Goal: Task Accomplishment & Management: Manage account settings

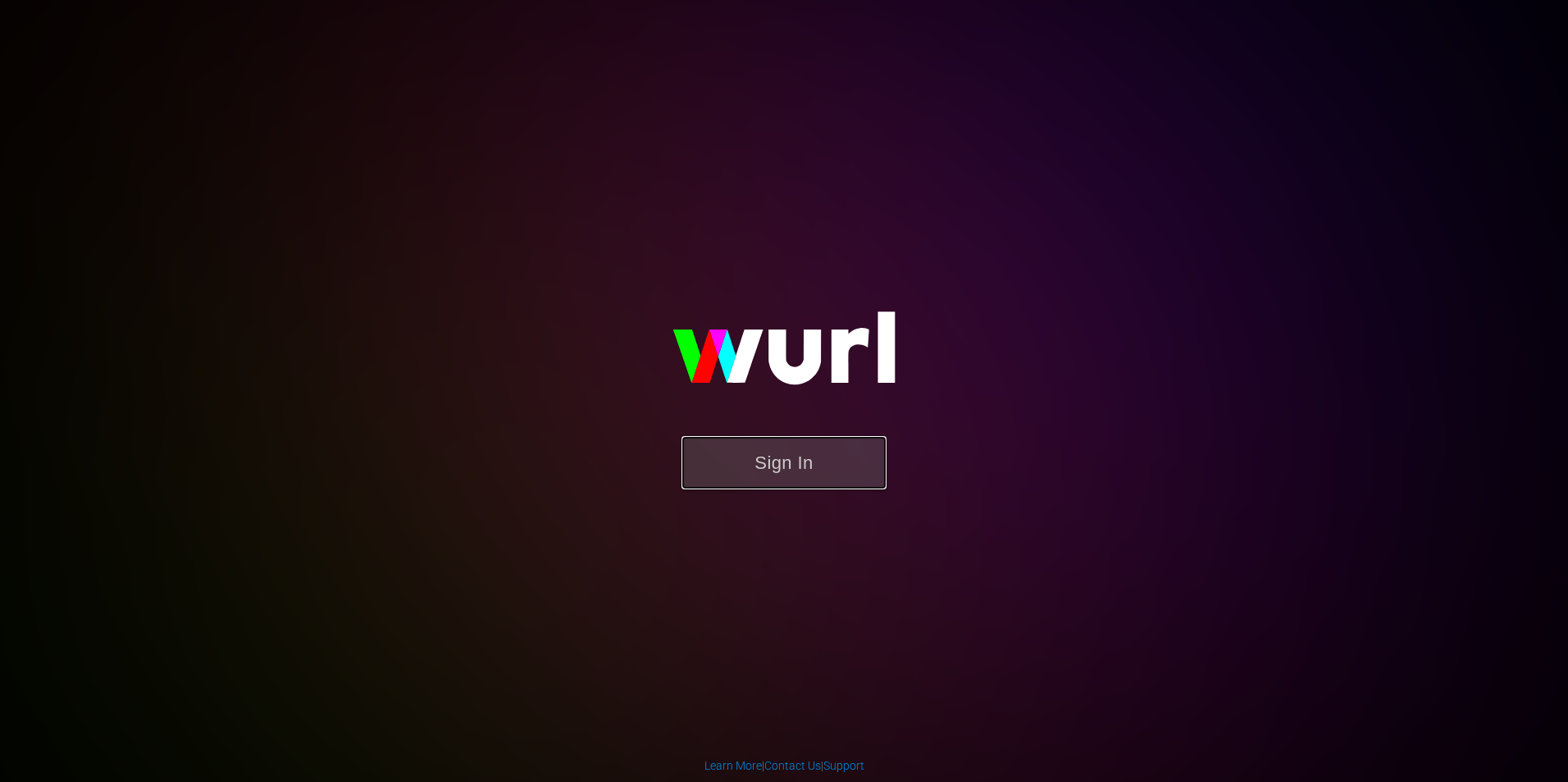
click at [763, 437] on button "Sign In" at bounding box center [783, 463] width 205 height 53
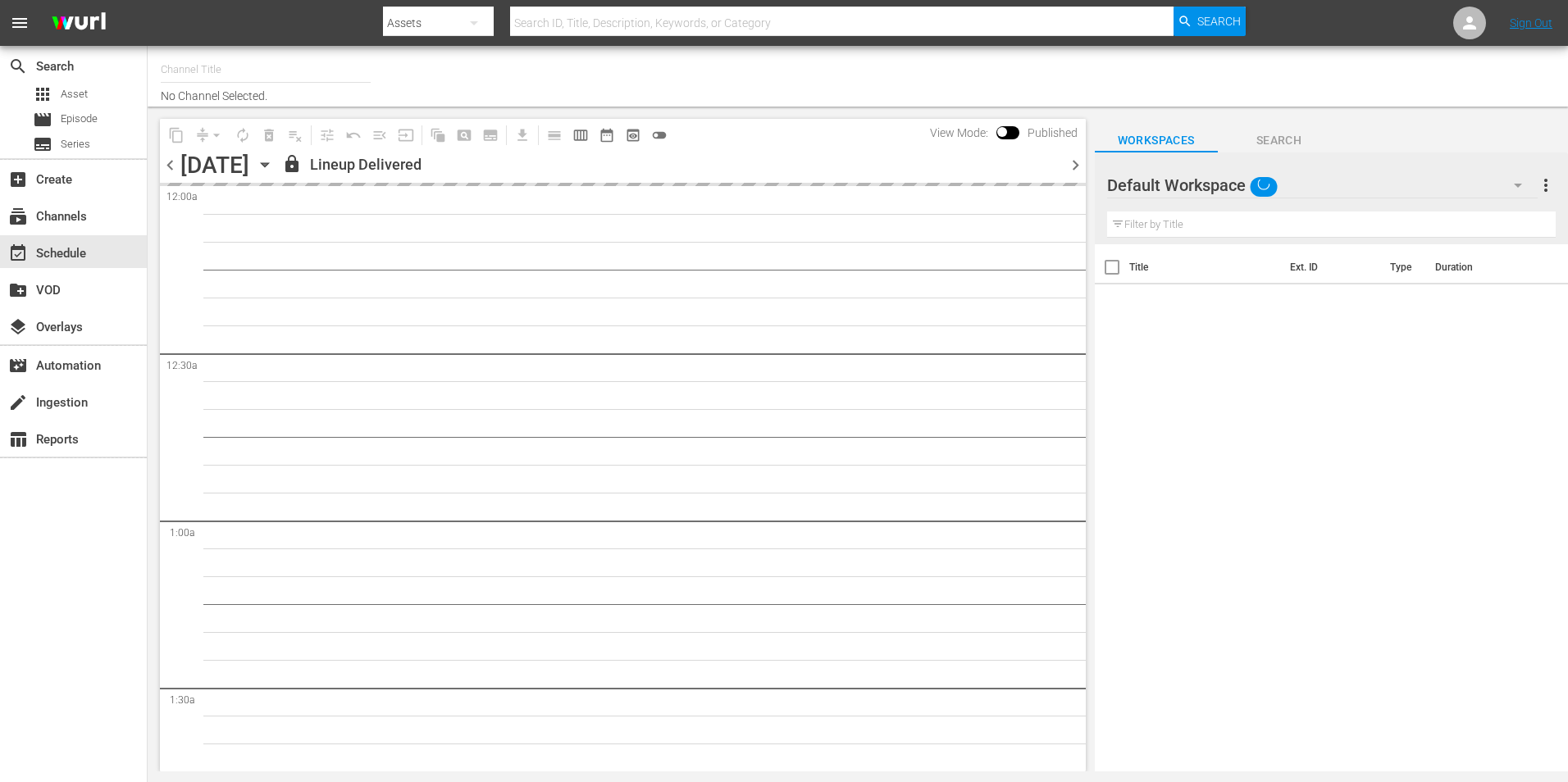
type input "Popflix (1068)"
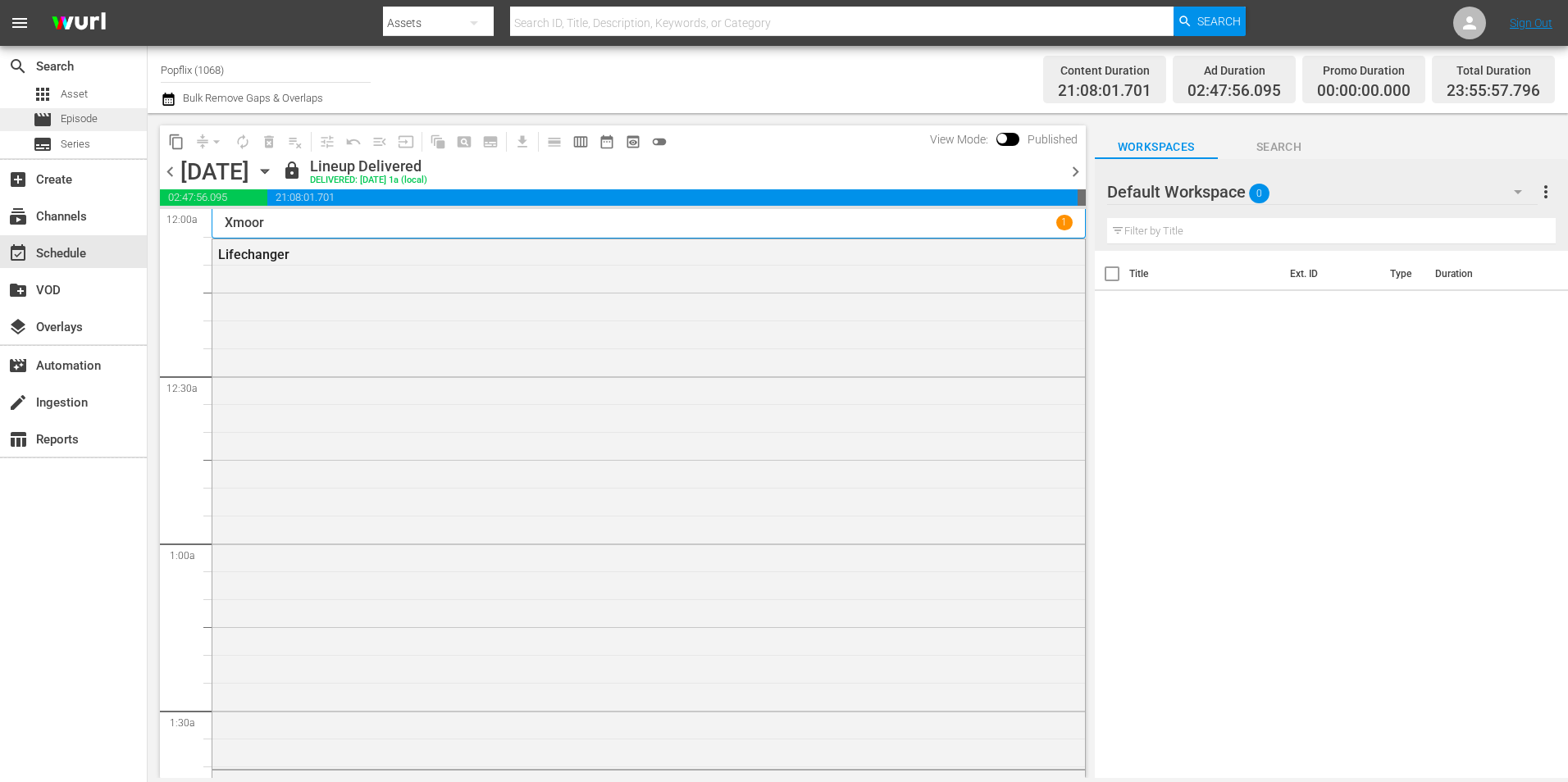
click at [59, 120] on div "movie Episode" at bounding box center [65, 119] width 65 height 23
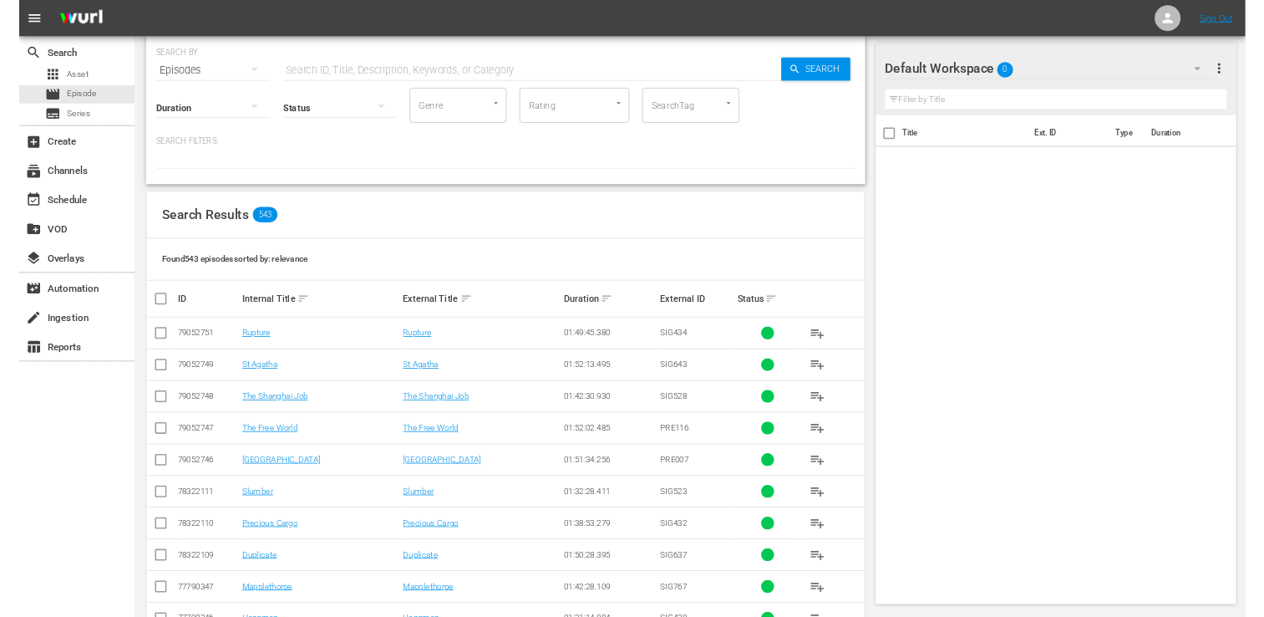
scroll to position [84, 0]
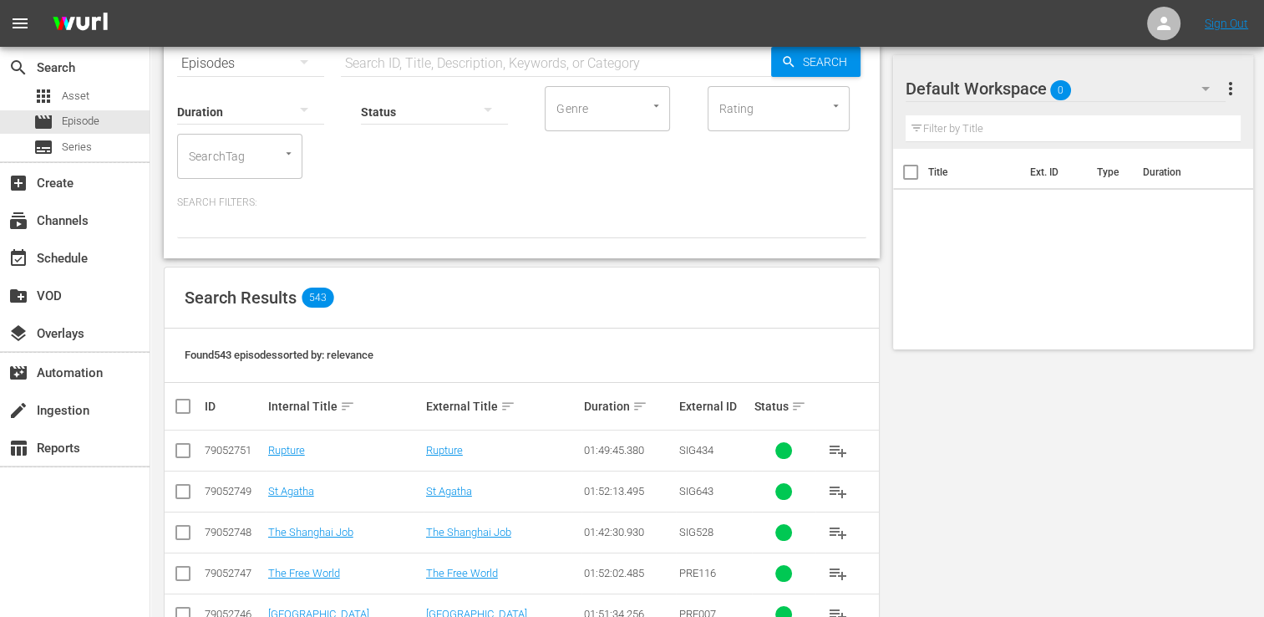
click at [53, 276] on div "create_new_folder VOD" at bounding box center [75, 295] width 150 height 38
click at [53, 269] on div "event_available Schedule" at bounding box center [75, 256] width 150 height 33
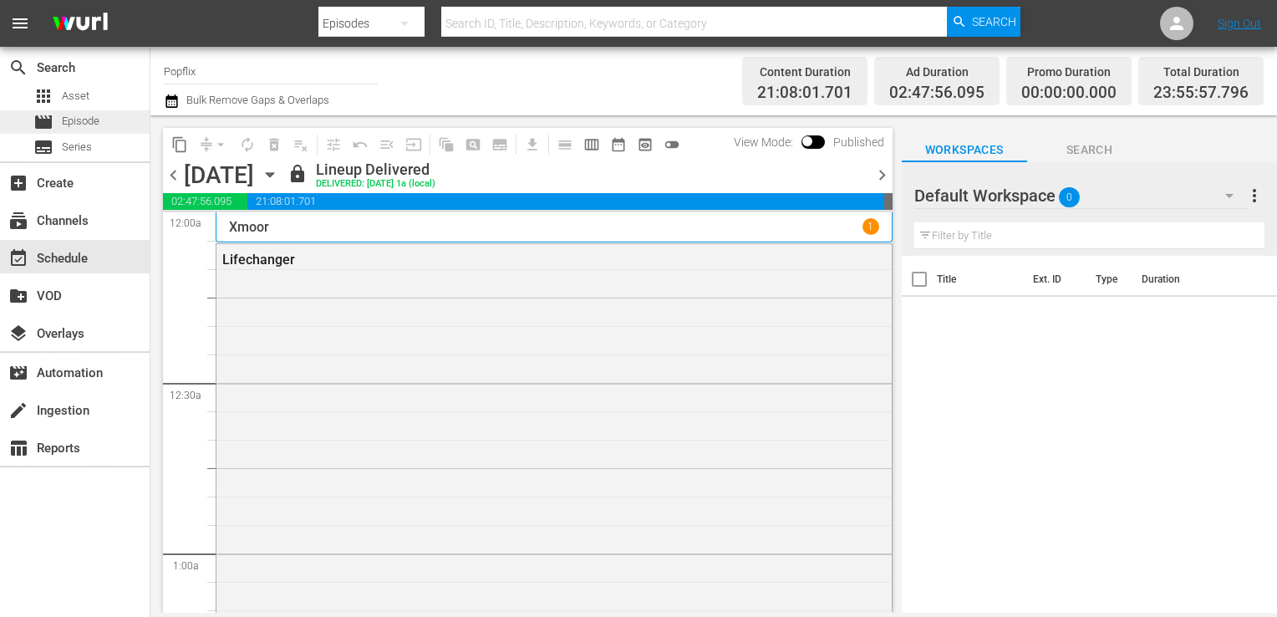
click at [96, 118] on span "Episode" at bounding box center [81, 121] width 38 height 17
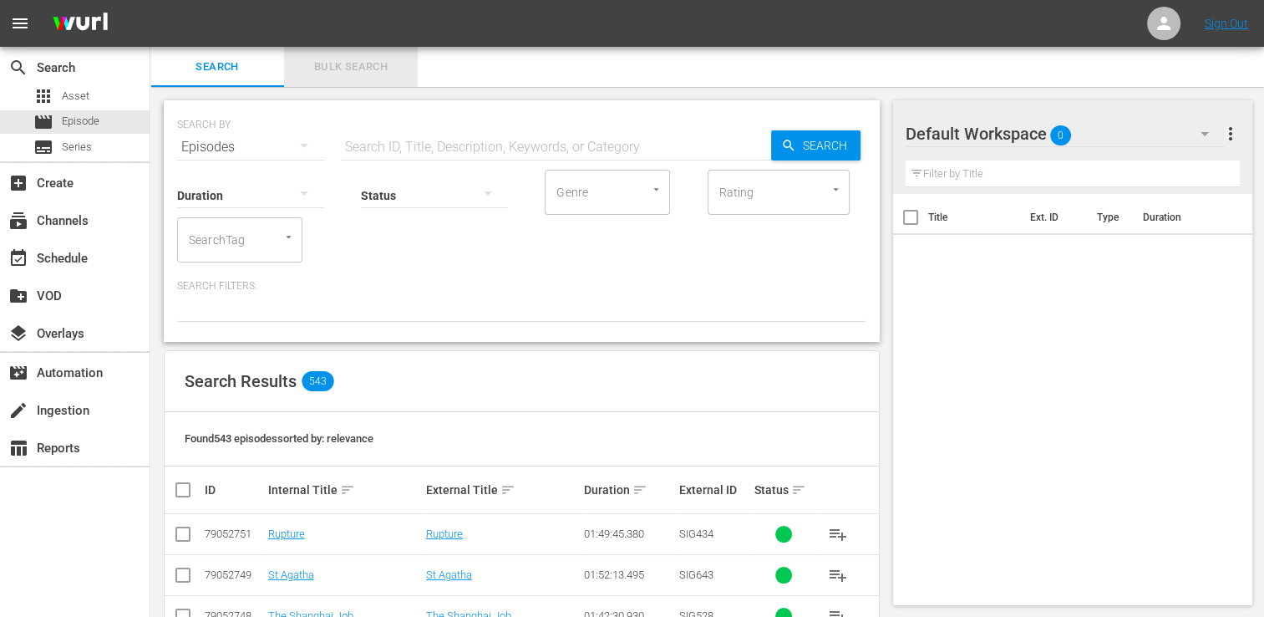
click at [330, 75] on span "Bulk Search" at bounding box center [351, 67] width 114 height 19
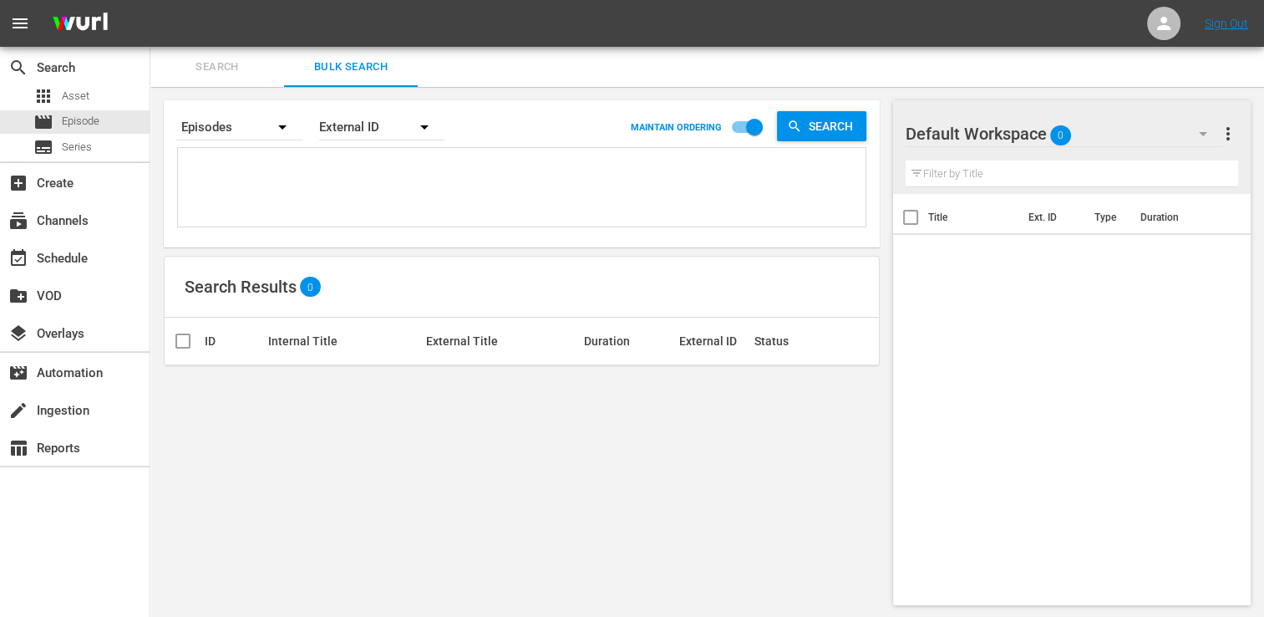
click at [347, 130] on div "External ID" at bounding box center [381, 127] width 125 height 47
click at [348, 178] on div "External ID" at bounding box center [372, 173] width 67 height 27
click at [353, 129] on div "External ID Wurl ID Title" at bounding box center [632, 308] width 1264 height 617
click at [362, 130] on div "External ID" at bounding box center [381, 127] width 125 height 47
click at [384, 193] on div "Wurl ID" at bounding box center [372, 200] width 67 height 27
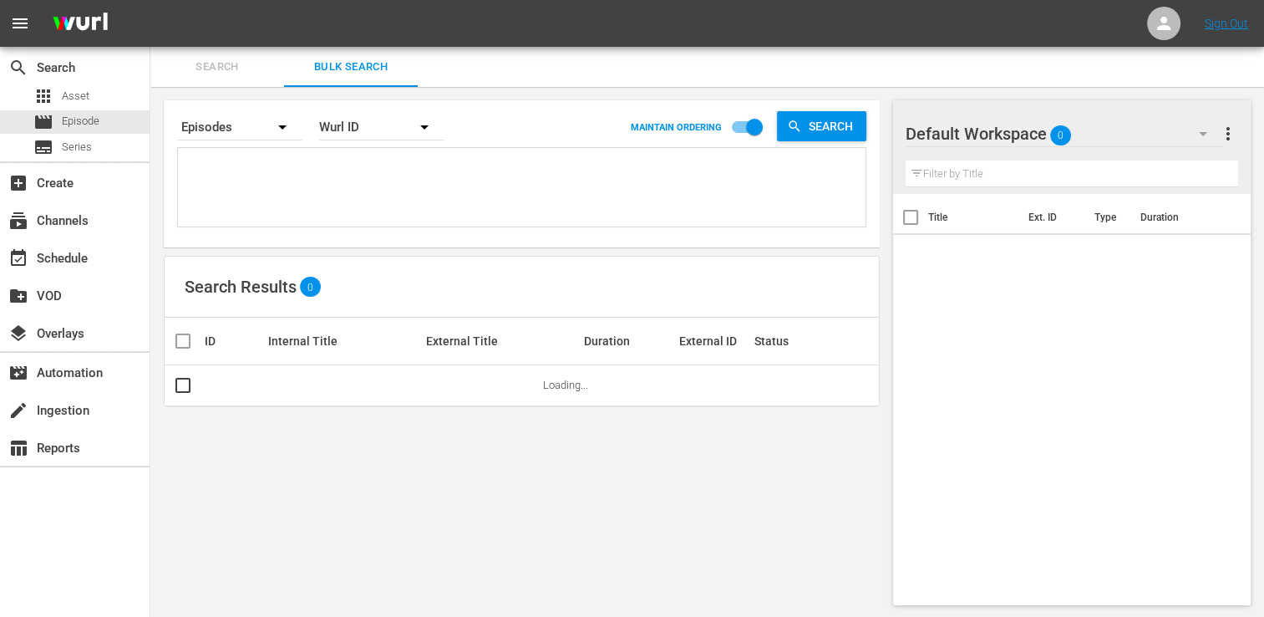
click at [300, 170] on div "External ID Wurl ID Title" at bounding box center [632, 308] width 1264 height 617
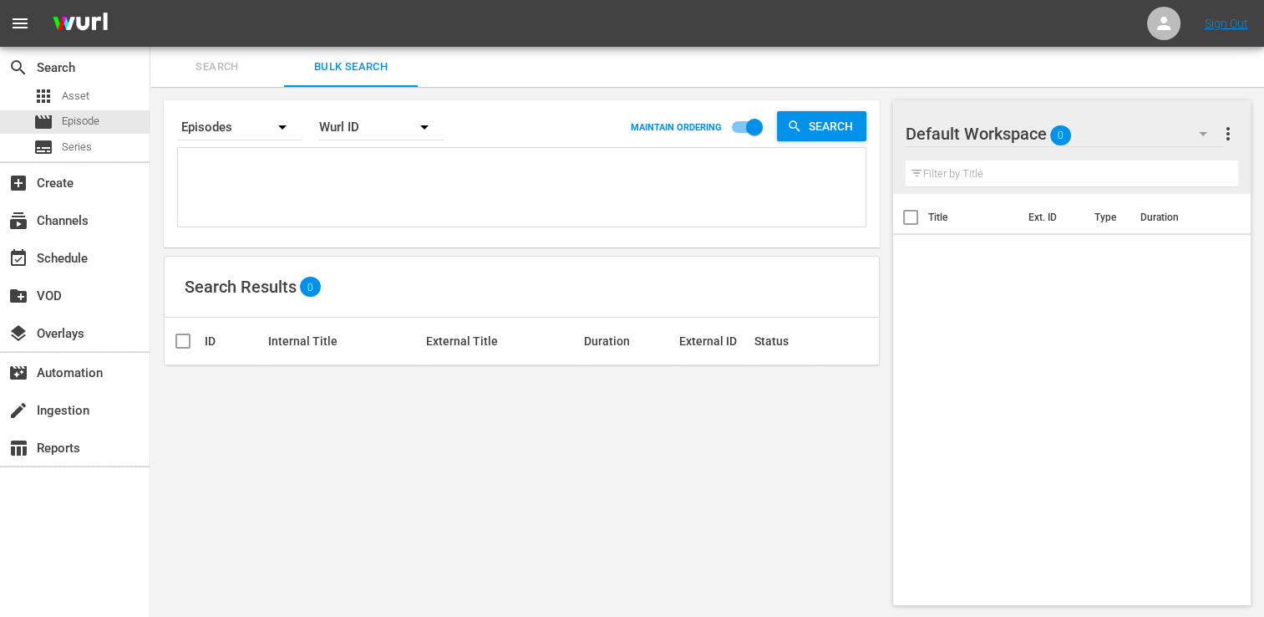
click at [231, 160] on textarea at bounding box center [524, 190] width 684 height 76
click at [265, 186] on textarea at bounding box center [524, 190] width 684 height 76
paste textarea "76962518 68784247 41068434 48513111 18058310 48785194 77790344 18058305 3013646…"
type textarea "76962518 68784247 41068434 48513111 18058310 48785194 77790344 18058305 3013646…"
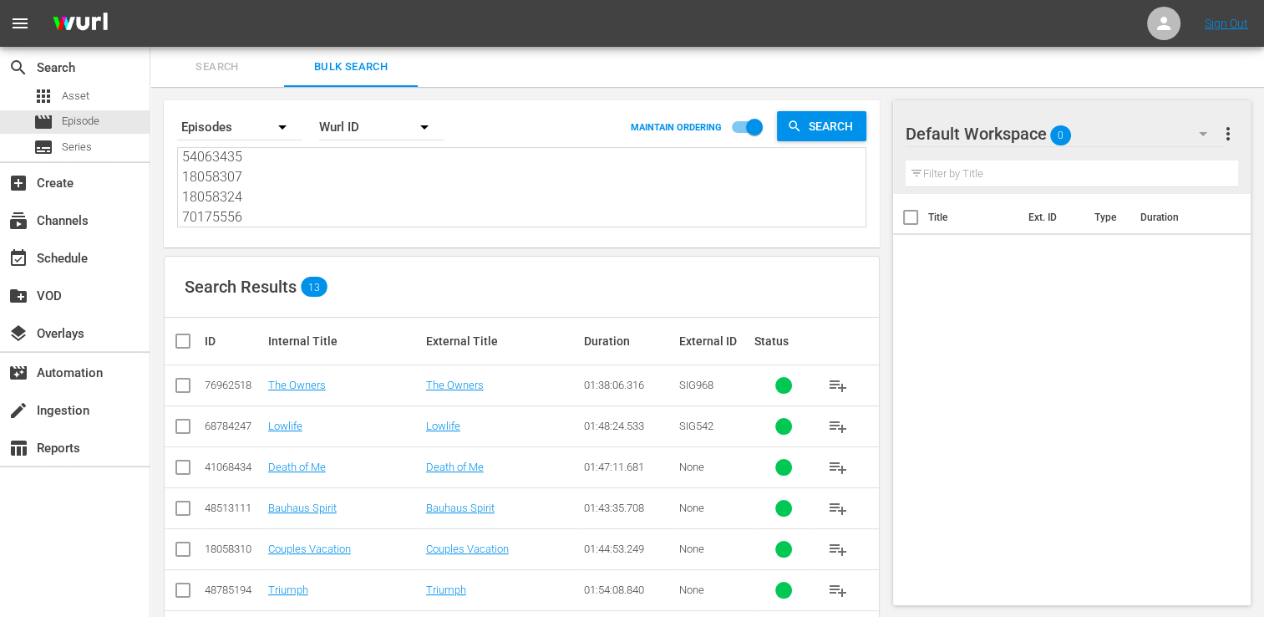
type textarea "76962518 68784247 41068434 48513111 18058310 48785194 77790344 18058305 3013646…"
click at [179, 336] on input "checkbox" at bounding box center [189, 341] width 33 height 20
checkbox input "true"
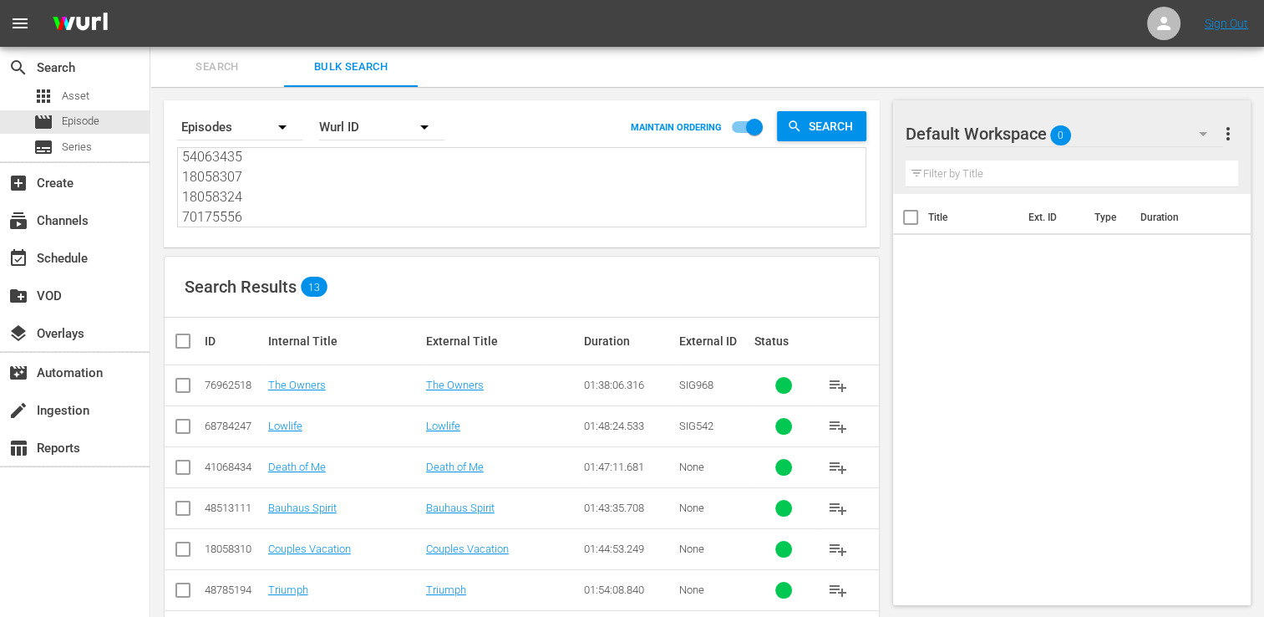
checkbox input "true"
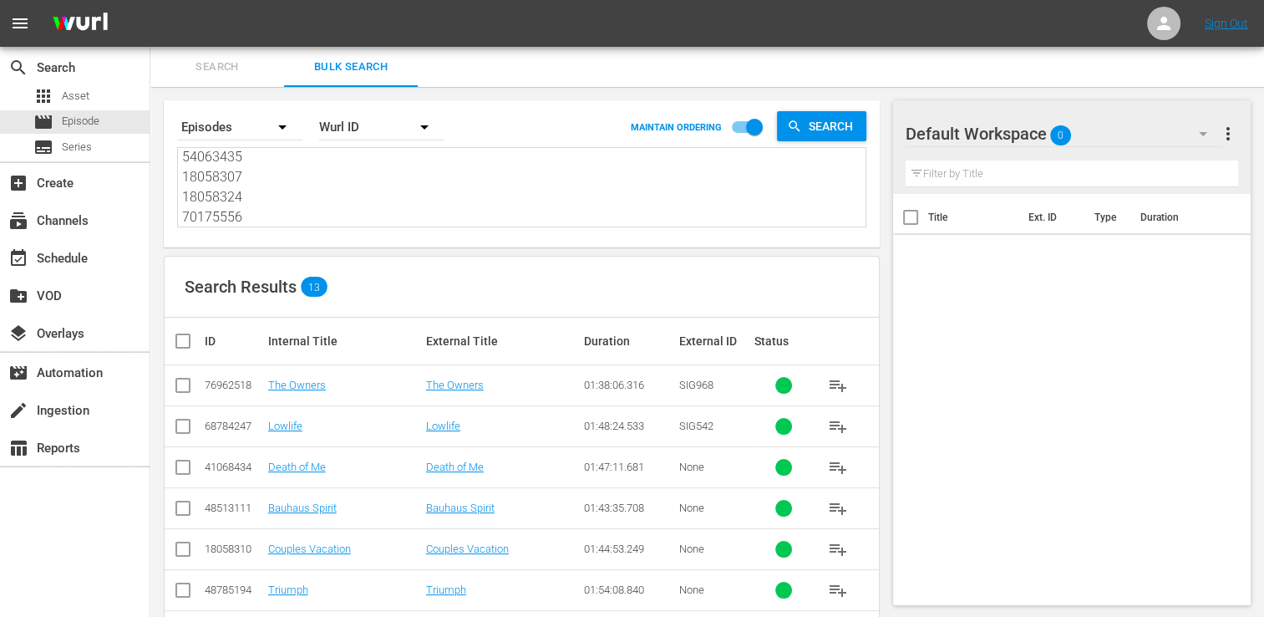
checkbox input "true"
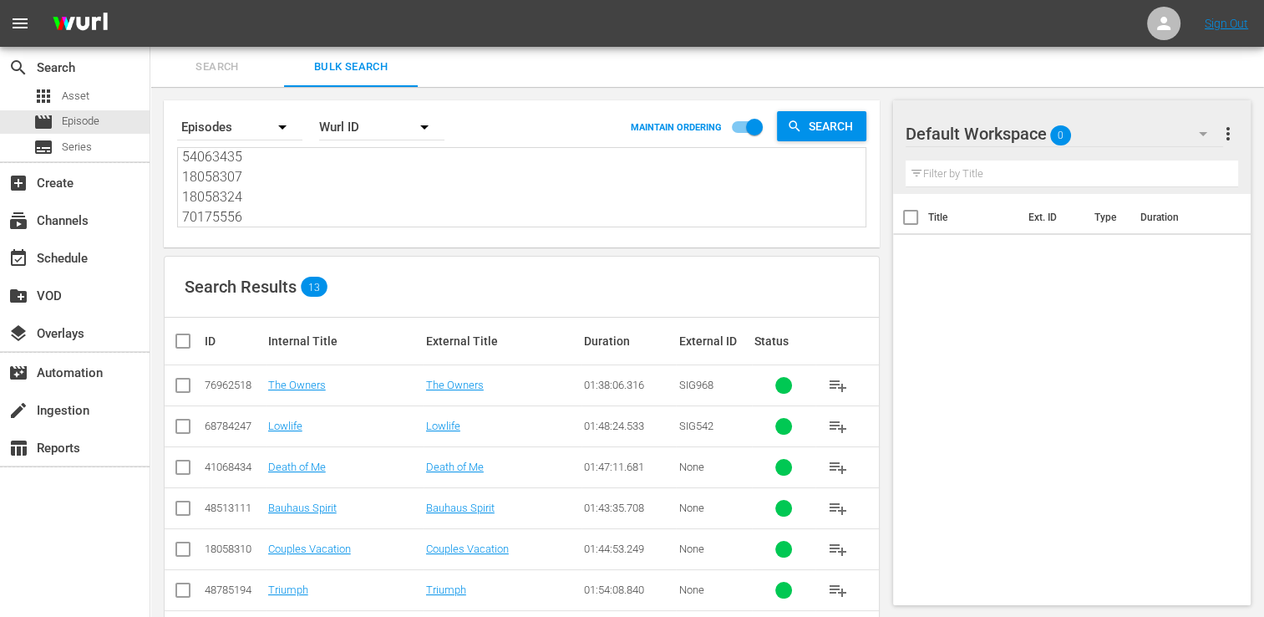
checkbox input "true"
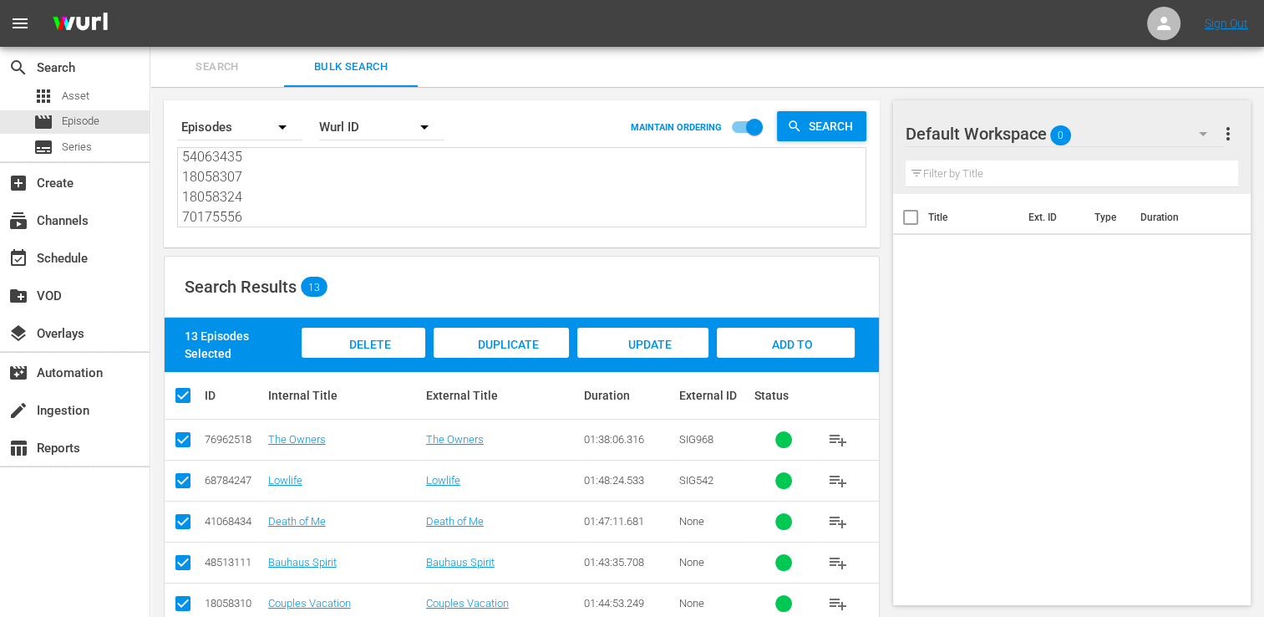
click at [752, 360] on div "Add to Workspace" at bounding box center [786, 345] width 138 height 34
click at [752, 343] on div "Add to Workspace" at bounding box center [786, 359] width 138 height 63
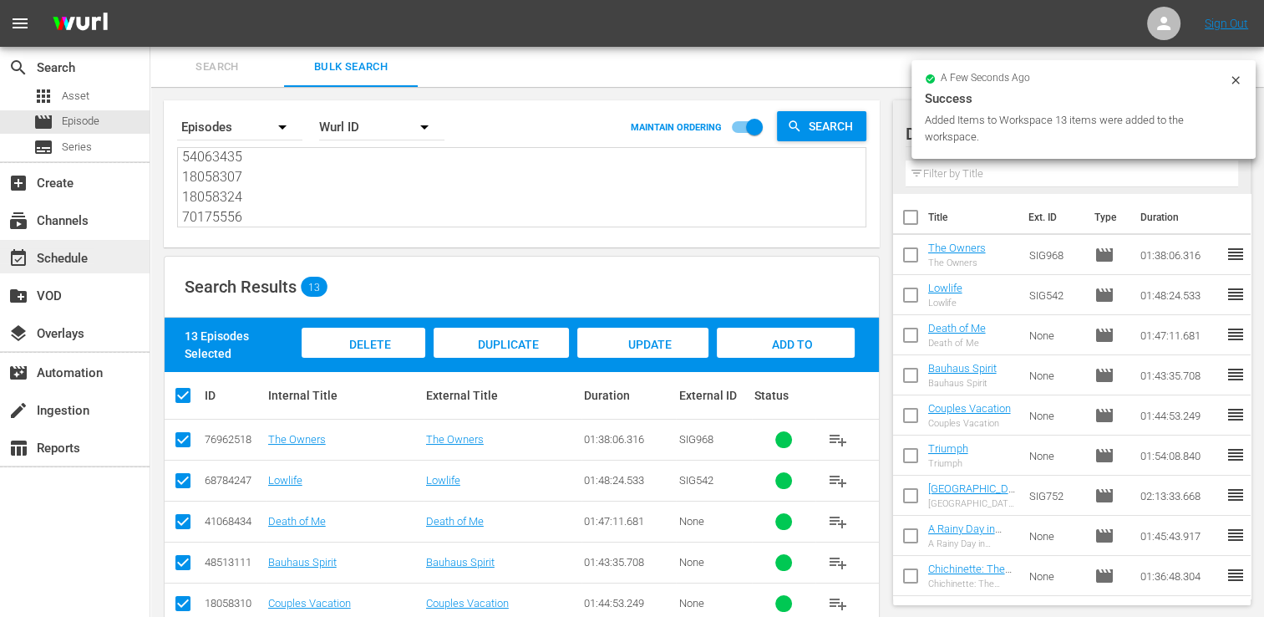
click at [70, 263] on div "event_available Schedule" at bounding box center [47, 255] width 94 height 15
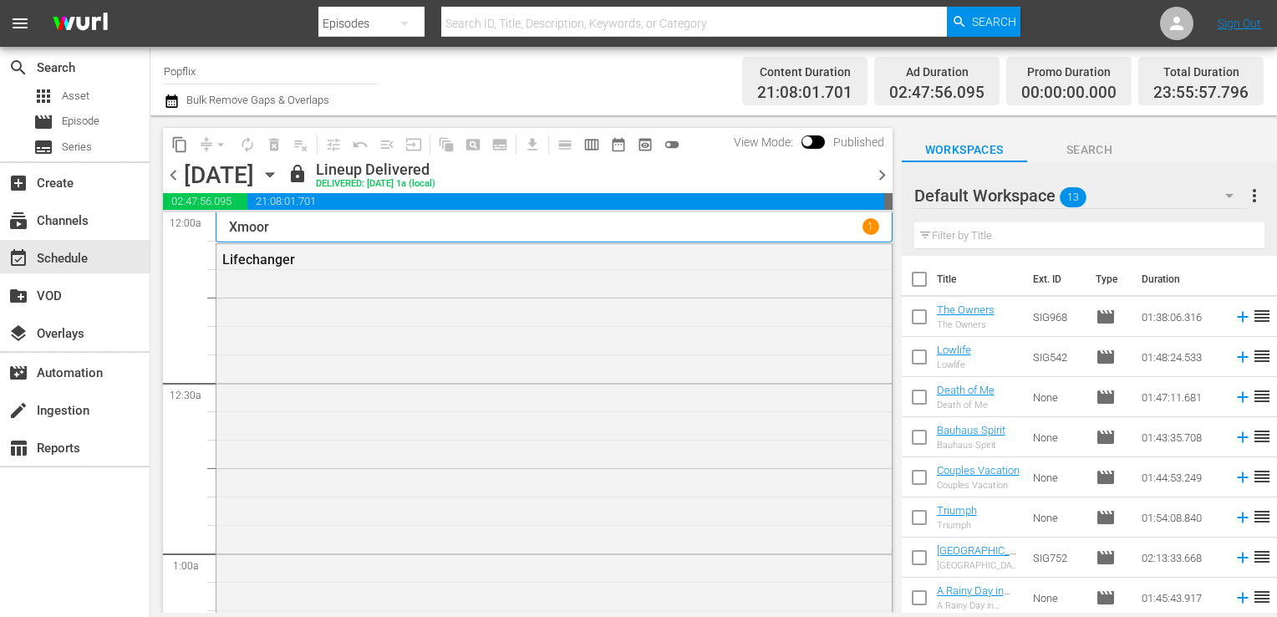
click at [886, 181] on span "chevron_right" at bounding box center [882, 175] width 21 height 21
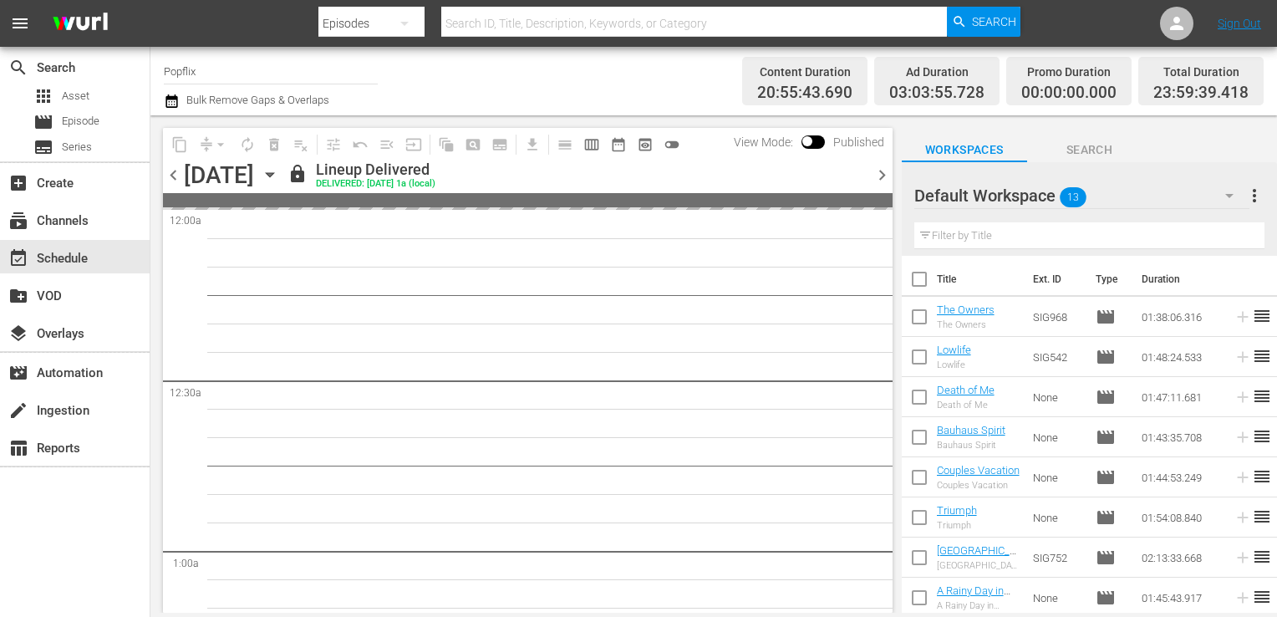
click at [886, 181] on span "chevron_right" at bounding box center [882, 175] width 21 height 21
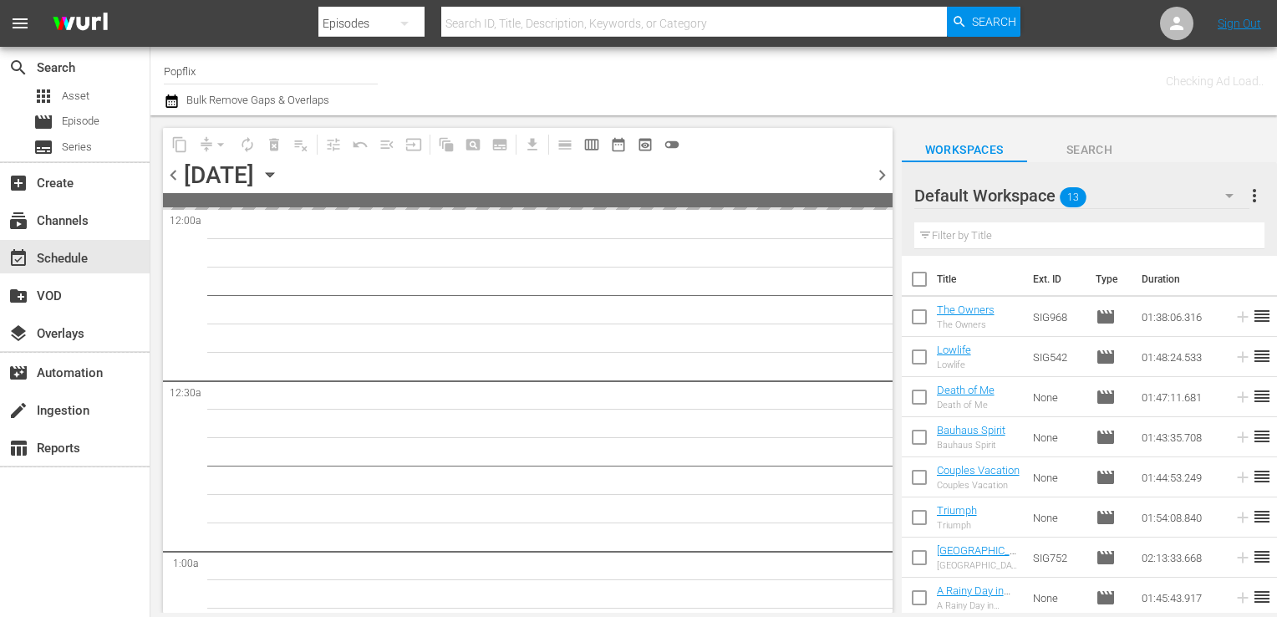
click at [886, 181] on span "chevron_right" at bounding box center [882, 175] width 21 height 21
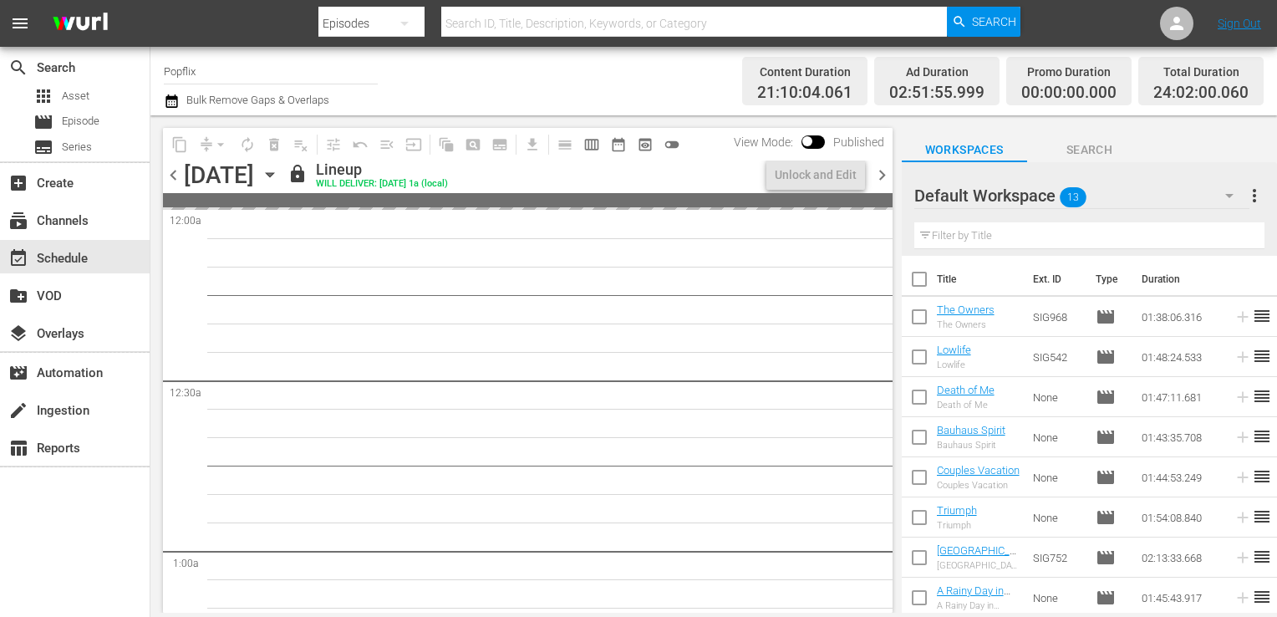
click at [886, 181] on span "chevron_right" at bounding box center [882, 175] width 21 height 21
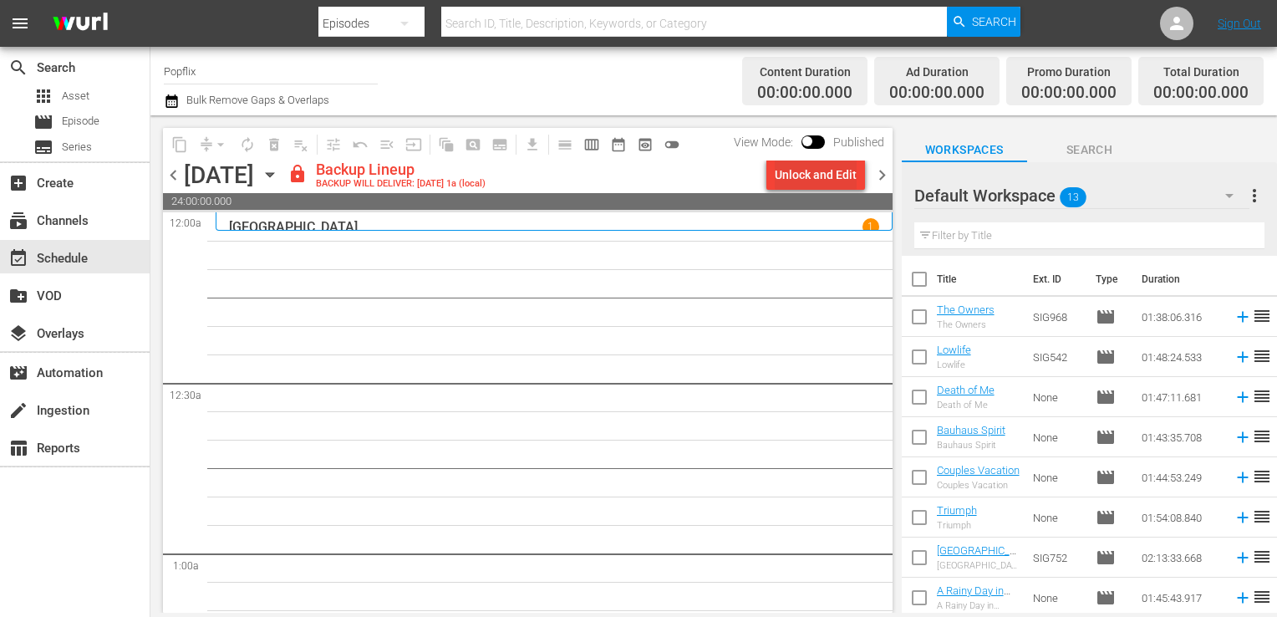
click at [817, 181] on div "Unlock and Edit" at bounding box center [816, 175] width 82 height 30
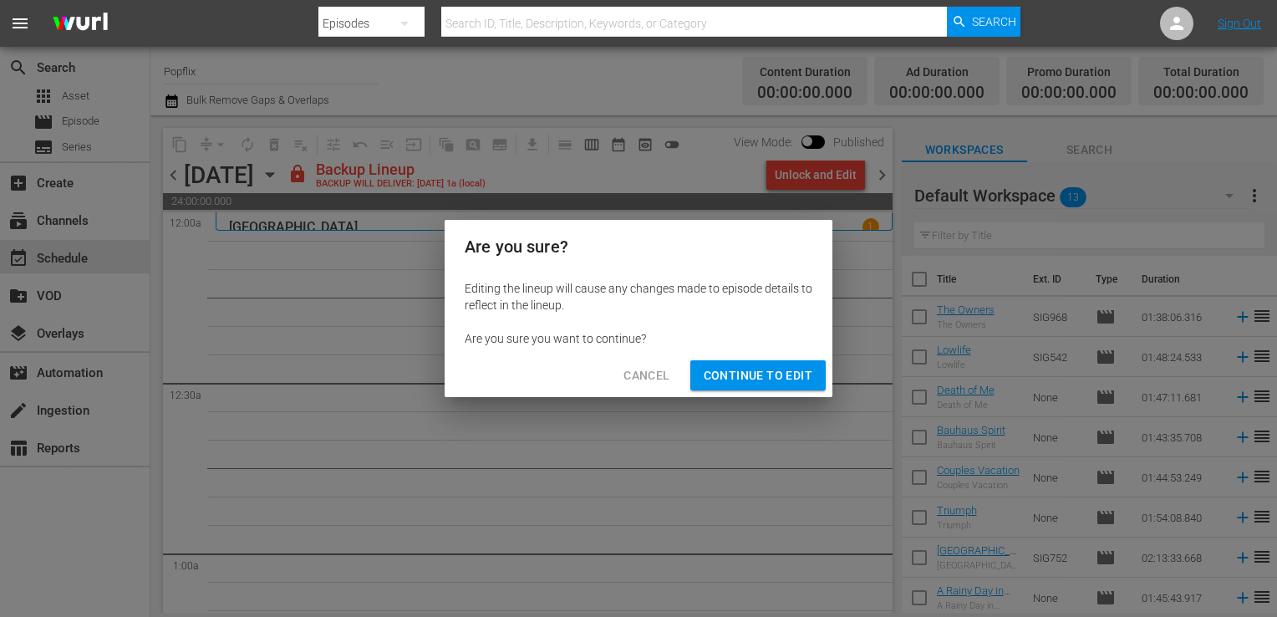
click at [751, 373] on span "Continue to Edit" at bounding box center [758, 375] width 109 height 21
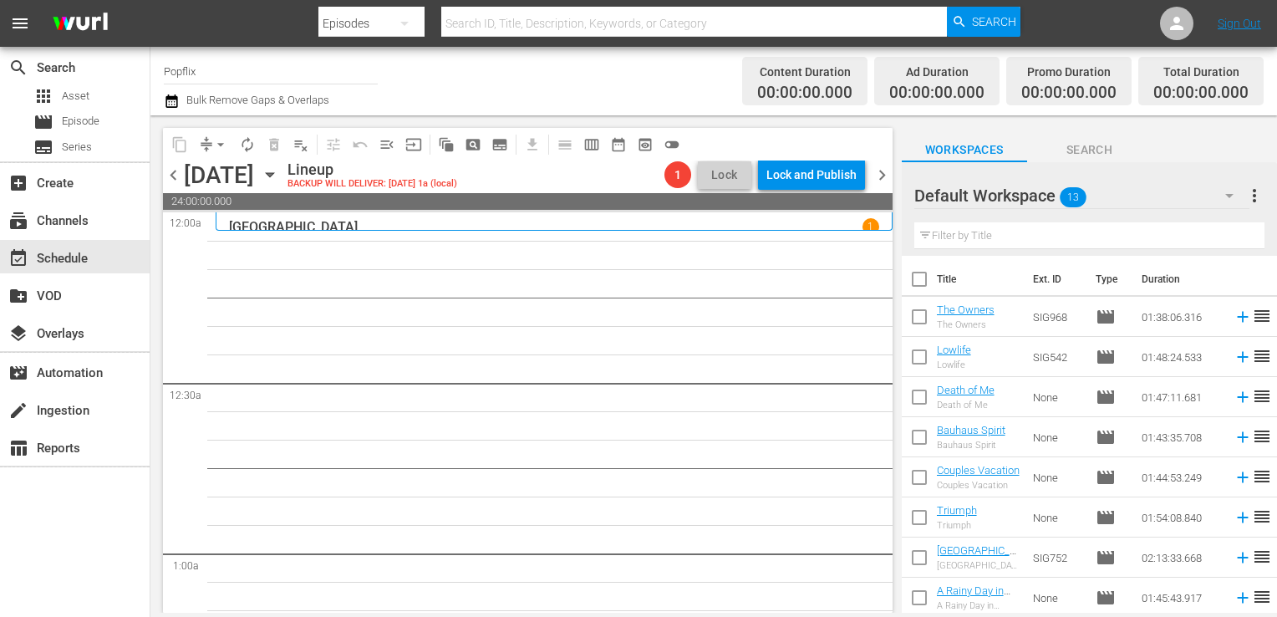
click at [913, 282] on input "checkbox" at bounding box center [919, 282] width 35 height 35
checkbox input "true"
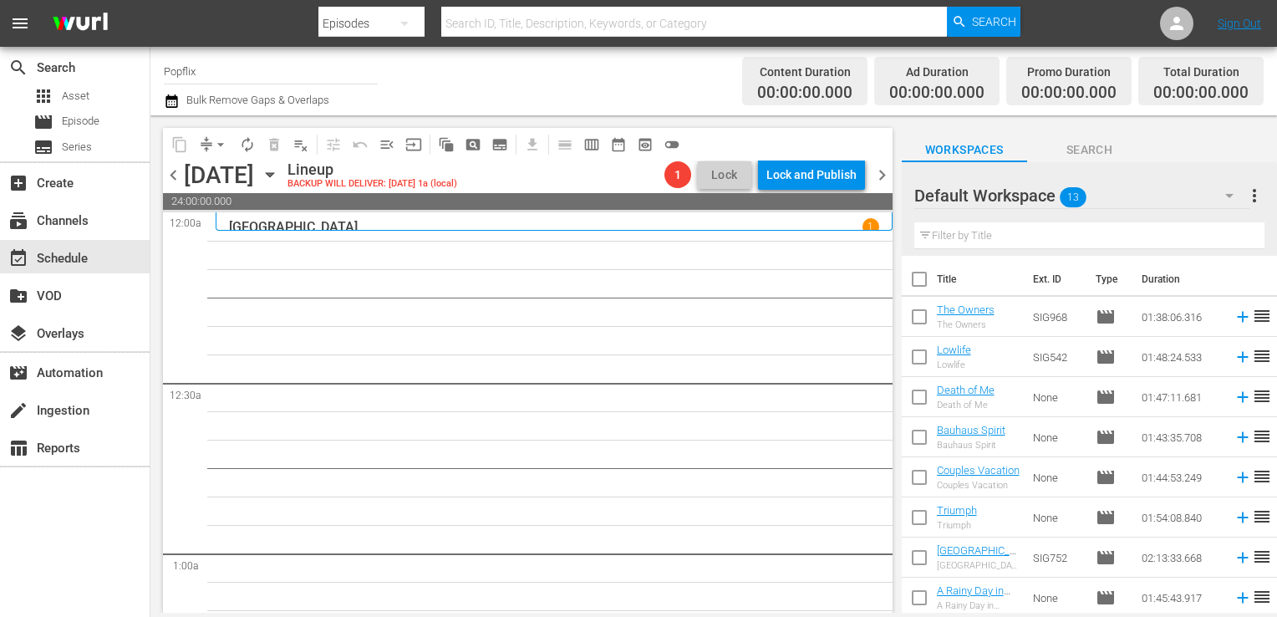
checkbox input "true"
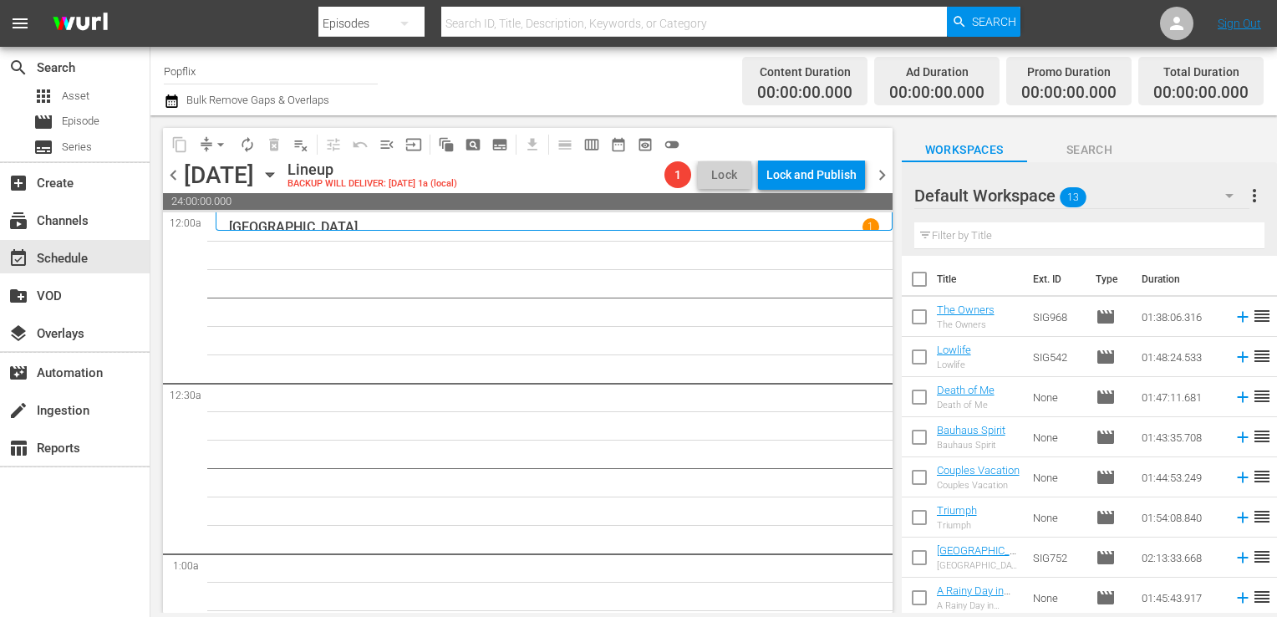
checkbox input "true"
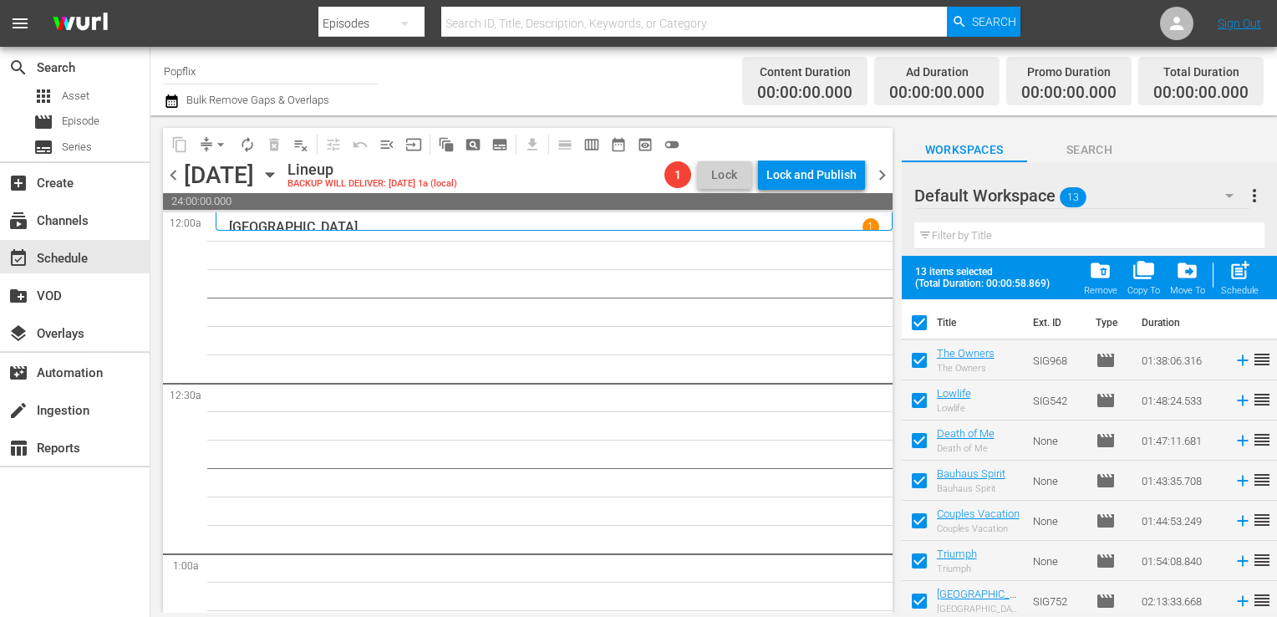
click at [1235, 279] on span "post_add" at bounding box center [1239, 270] width 23 height 23
checkbox input "false"
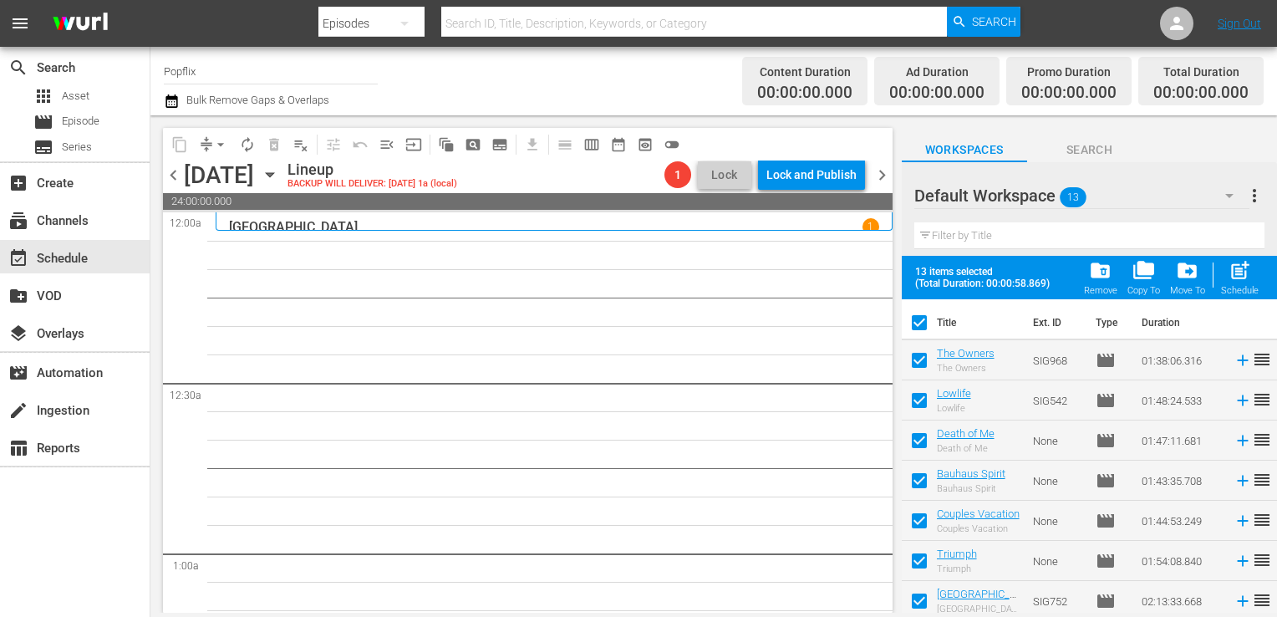
checkbox input "false"
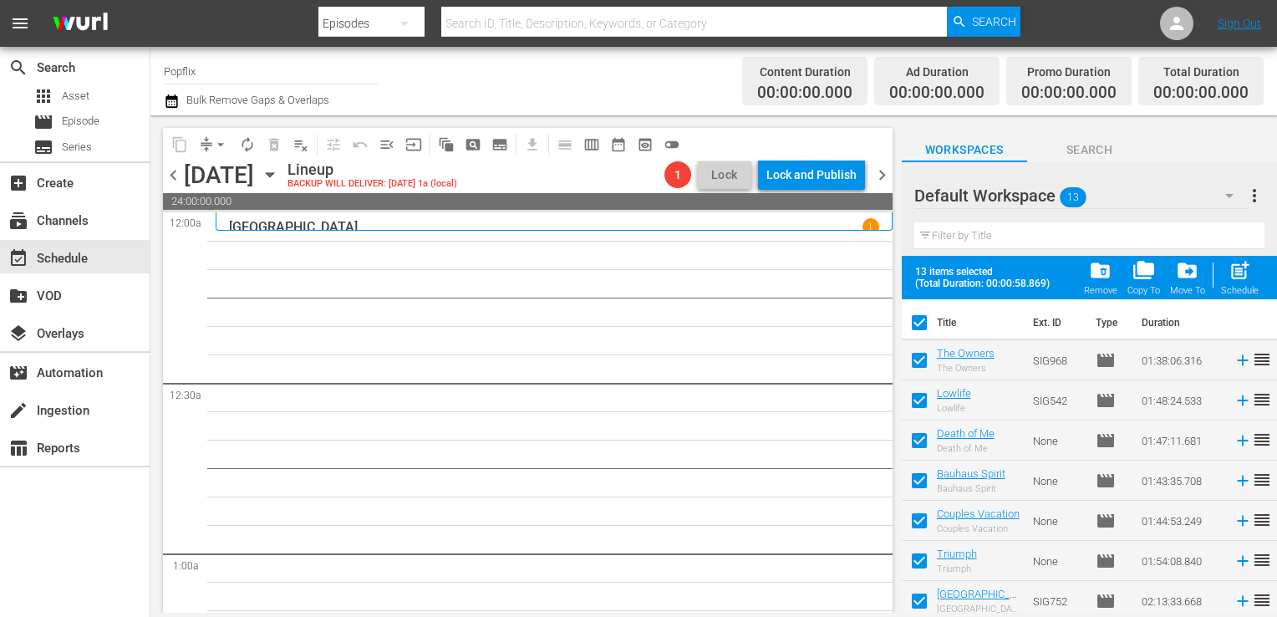
checkbox input "false"
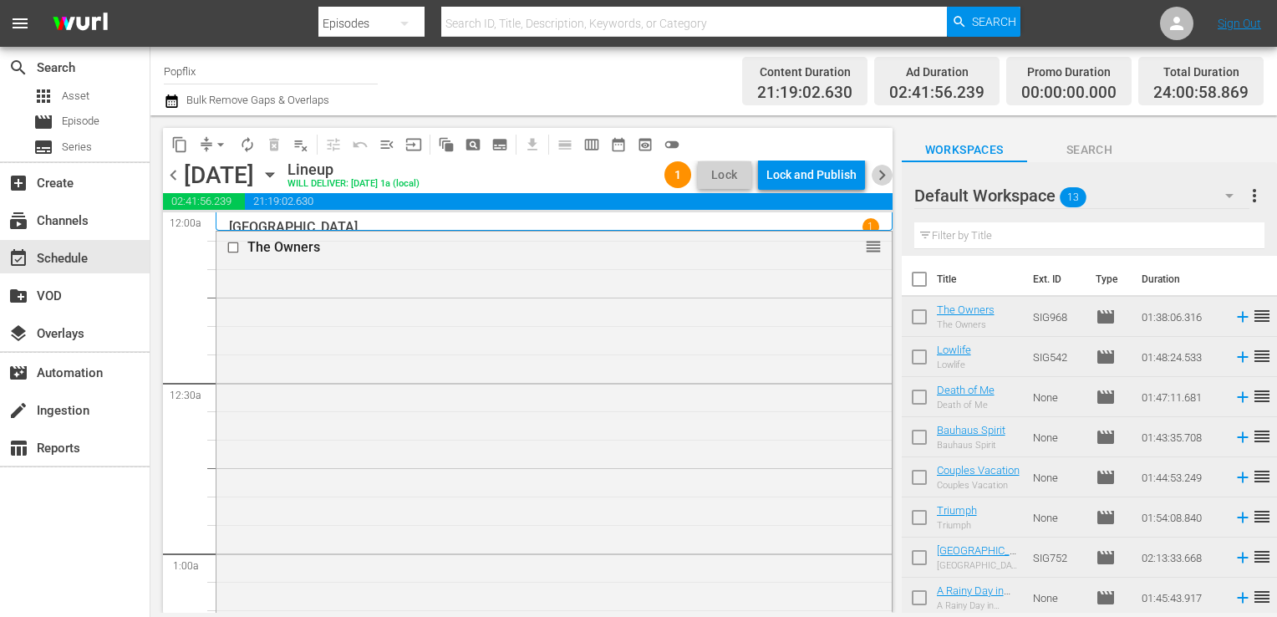
click at [888, 167] on span "chevron_right" at bounding box center [882, 175] width 21 height 21
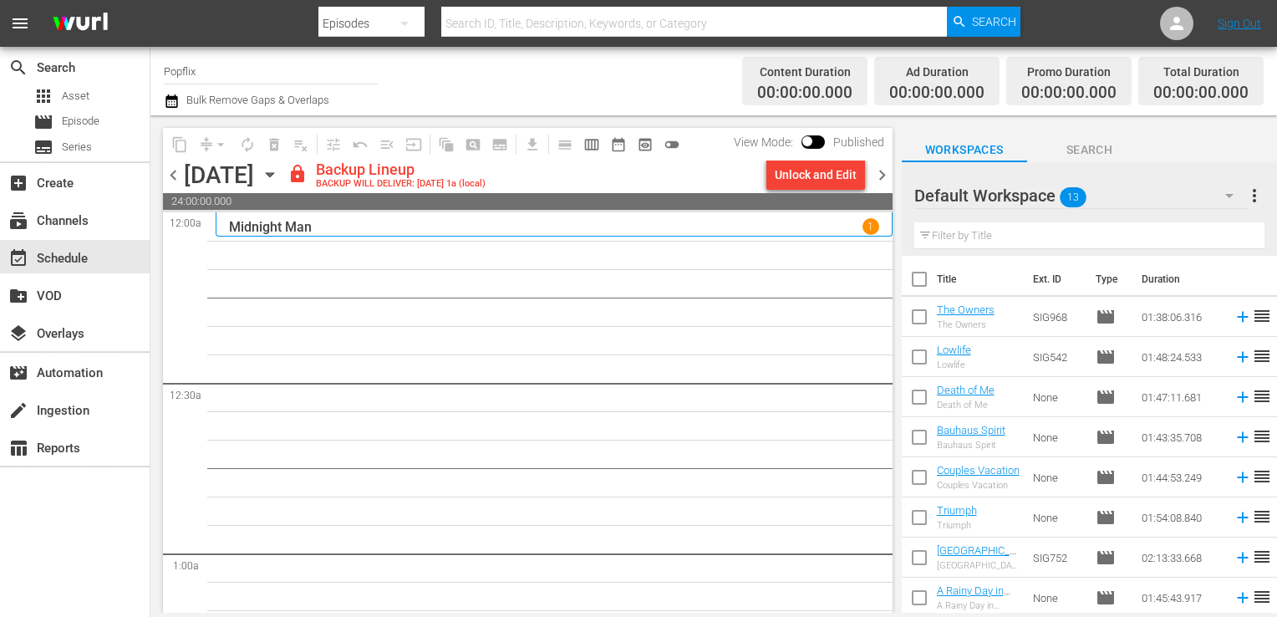
click at [1259, 196] on span "more_vert" at bounding box center [1254, 196] width 20 height 20
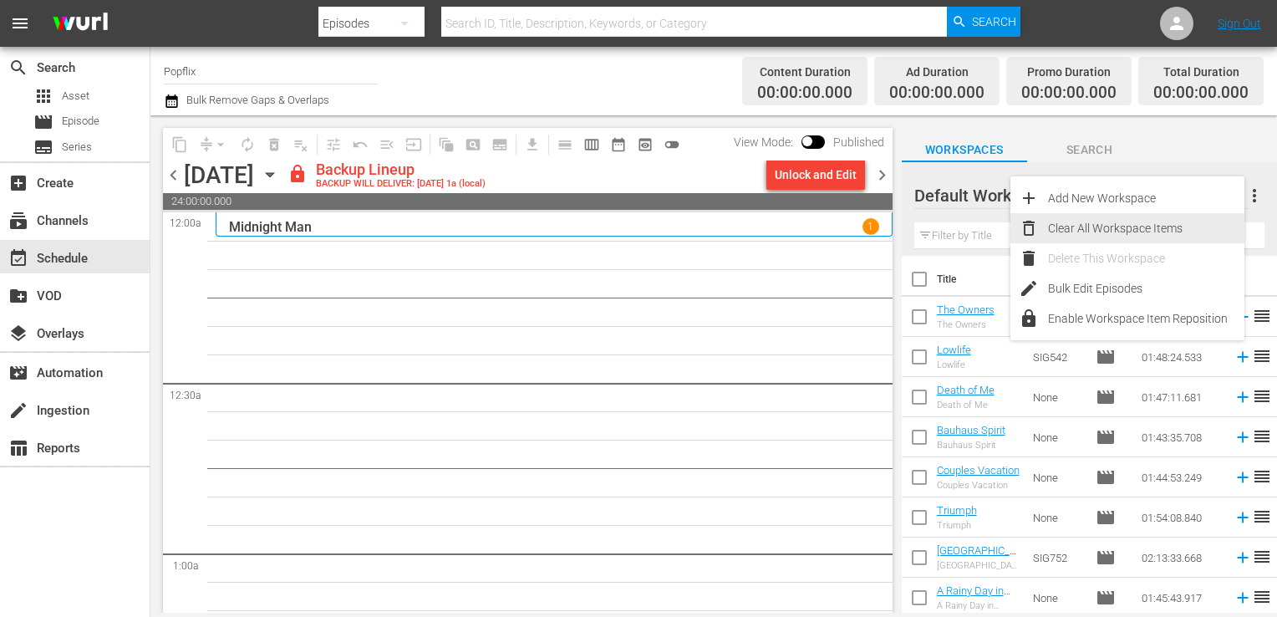
click at [1141, 229] on div "Clear All Workspace Items" at bounding box center [1146, 228] width 196 height 30
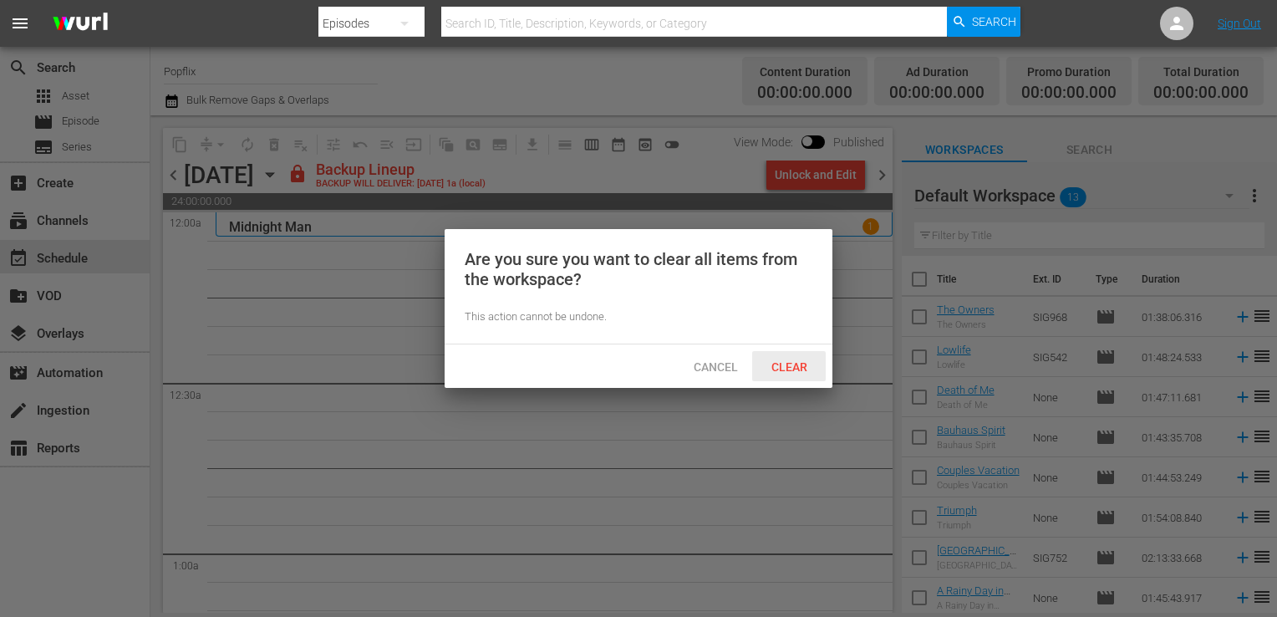
click at [779, 359] on div "Clear" at bounding box center [789, 366] width 74 height 31
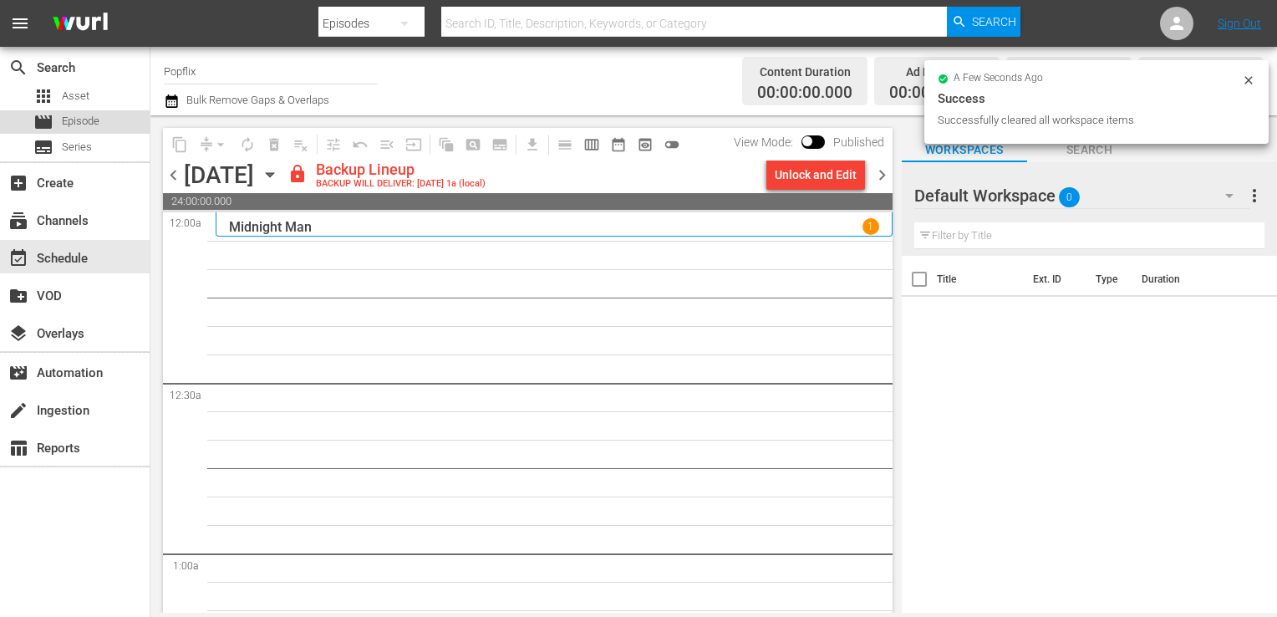
click at [74, 125] on span "Episode" at bounding box center [81, 121] width 38 height 17
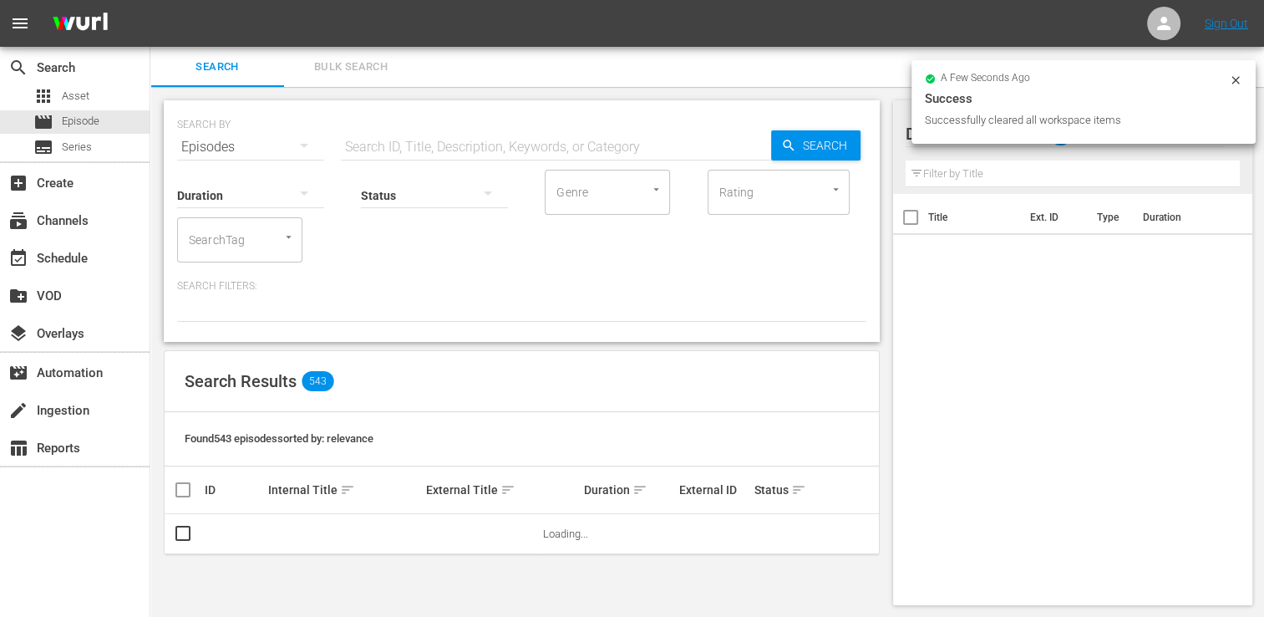
click at [396, 52] on button "Bulk Search" at bounding box center [351, 67] width 134 height 40
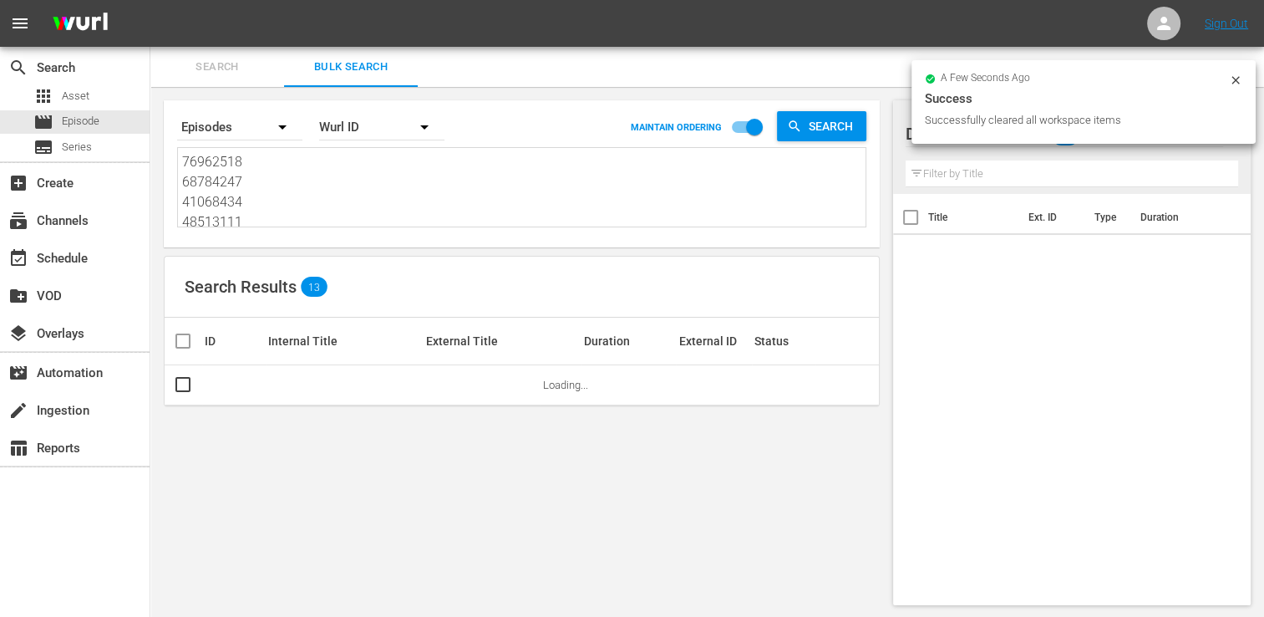
click at [312, 139] on div "Search By Episodes Order By [PERSON_NAME] ID MAINTAIN ORDERING Search" at bounding box center [521, 127] width 689 height 40
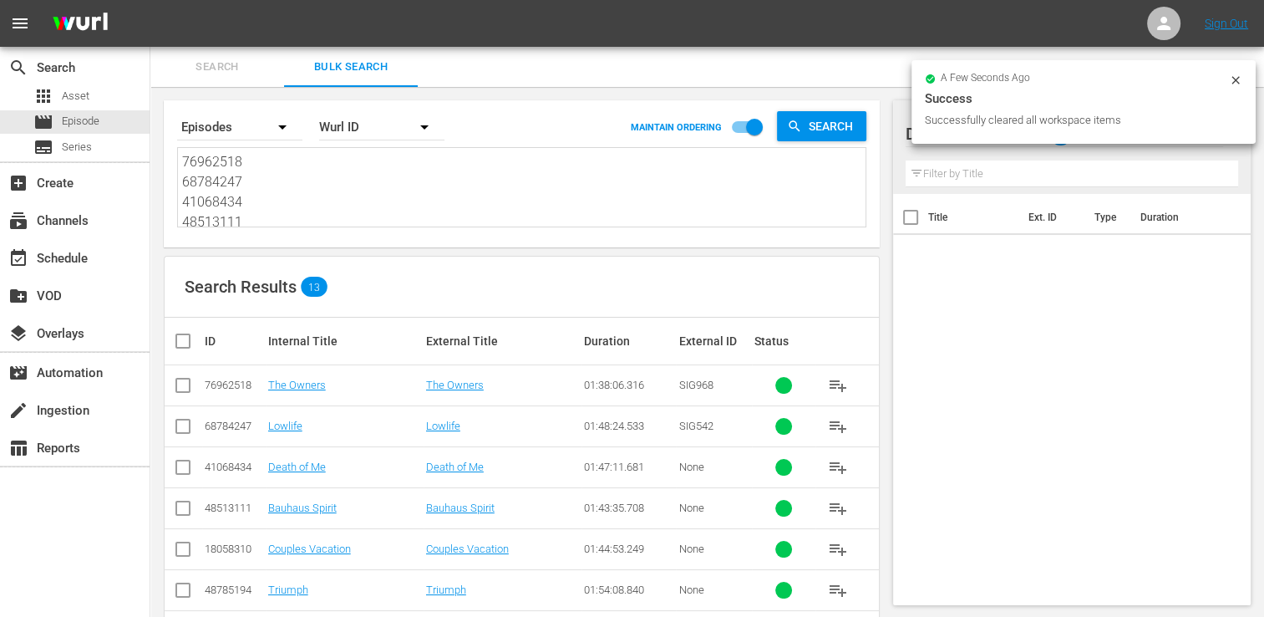
click at [259, 206] on textarea "76962518 68784247 41068434 48513111 18058310 48785194 77790344 18058305 3013646…" at bounding box center [524, 190] width 684 height 76
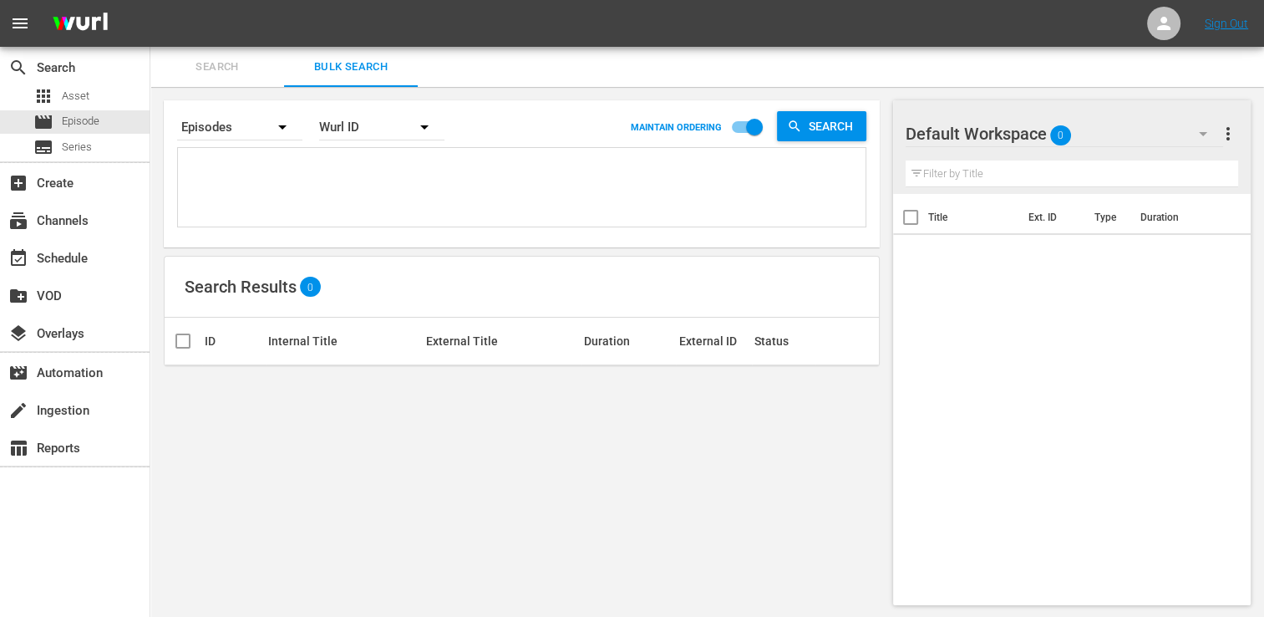
click at [346, 167] on textarea at bounding box center [524, 190] width 684 height 76
paste textarea "18058315 18058342 69689865 30324841 18058330 44034202 56851182 42769444 3728414…"
type textarea "18058315 18058342 69689865 30324841 18058330 44034202 56851182 42769444 3728414…"
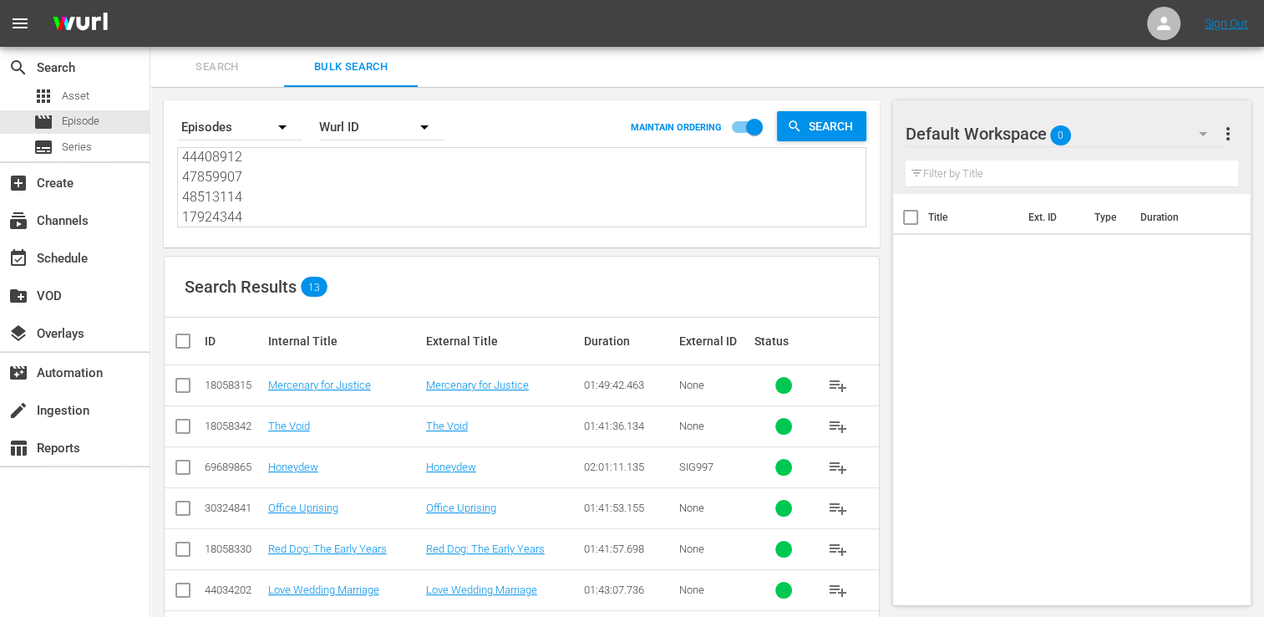
type textarea "18058315 18058342 69689865 30324841 18058330 44034202 56851182 42769444 3728414…"
click at [182, 343] on input "checkbox" at bounding box center [189, 341] width 33 height 20
checkbox input "true"
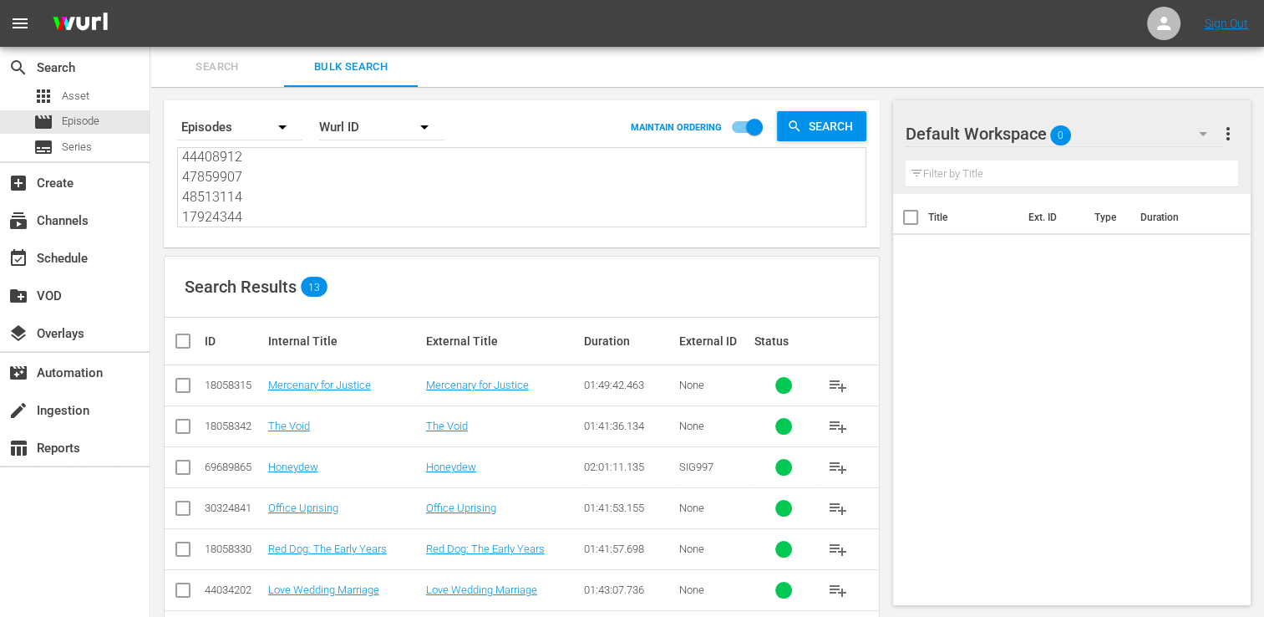
checkbox input "true"
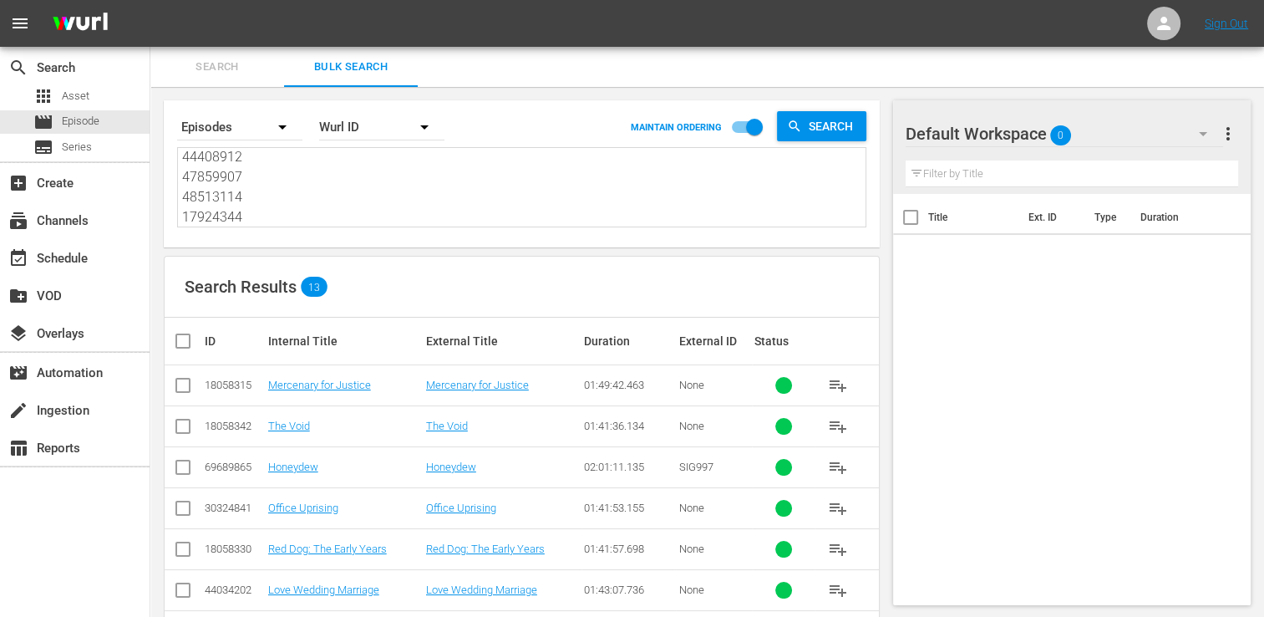
checkbox input "true"
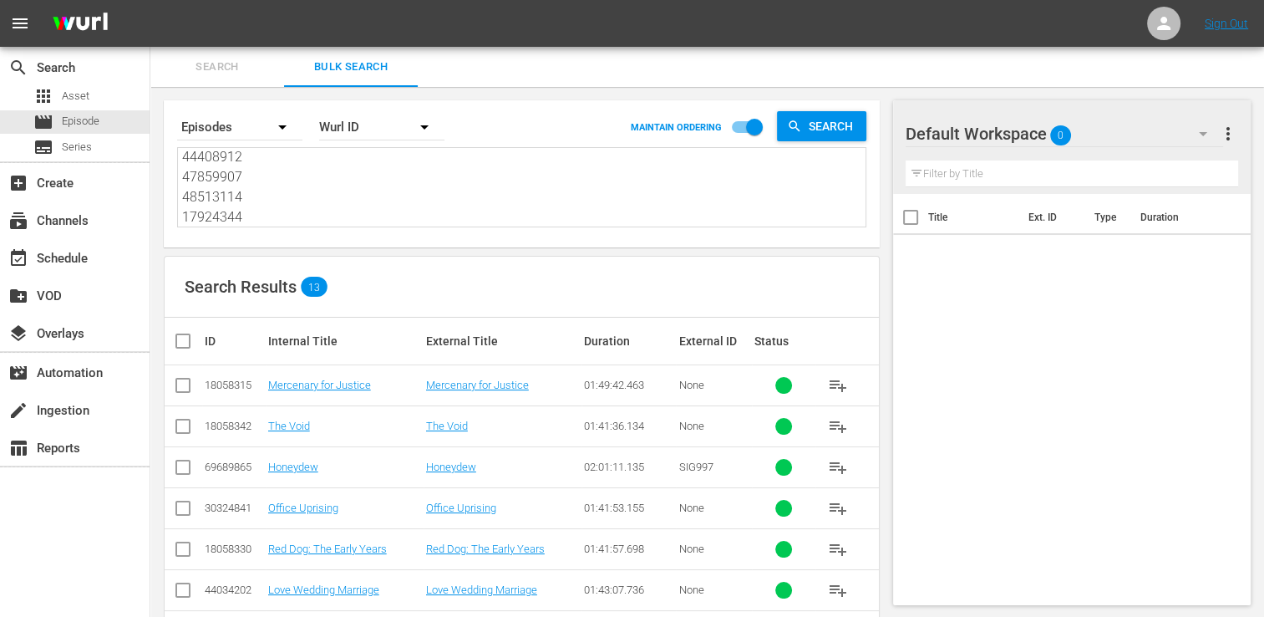
checkbox input "true"
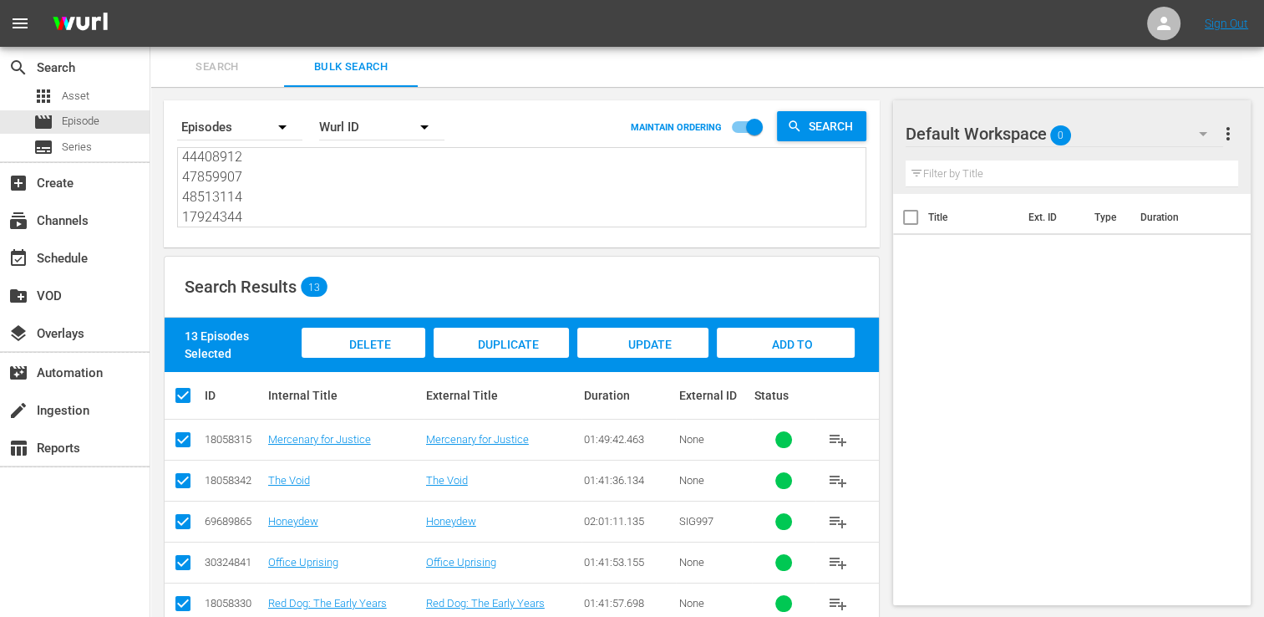
click at [791, 324] on div "Delete Episodes Duplicate Episode Update Metadata Add to Workspace" at bounding box center [579, 344] width 562 height 43
click at [782, 344] on span "Add to Workspace" at bounding box center [786, 360] width 82 height 45
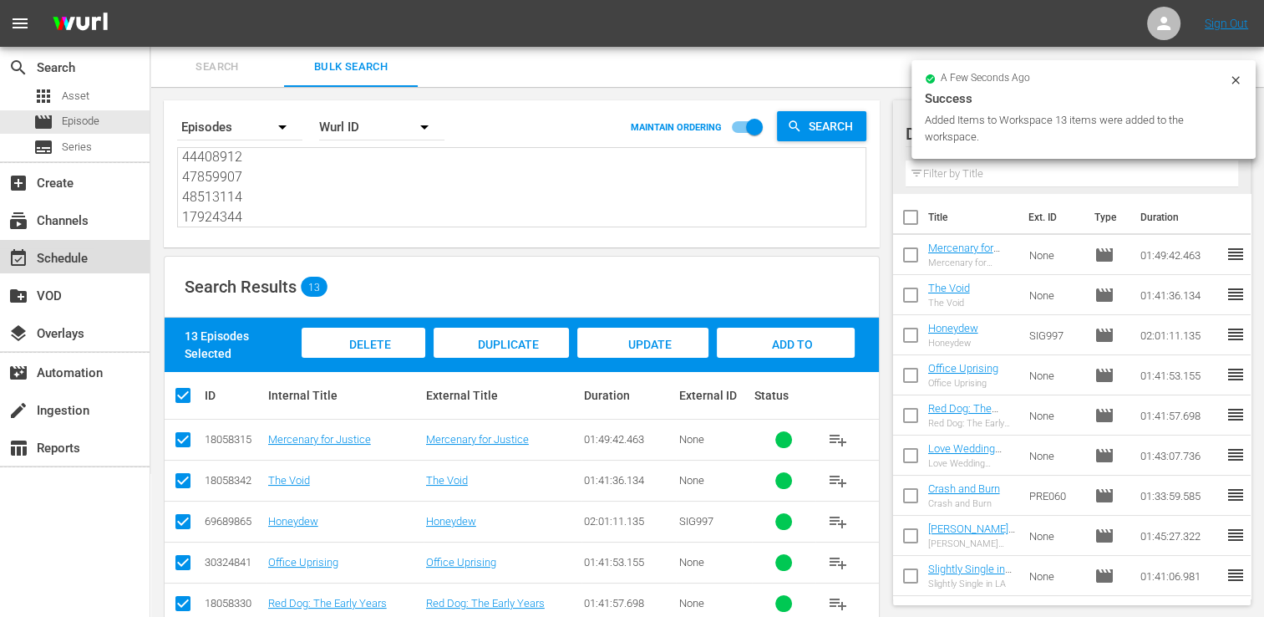
click at [39, 262] on div "event_available Schedule" at bounding box center [47, 255] width 94 height 15
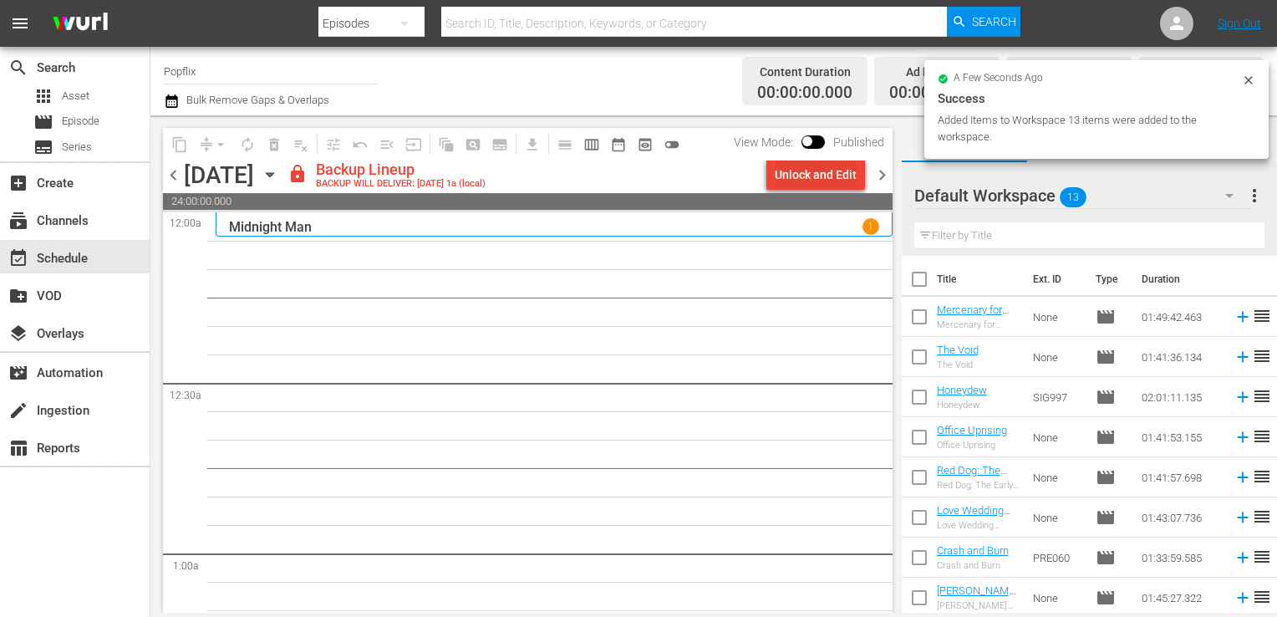
click at [812, 177] on div "Unlock and Edit" at bounding box center [816, 175] width 82 height 30
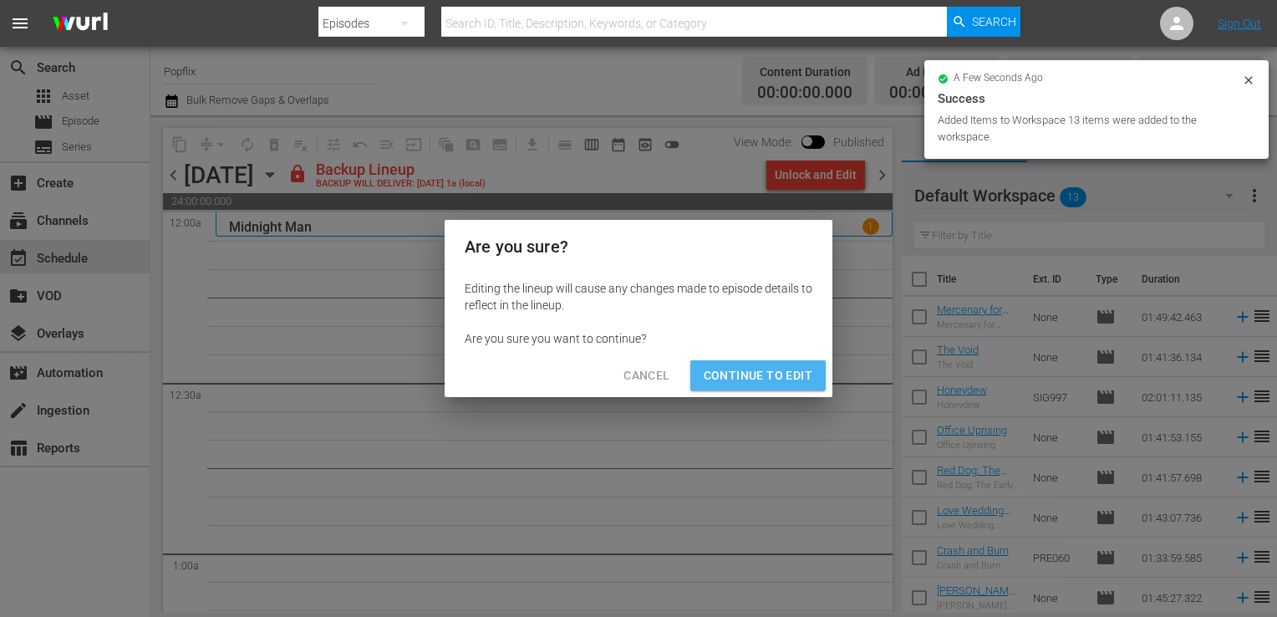
click at [760, 369] on span "Continue to Edit" at bounding box center [758, 375] width 109 height 21
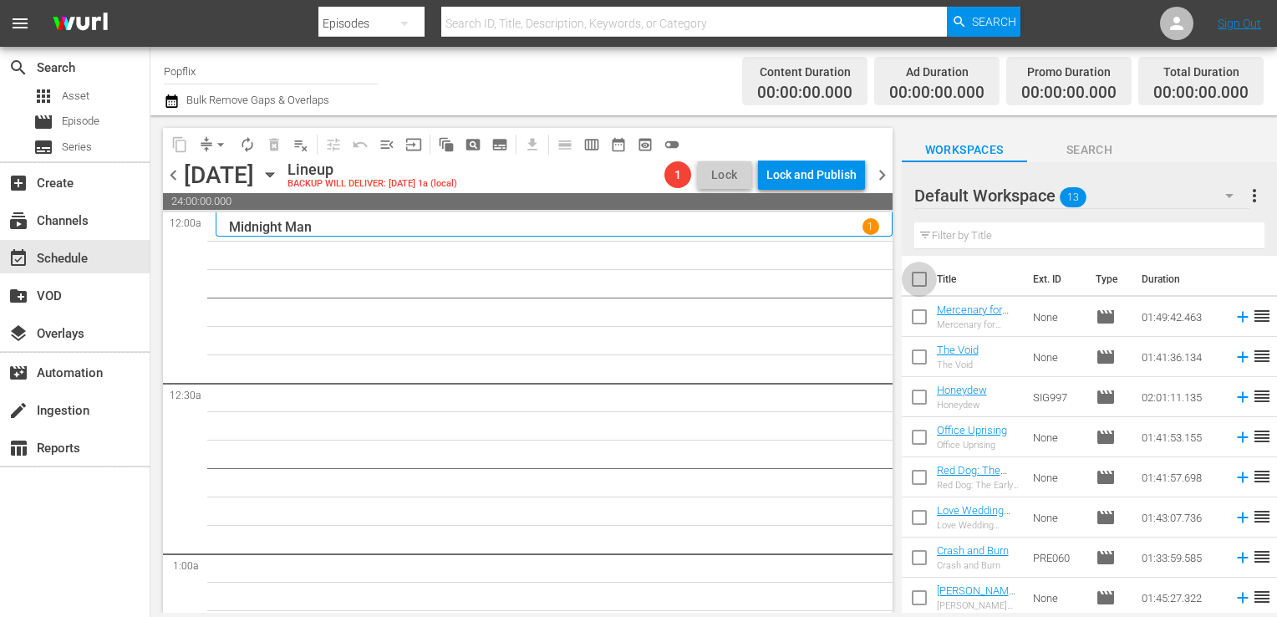
click at [919, 276] on input "checkbox" at bounding box center [919, 282] width 35 height 35
checkbox input "true"
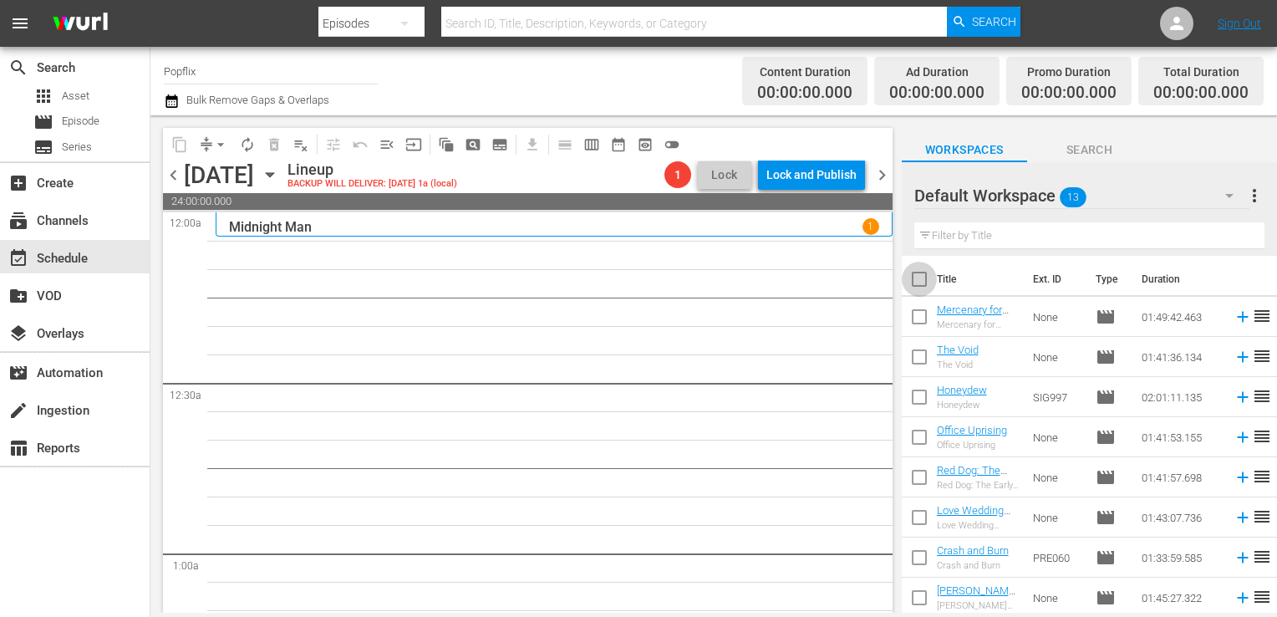
checkbox input "true"
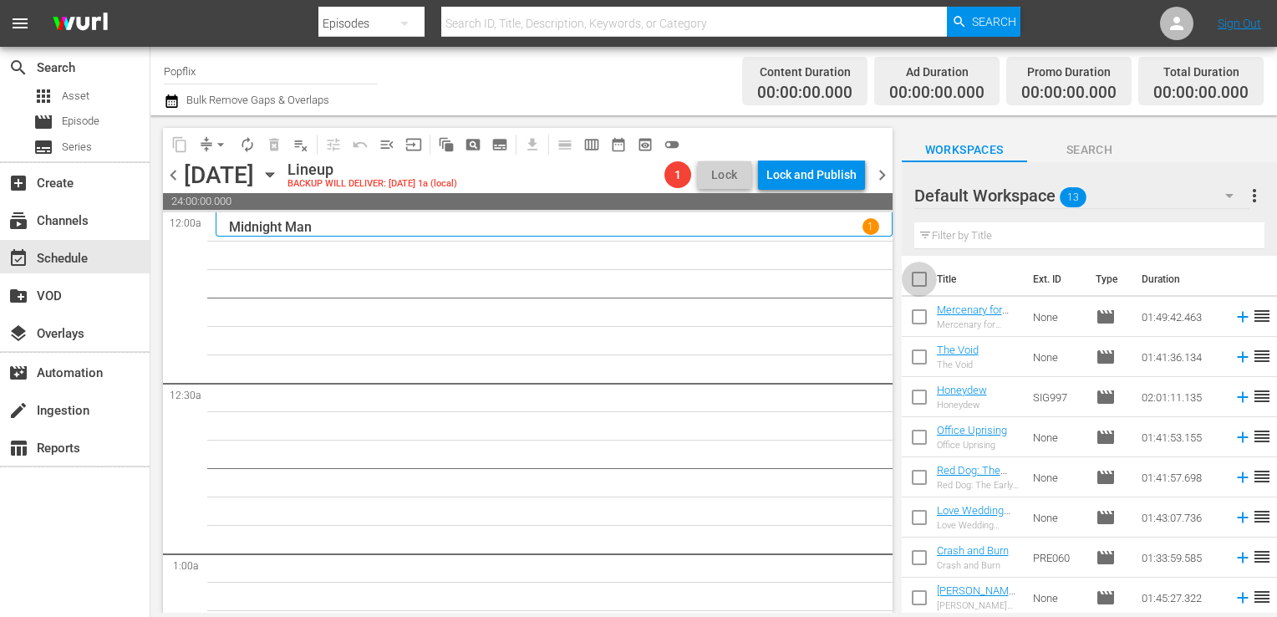
checkbox input "true"
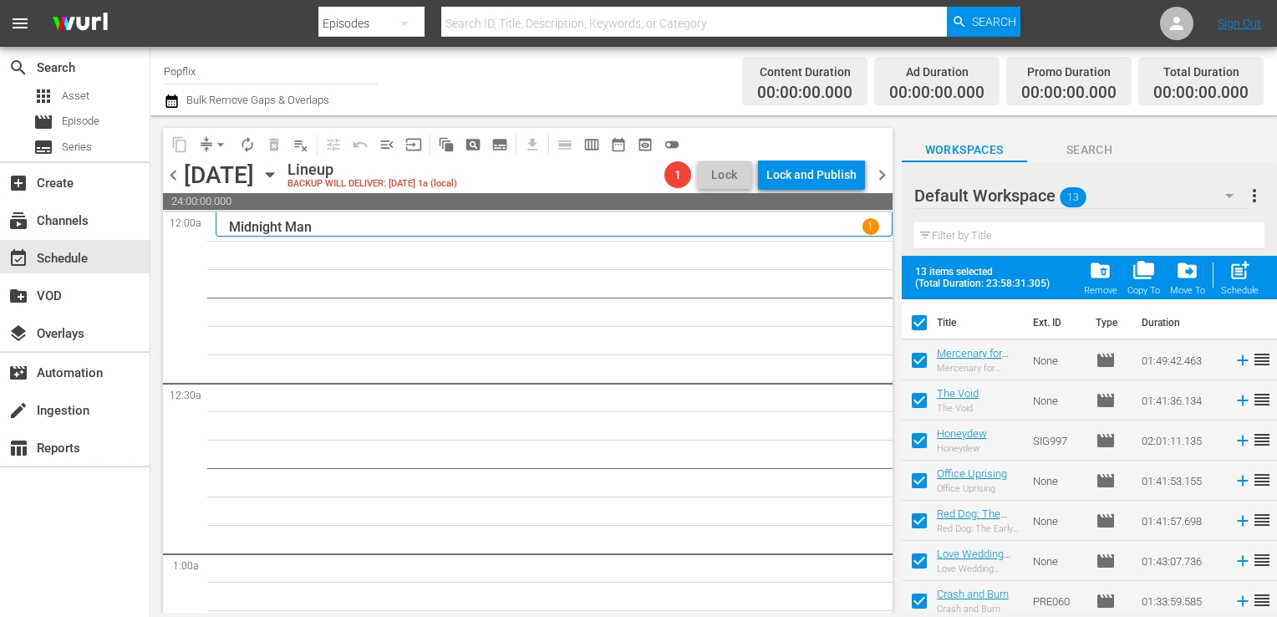
click at [1232, 272] on span "post_add" at bounding box center [1239, 270] width 23 height 23
checkbox input "false"
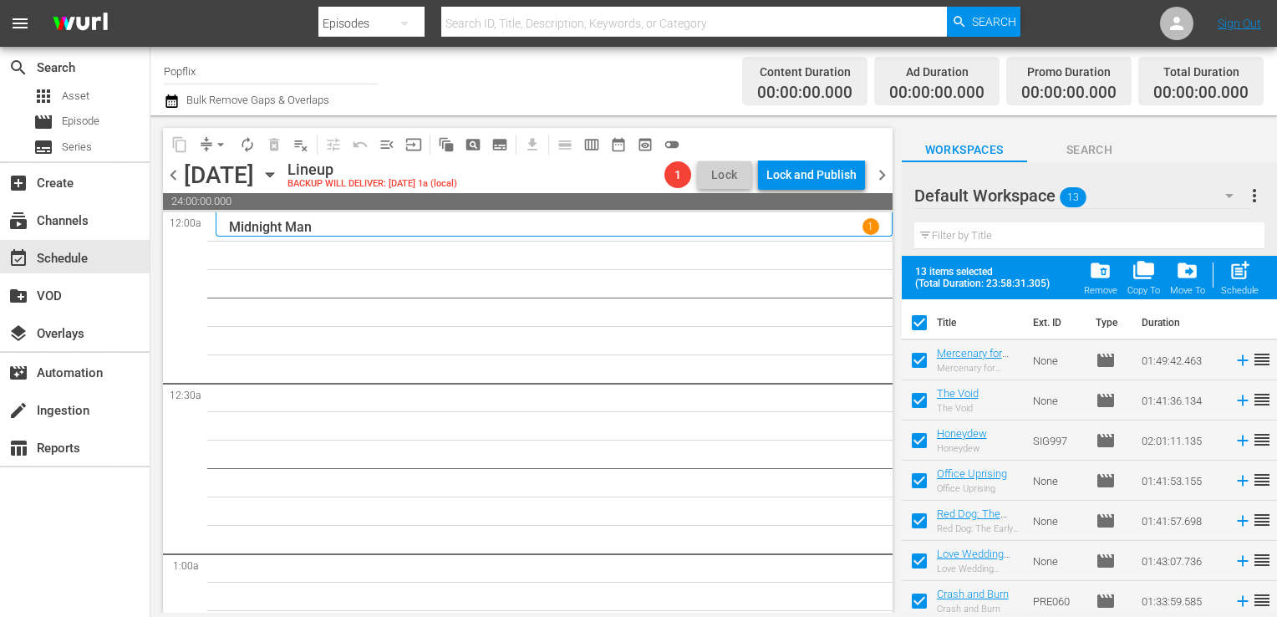
checkbox input "false"
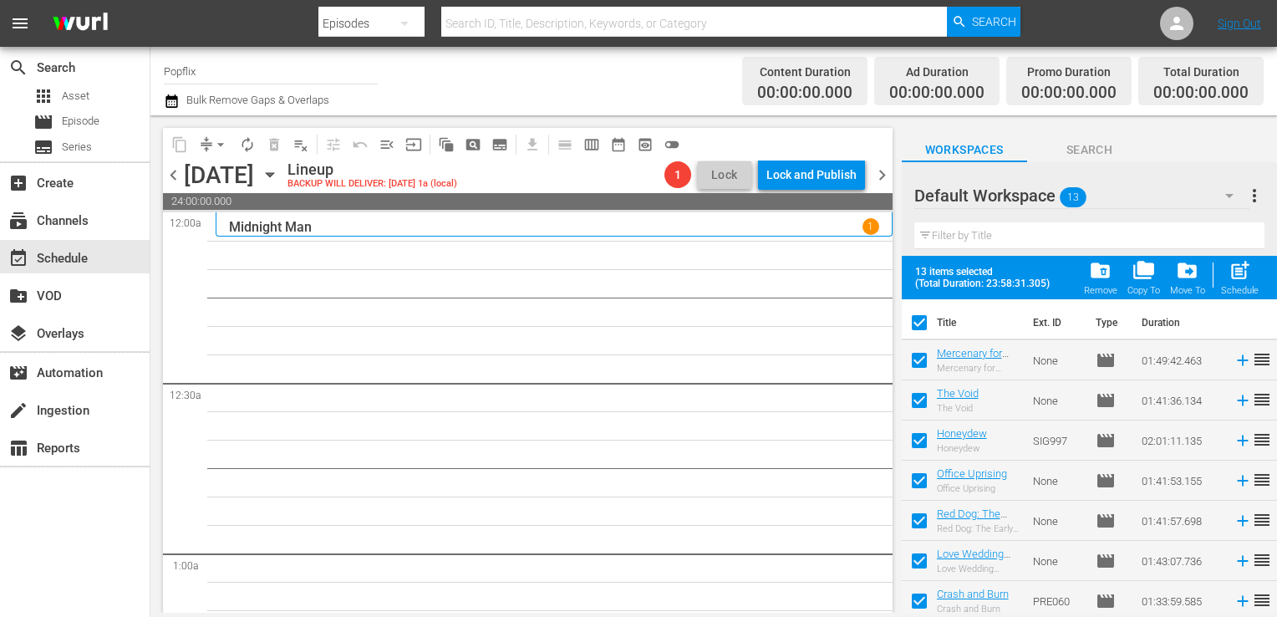
checkbox input "false"
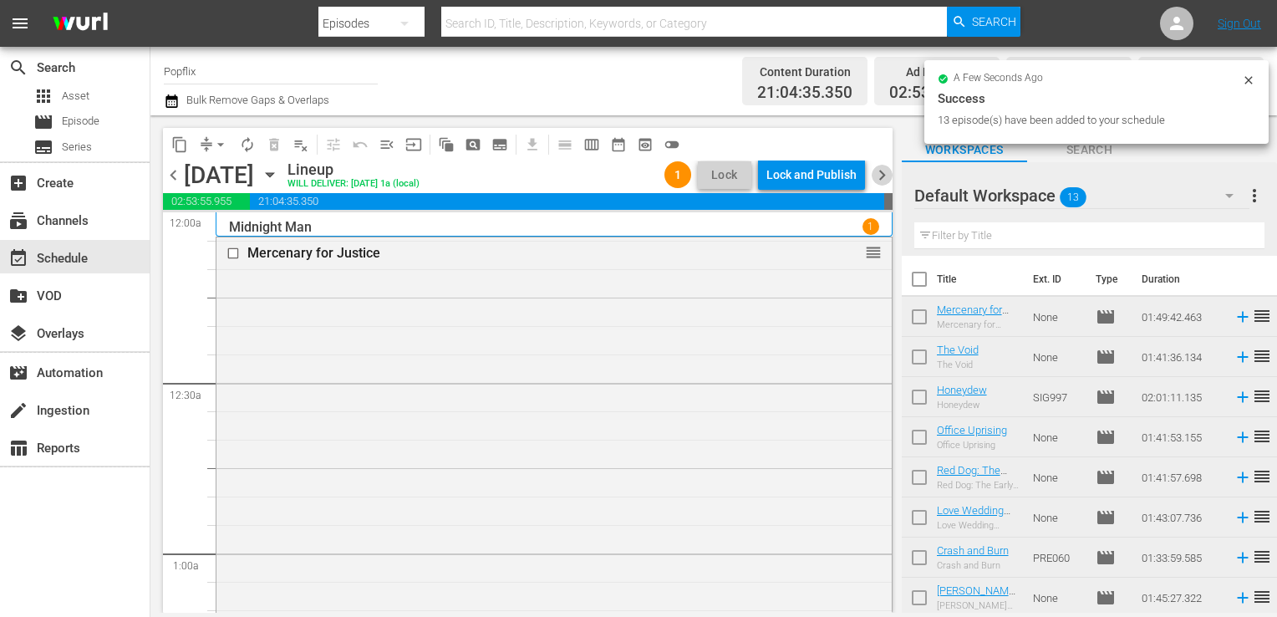
click at [878, 176] on span "chevron_right" at bounding box center [882, 175] width 21 height 21
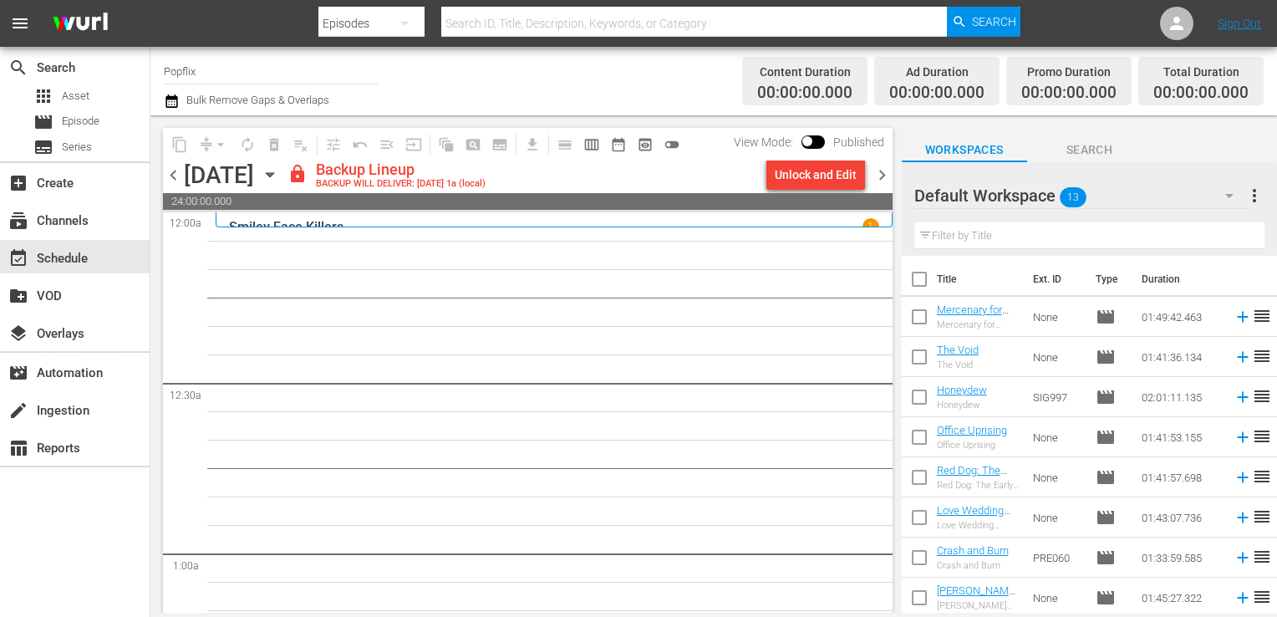
click at [1263, 198] on span "more_vert" at bounding box center [1254, 196] width 20 height 20
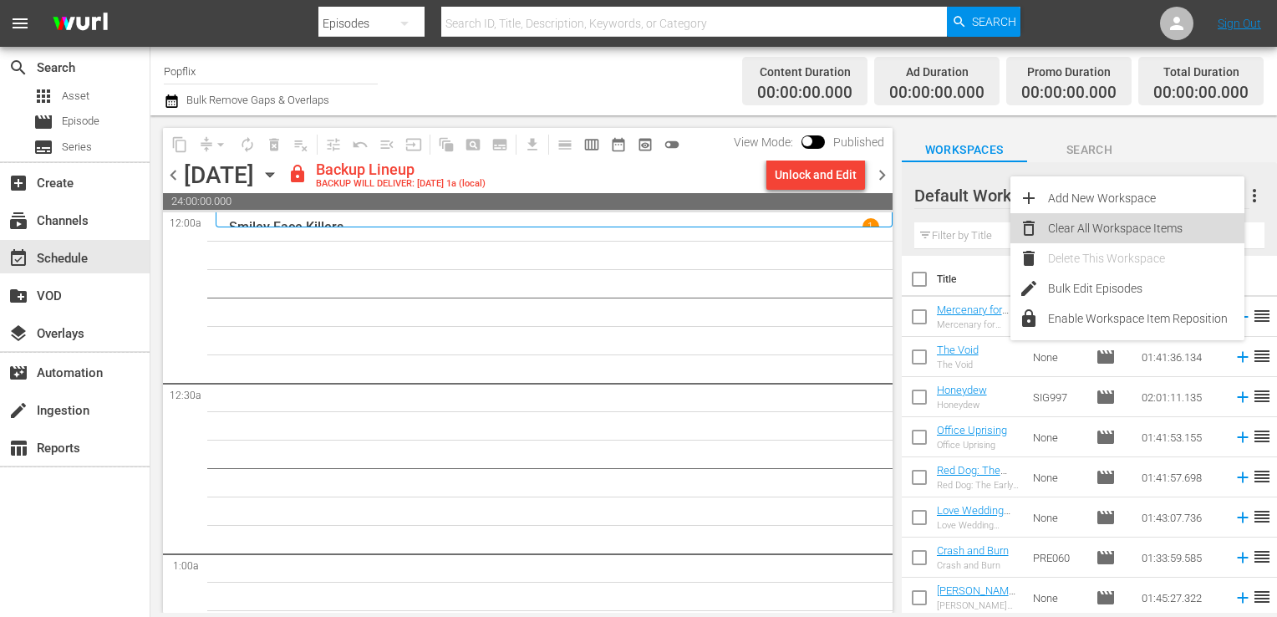
click at [1157, 235] on div "Clear All Workspace Items" at bounding box center [1146, 228] width 196 height 30
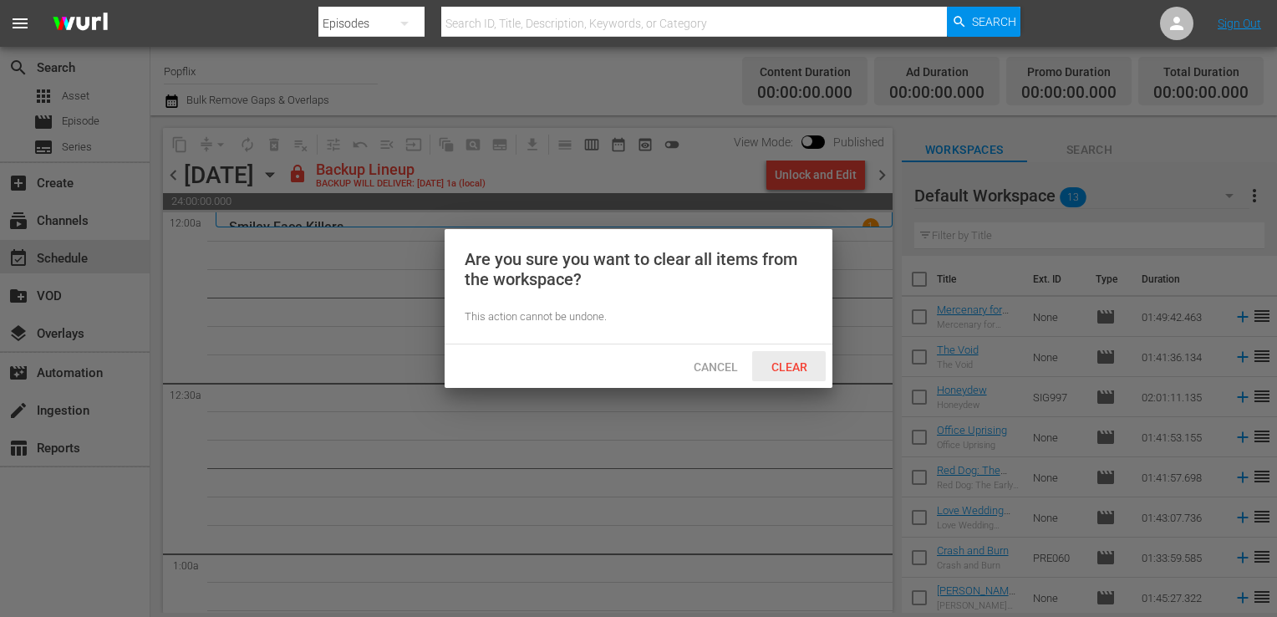
click at [789, 366] on span "Clear" at bounding box center [789, 366] width 63 height 13
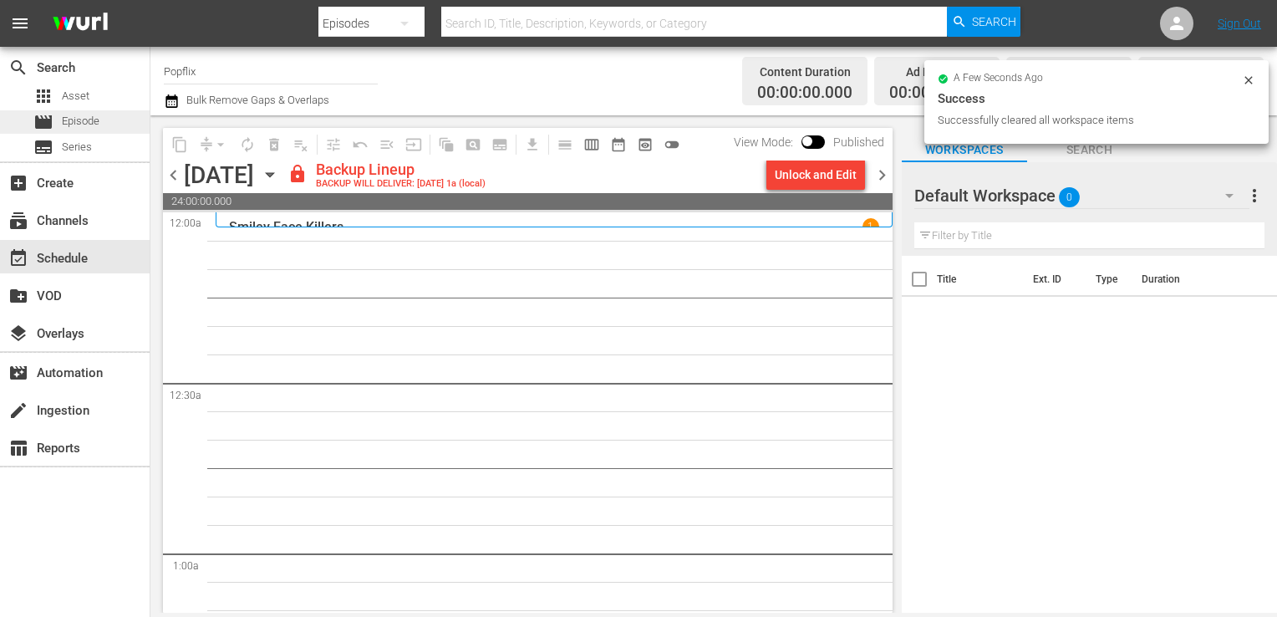
click at [94, 121] on span "Episode" at bounding box center [81, 121] width 38 height 17
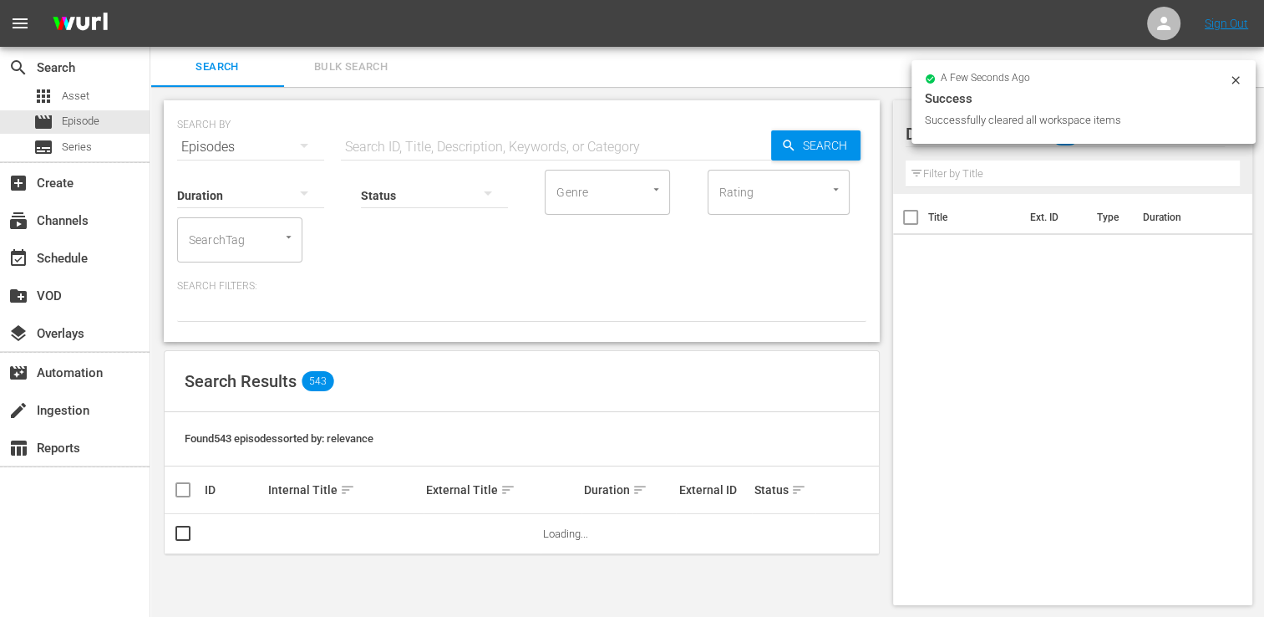
click at [365, 60] on span "Bulk Search" at bounding box center [351, 67] width 114 height 19
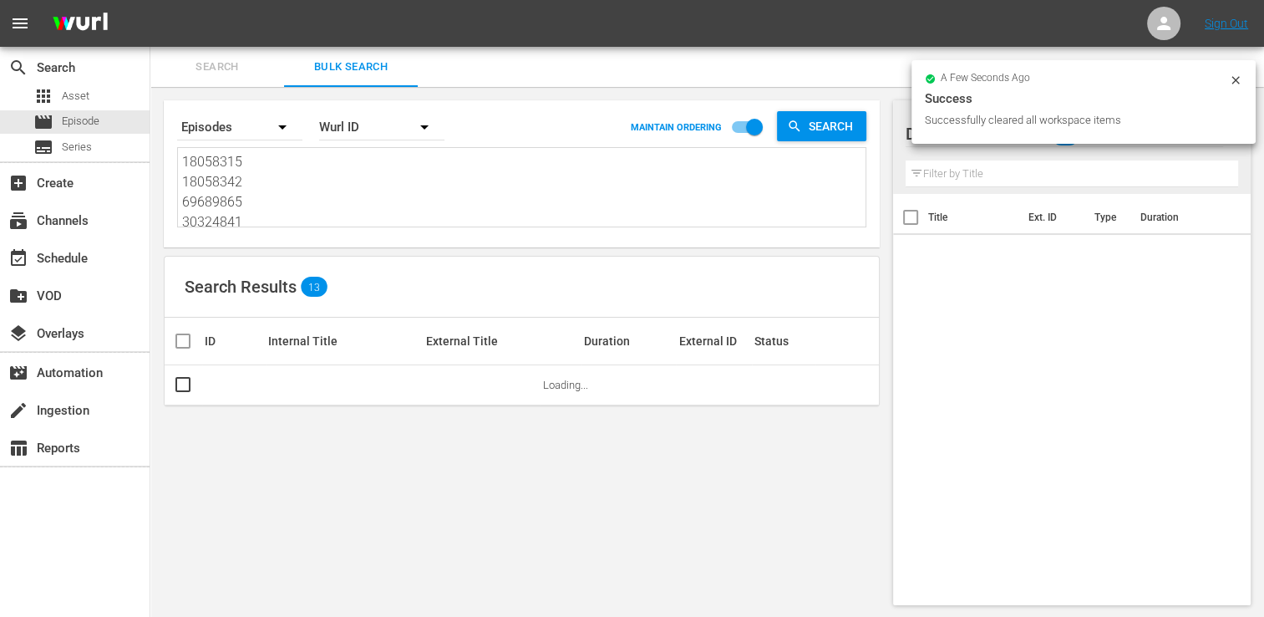
click at [251, 241] on div "Search By Episodes Order By [PERSON_NAME] ID MAINTAIN ORDERING Search 18058315 …" at bounding box center [522, 173] width 716 height 147
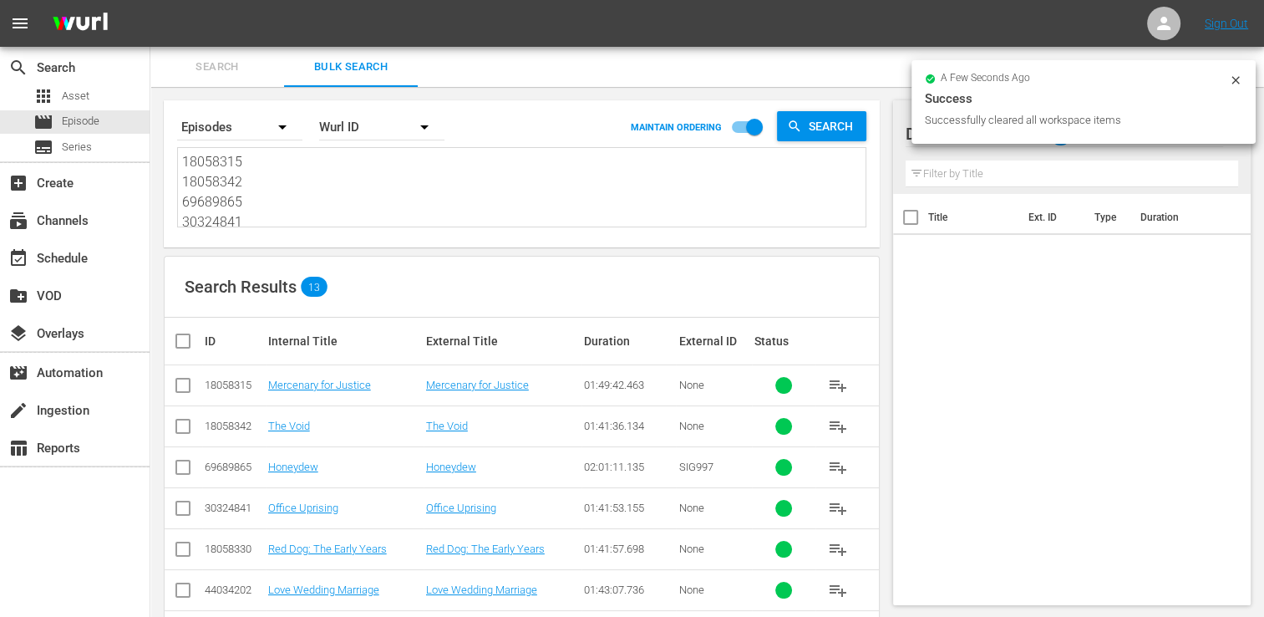
click at [267, 201] on textarea "18058315 18058342 69689865 30324841 18058330 44034202 56851182 42769444 3728414…" at bounding box center [524, 190] width 684 height 76
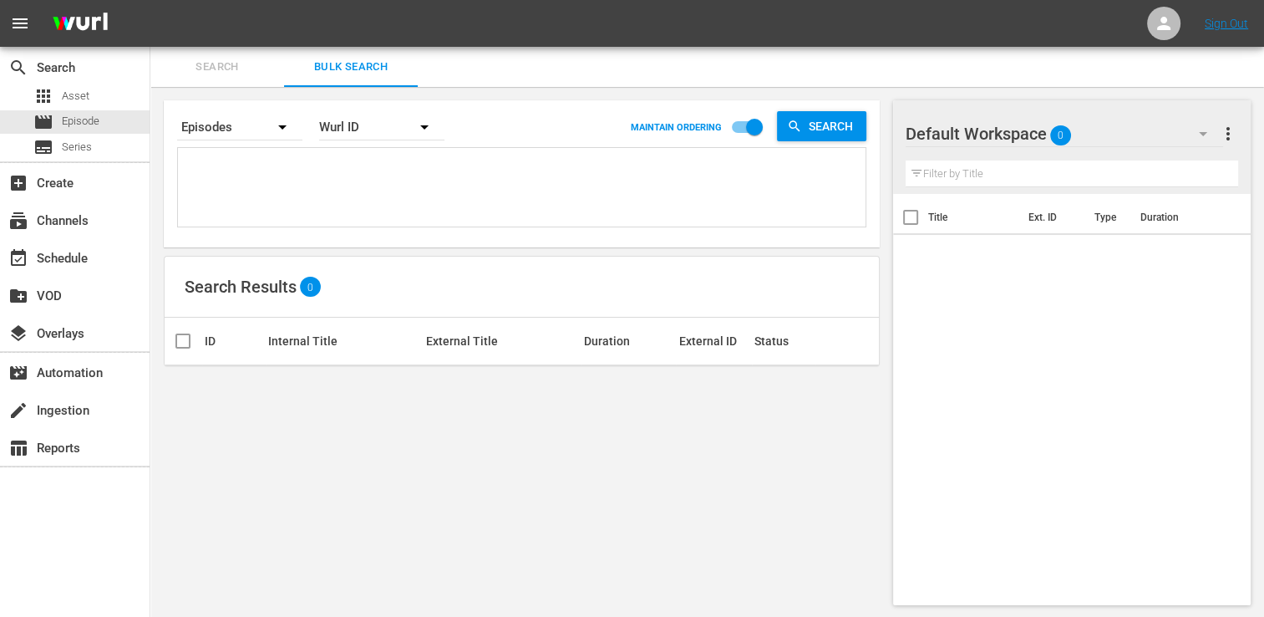
click at [202, 171] on textarea at bounding box center [524, 190] width 684 height 76
paste textarea "18058322 18058308 47771966 35593854 70175554 30136457 45933566 53982946 2142089…"
type textarea "18058322 18058308 47771966 35593854 70175554 30136457 45933566 53982946 2142089…"
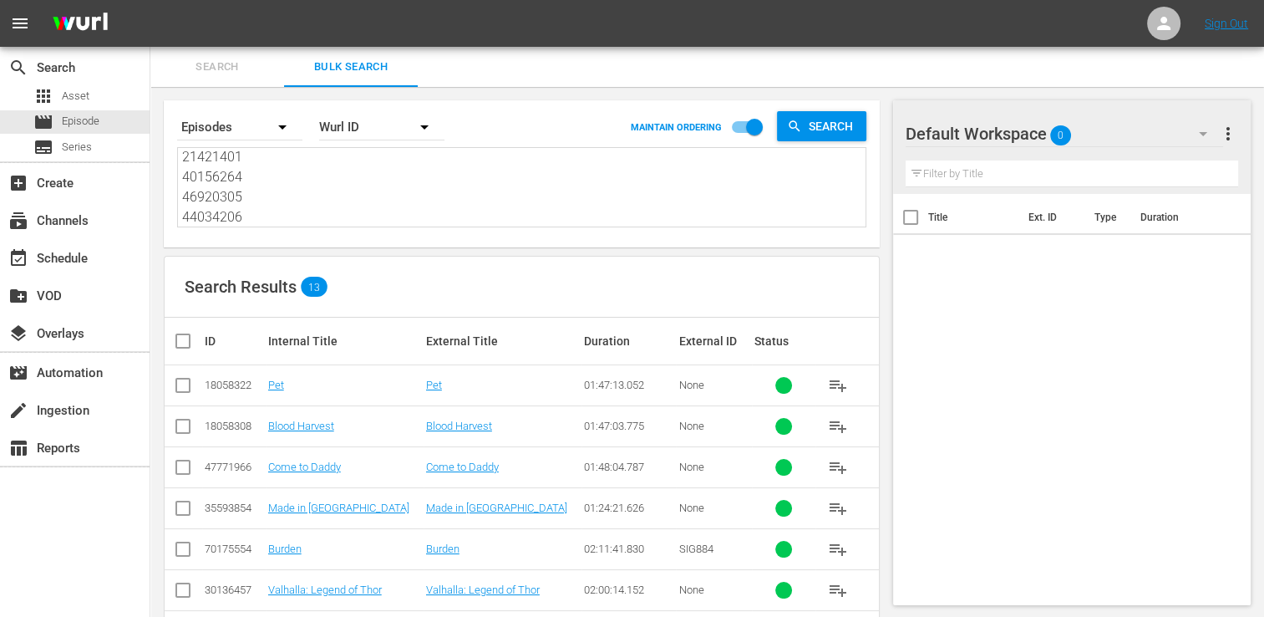
type textarea "18058322 18058308 47771966 35593854 70175554 30136457 45933566 53982946 2142089…"
click at [187, 344] on input "checkbox" at bounding box center [189, 341] width 33 height 20
checkbox input "true"
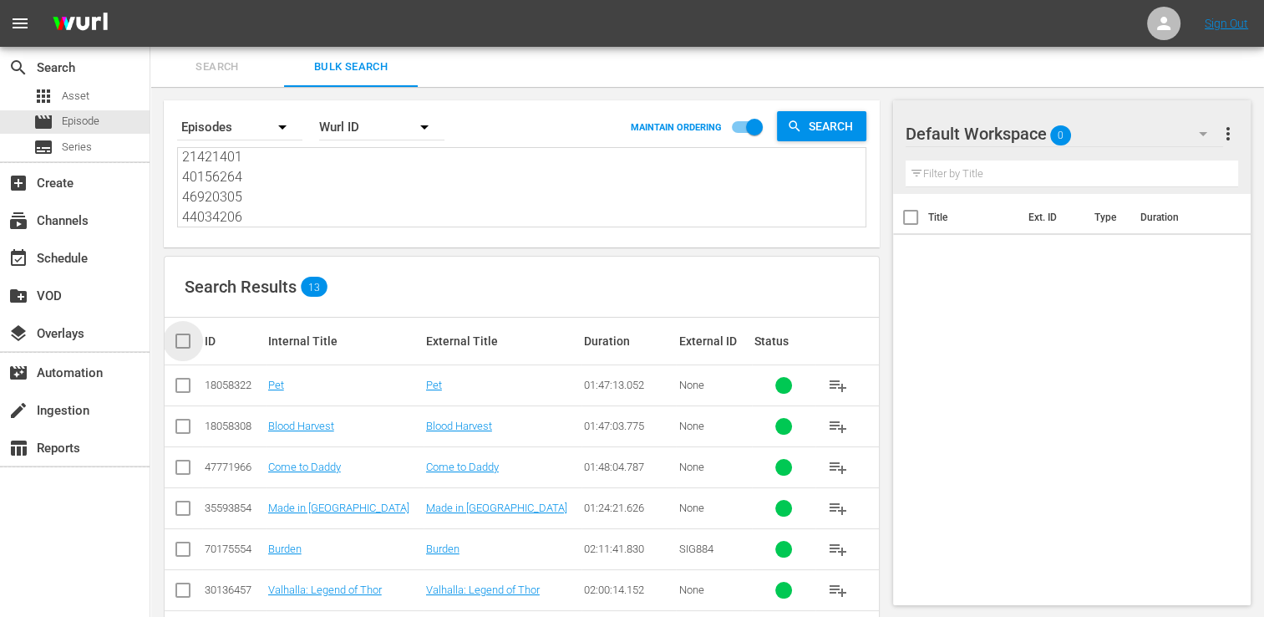
checkbox input "true"
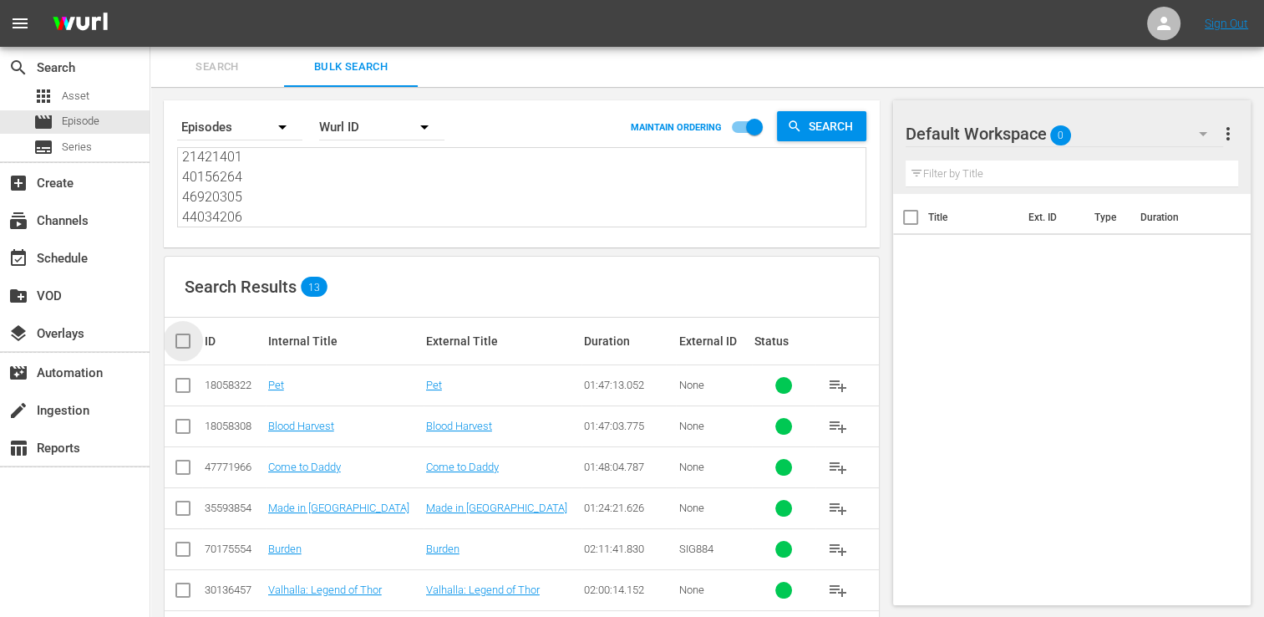
checkbox input "true"
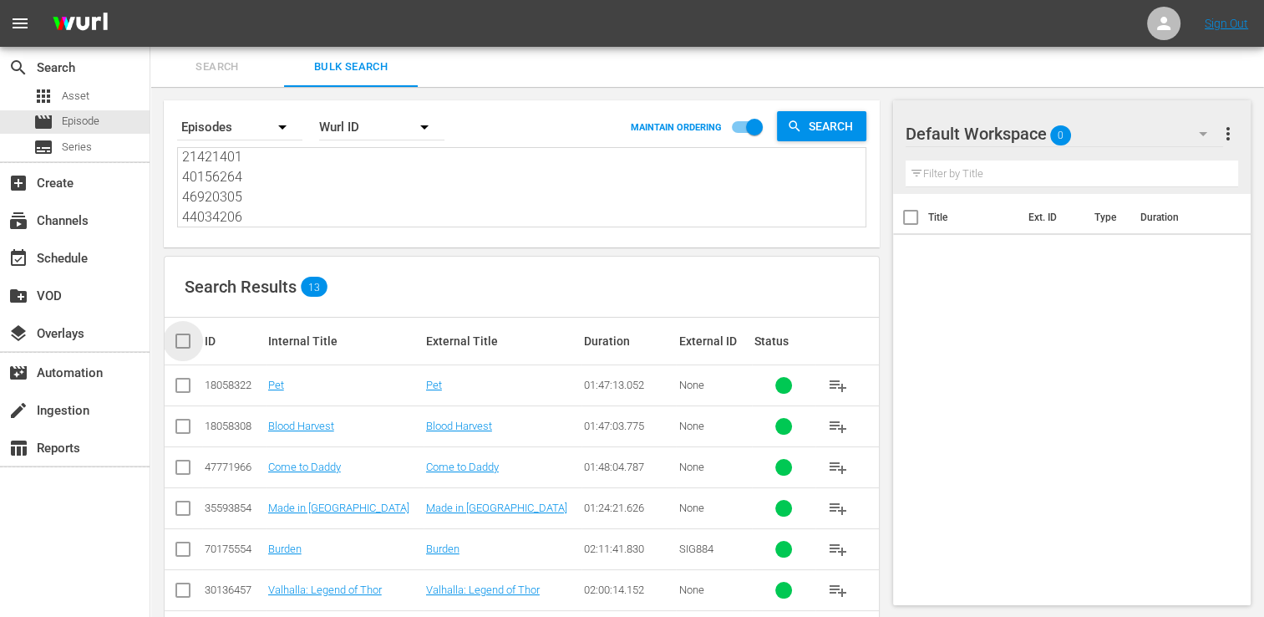
checkbox input "true"
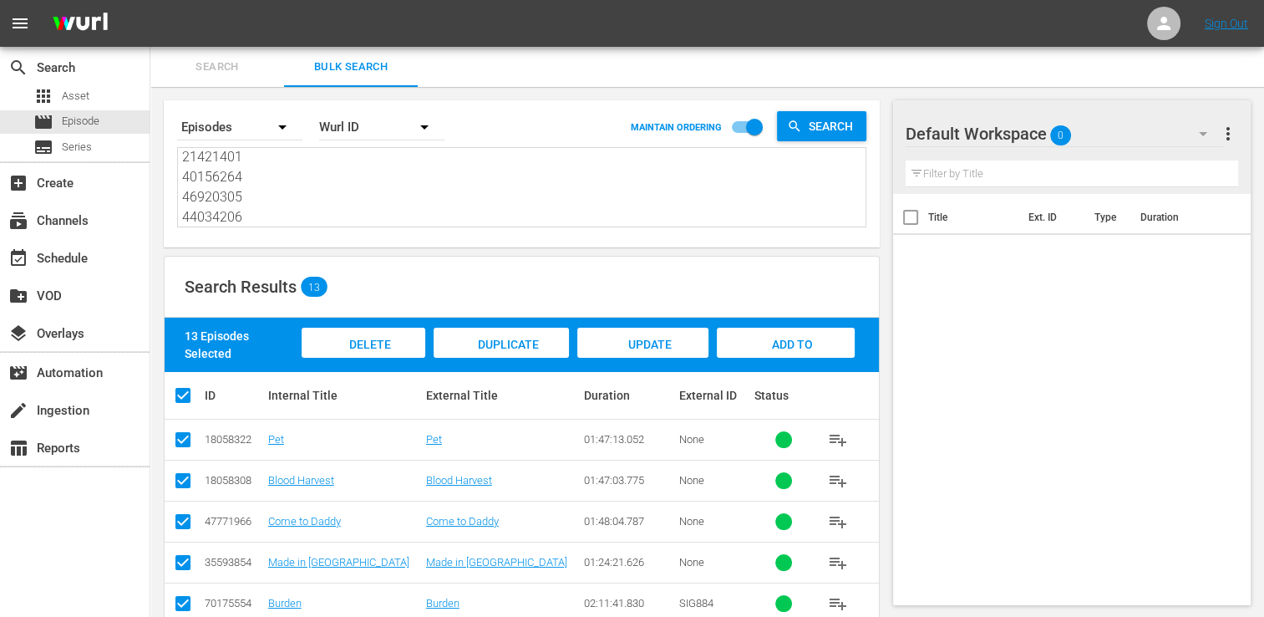
click at [816, 348] on div "Add to Workspace" at bounding box center [786, 359] width 138 height 63
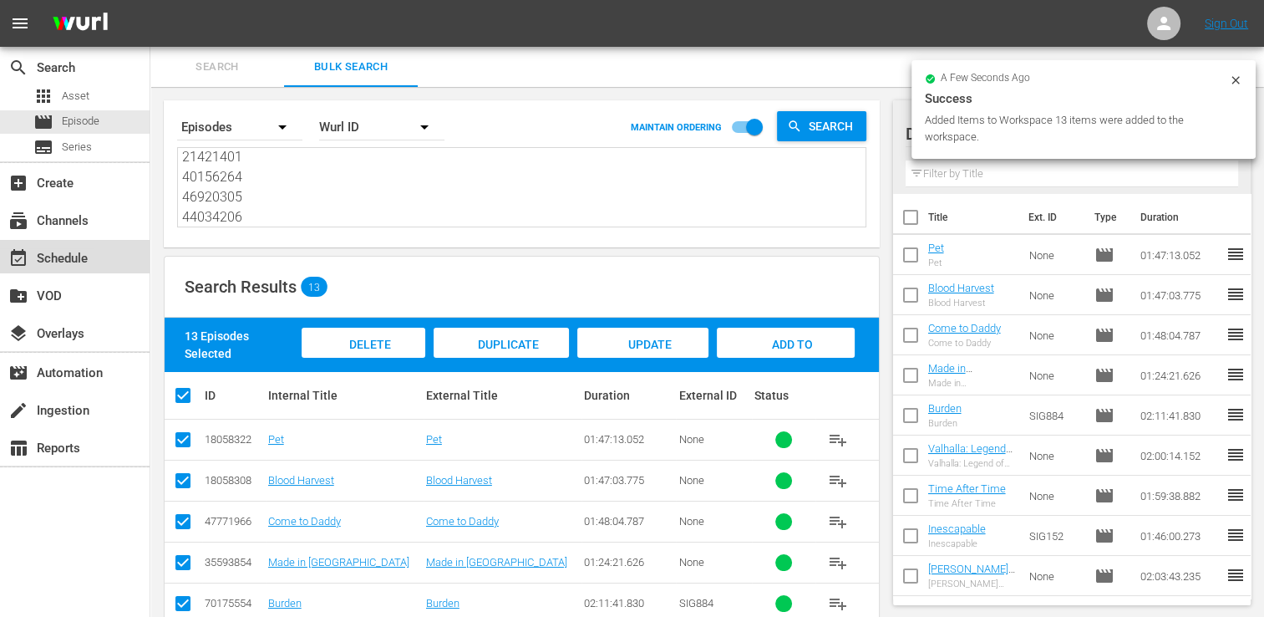
click at [51, 259] on div "event_available Schedule" at bounding box center [47, 255] width 94 height 15
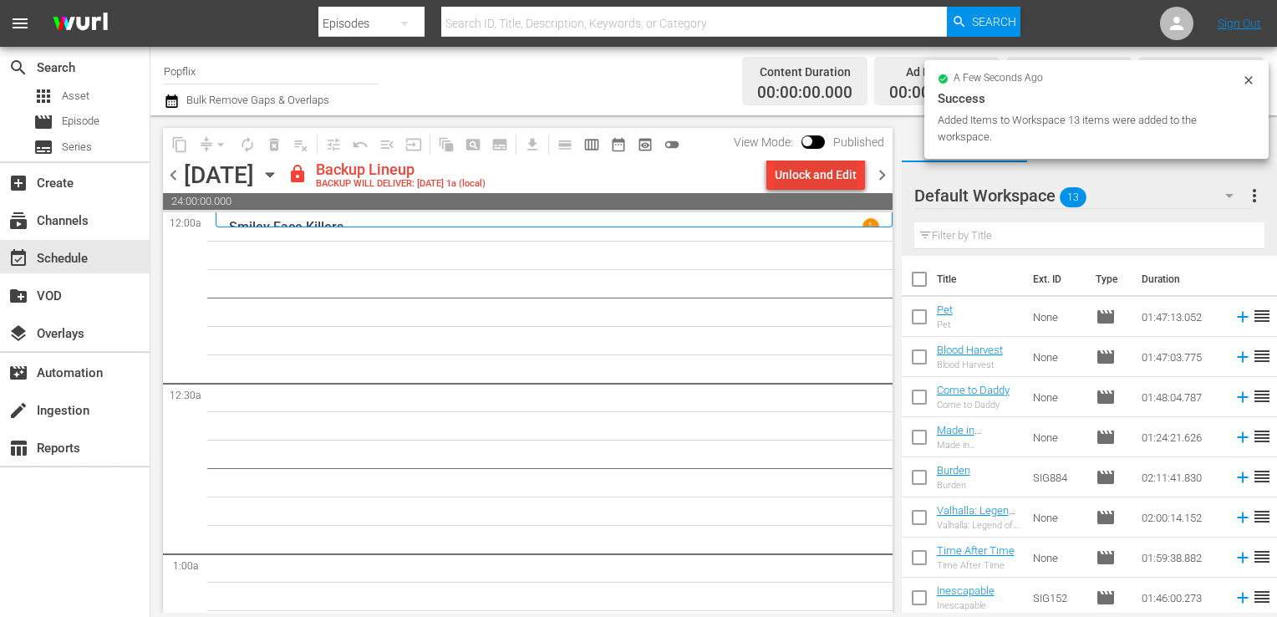
click at [793, 173] on div "Unlock and Edit" at bounding box center [816, 175] width 82 height 30
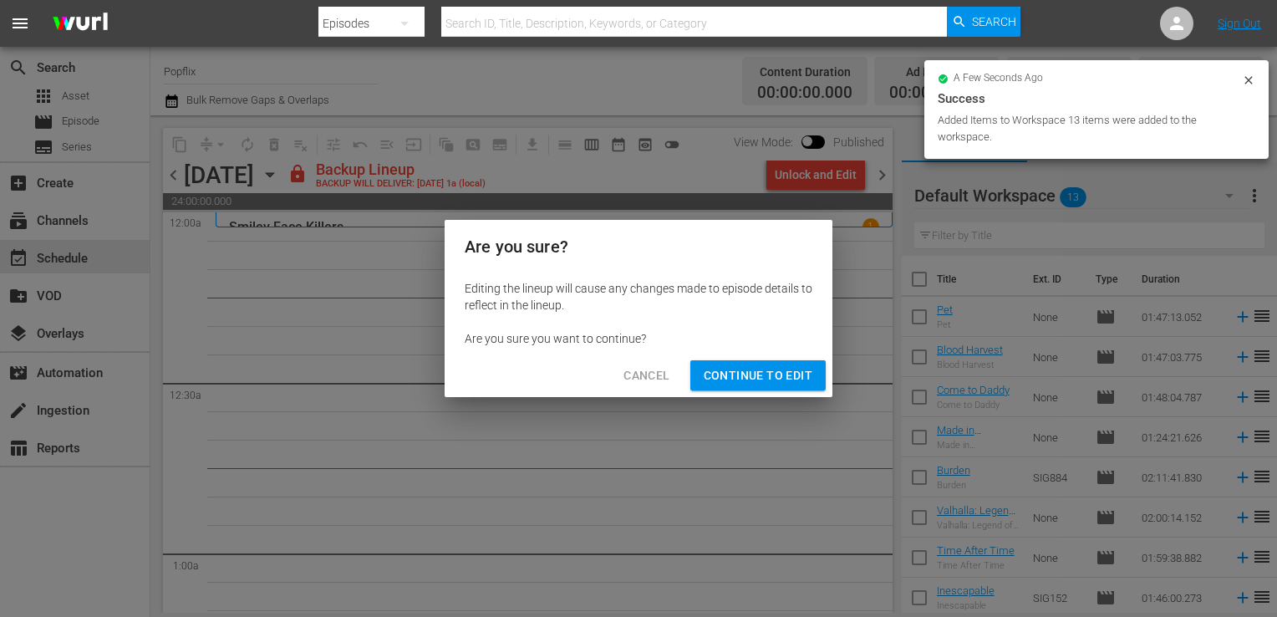
click at [731, 380] on span "Continue to Edit" at bounding box center [758, 375] width 109 height 21
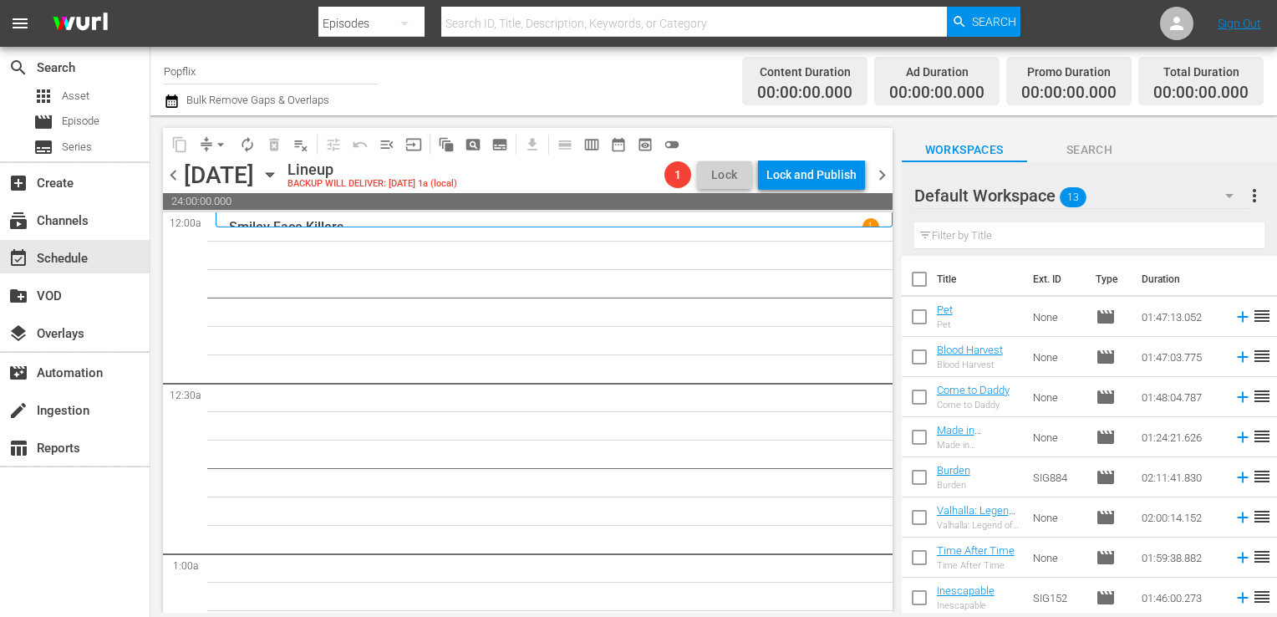
click at [926, 278] on input "checkbox" at bounding box center [919, 282] width 35 height 35
checkbox input "true"
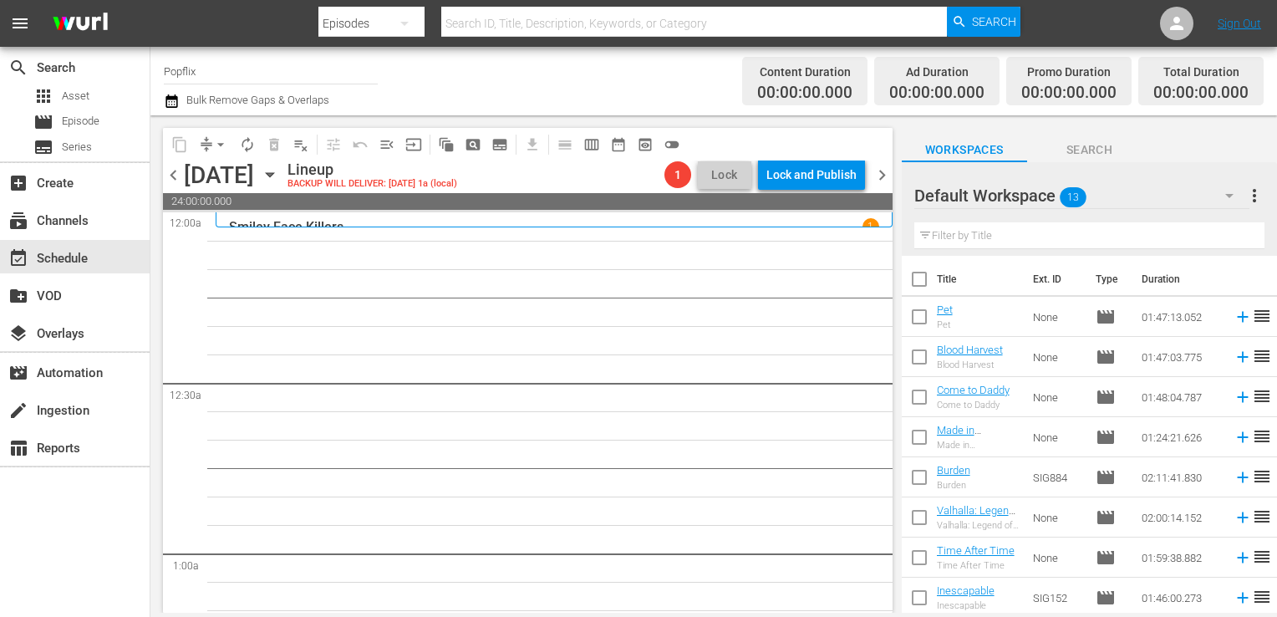
checkbox input "true"
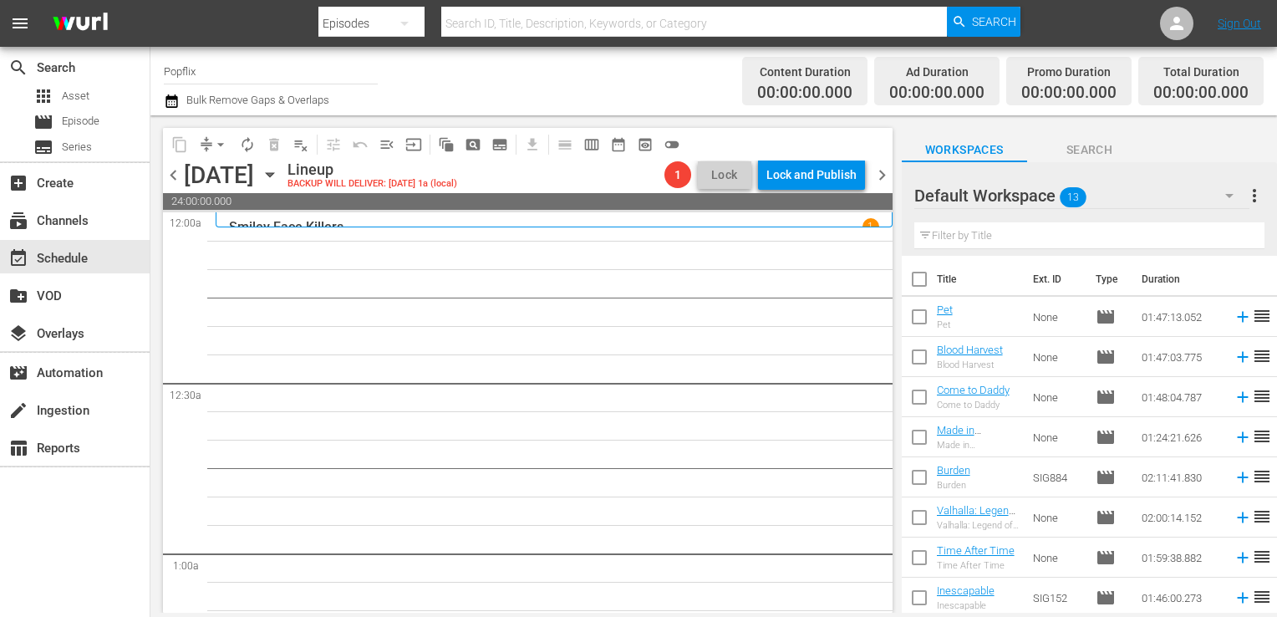
checkbox input "true"
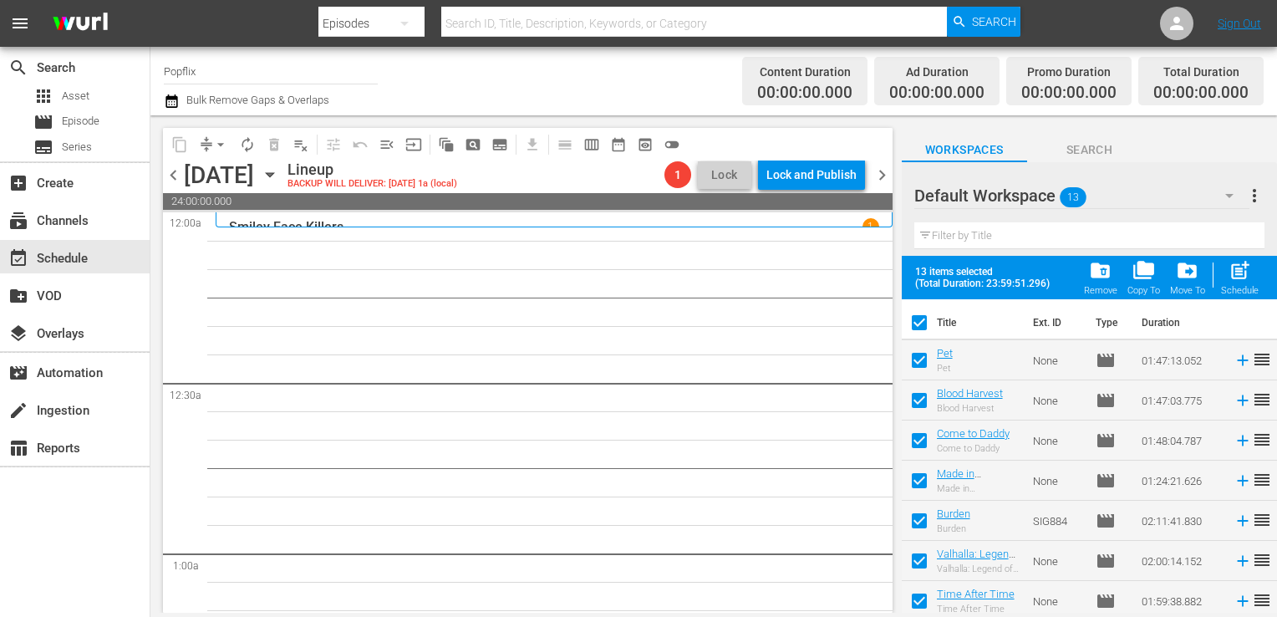
click at [1227, 282] on div "post_add Schedule" at bounding box center [1240, 277] width 38 height 37
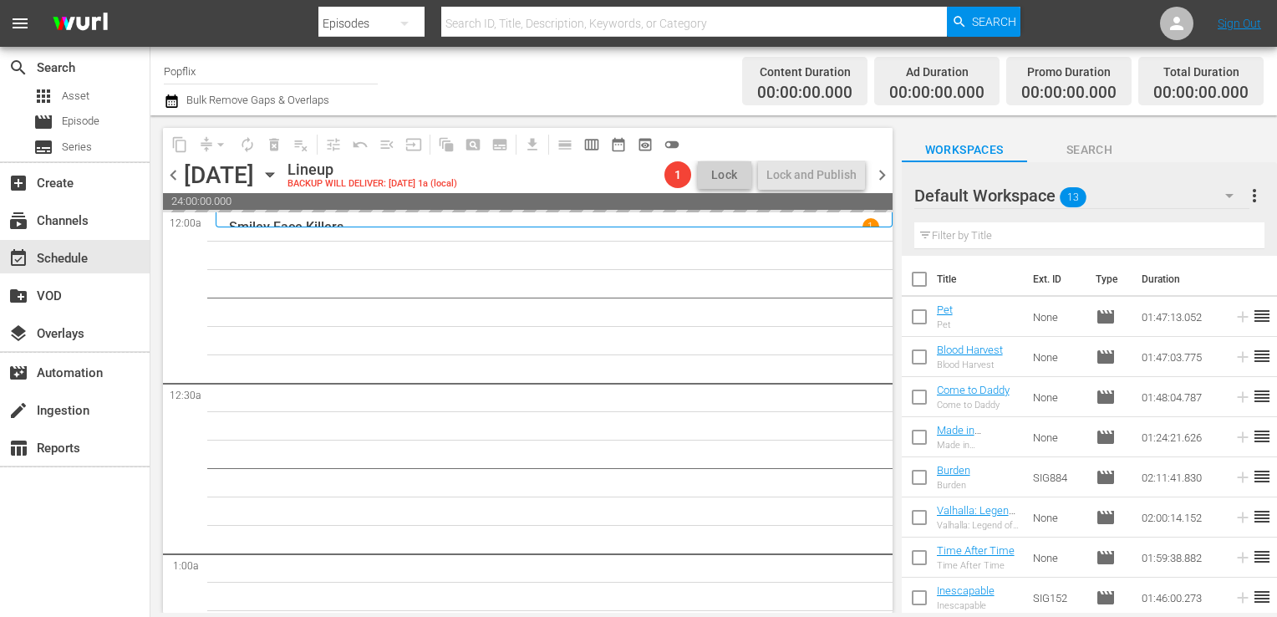
checkbox input "false"
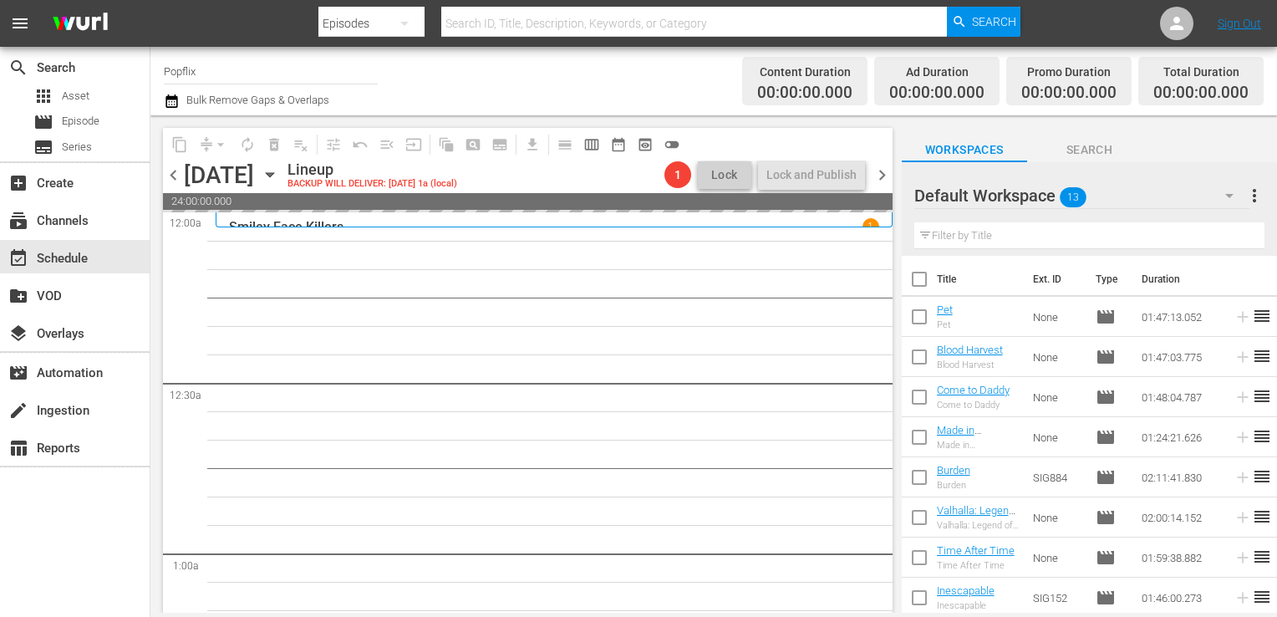
checkbox input "false"
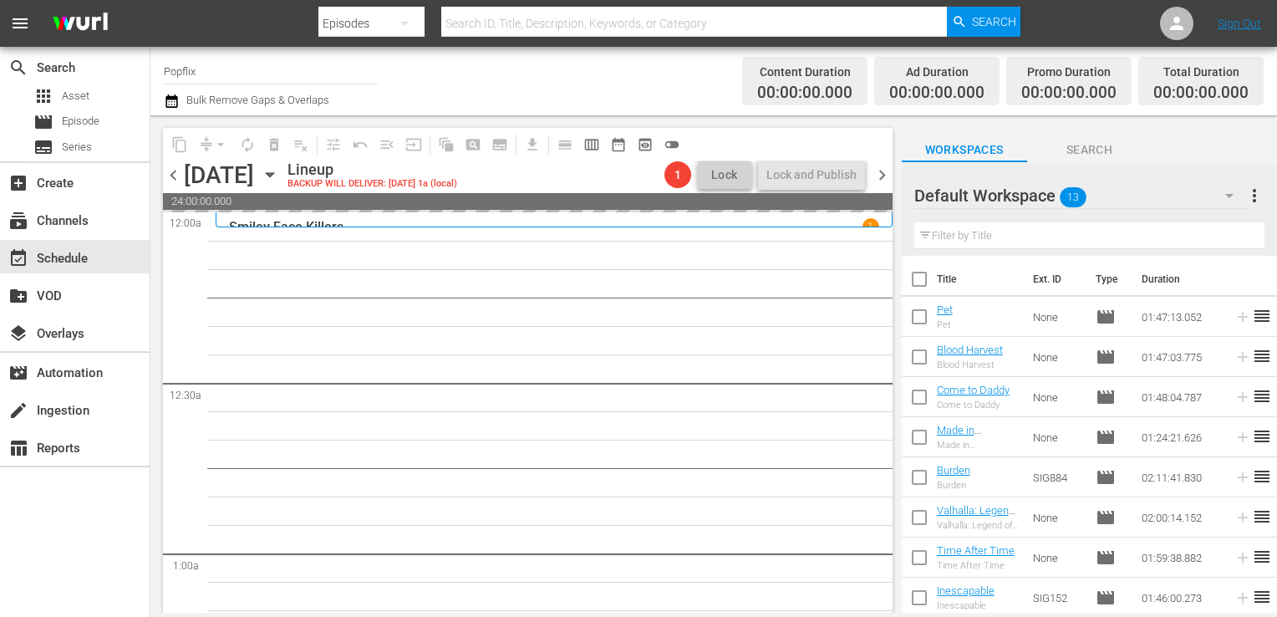
checkbox input "false"
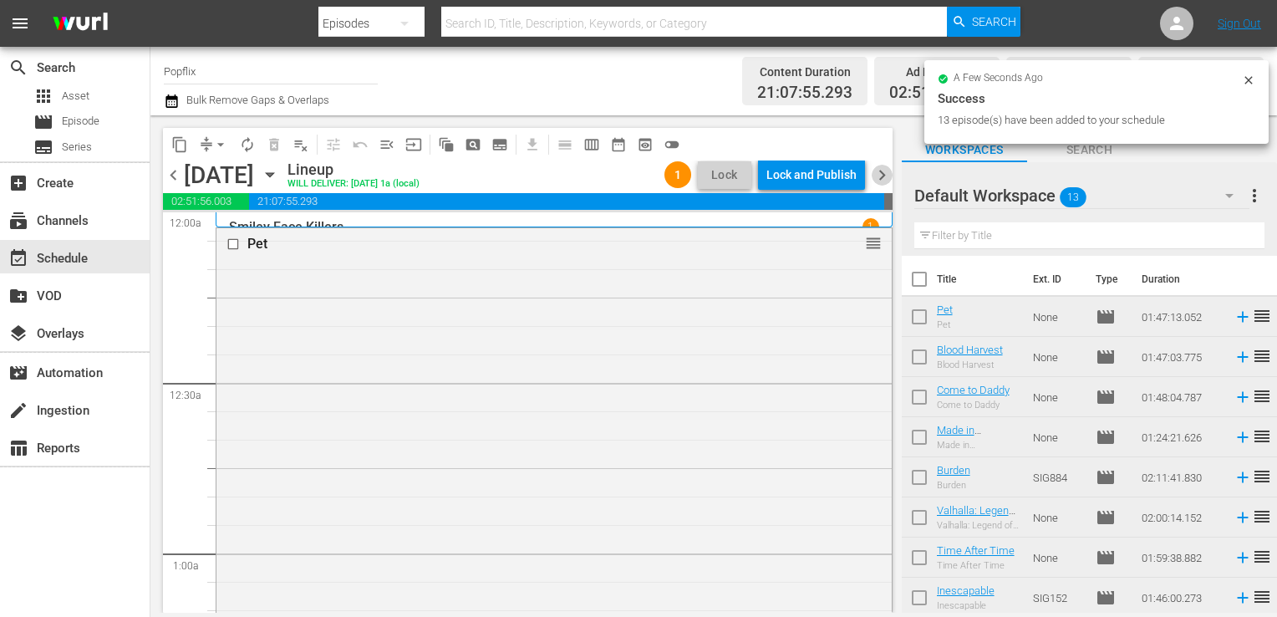
click at [881, 175] on span "chevron_right" at bounding box center [882, 175] width 21 height 21
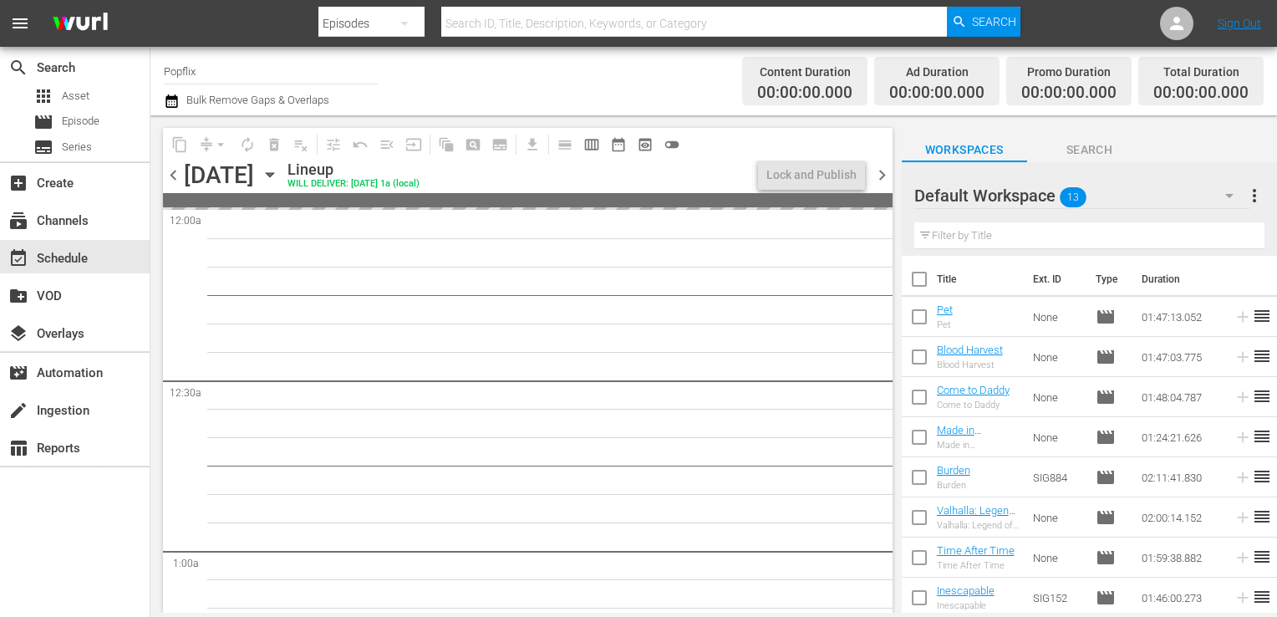
click at [181, 173] on span "chevron_left" at bounding box center [173, 175] width 21 height 21
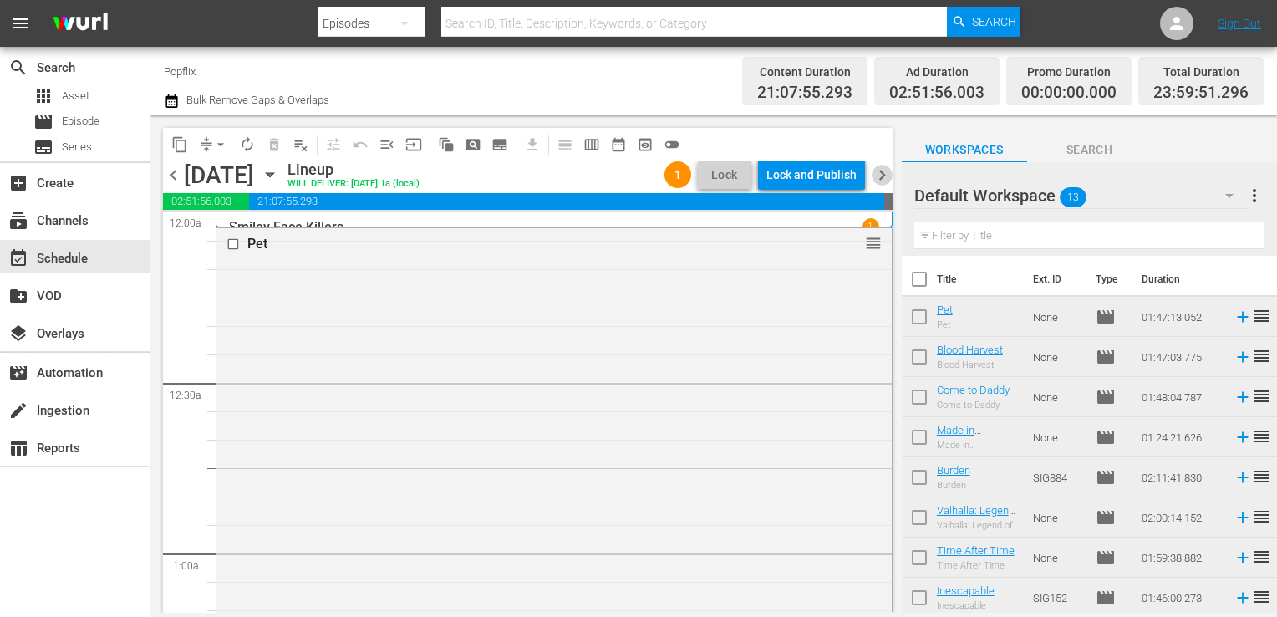
click at [879, 173] on span "chevron_right" at bounding box center [882, 175] width 21 height 21
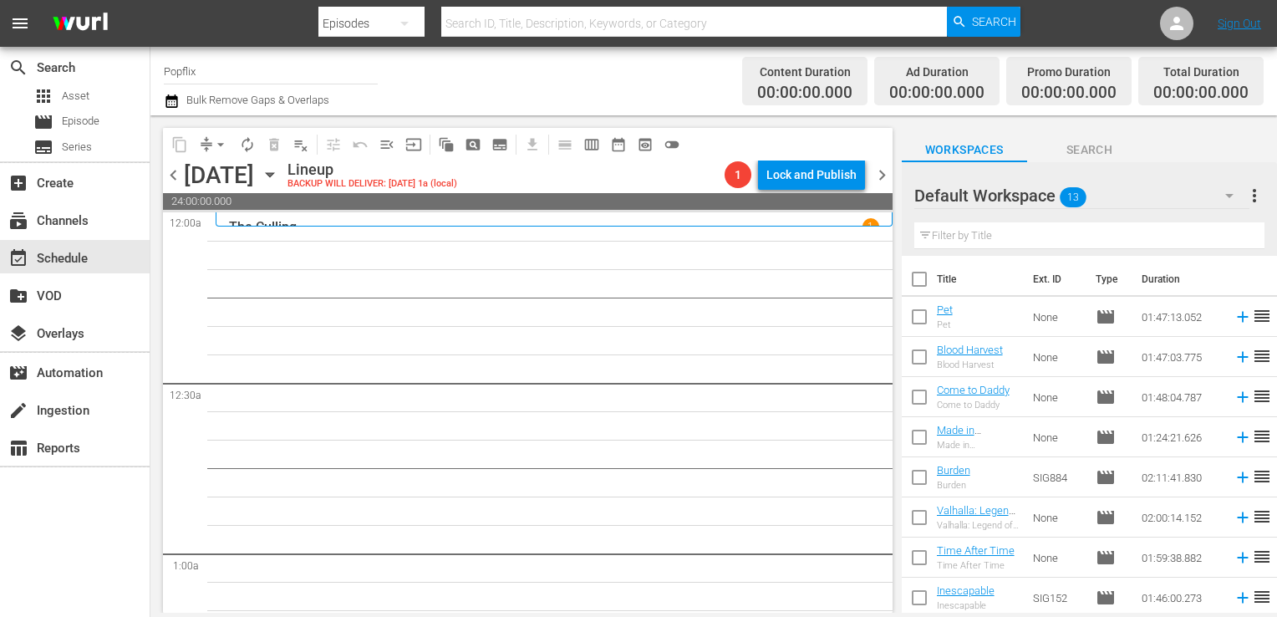
click at [1257, 201] on span "more_vert" at bounding box center [1254, 196] width 20 height 20
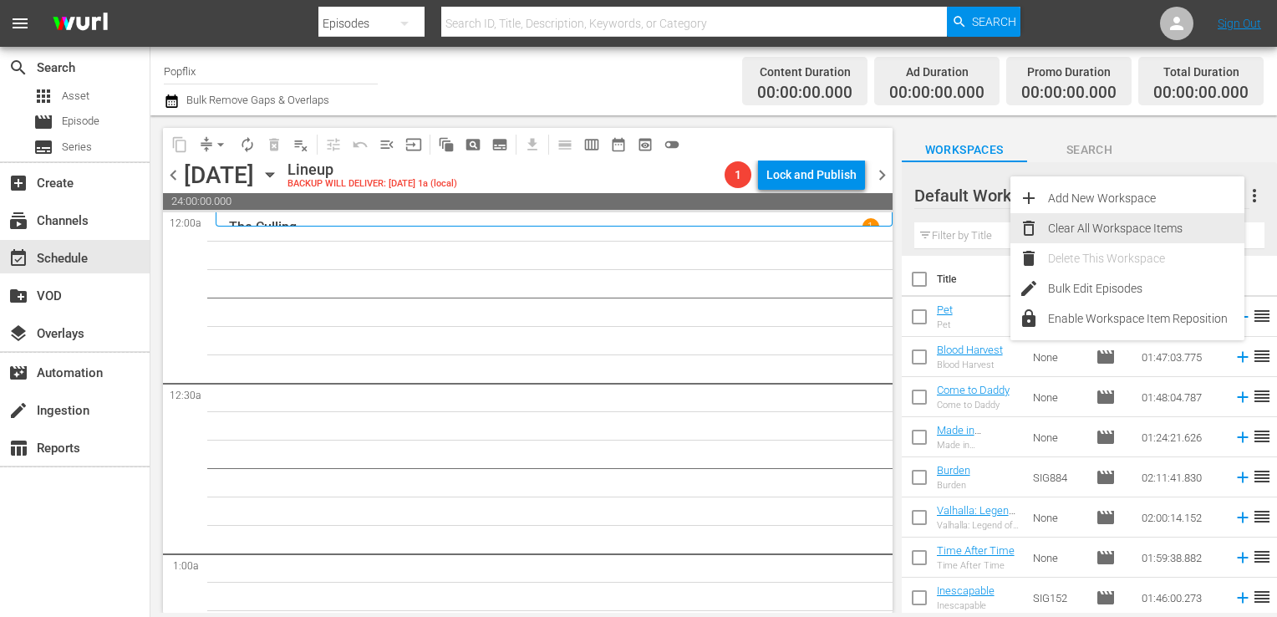
click at [1076, 231] on div "Clear All Workspace Items" at bounding box center [1146, 228] width 196 height 30
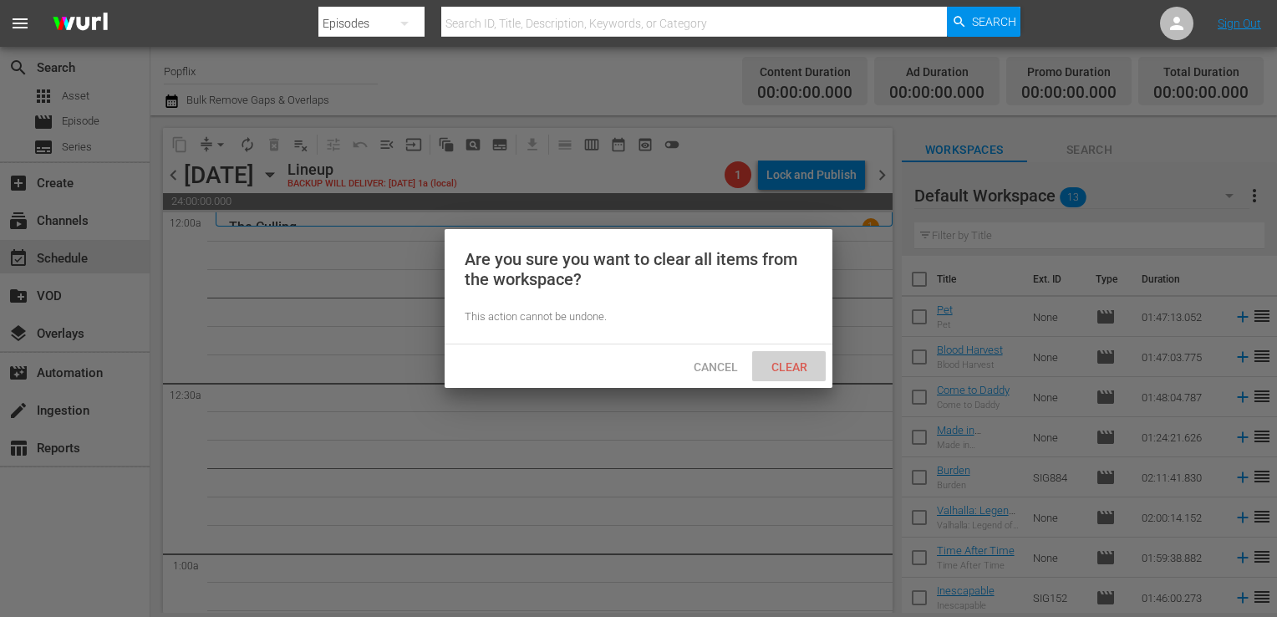
click at [806, 369] on span "Clear" at bounding box center [789, 366] width 63 height 13
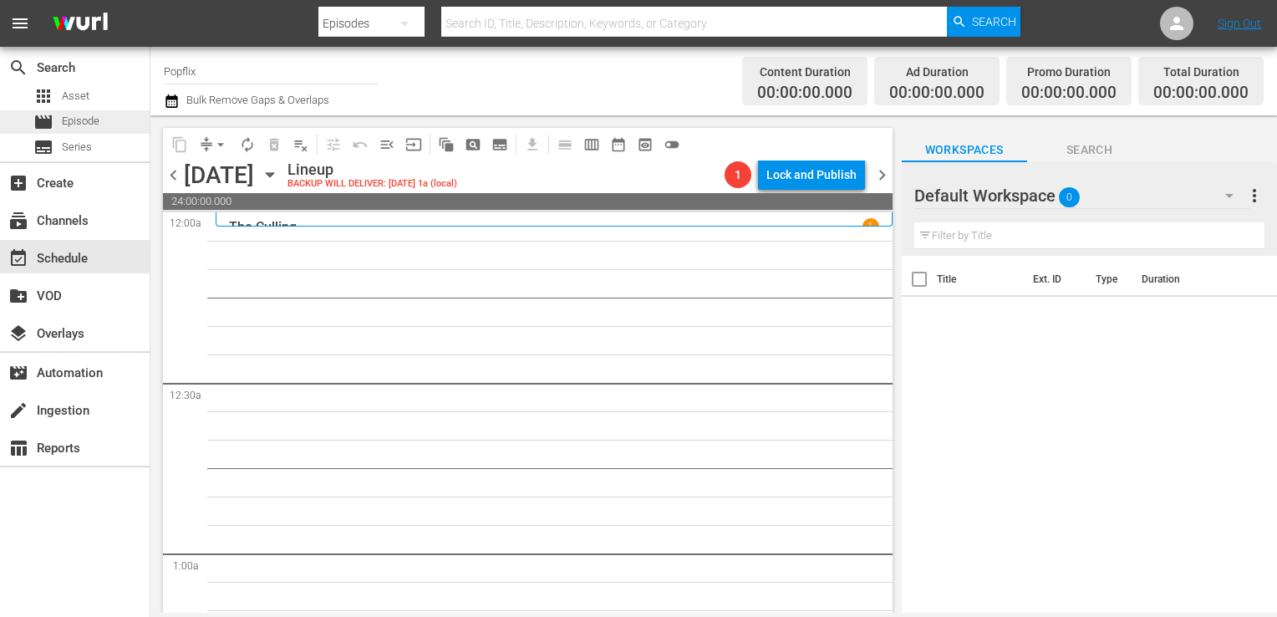
click at [57, 122] on div "movie Episode" at bounding box center [66, 121] width 66 height 23
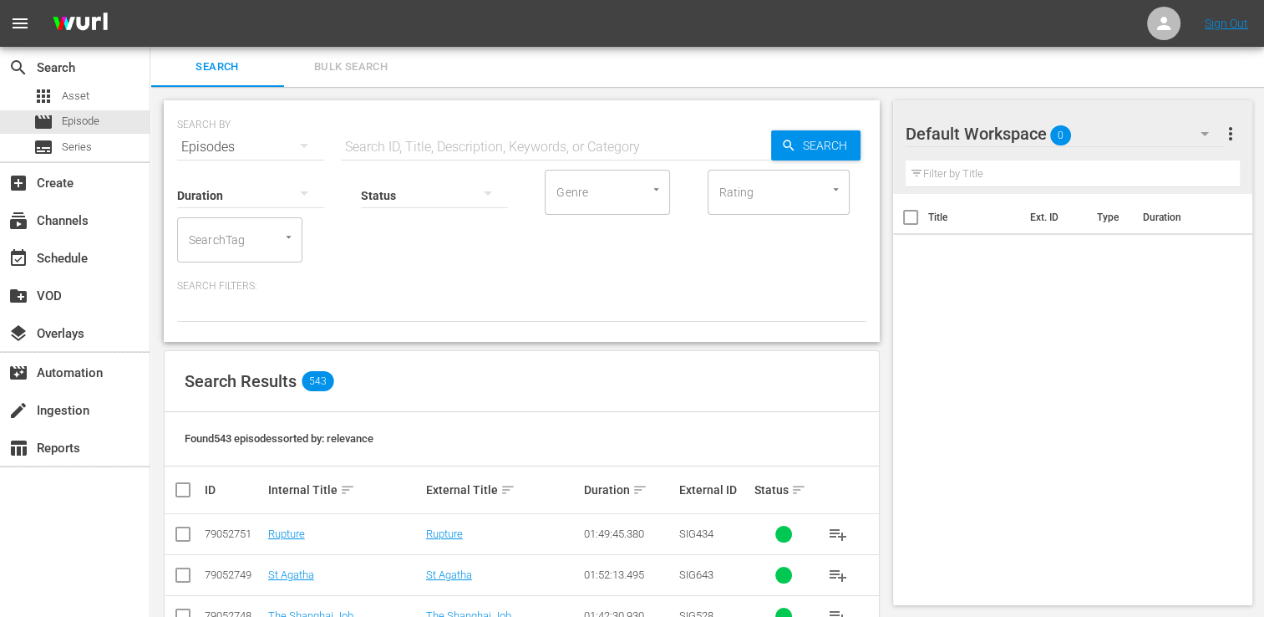
click at [316, 71] on span "Bulk Search" at bounding box center [351, 67] width 114 height 19
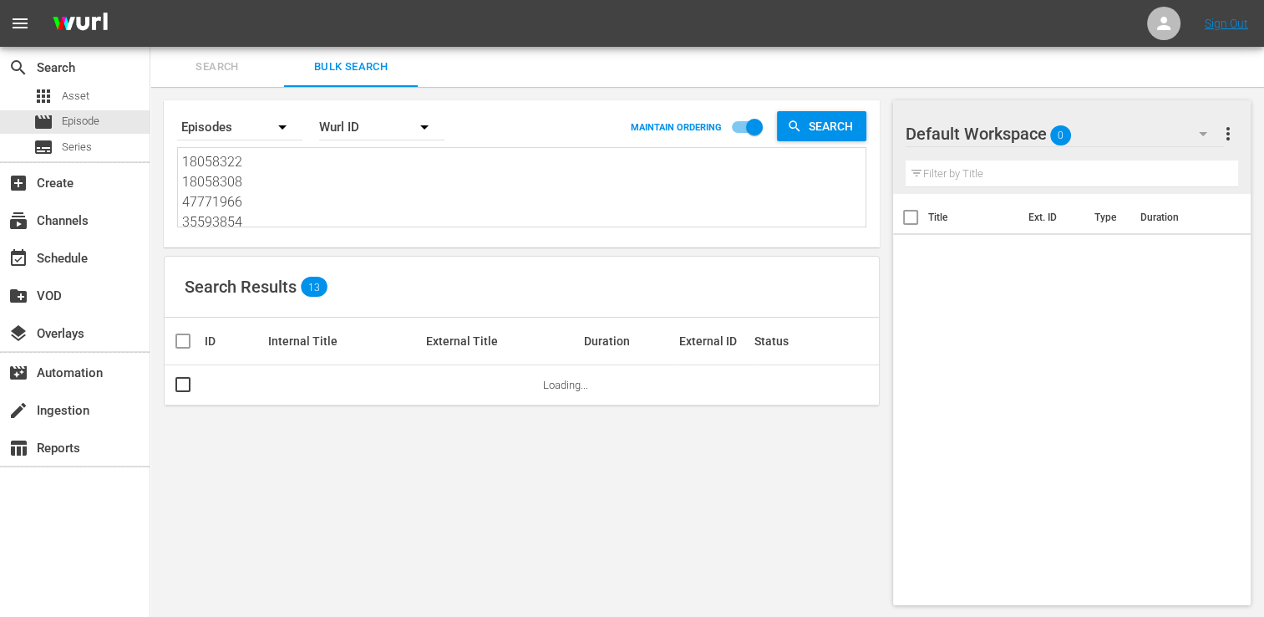
click at [267, 189] on textarea "18058322 18058308 47771966 35593854 70175554 30136457 45933566 53982946 2142089…" at bounding box center [524, 190] width 684 height 76
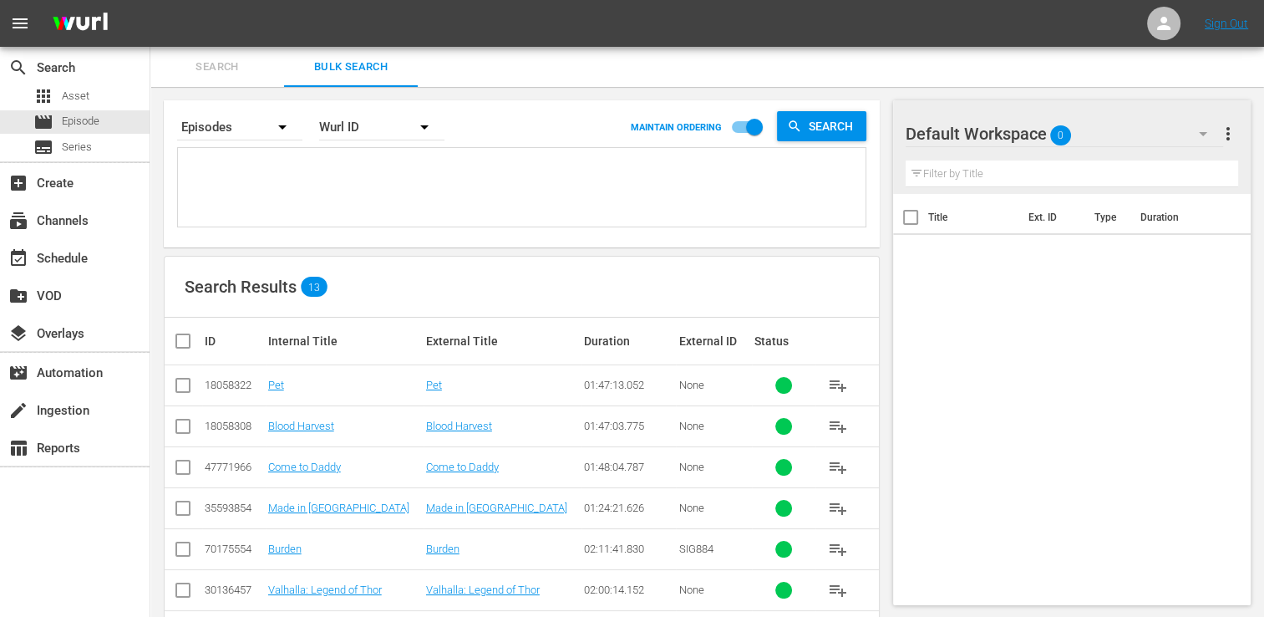
paste textarea "44715283 35593852 29886057 18058323 18058319 37284145 45014268 18058318 2988607…"
type textarea "44715283 35593852 29886057 18058323 18058319 37284145 45014268 18058318 2988607…"
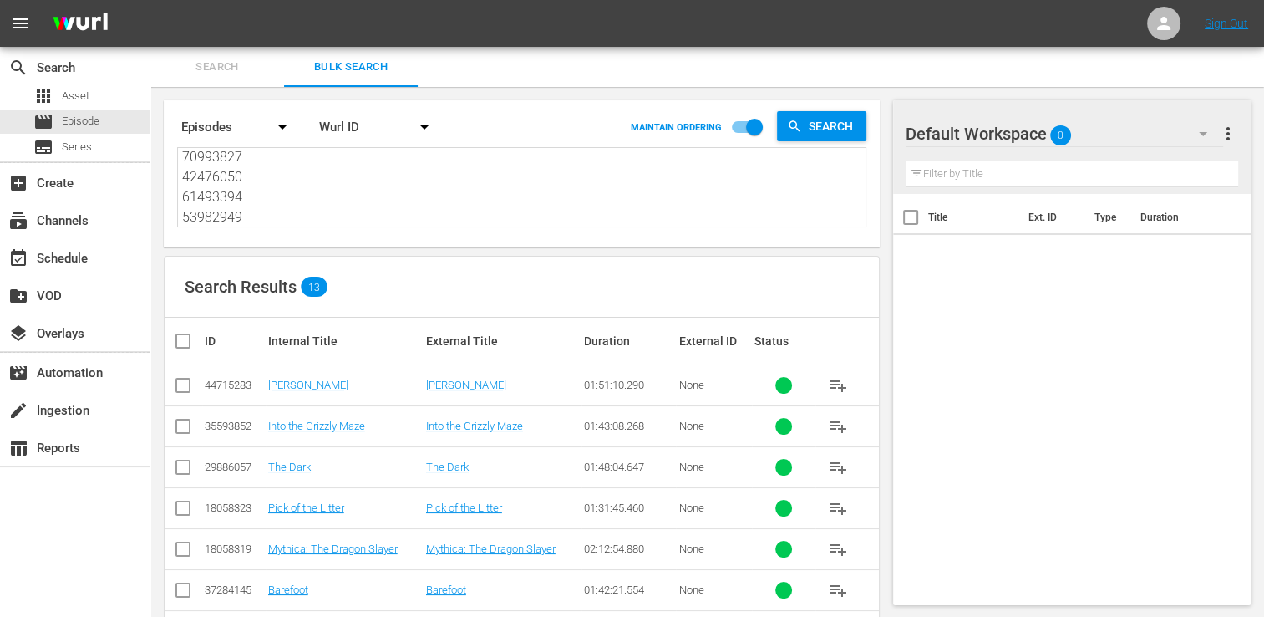
type textarea "44715283 35593852 29886057 18058323 18058319 37284145 45014268 18058318 2988607…"
click at [187, 343] on input "checkbox" at bounding box center [189, 341] width 33 height 20
checkbox input "true"
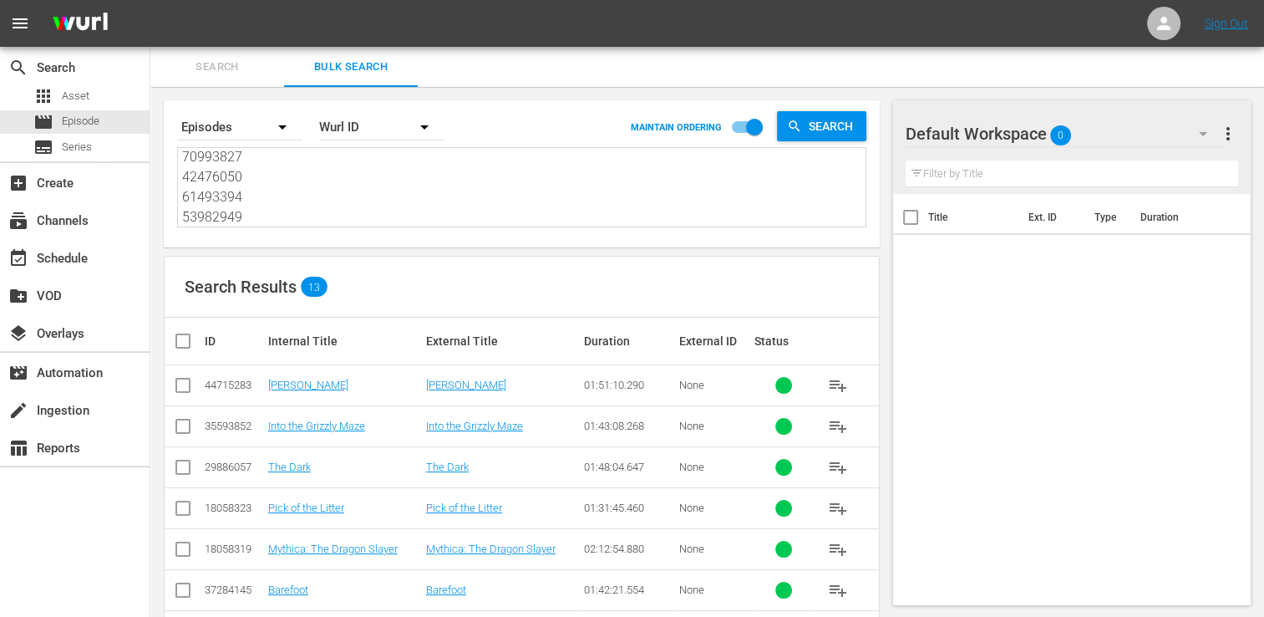
checkbox input "true"
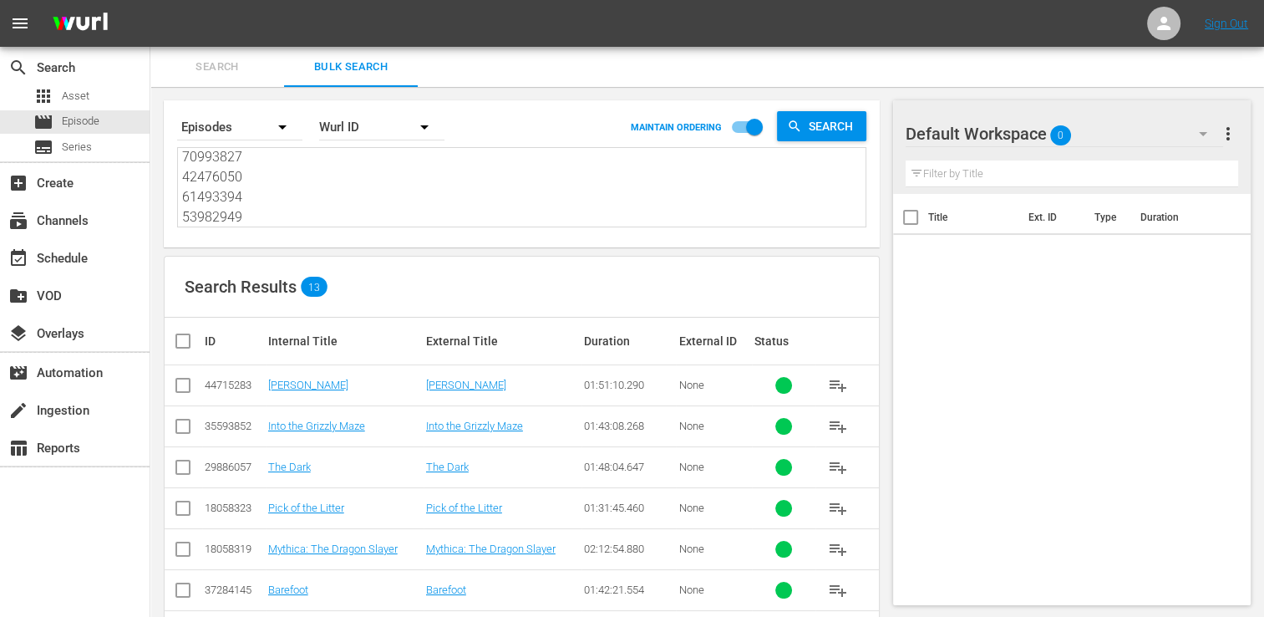
checkbox input "true"
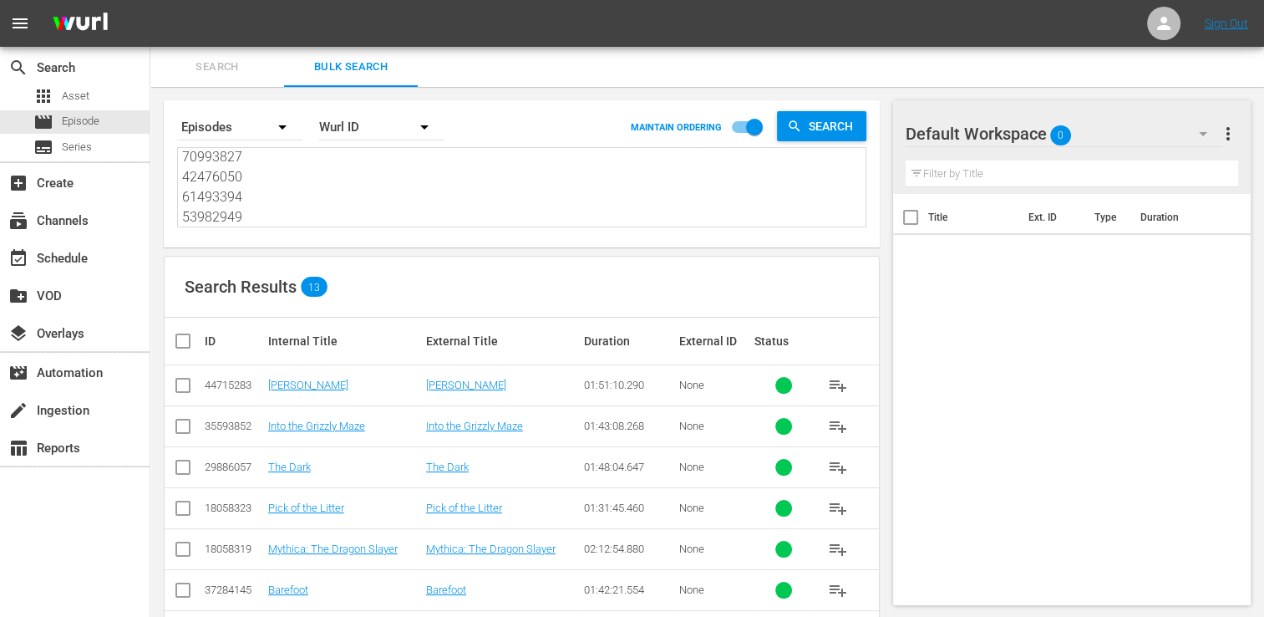
checkbox input "true"
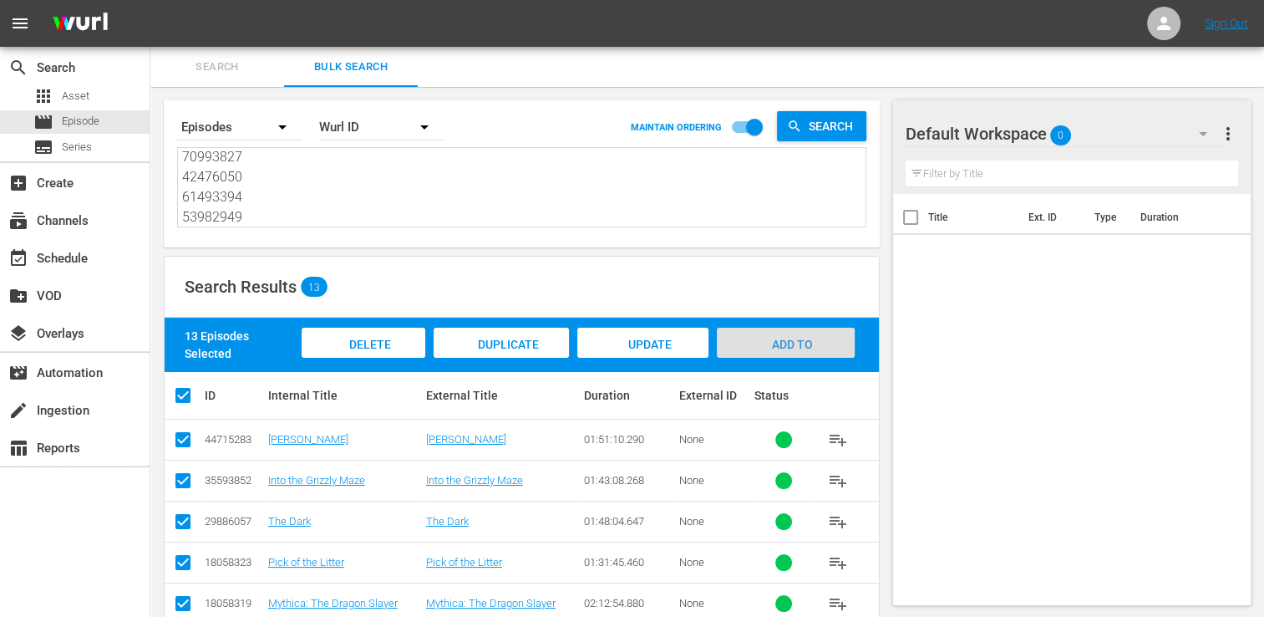
click at [806, 334] on div "Add to Workspace" at bounding box center [786, 359] width 138 height 63
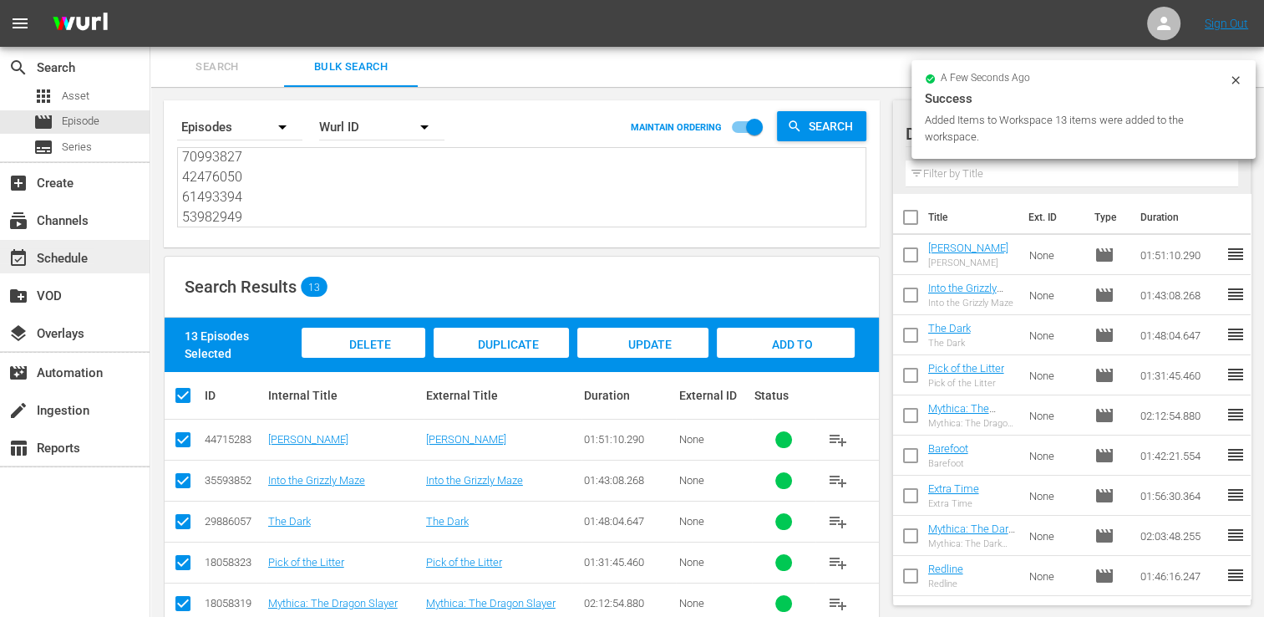
click at [53, 254] on div "event_available Schedule" at bounding box center [47, 255] width 94 height 15
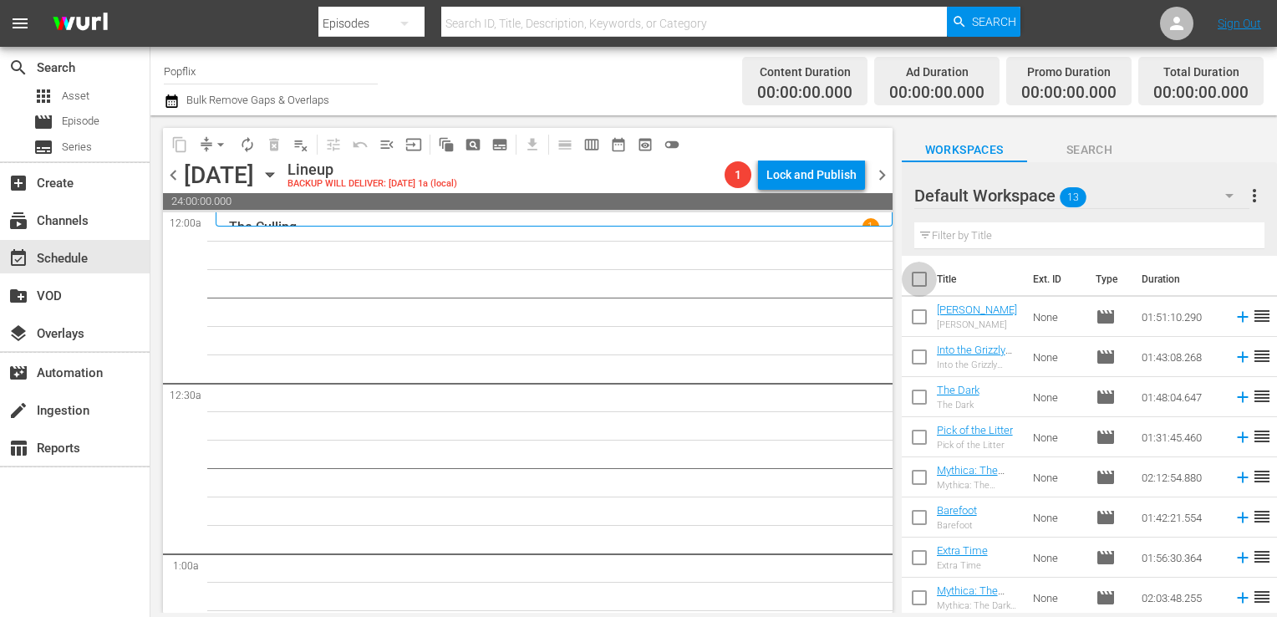
click at [921, 276] on input "checkbox" at bounding box center [919, 282] width 35 height 35
checkbox input "true"
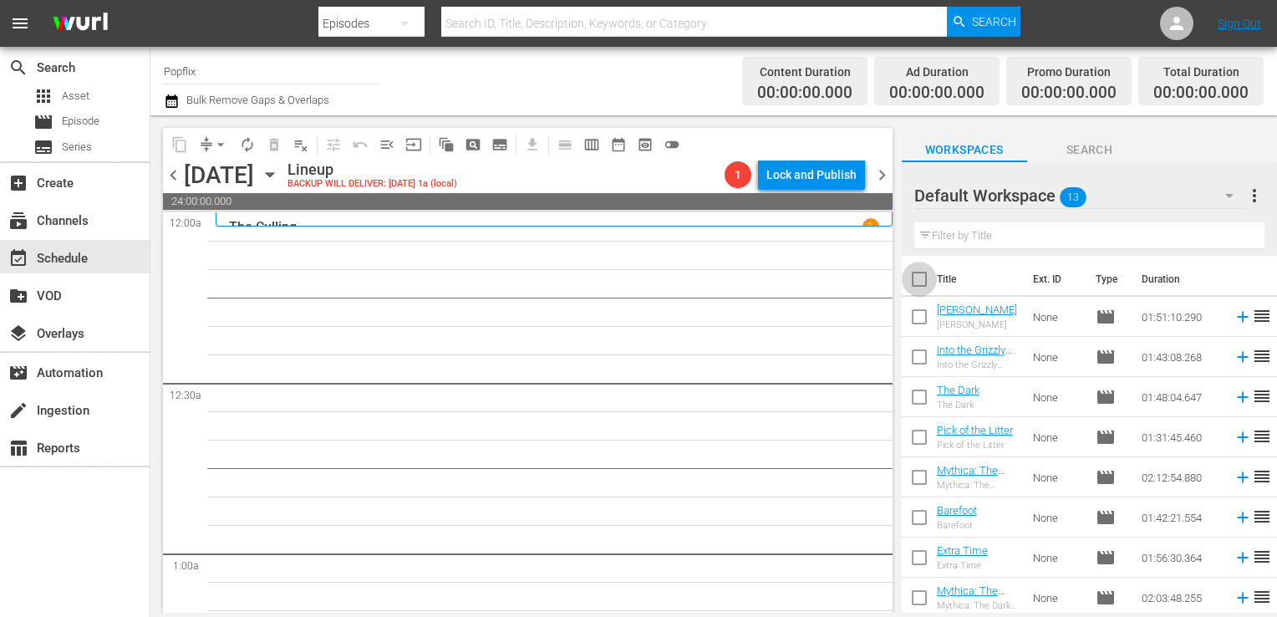
checkbox input "true"
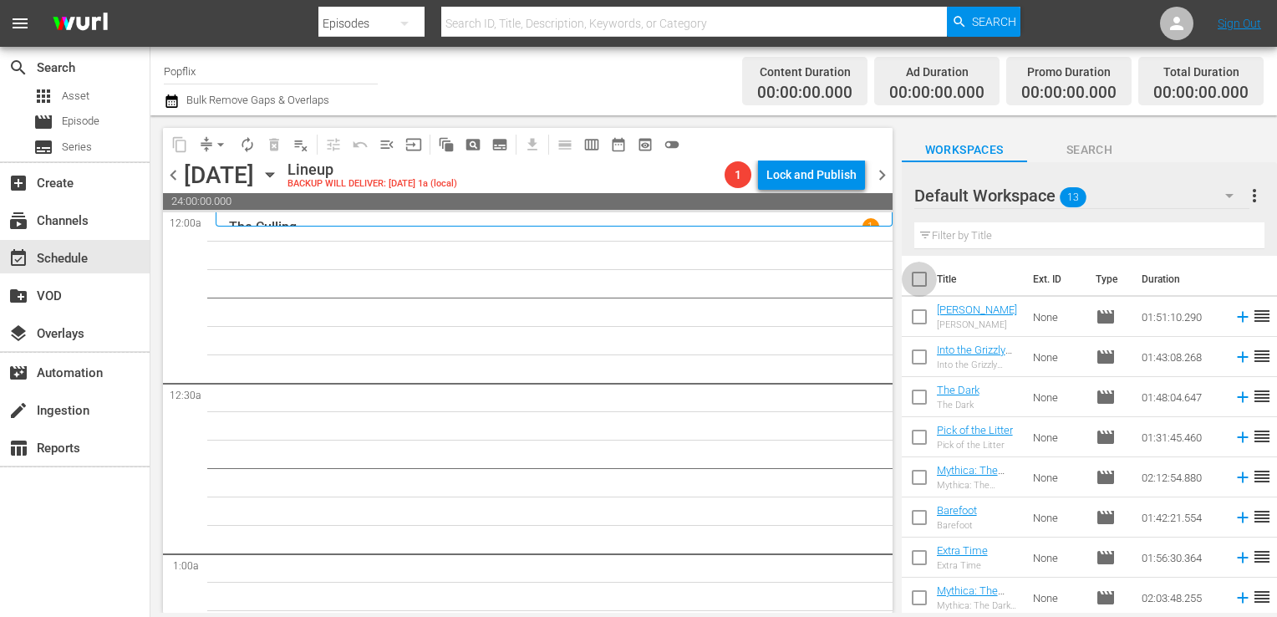
checkbox input "true"
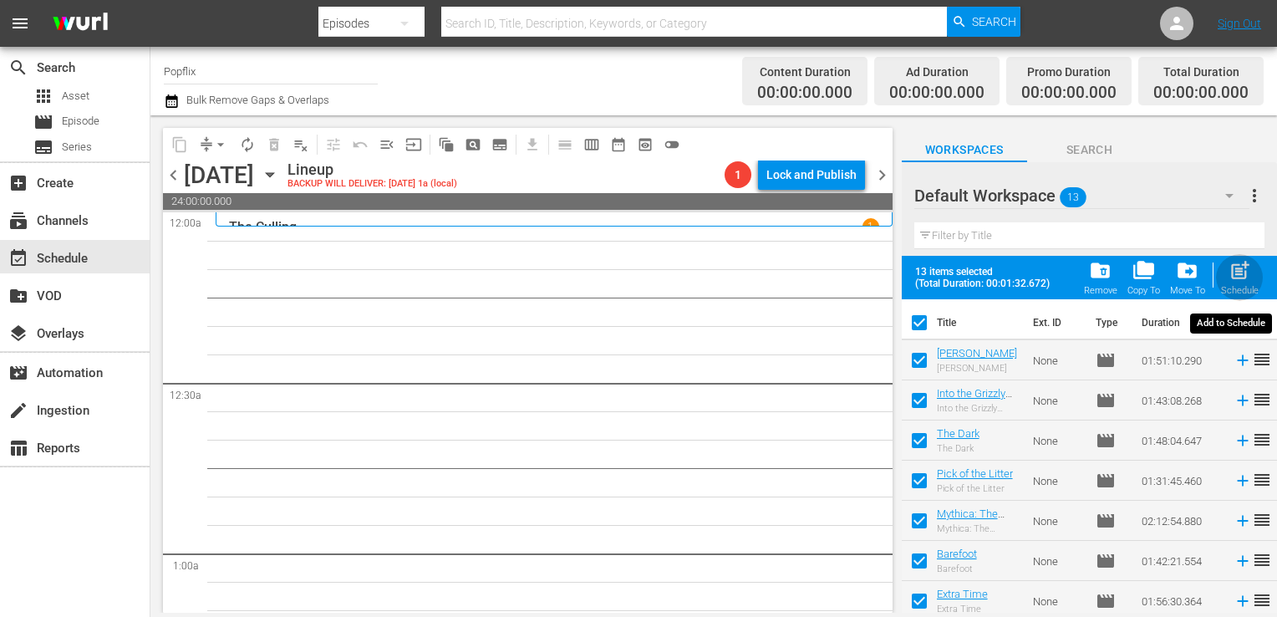
click at [1224, 273] on div "post_add Schedule" at bounding box center [1240, 277] width 38 height 37
checkbox input "false"
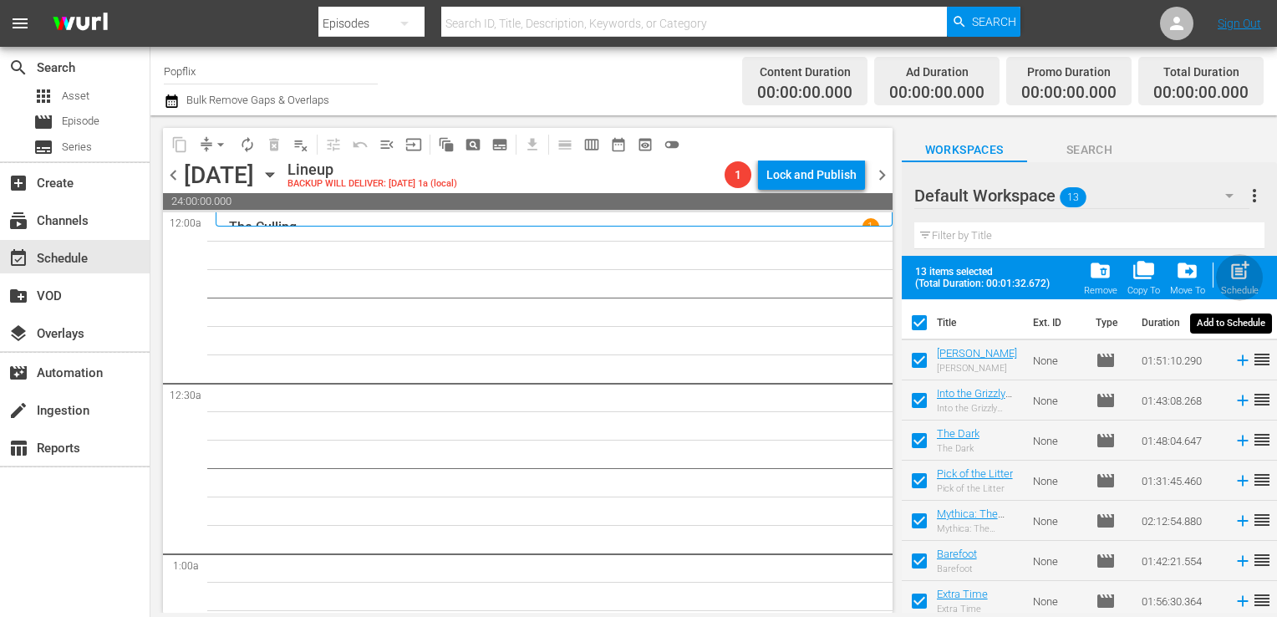
checkbox input "false"
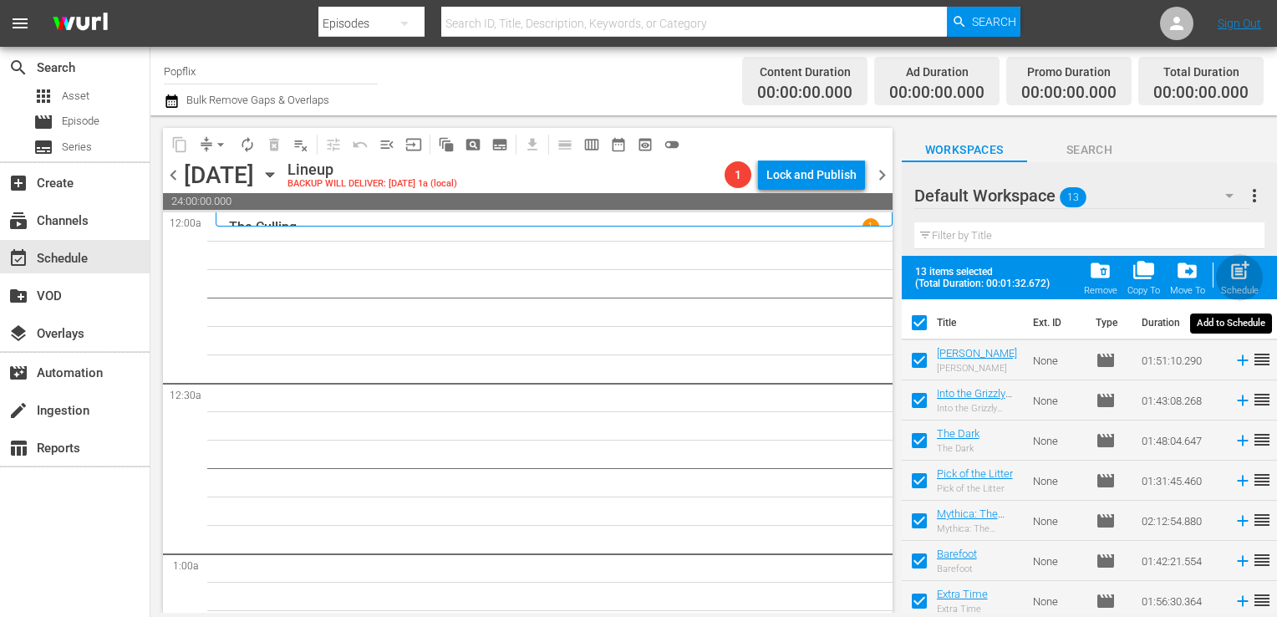
checkbox input "false"
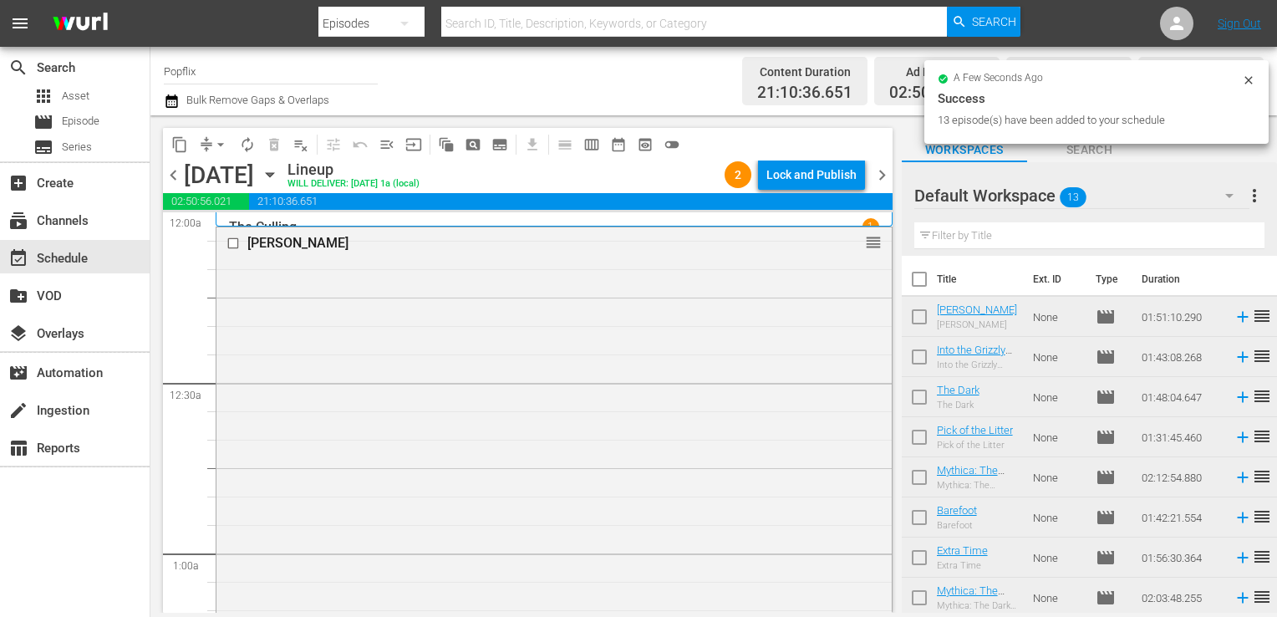
click at [879, 176] on span "chevron_right" at bounding box center [882, 175] width 21 height 21
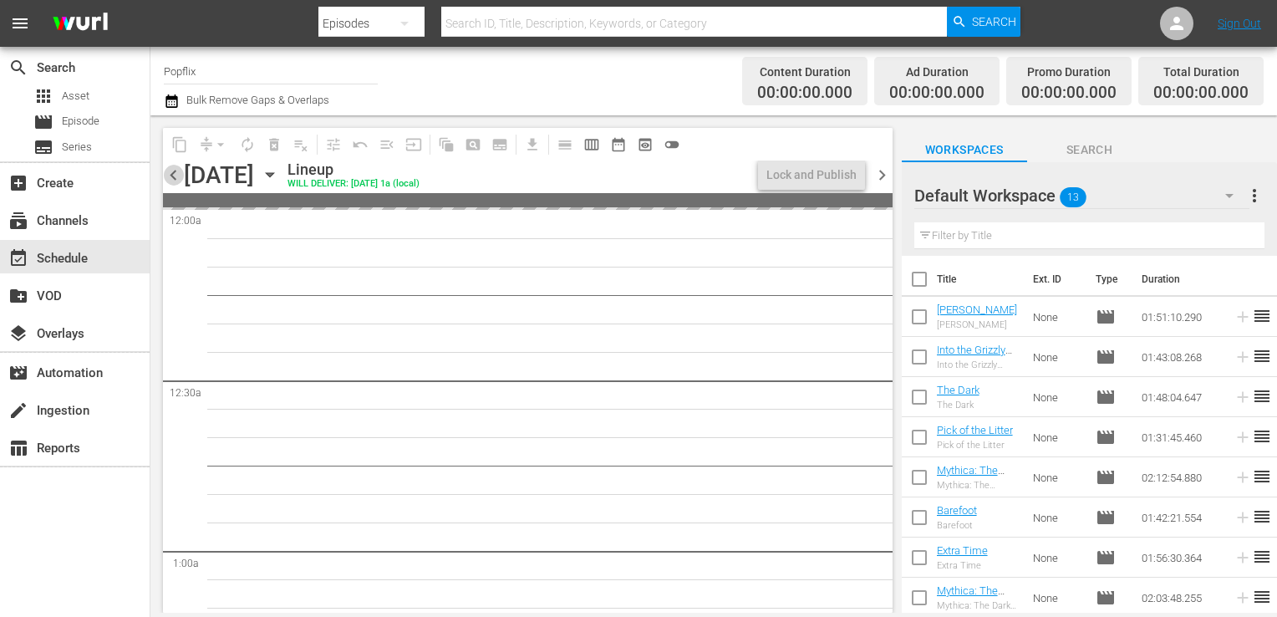
click at [167, 177] on span "chevron_left" at bounding box center [173, 175] width 21 height 21
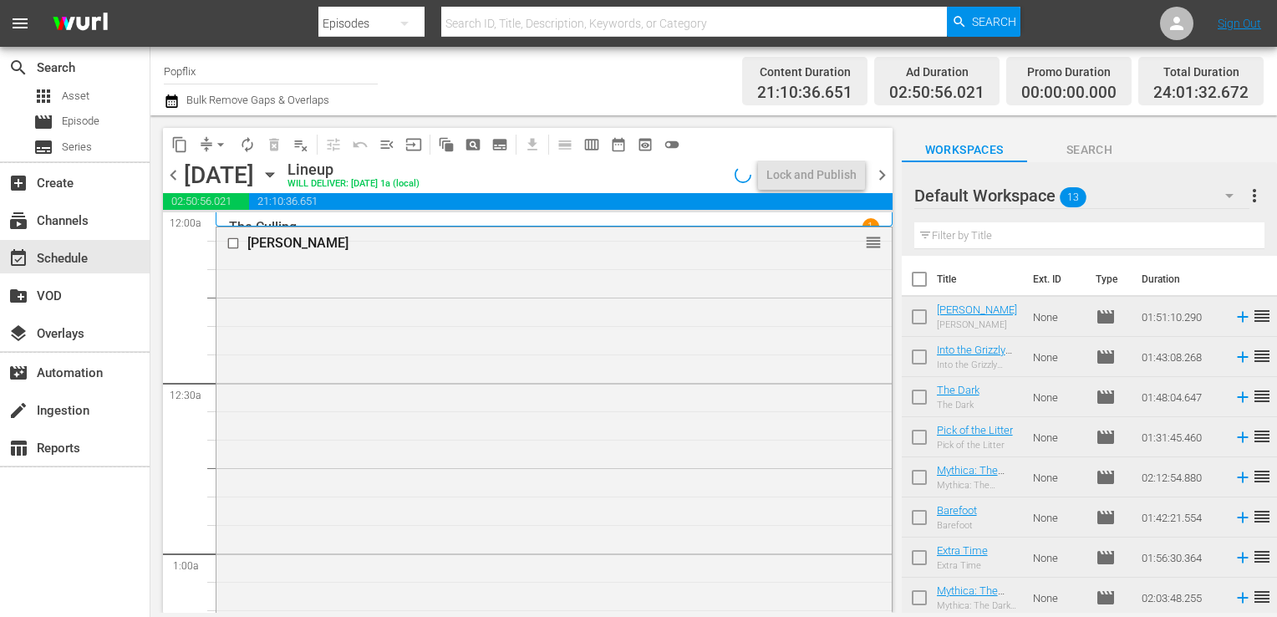
click at [881, 174] on span "chevron_right" at bounding box center [882, 175] width 21 height 21
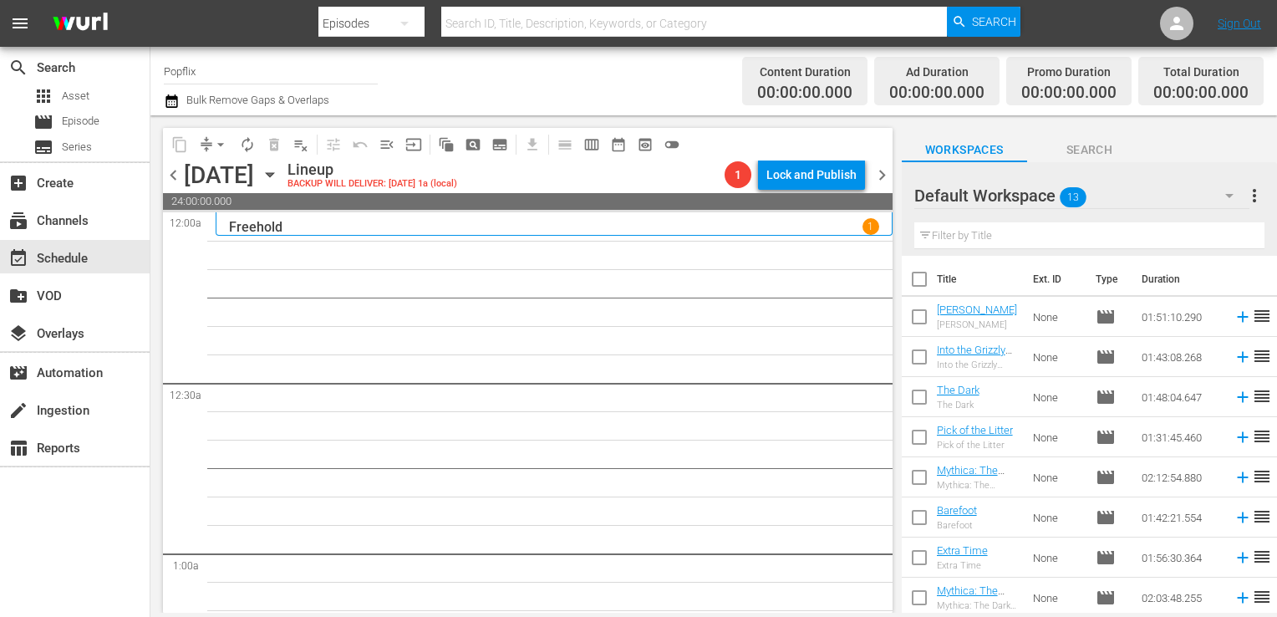
click at [1249, 198] on span "more_vert" at bounding box center [1254, 196] width 20 height 20
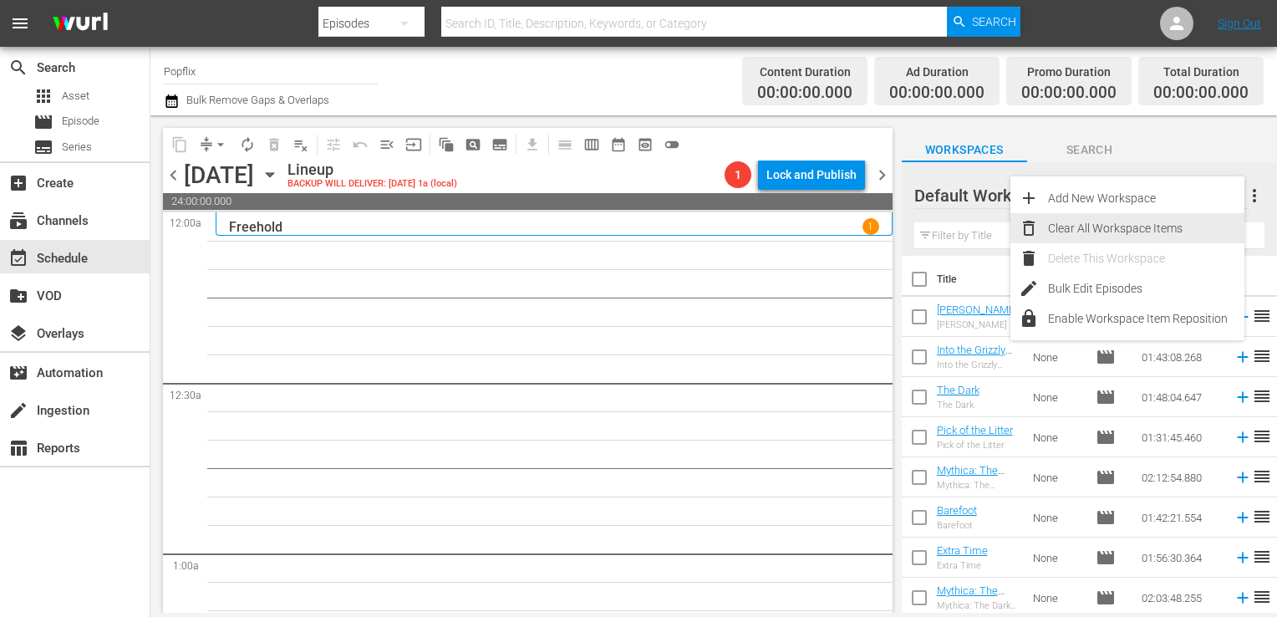
click at [1123, 224] on div "Clear All Workspace Items" at bounding box center [1146, 228] width 196 height 30
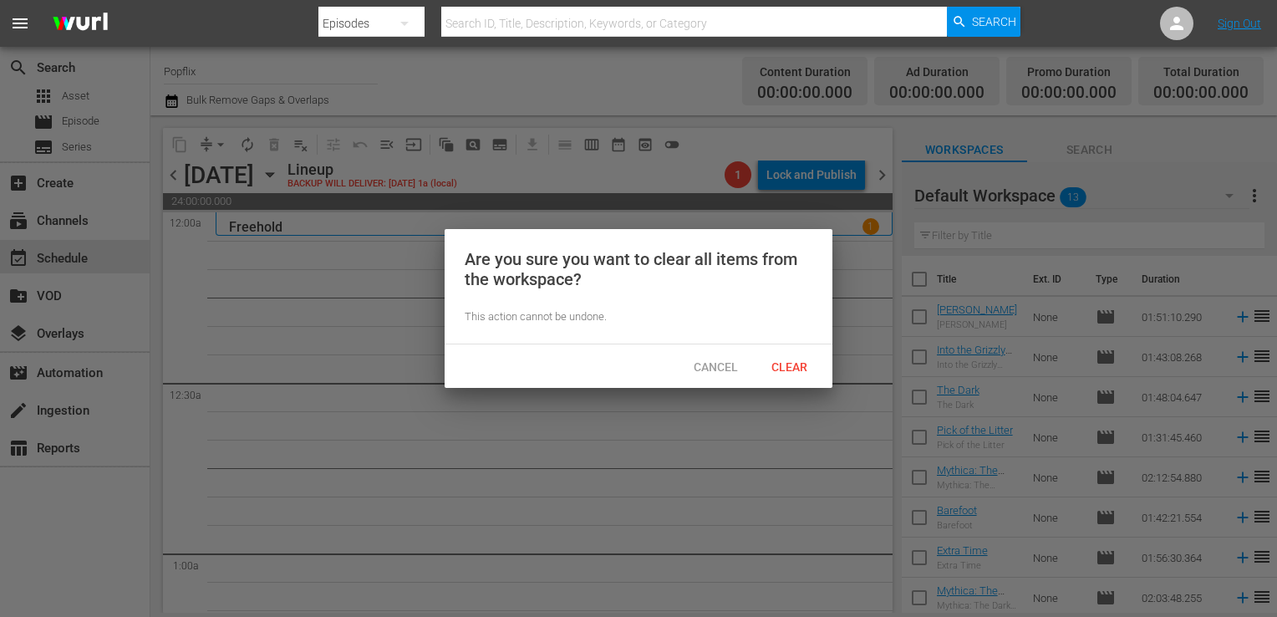
click at [781, 349] on div "Cancel Clear" at bounding box center [639, 365] width 388 height 43
click at [776, 366] on span "Clear" at bounding box center [789, 366] width 63 height 13
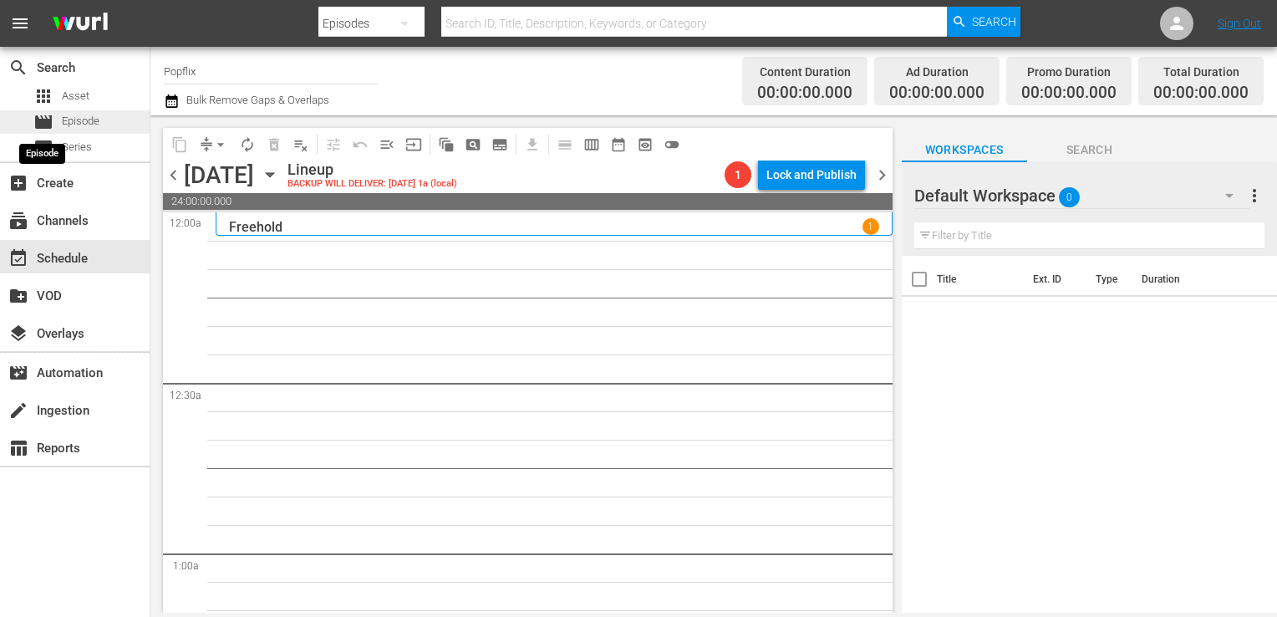
click at [39, 127] on span "movie" at bounding box center [43, 122] width 20 height 20
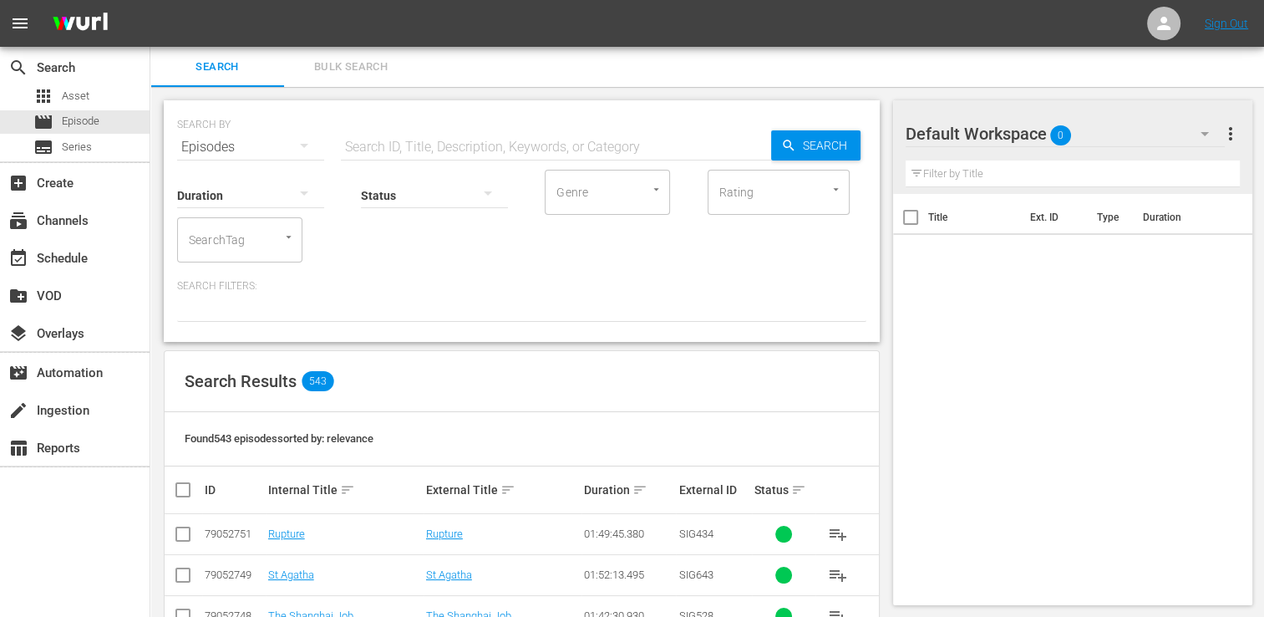
click at [361, 66] on span "Bulk Search" at bounding box center [351, 67] width 114 height 19
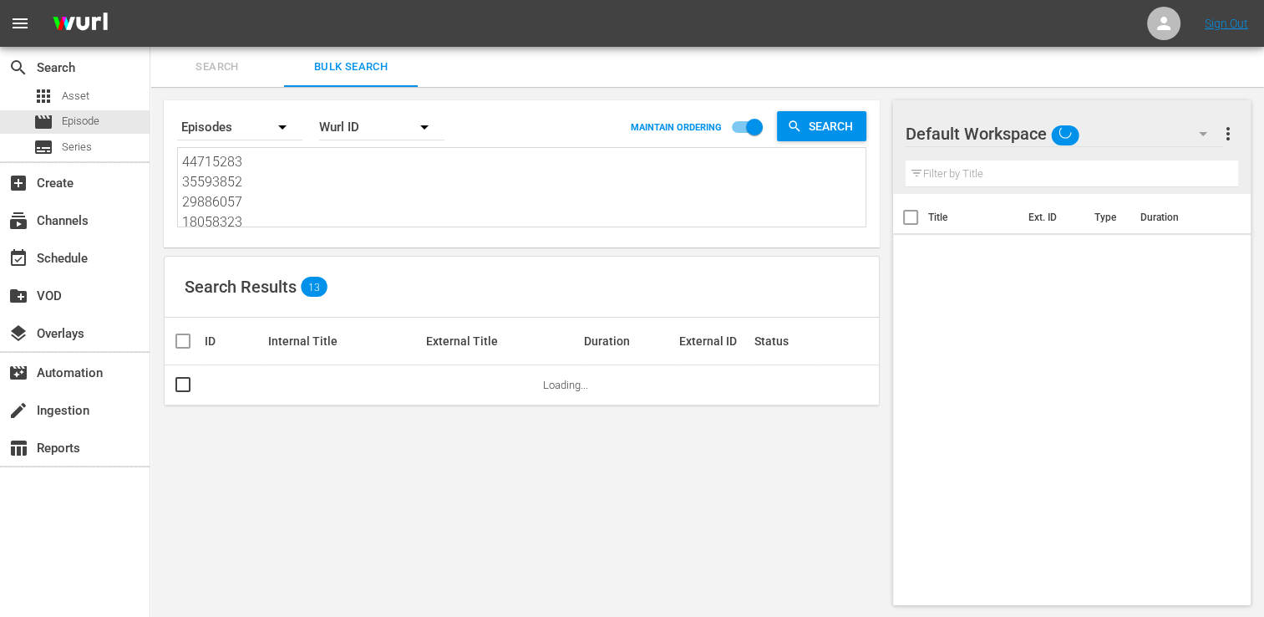
click at [328, 189] on textarea "44715283 35593852 29886057 18058323 18058319 37284145 45014268 18058318 2988607…" at bounding box center [524, 190] width 684 height 76
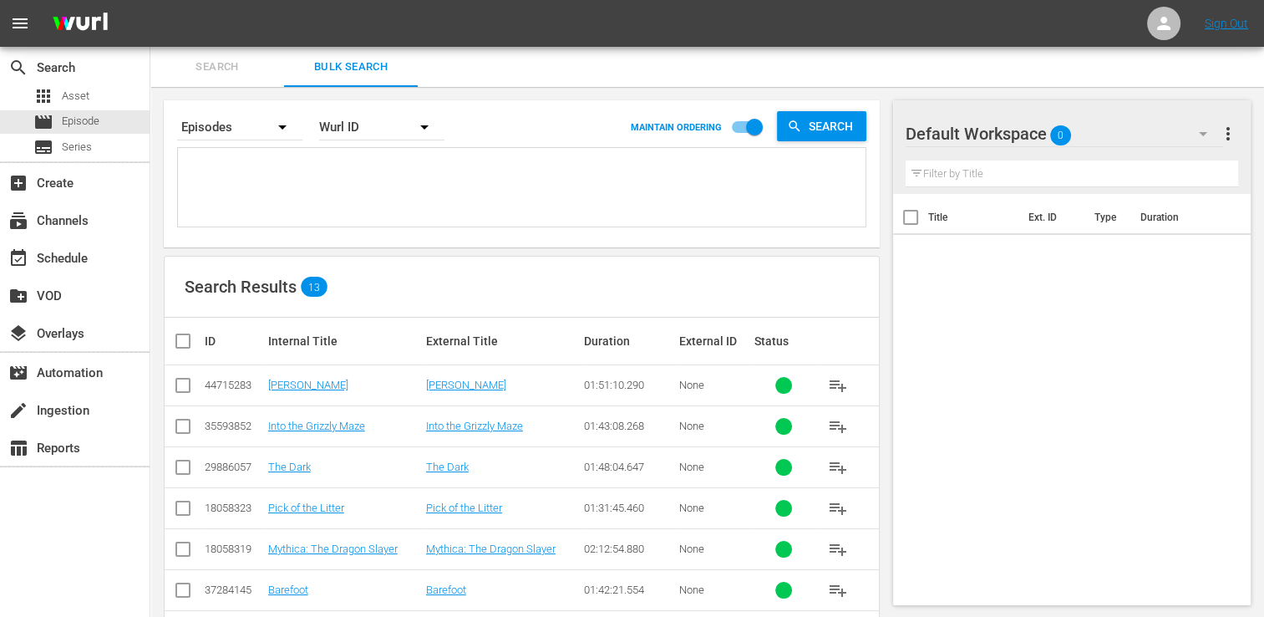
paste textarea "18058348 23776506 38446469 44715284 30136463 50824470 29886064 30136458 5398294…"
type textarea "18058348 23776506 38446469 44715284 30136463 50824470 29886064 30136458 5398294…"
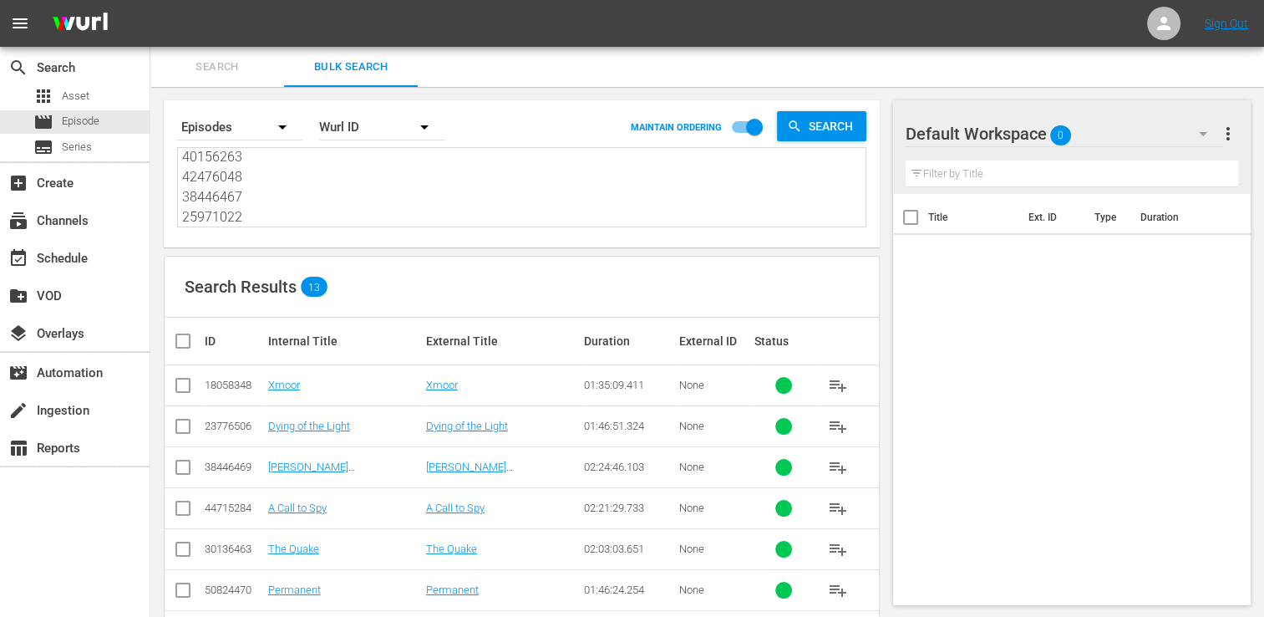
type textarea "18058348 23776506 38446469 44715284 30136463 50824470 29886064 30136458 5398294…"
click at [190, 343] on input "checkbox" at bounding box center [189, 341] width 33 height 20
checkbox input "true"
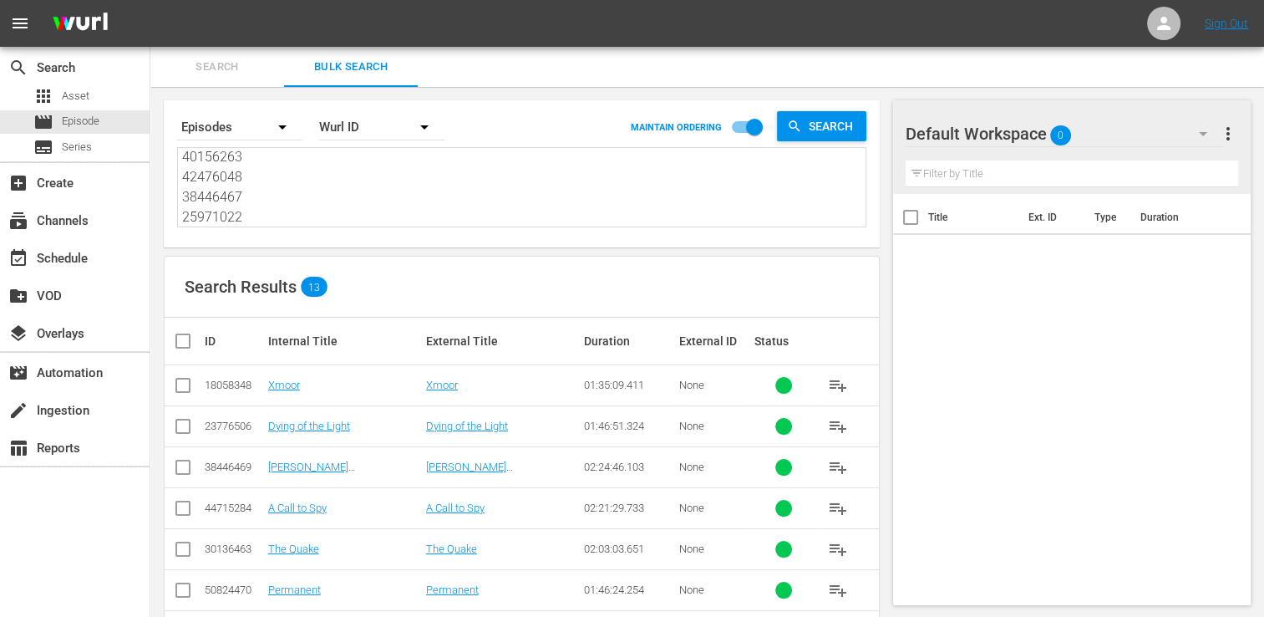
checkbox input "true"
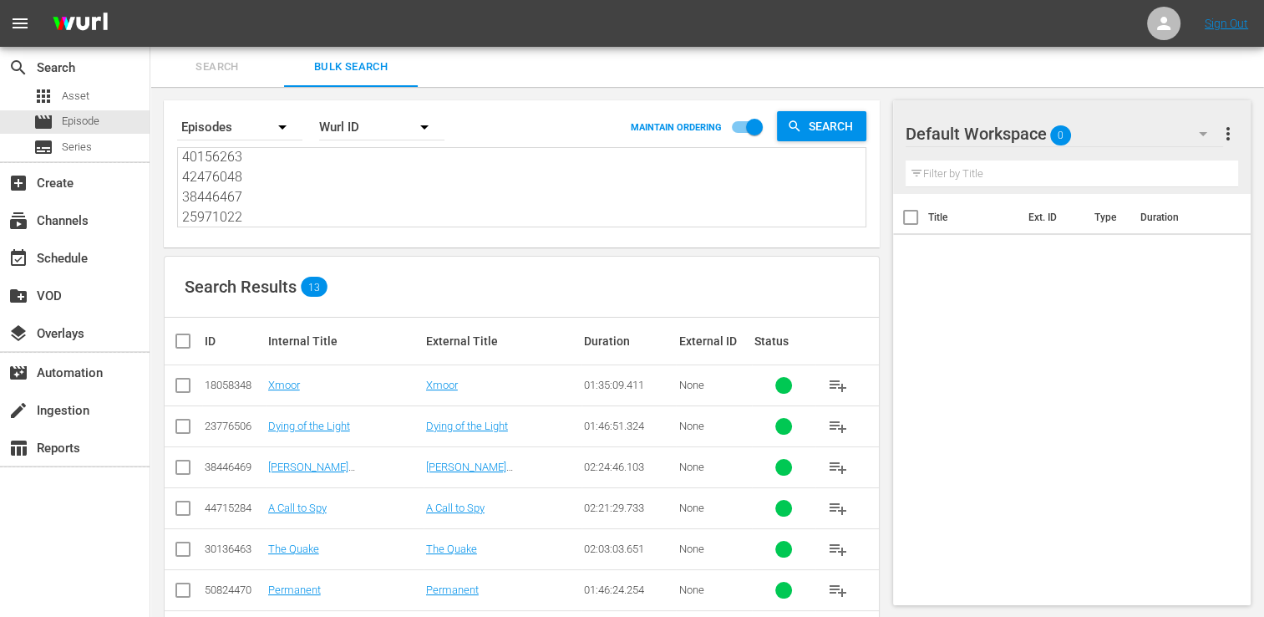
checkbox input "true"
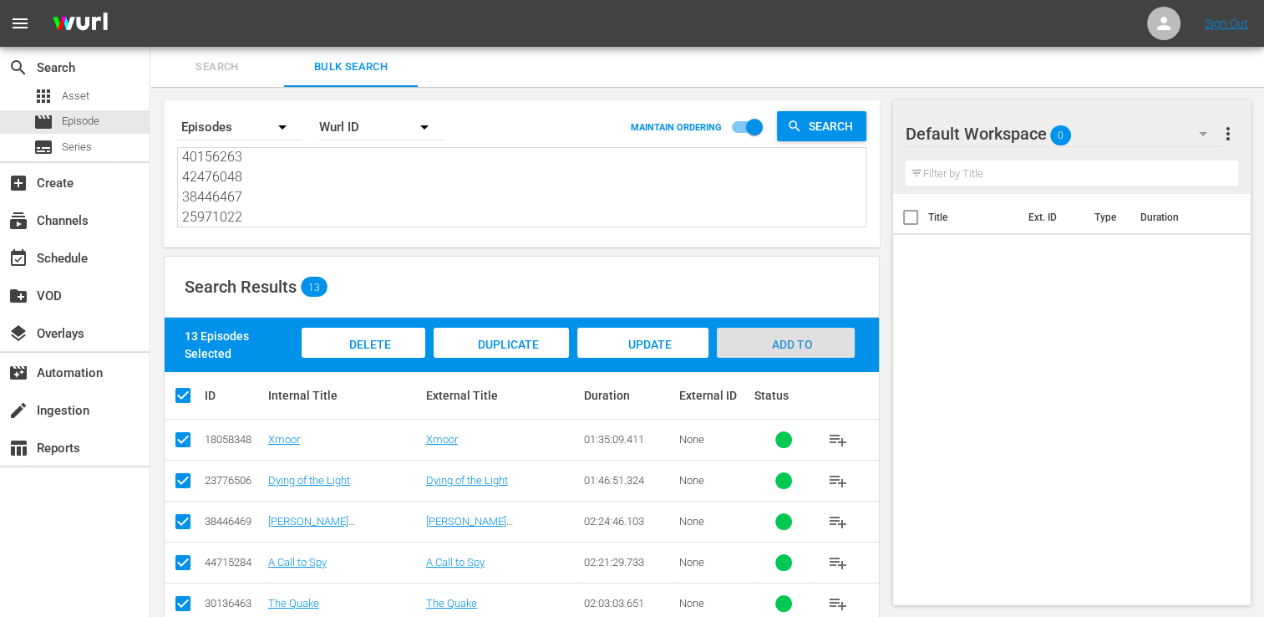
click at [813, 343] on div "Add to Workspace" at bounding box center [786, 359] width 138 height 63
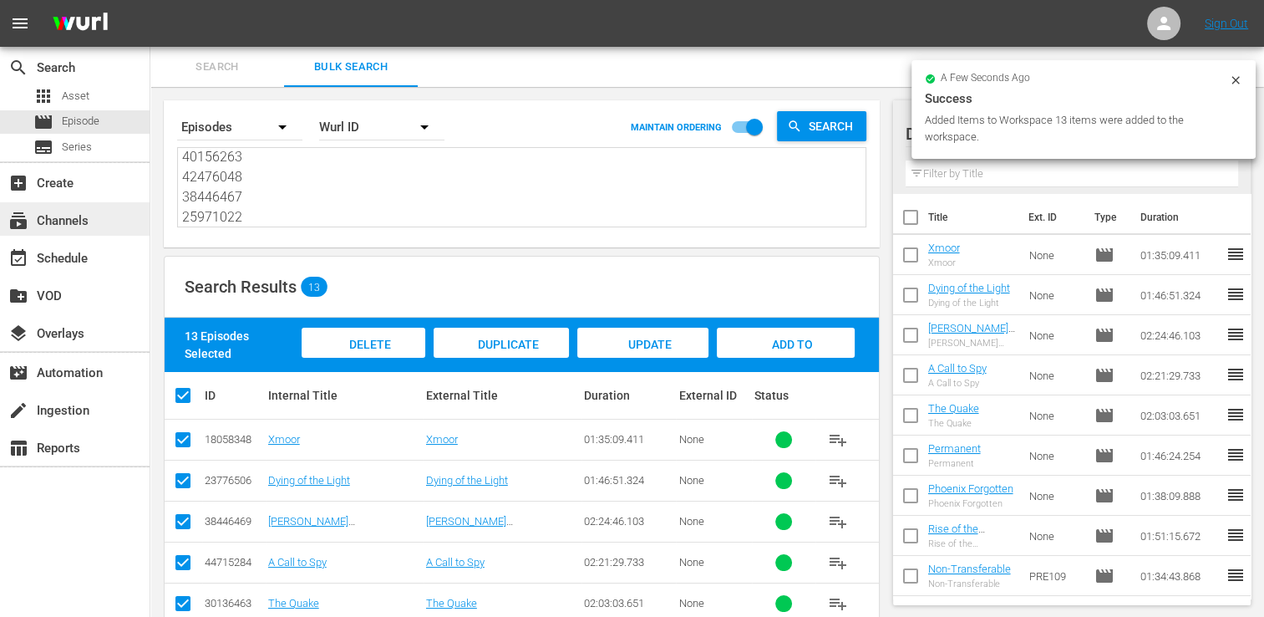
click at [119, 226] on div "subscriptions Channels" at bounding box center [75, 218] width 150 height 33
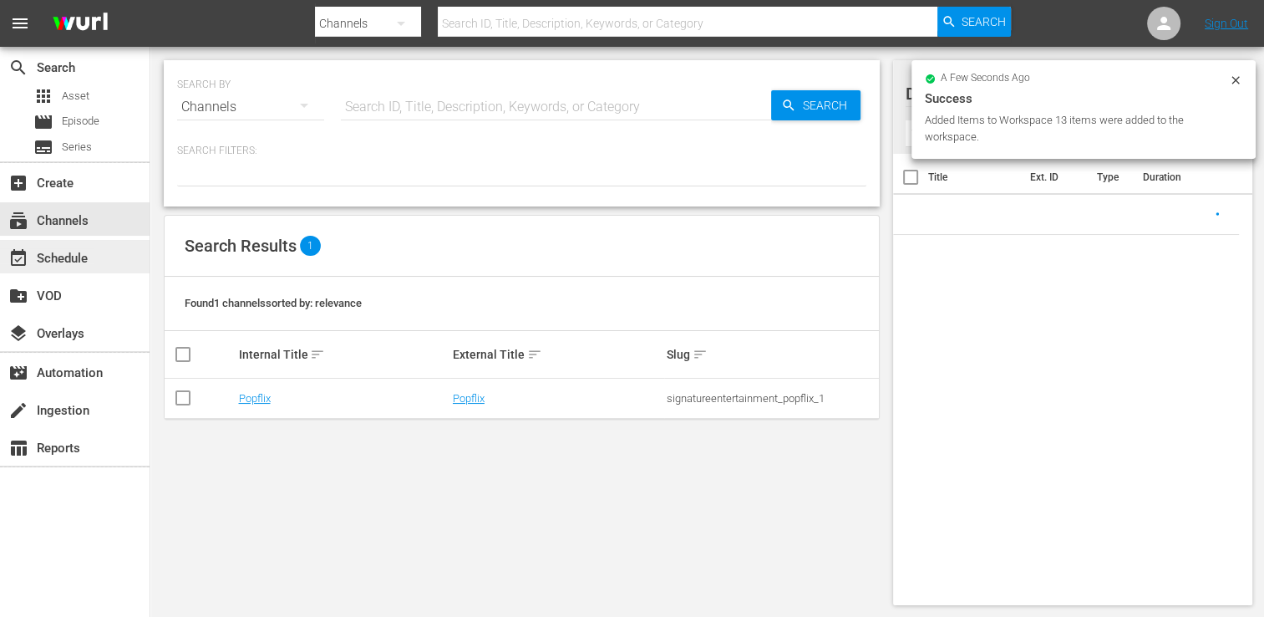
click at [74, 252] on div "event_available Schedule" at bounding box center [47, 255] width 94 height 15
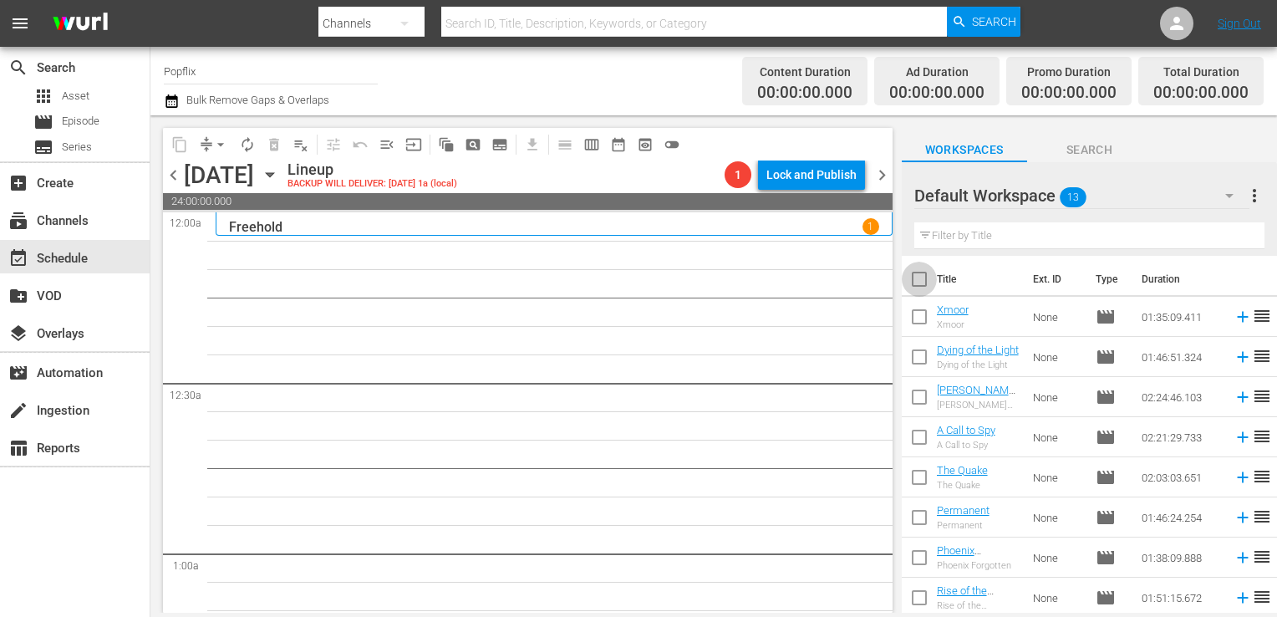
click at [926, 278] on input "checkbox" at bounding box center [919, 282] width 35 height 35
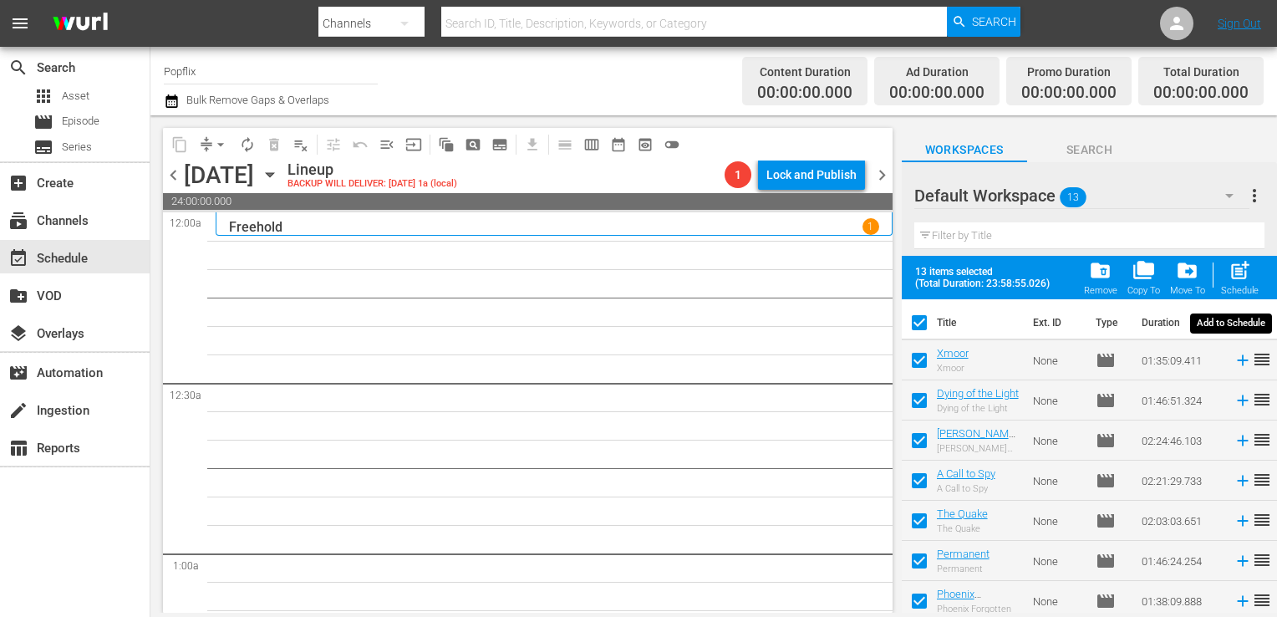
click at [1236, 269] on span "post_add" at bounding box center [1239, 270] width 23 height 23
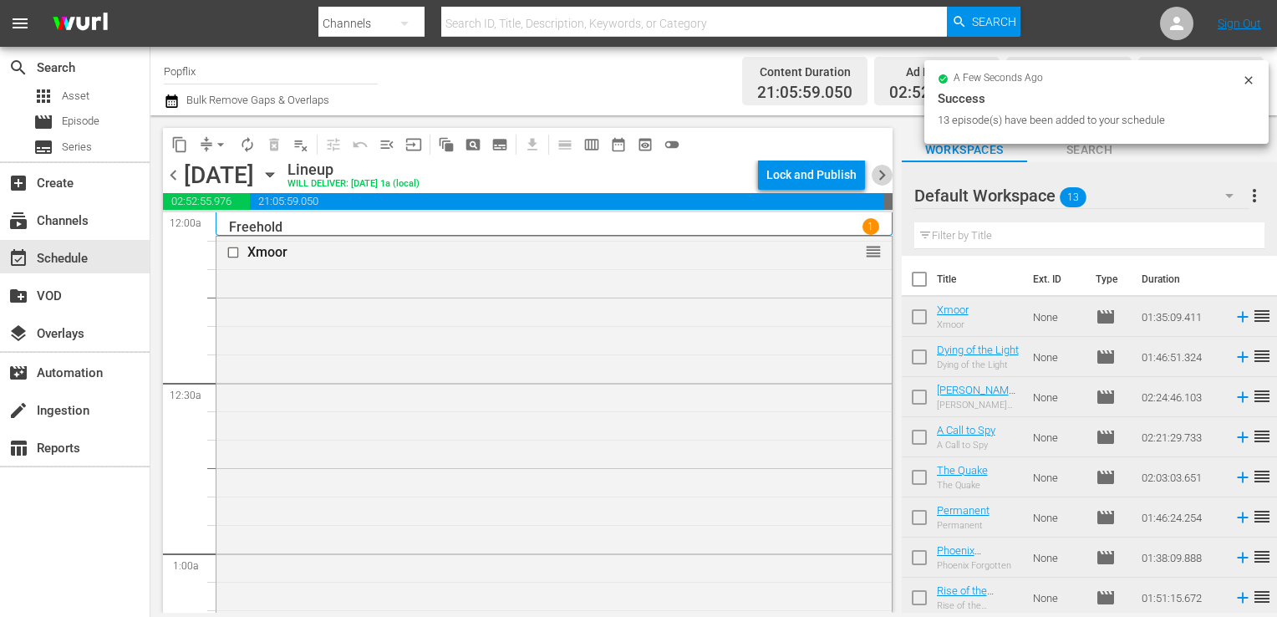
click at [872, 172] on span "chevron_right" at bounding box center [882, 175] width 21 height 21
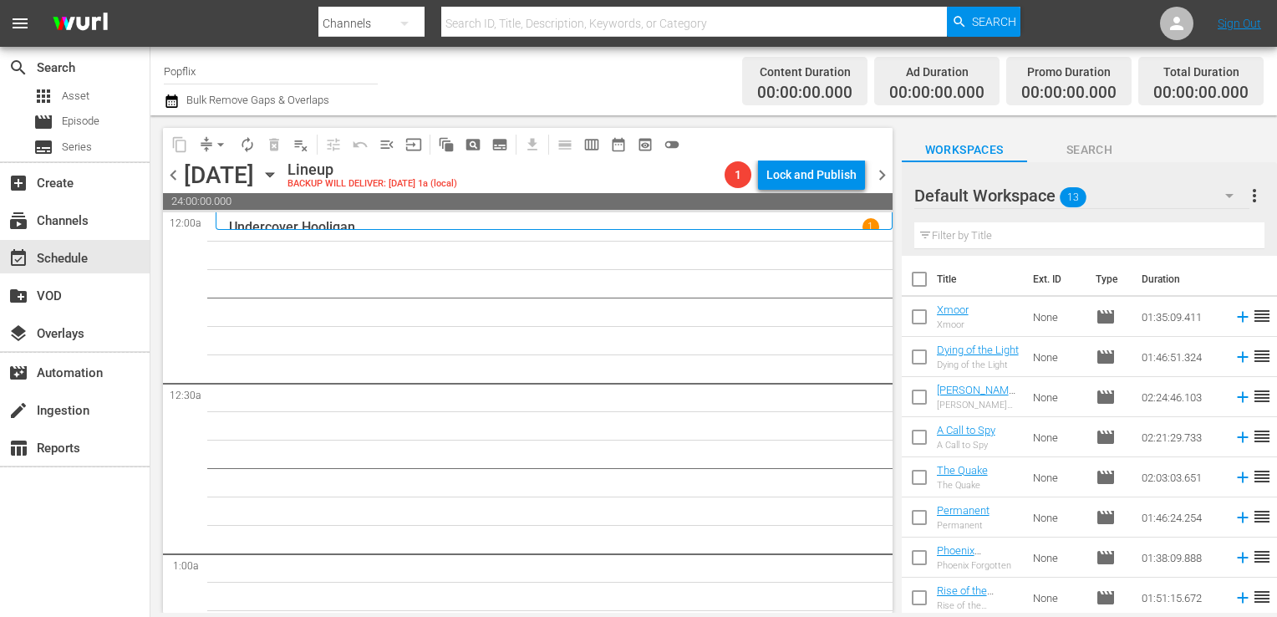
click at [1257, 201] on span "more_vert" at bounding box center [1254, 196] width 20 height 20
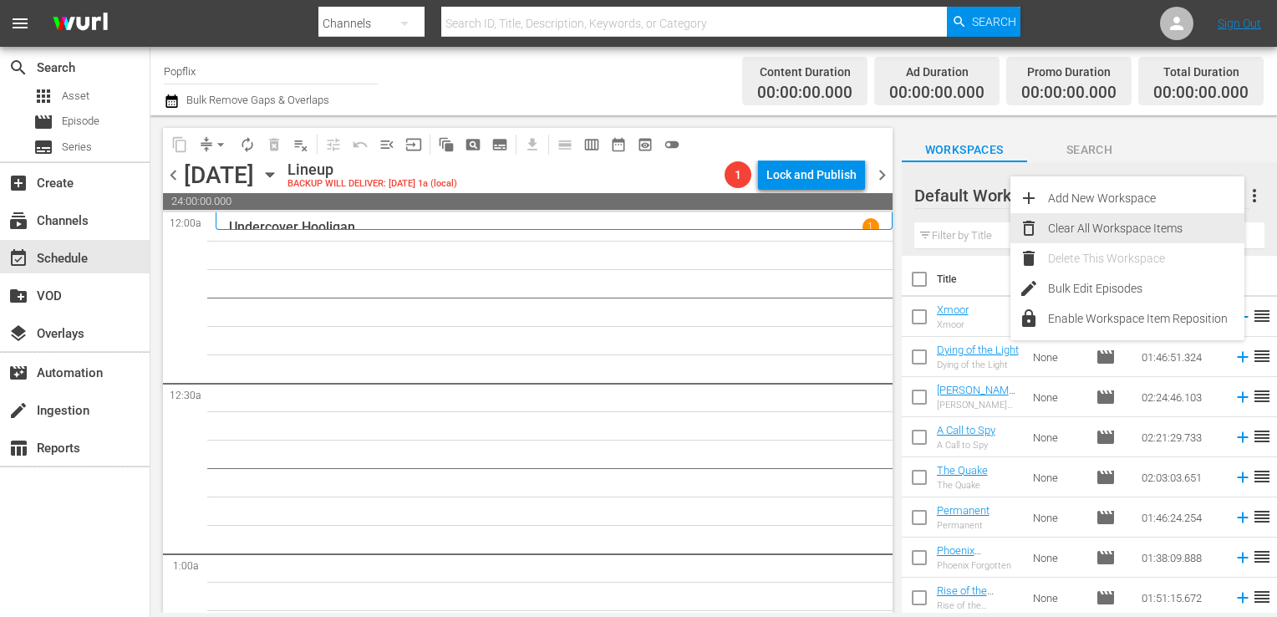
click at [1179, 215] on div "Clear All Workspace Items" at bounding box center [1146, 228] width 196 height 30
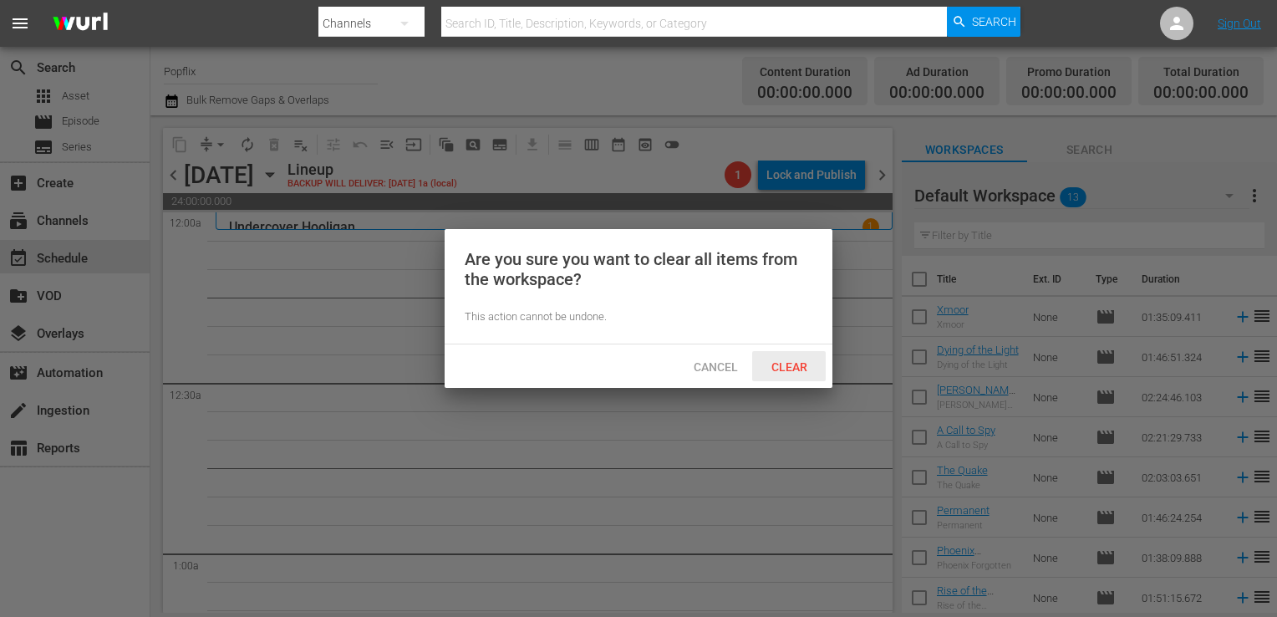
click at [795, 359] on div "Clear" at bounding box center [789, 366] width 74 height 31
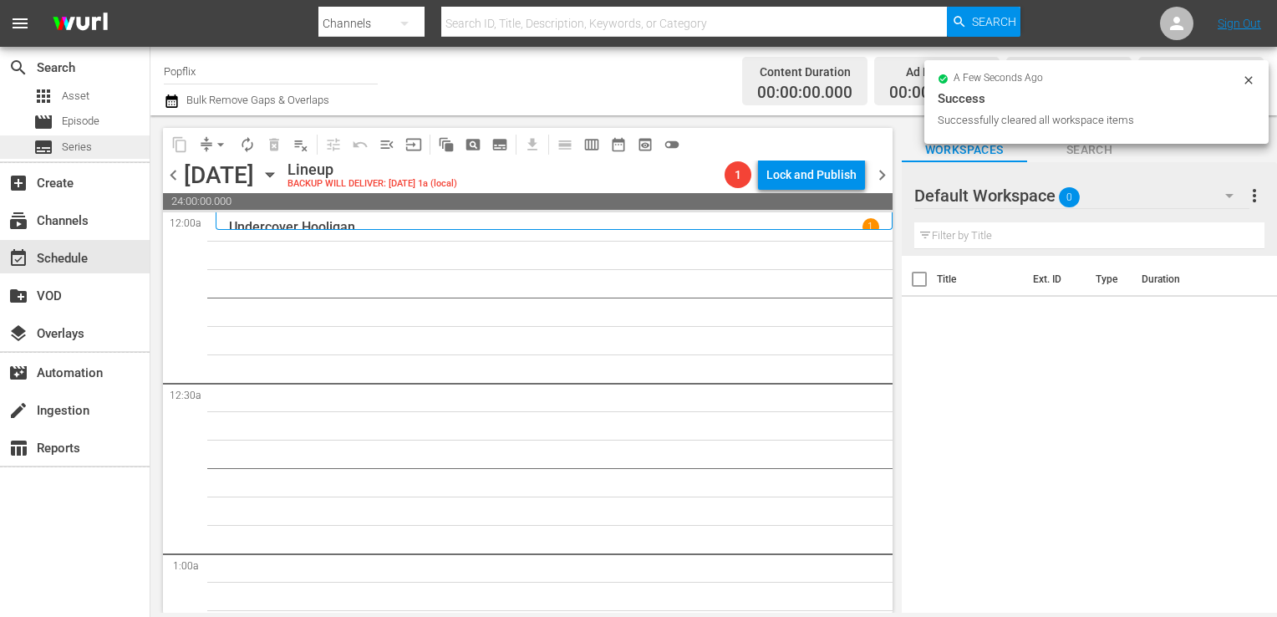
click at [74, 135] on div "subtitles Series" at bounding box center [62, 146] width 58 height 23
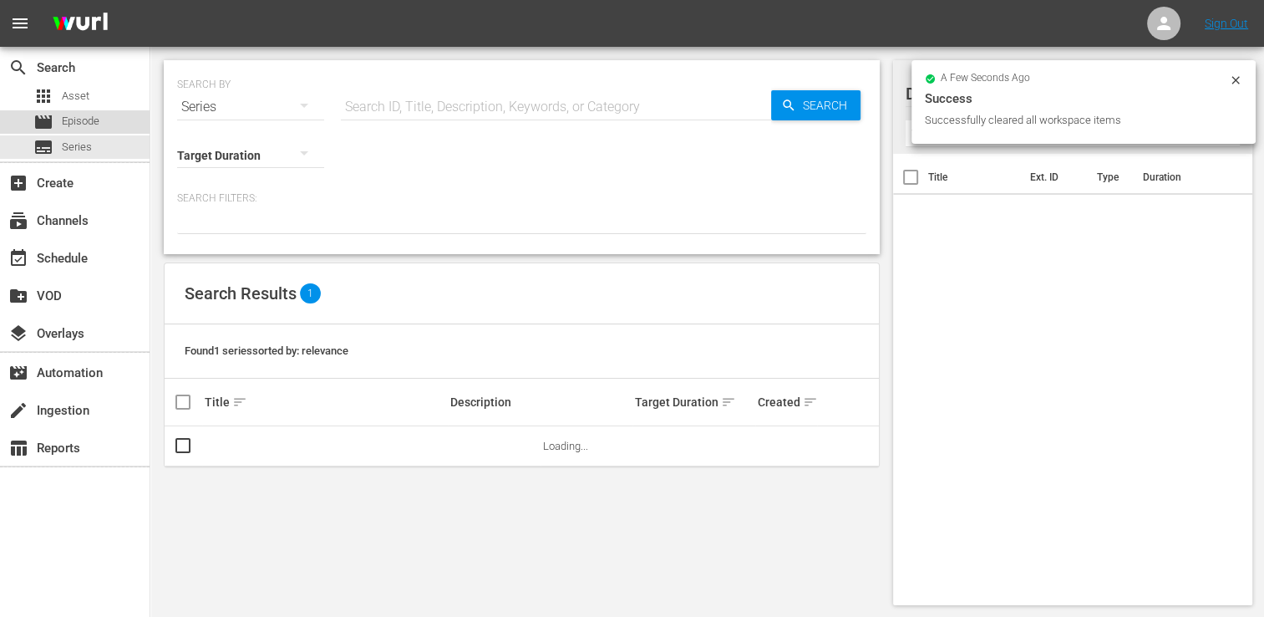
click at [91, 117] on span "Episode" at bounding box center [81, 121] width 38 height 17
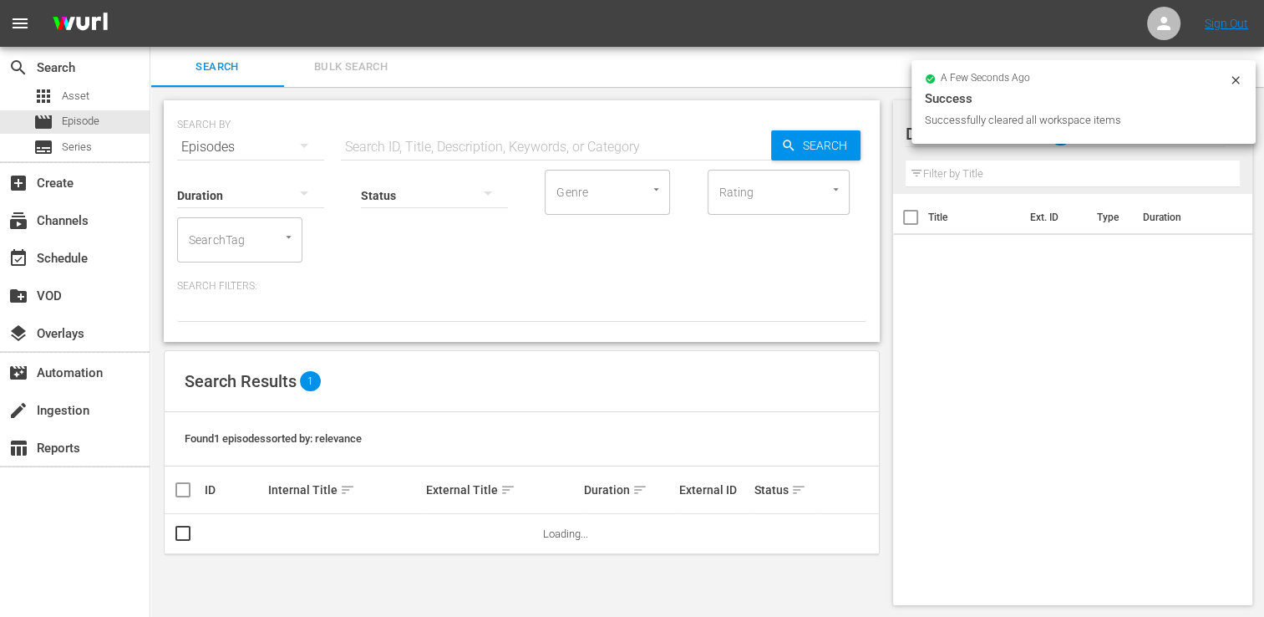
click at [351, 58] on span "Bulk Search" at bounding box center [351, 67] width 114 height 19
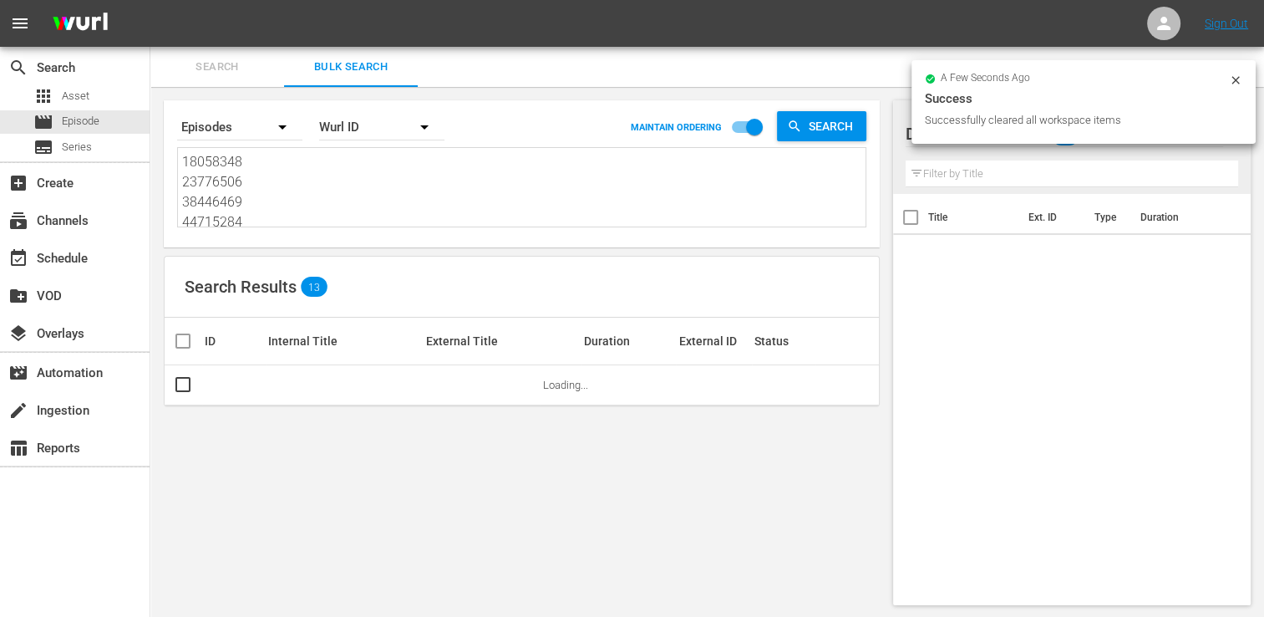
click at [247, 245] on div "Search By Episodes Order By [PERSON_NAME] ID MAINTAIN ORDERING Search 18058348 …" at bounding box center [522, 173] width 716 height 147
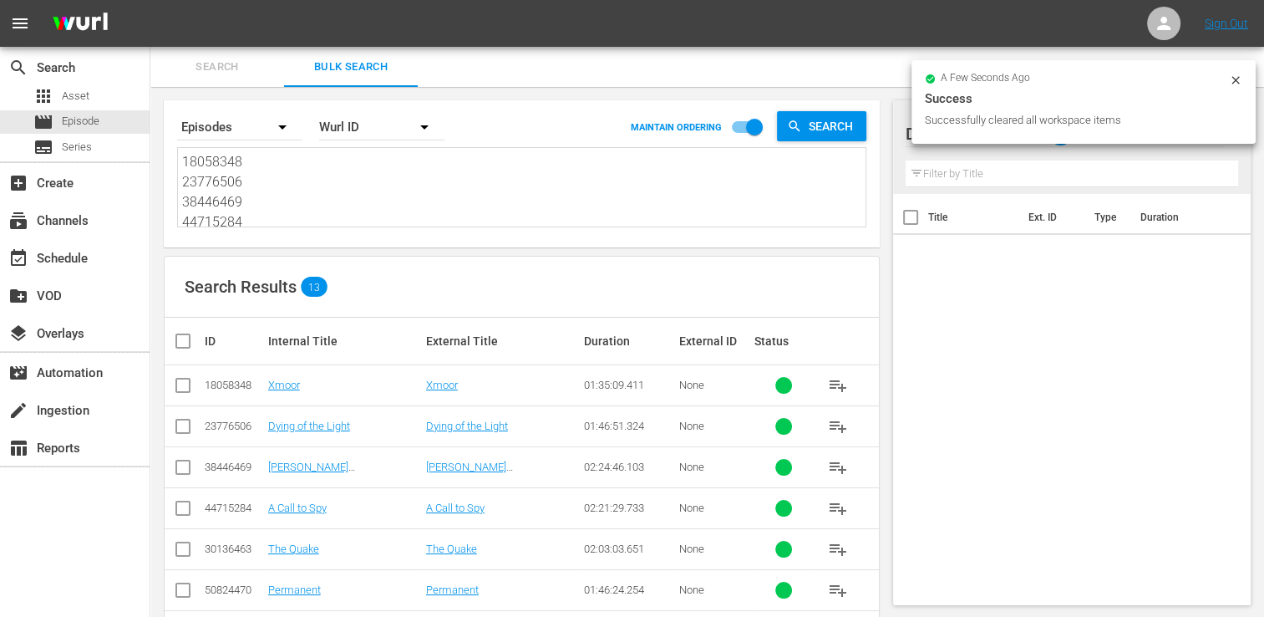
click at [255, 208] on textarea "18058348 23776506 38446469 44715284 30136463 50824470 29886064 30136458 5398294…" at bounding box center [524, 190] width 684 height 76
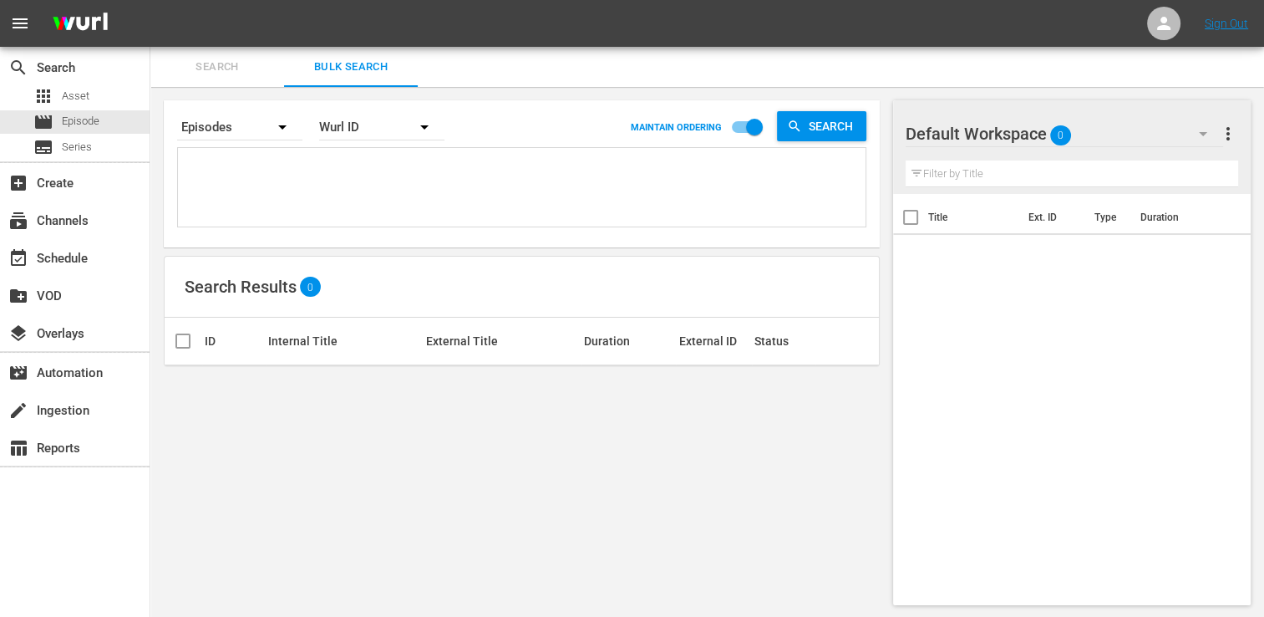
click at [304, 169] on textarea at bounding box center [524, 190] width 684 height 76
paste textarea "39714503 25971023 69689862 47771965 55756123 70175558 79052747 37586562 5039925…"
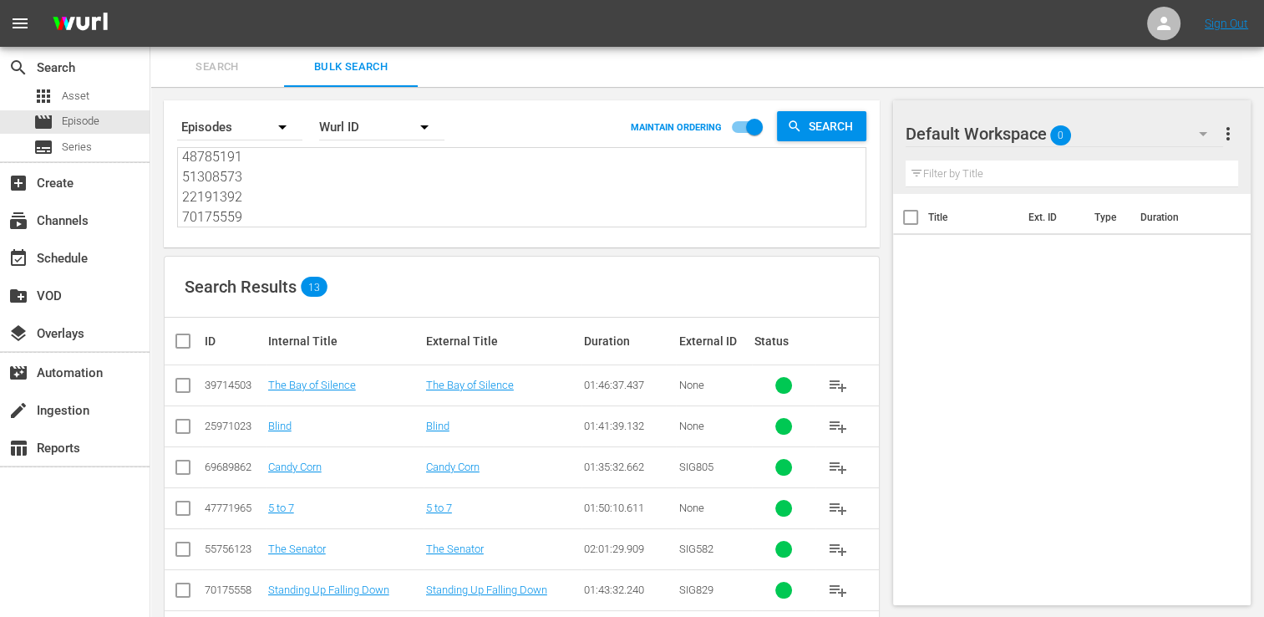
click at [177, 333] on input "checkbox" at bounding box center [189, 341] width 33 height 20
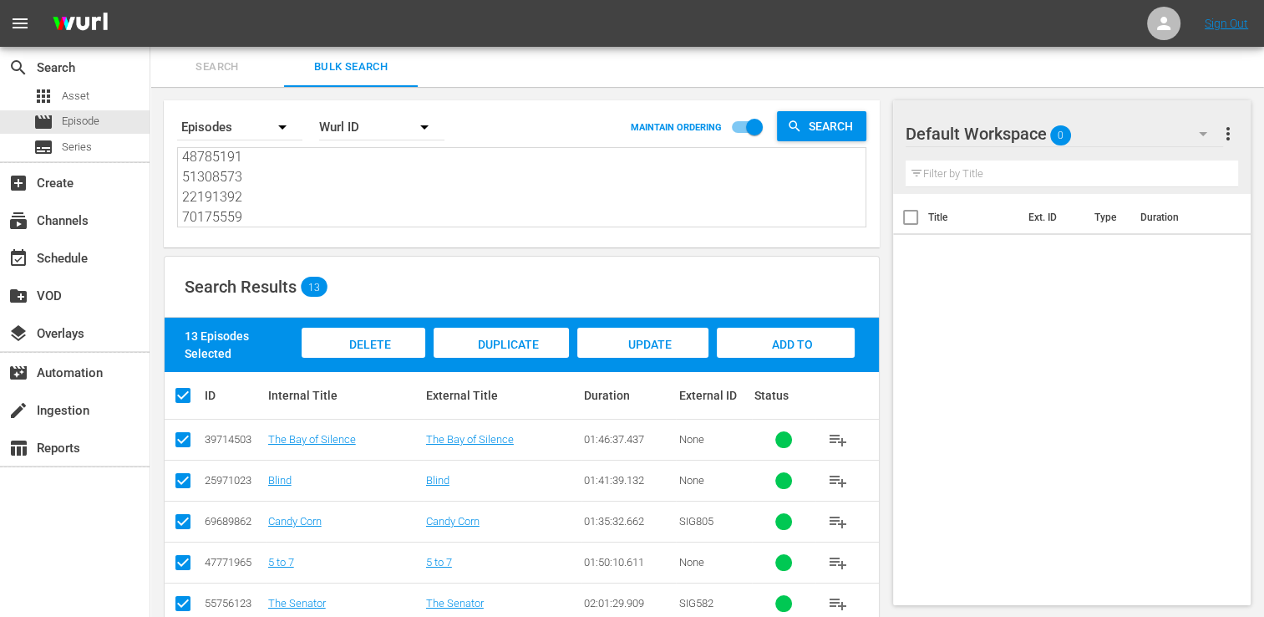
click at [812, 349] on span "Add to Workspace" at bounding box center [786, 360] width 82 height 45
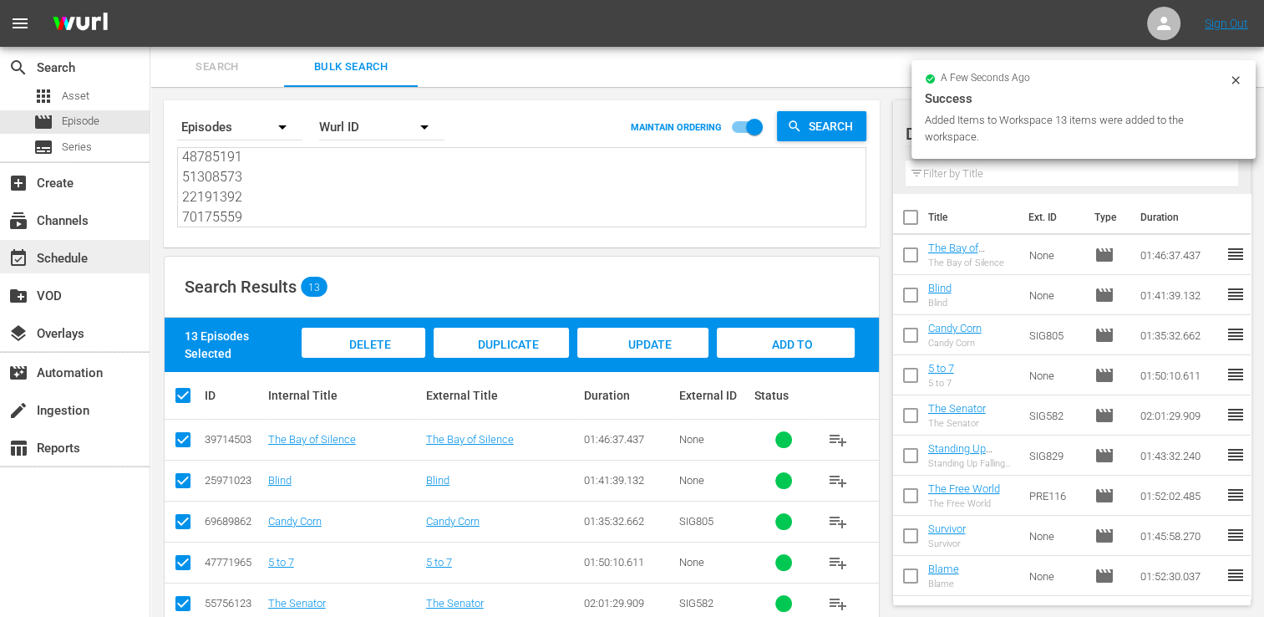
click at [96, 242] on div "event_available Schedule" at bounding box center [75, 256] width 150 height 33
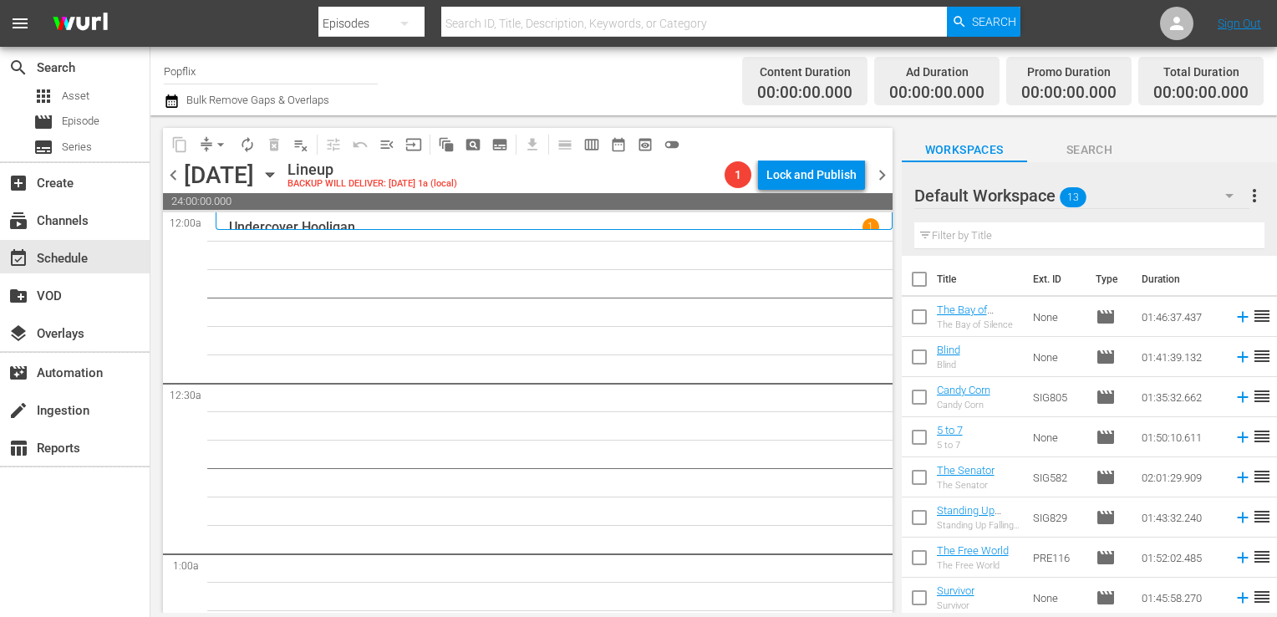
click at [911, 269] on input "checkbox" at bounding box center [919, 282] width 35 height 35
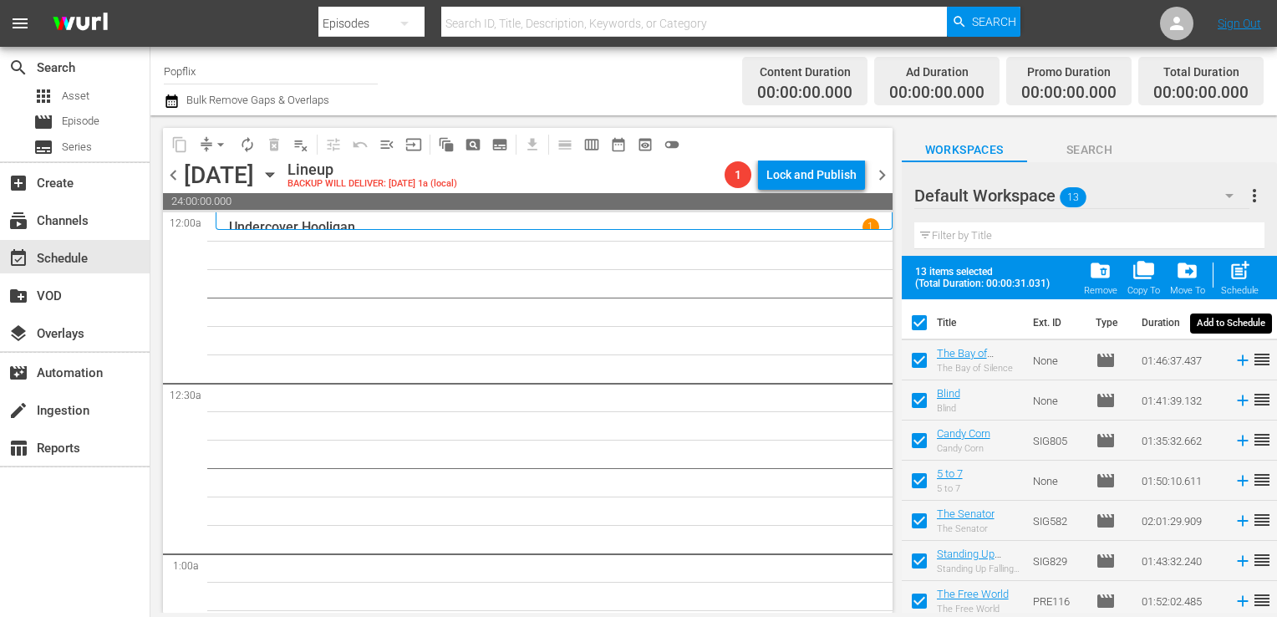
click at [1231, 273] on span "post_add" at bounding box center [1239, 270] width 23 height 23
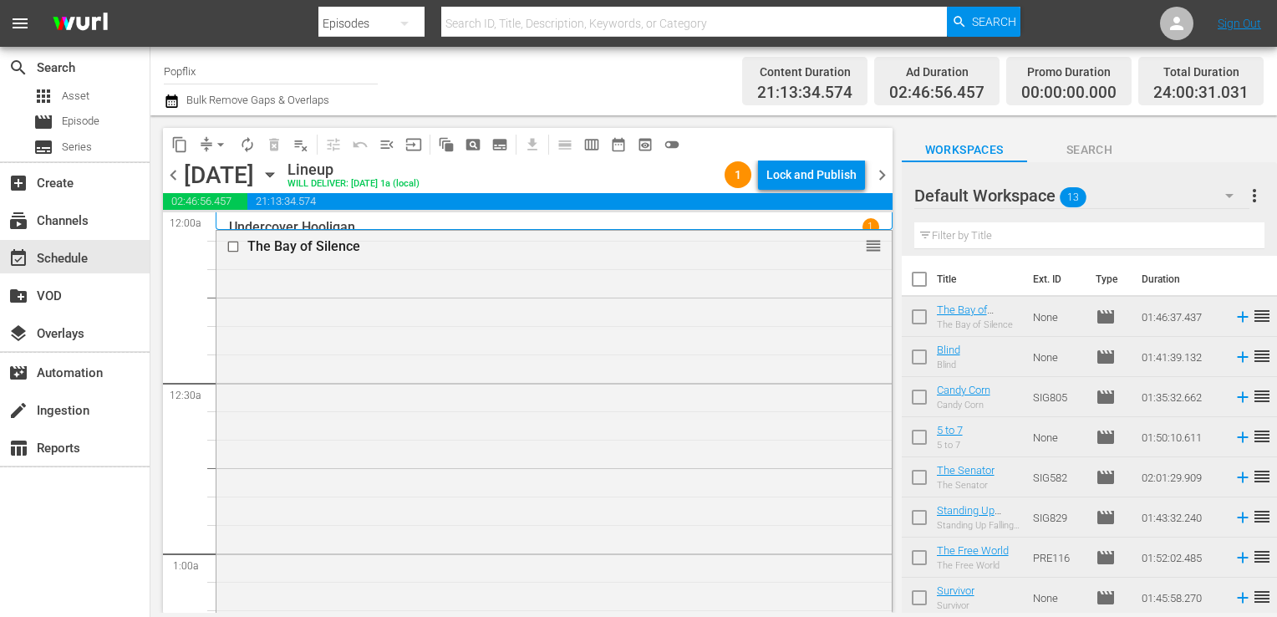
click at [1246, 201] on span "more_vert" at bounding box center [1254, 196] width 20 height 20
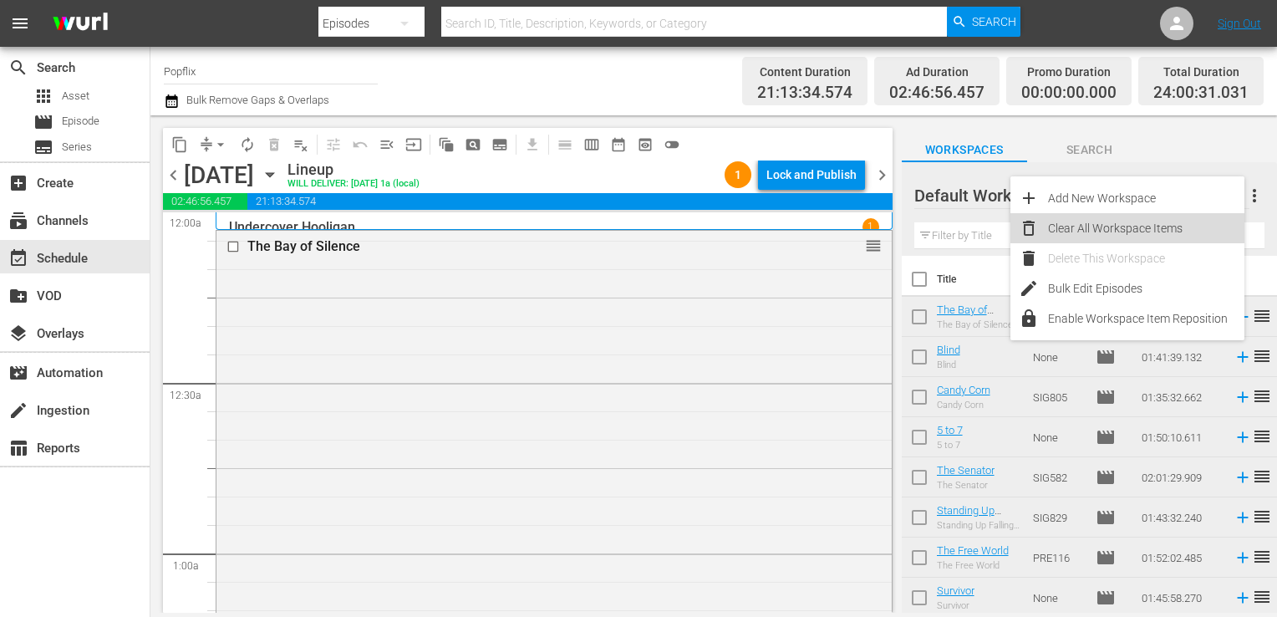
drag, startPoint x: 1188, startPoint y: 236, endPoint x: 843, endPoint y: 221, distance: 344.6
click at [1161, 236] on div "Clear All Workspace Items" at bounding box center [1146, 228] width 196 height 30
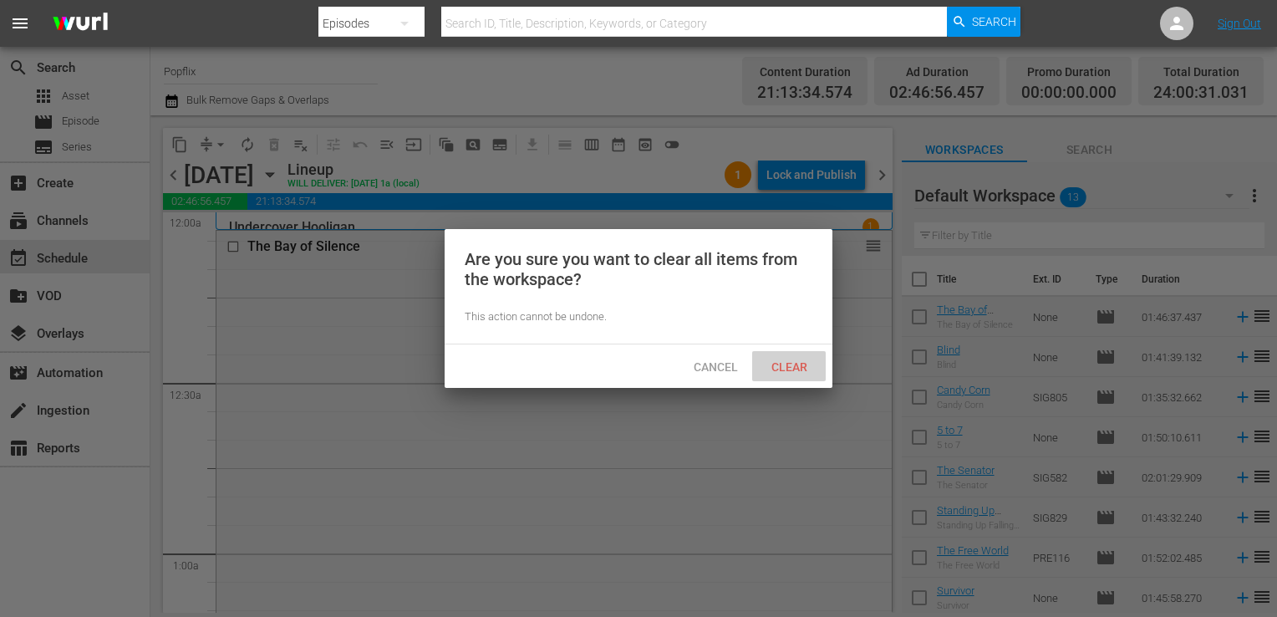
click at [776, 371] on span "Clear" at bounding box center [789, 366] width 63 height 13
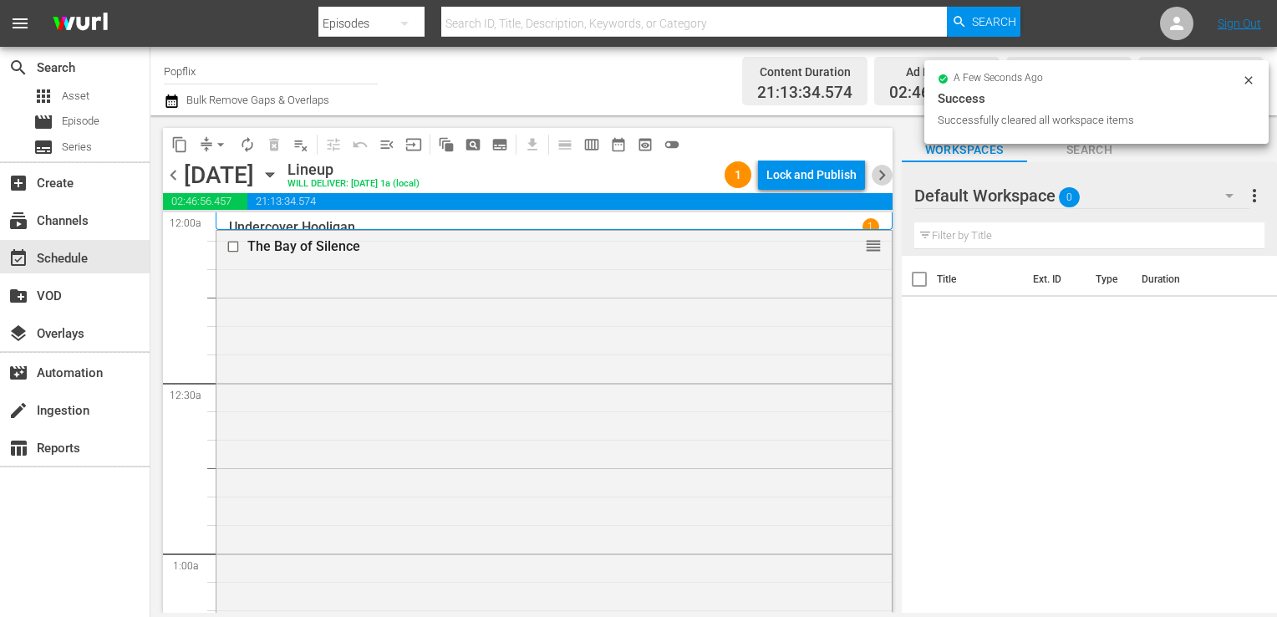
click at [877, 167] on span "chevron_right" at bounding box center [882, 175] width 21 height 21
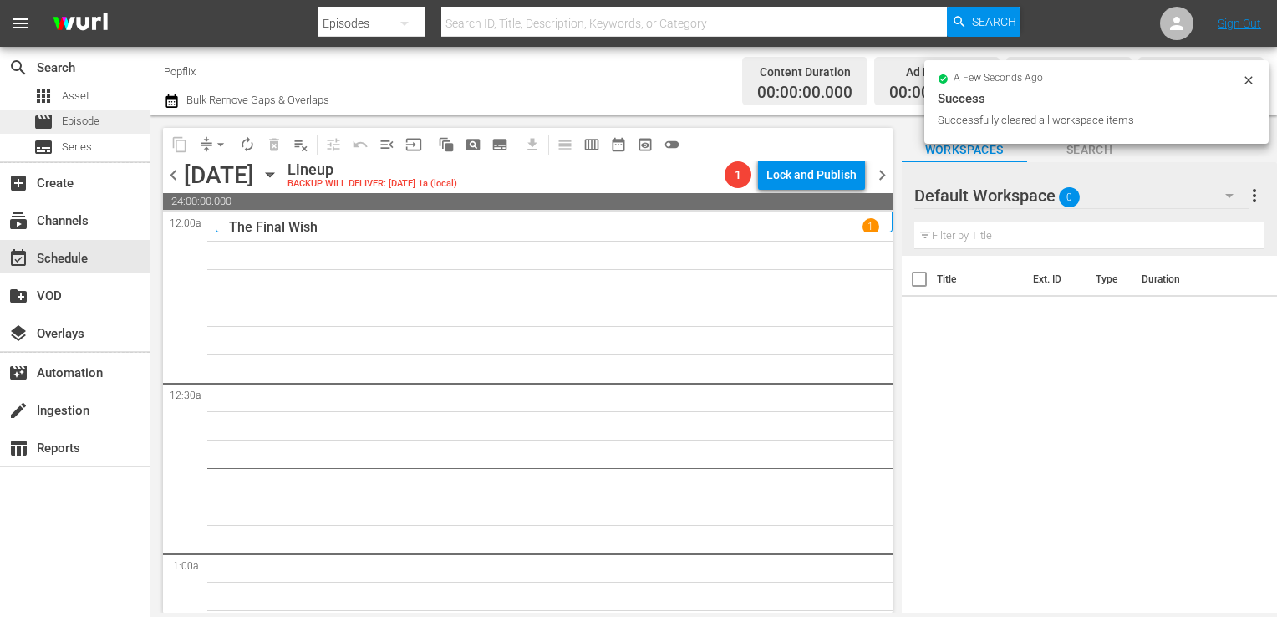
click at [68, 119] on span "Episode" at bounding box center [81, 121] width 38 height 17
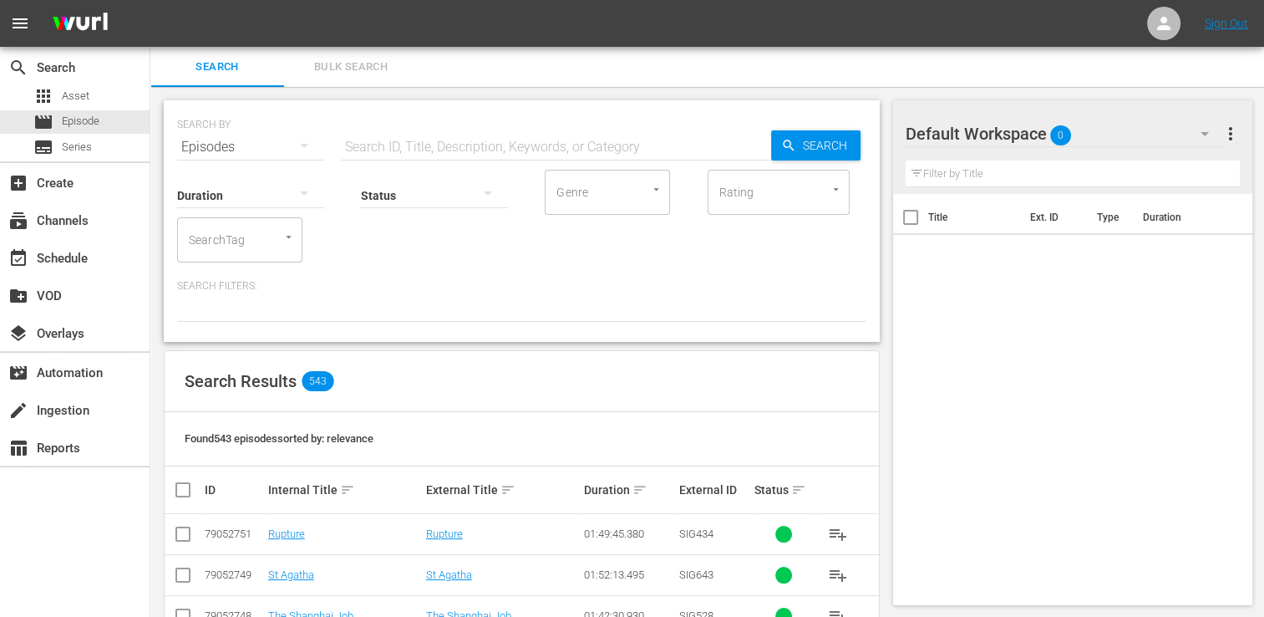
click at [414, 66] on button "Bulk Search" at bounding box center [351, 67] width 134 height 40
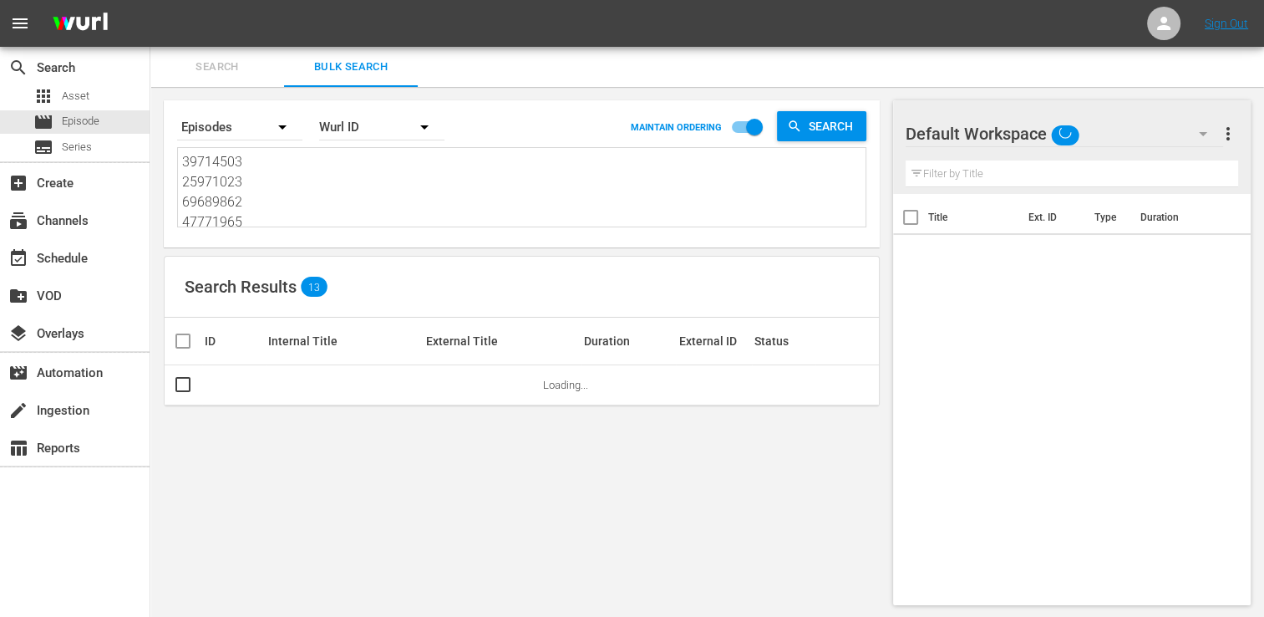
click at [288, 109] on button "button" at bounding box center [282, 127] width 40 height 40
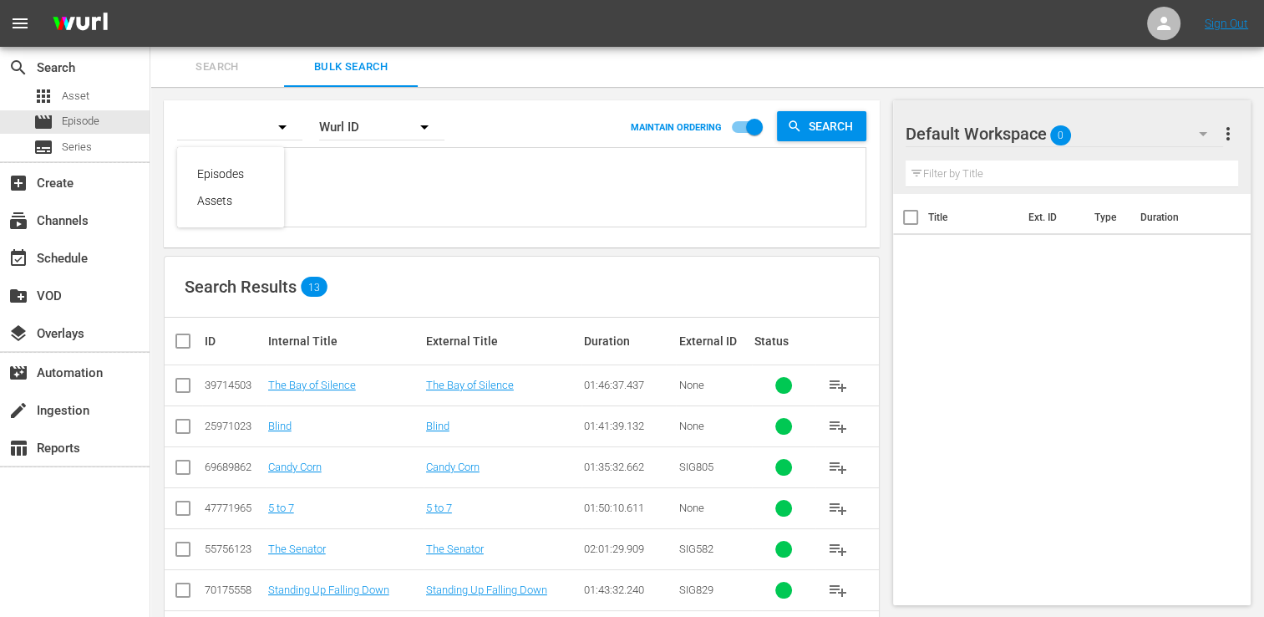
click at [274, 135] on div "Episodes Assets" at bounding box center [632, 308] width 1264 height 617
click at [385, 181] on textarea "39714503 25971023 69689862 47771965 55756123 70175558 79052747 37586562 5039925…" at bounding box center [524, 190] width 684 height 76
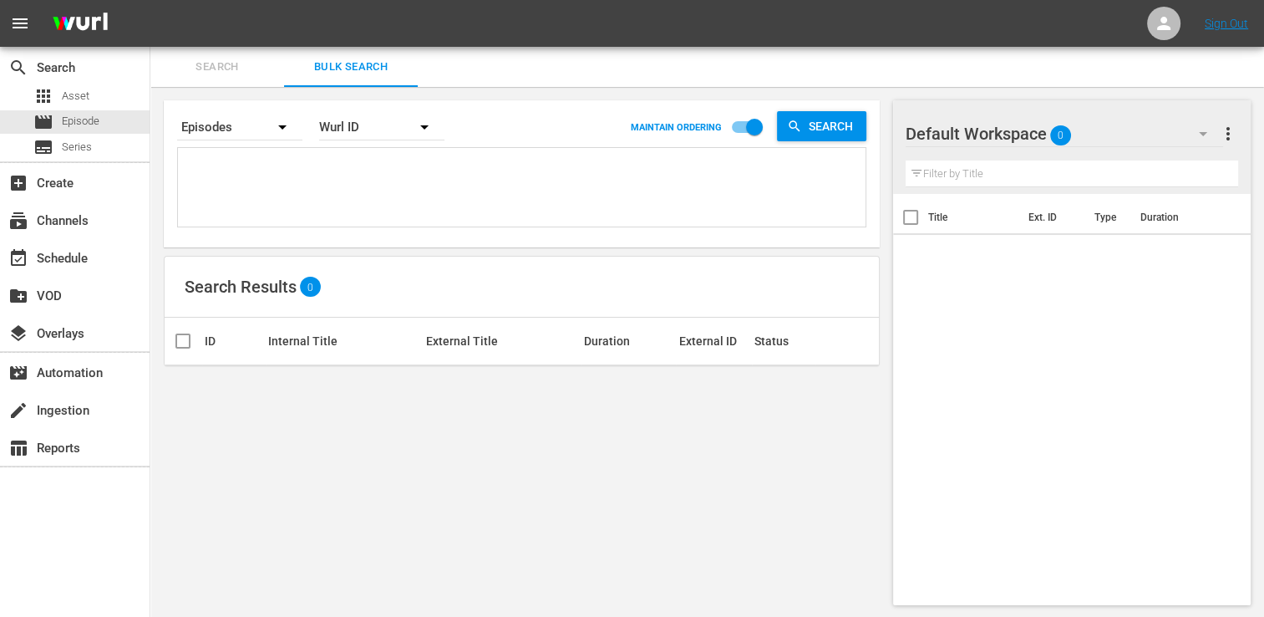
click at [238, 172] on textarea at bounding box center [524, 190] width 684 height 76
paste textarea "18058331 35177049 30136444 79052746 18058340 55144056 50399257 30136465 3844646…"
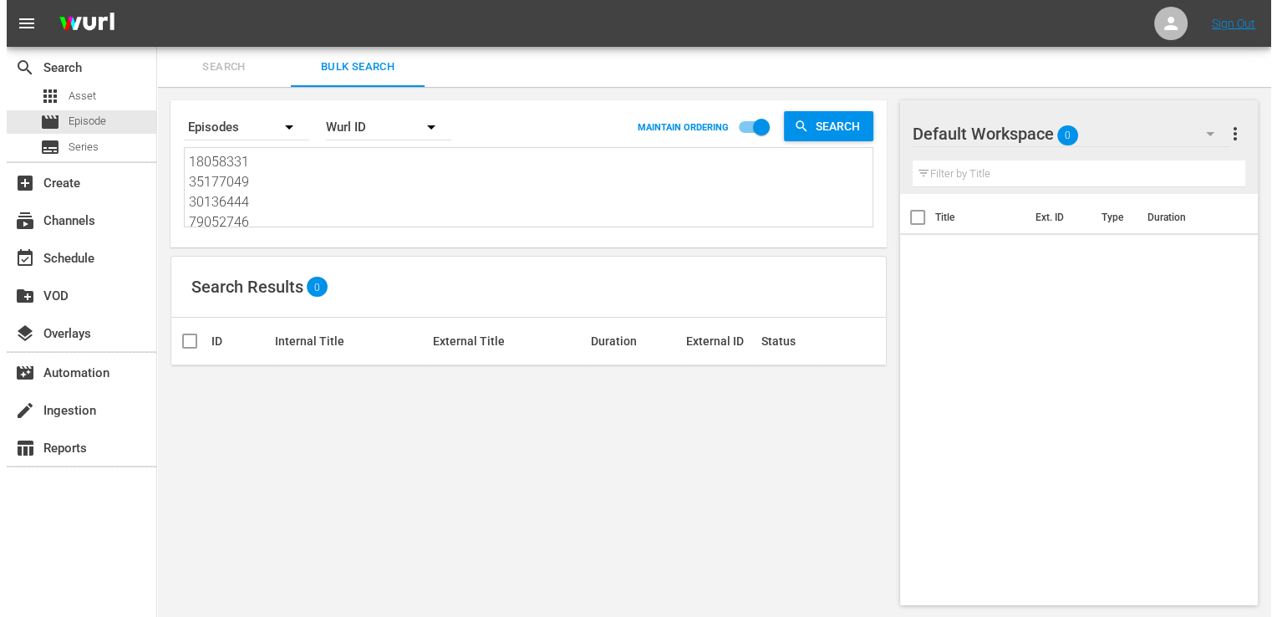
scroll to position [1, 0]
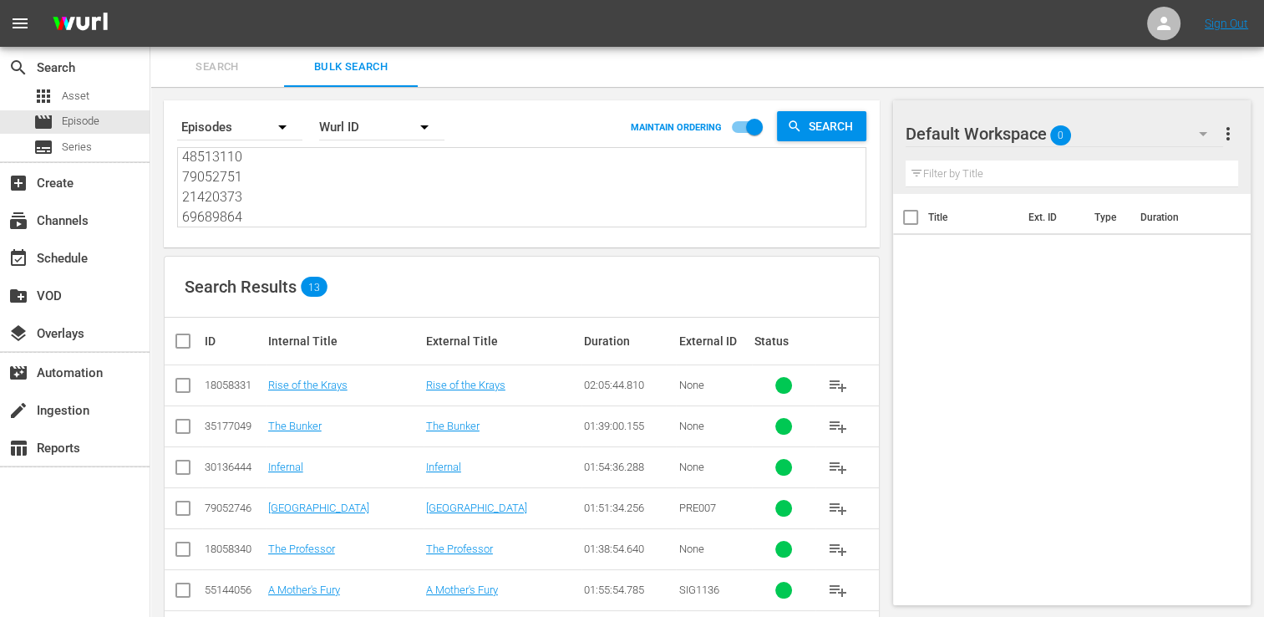
click at [204, 346] on input "checkbox" at bounding box center [189, 341] width 33 height 20
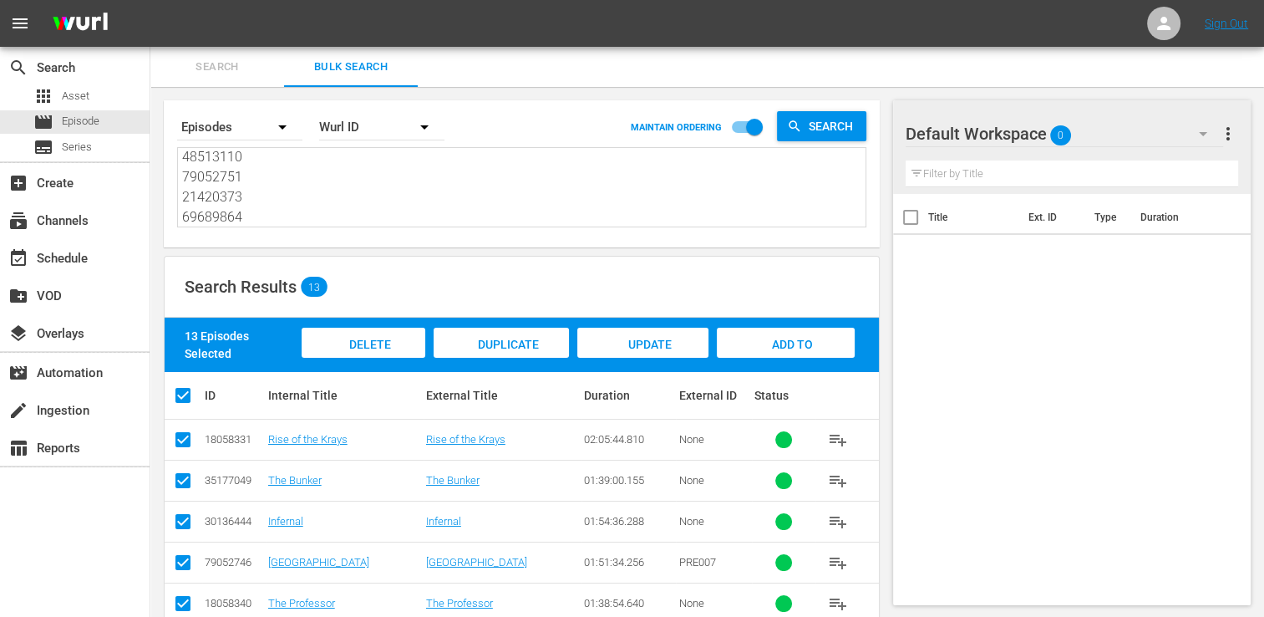
click at [765, 349] on span "Add to Workspace" at bounding box center [786, 360] width 82 height 45
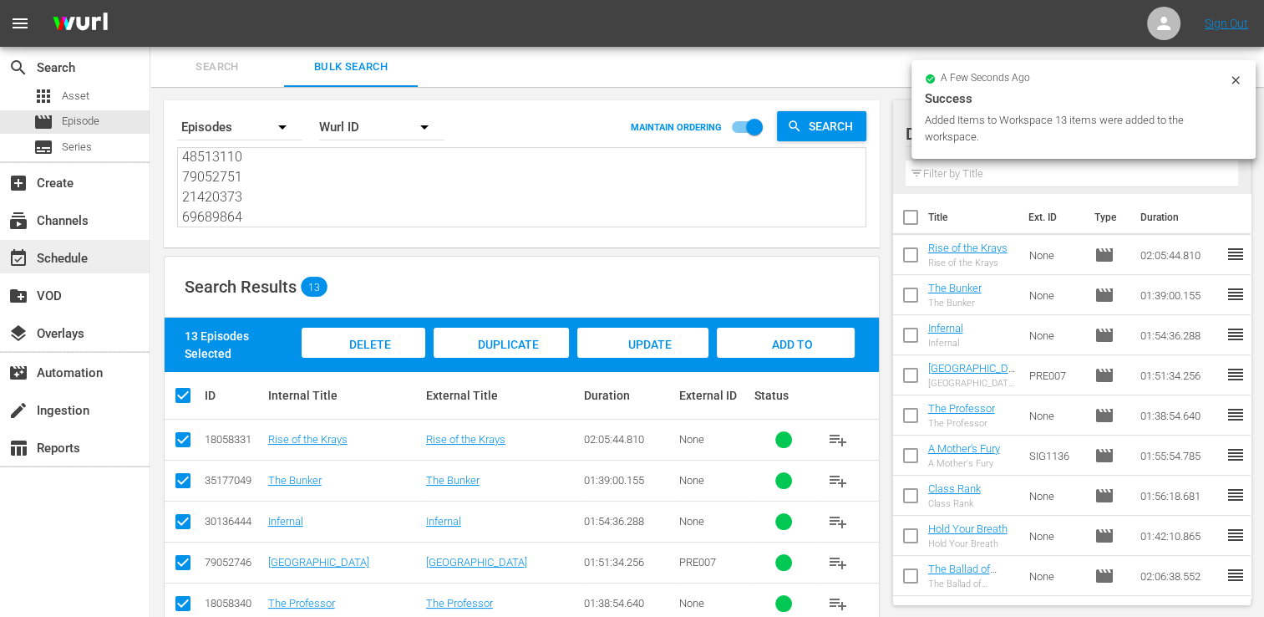
click at [112, 267] on div "event_available Schedule" at bounding box center [75, 256] width 150 height 33
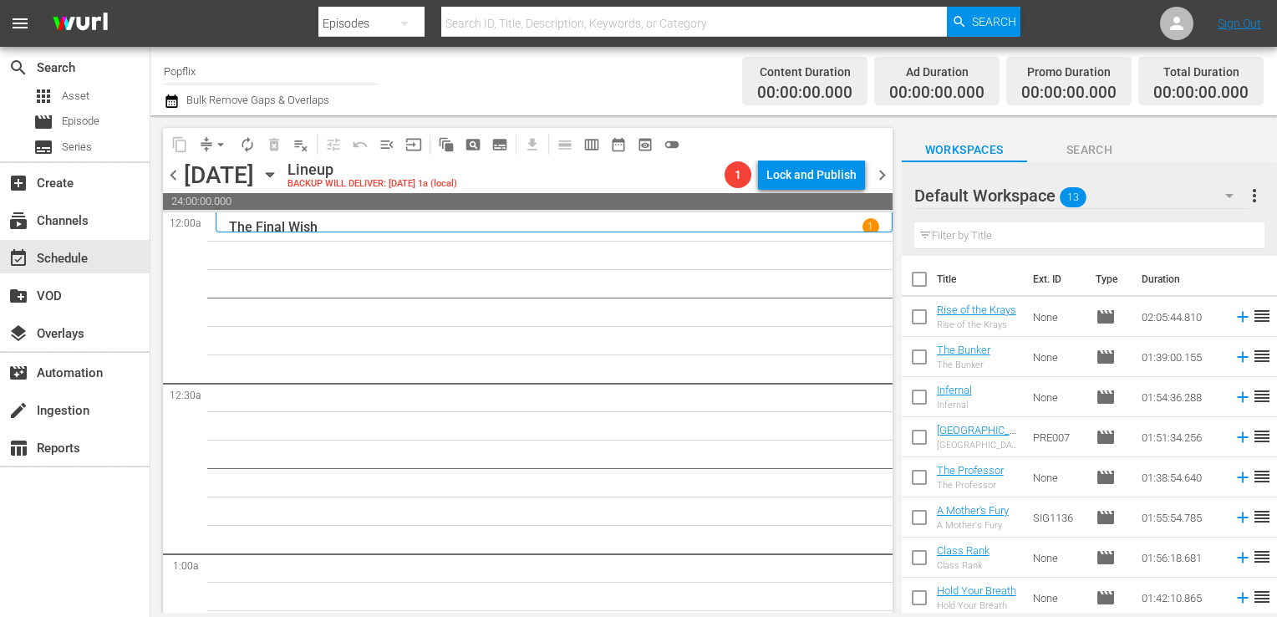
click at [918, 277] on input "checkbox" at bounding box center [919, 282] width 35 height 35
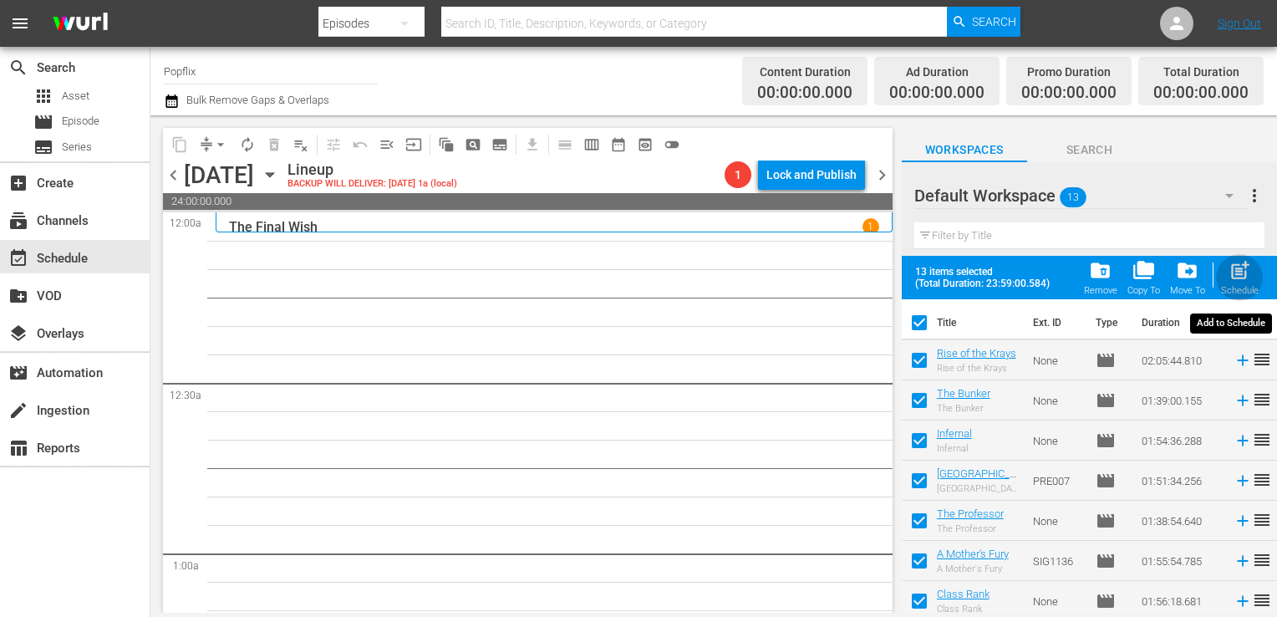
click at [1245, 277] on span "post_add" at bounding box center [1239, 270] width 23 height 23
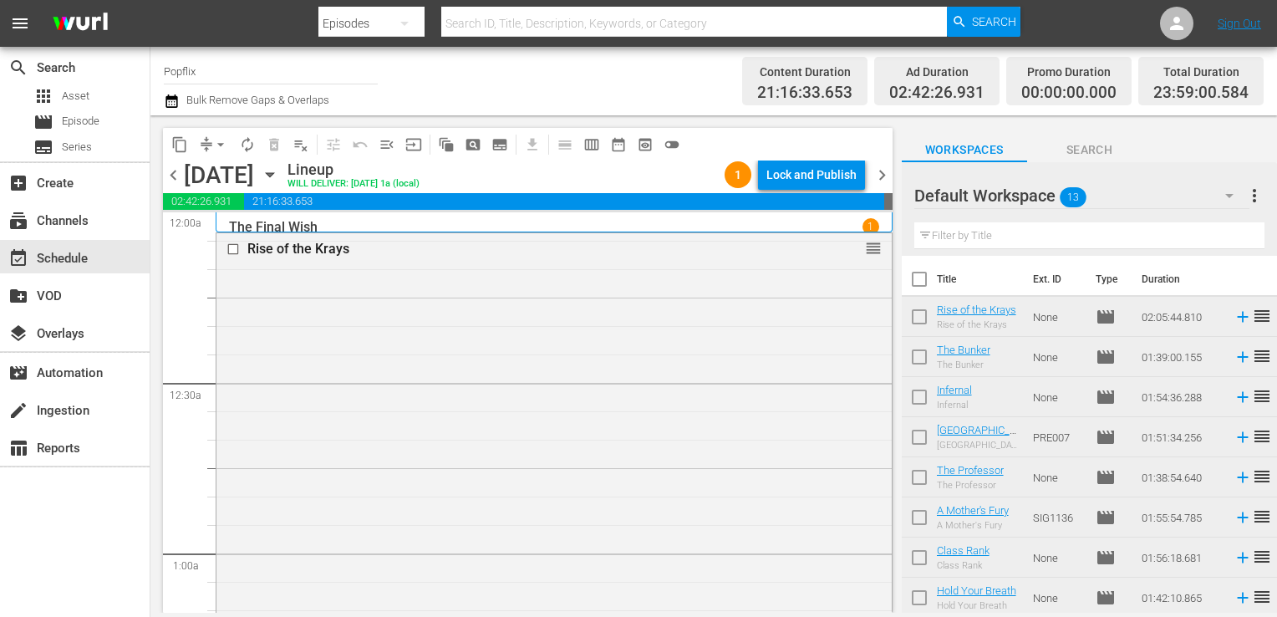
click at [1249, 205] on span "more_vert" at bounding box center [1254, 196] width 20 height 20
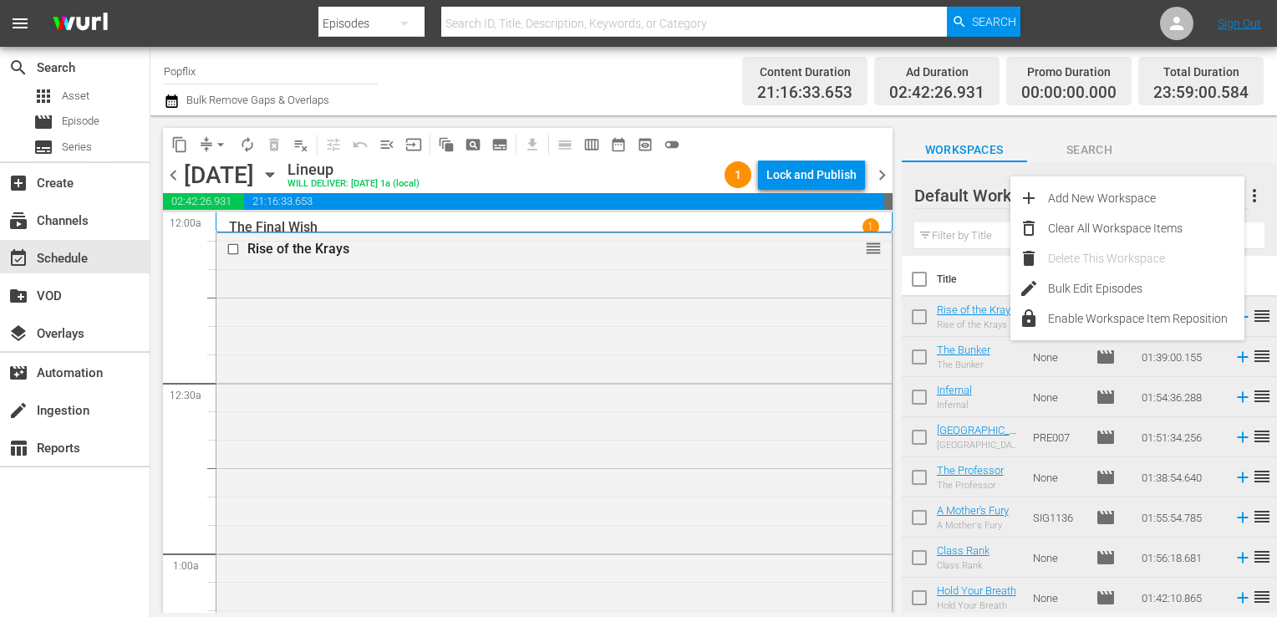
click at [1063, 243] on div "Delete This Workspace" at bounding box center [1146, 258] width 196 height 30
click at [1060, 237] on div "Clear All Workspace Items" at bounding box center [1146, 228] width 196 height 30
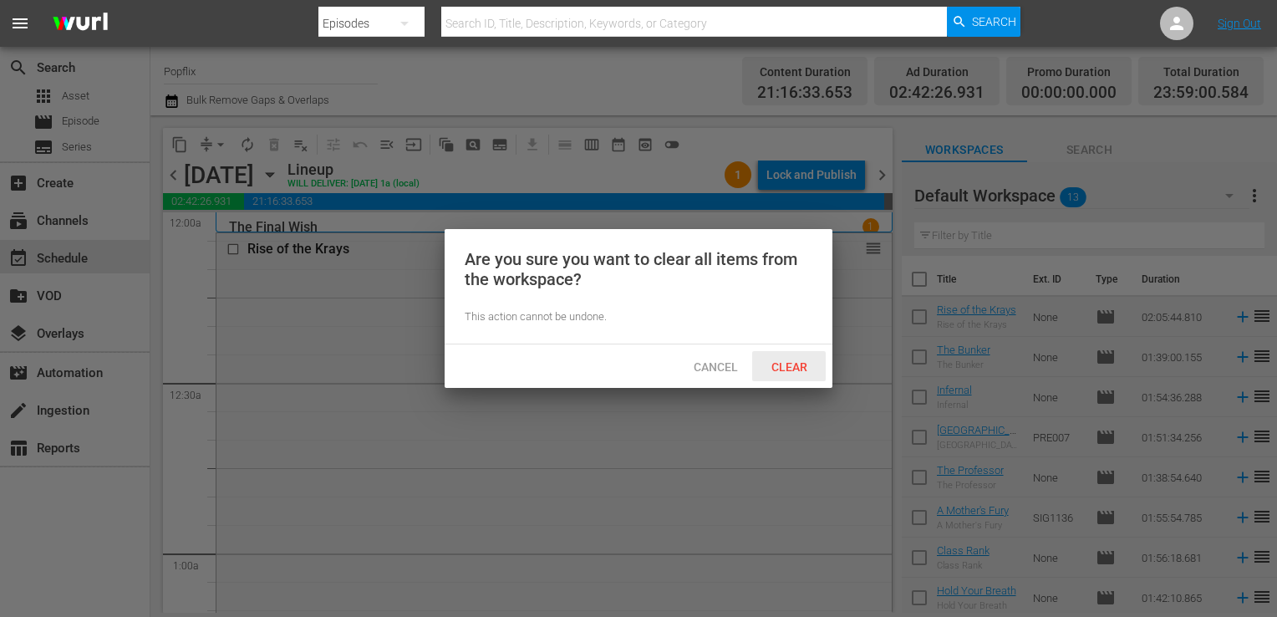
click at [779, 369] on span "Clear" at bounding box center [789, 366] width 63 height 13
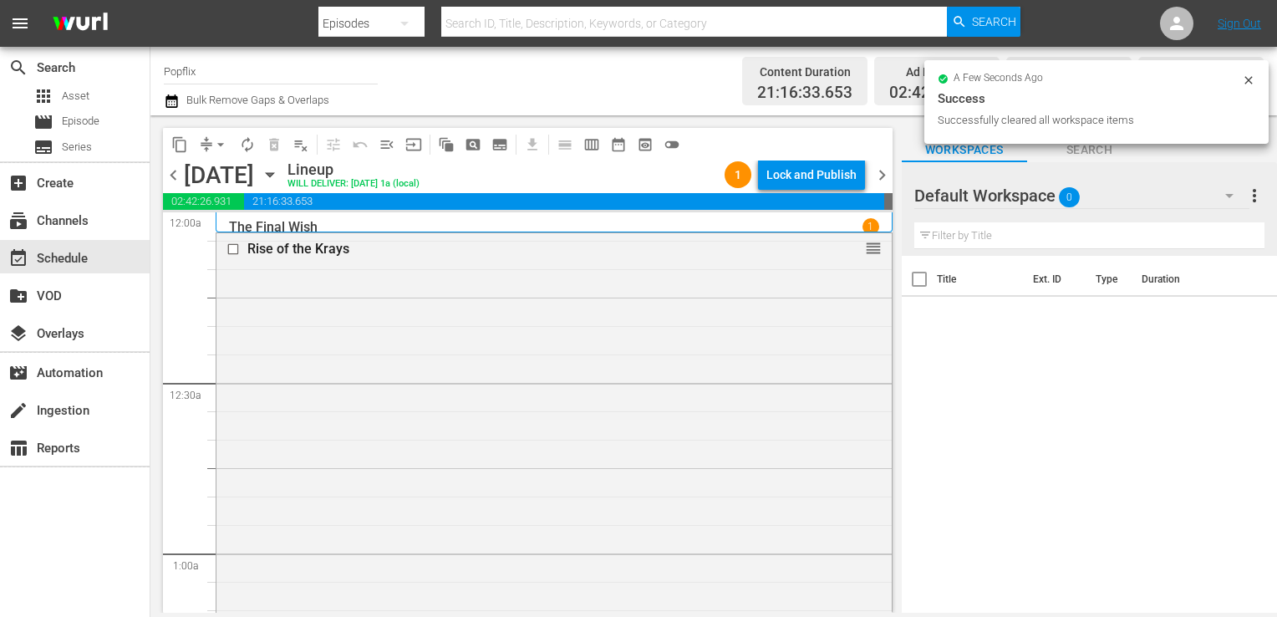
click at [905, 174] on div "Default Workspace 0 Default more_vert Filter by Title" at bounding box center [1089, 209] width 375 height 94
click at [884, 174] on span "chevron_right" at bounding box center [882, 175] width 21 height 21
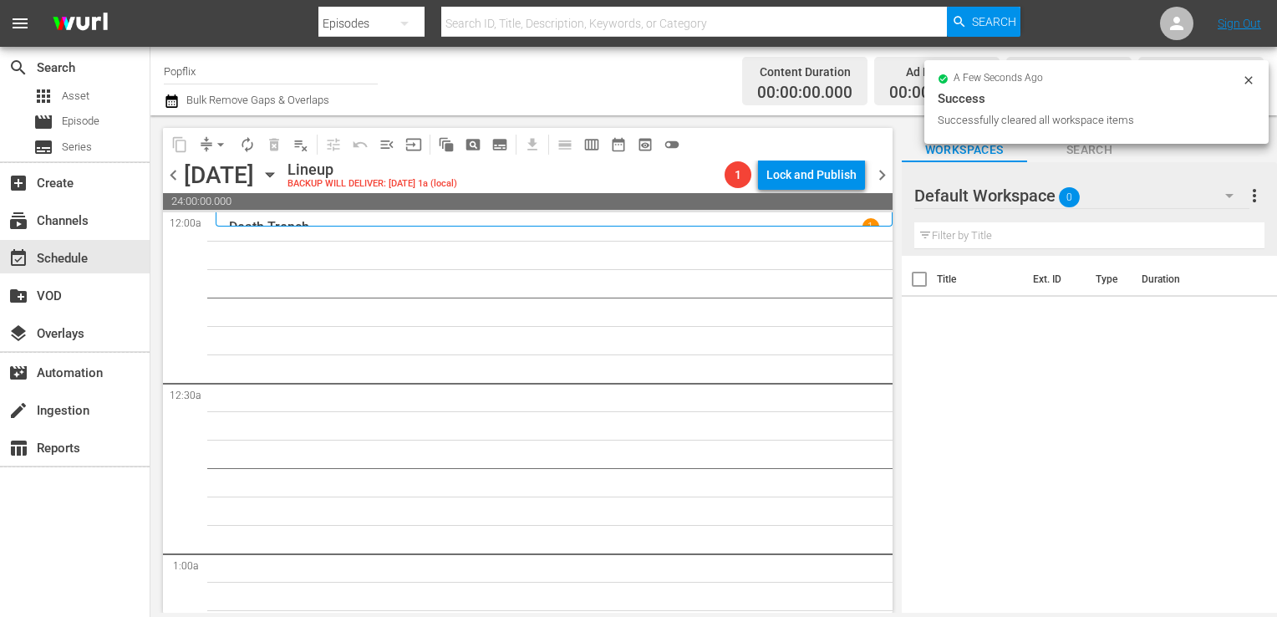
click at [281, 223] on p "Death Trench" at bounding box center [269, 227] width 80 height 16
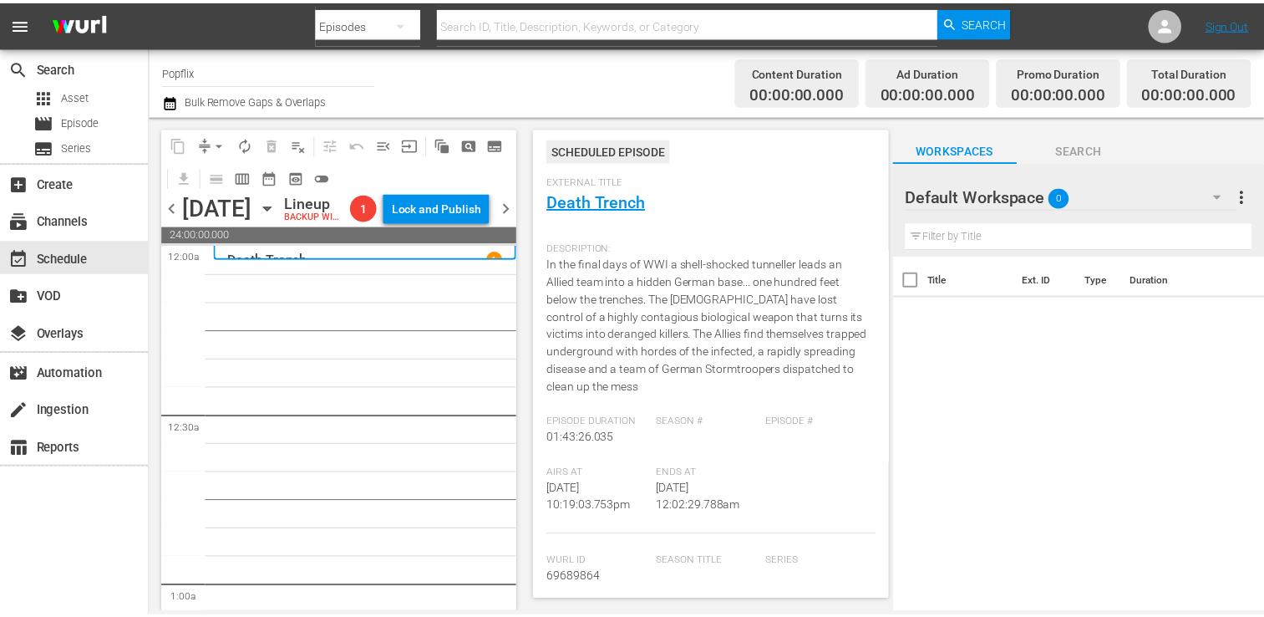
scroll to position [167, 0]
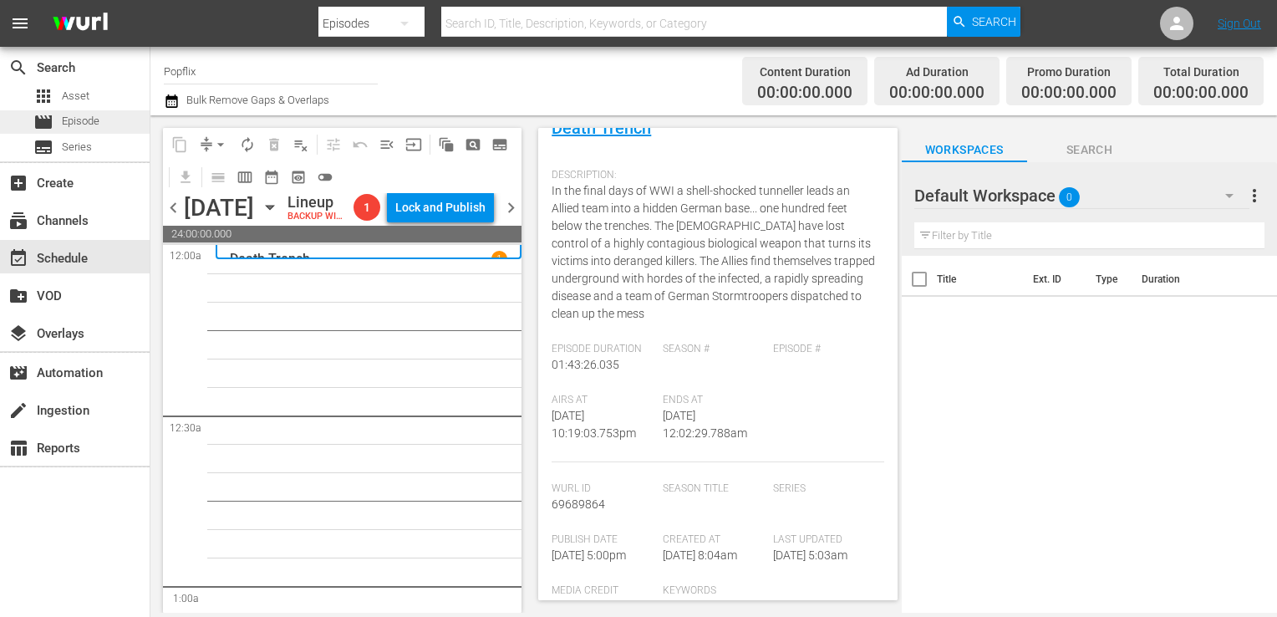
click at [114, 120] on div "movie Episode" at bounding box center [75, 121] width 150 height 23
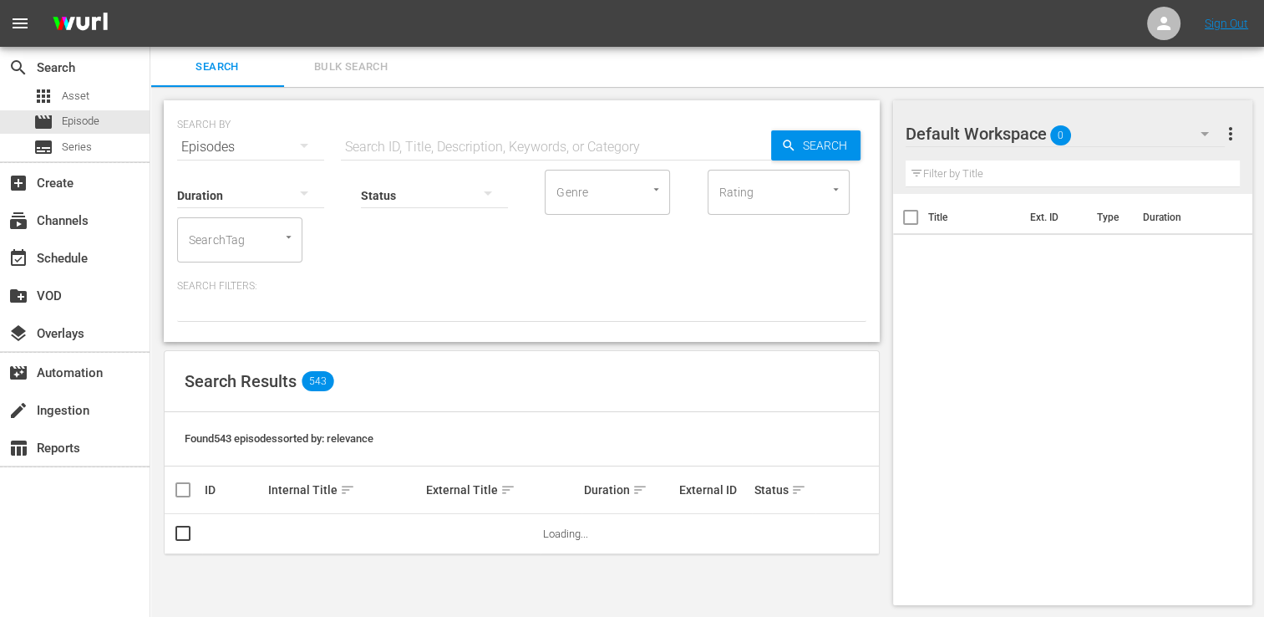
click at [338, 60] on span "Bulk Search" at bounding box center [351, 67] width 114 height 19
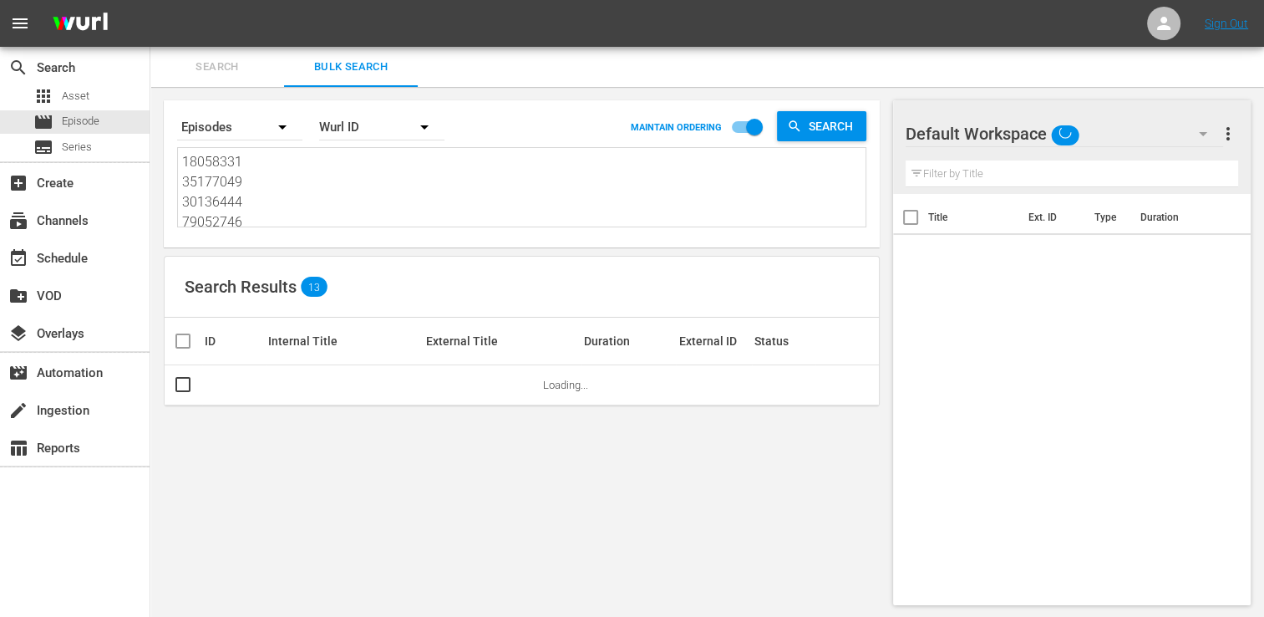
click at [286, 190] on textarea "18058331 35177049 30136444 79052746 18058340 55144056 50399257 30136465 3844646…" at bounding box center [524, 190] width 684 height 76
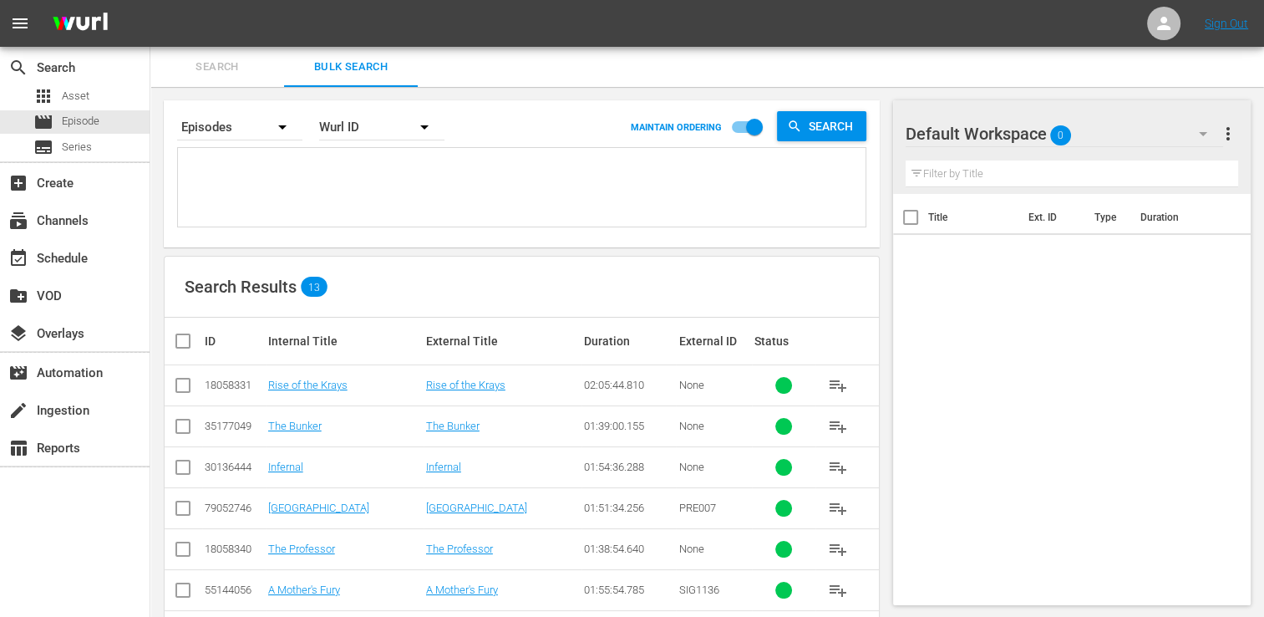
paste textarea "35177049 70175557 53982949 30136463 21420723 44034204 50824470 35177048 4593356…"
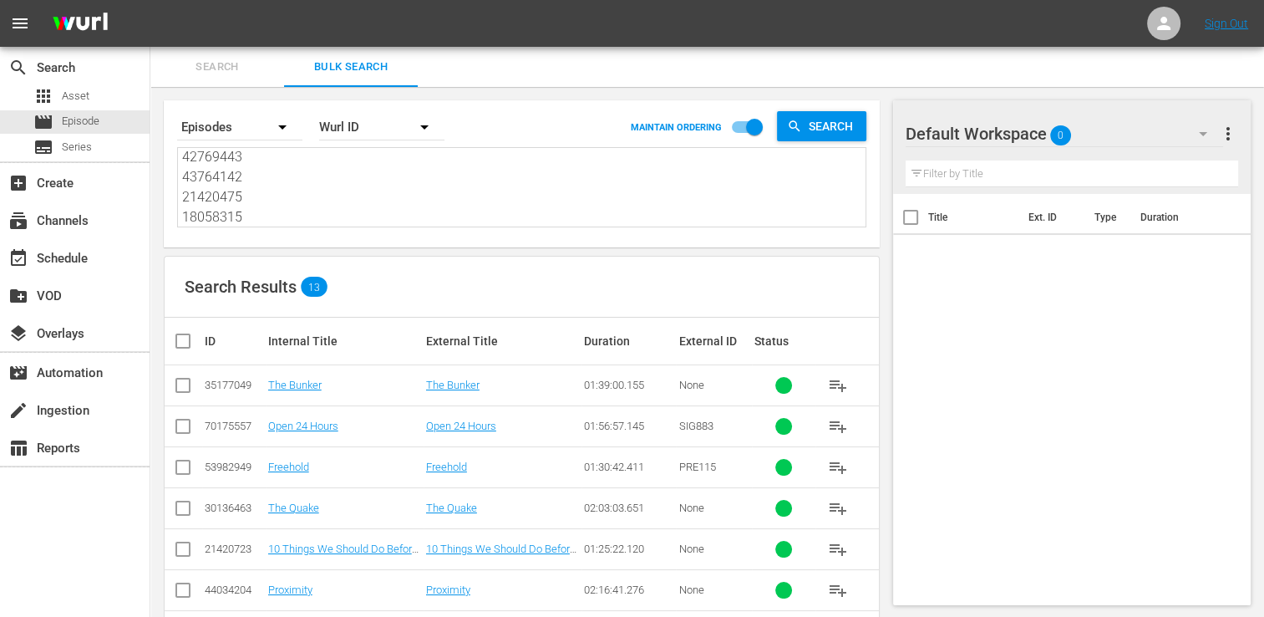
click at [186, 339] on input "checkbox" at bounding box center [189, 341] width 33 height 20
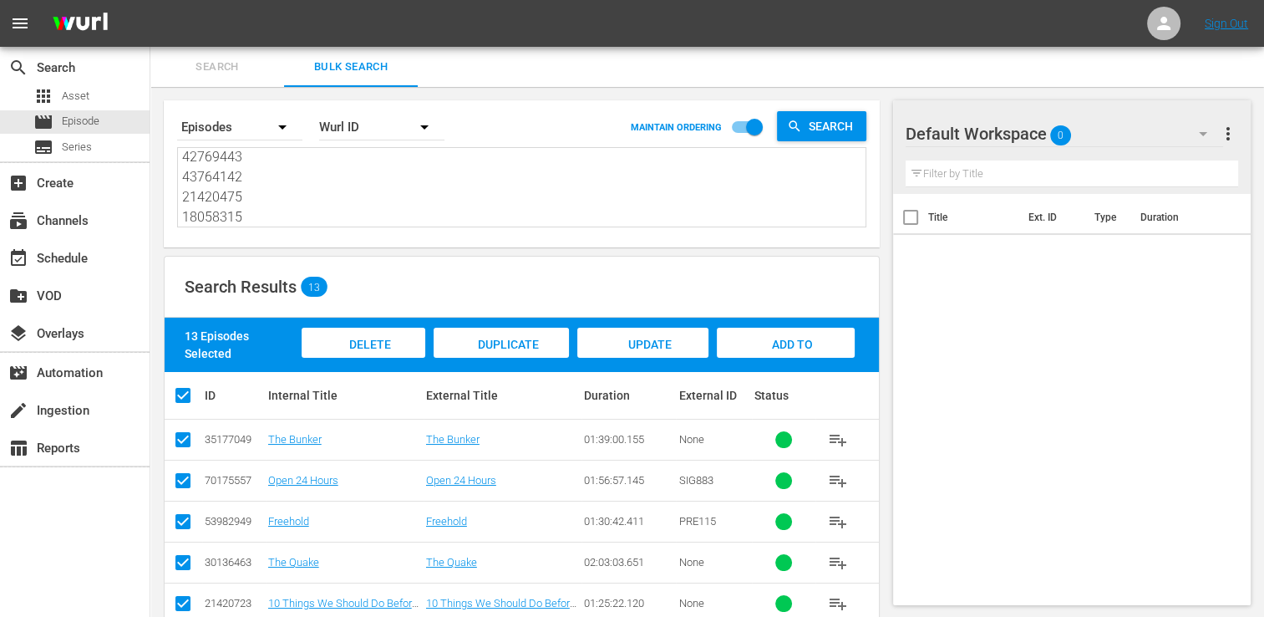
click at [758, 338] on div "Add to Workspace" at bounding box center [786, 359] width 138 height 63
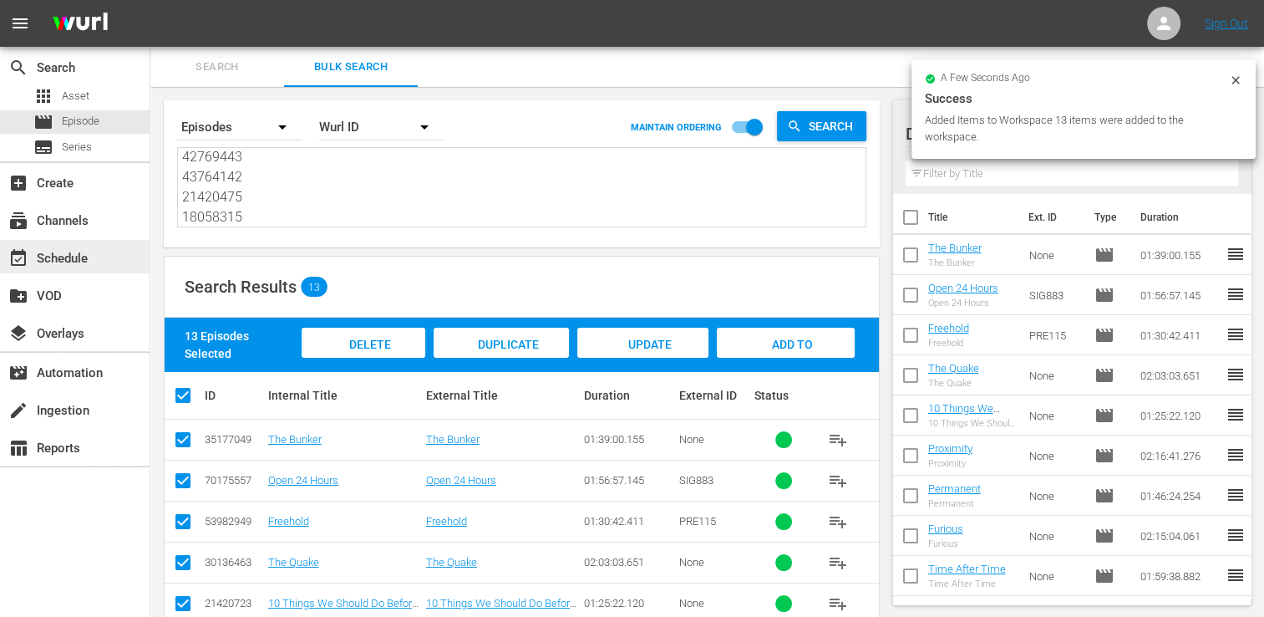
click at [65, 249] on div "event_available Schedule" at bounding box center [47, 255] width 94 height 15
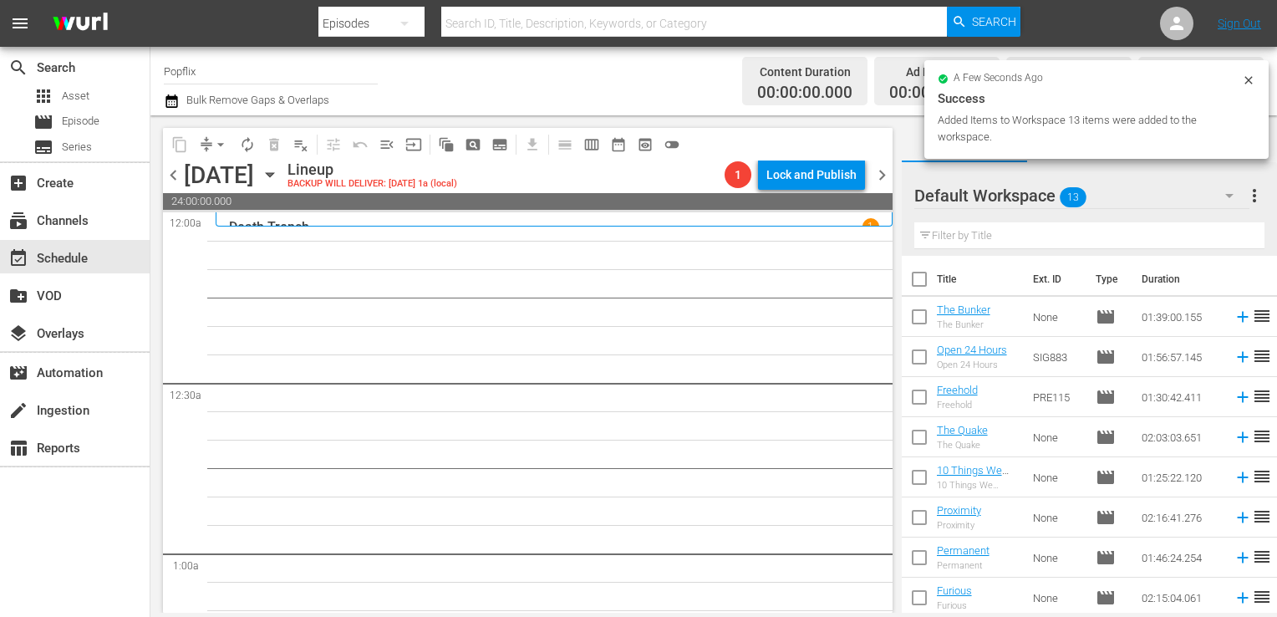
click at [922, 273] on input "checkbox" at bounding box center [919, 282] width 35 height 35
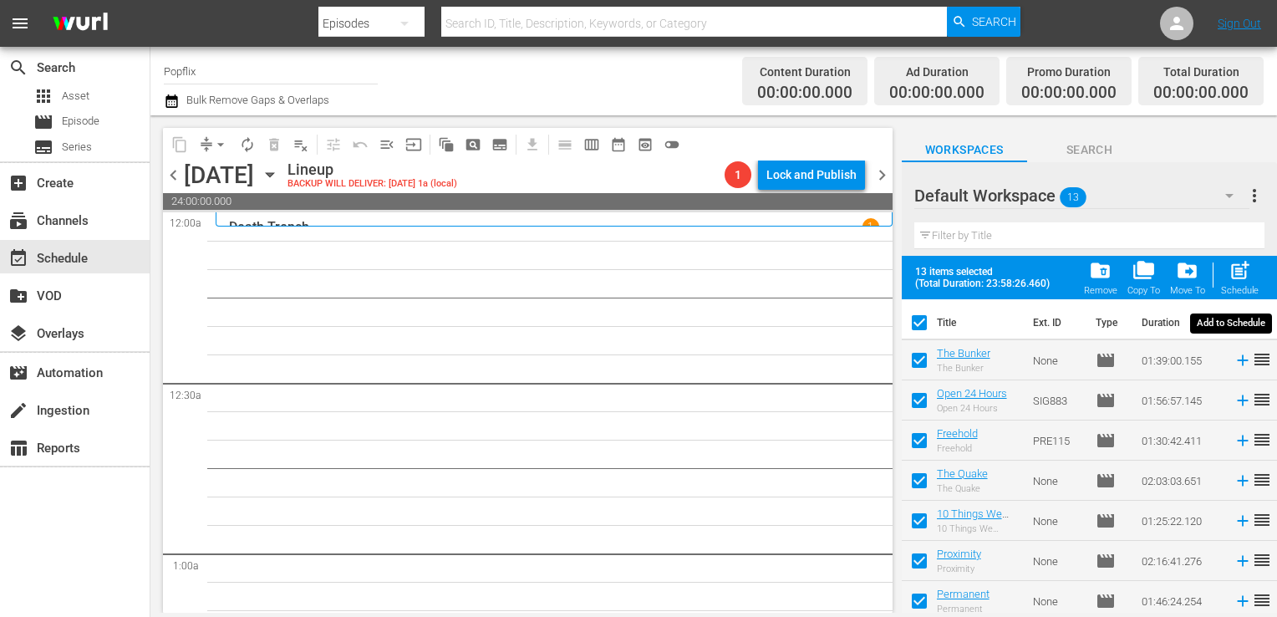
click at [1237, 285] on div "Schedule" at bounding box center [1240, 290] width 38 height 11
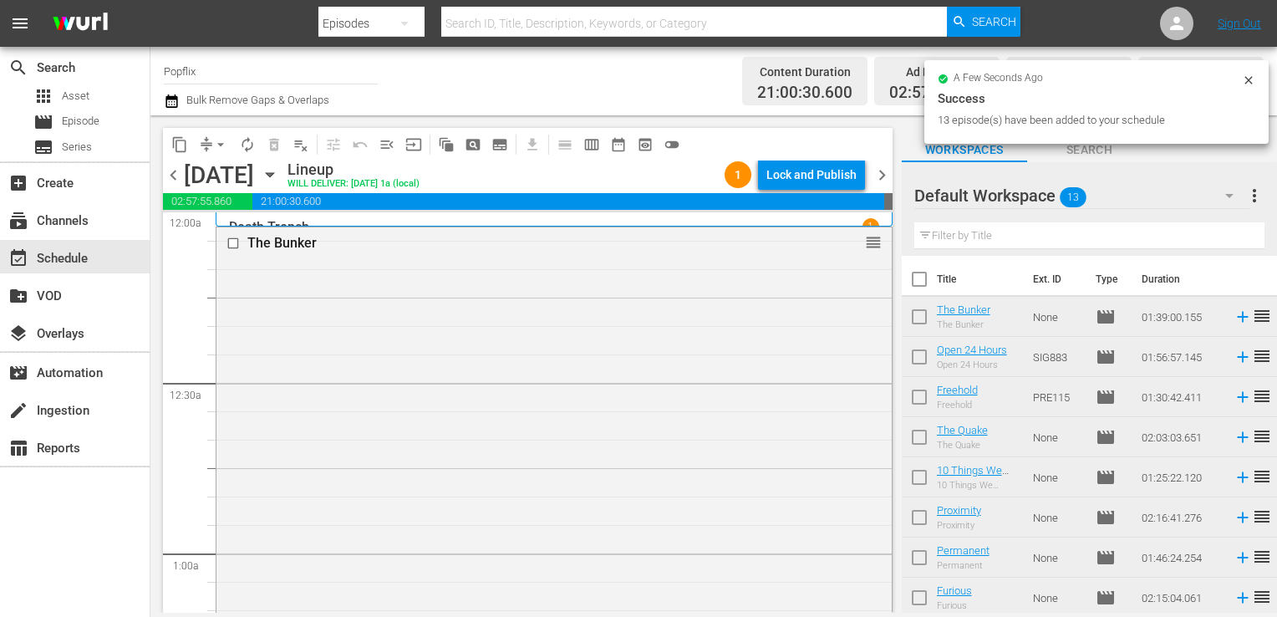
click at [883, 174] on span "chevron_right" at bounding box center [882, 175] width 21 height 21
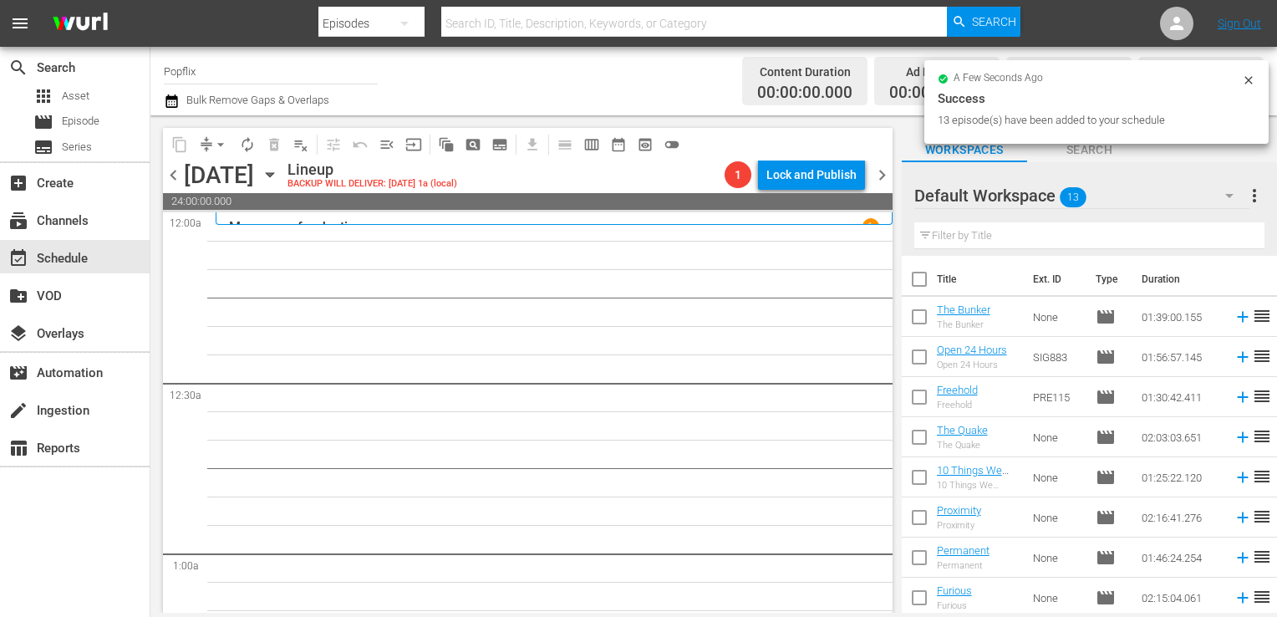
click at [1250, 204] on span "more_vert" at bounding box center [1254, 196] width 20 height 20
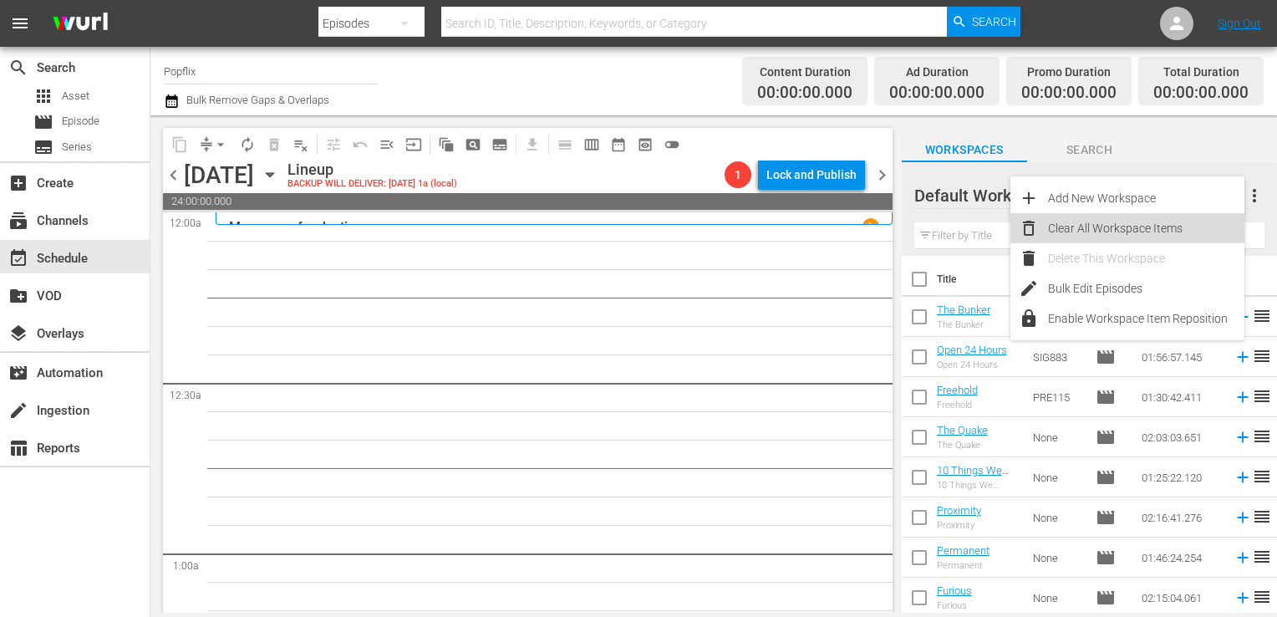
click at [1153, 232] on div "Clear All Workspace Items" at bounding box center [1146, 228] width 196 height 30
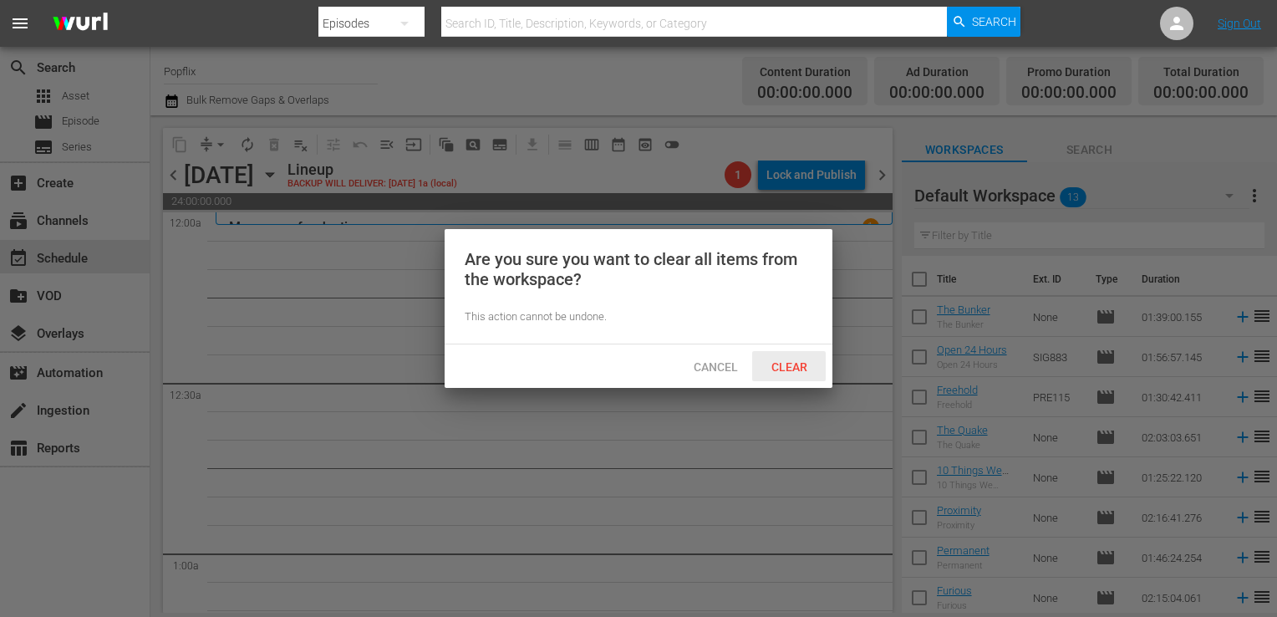
click at [769, 374] on span "Clear" at bounding box center [789, 366] width 63 height 13
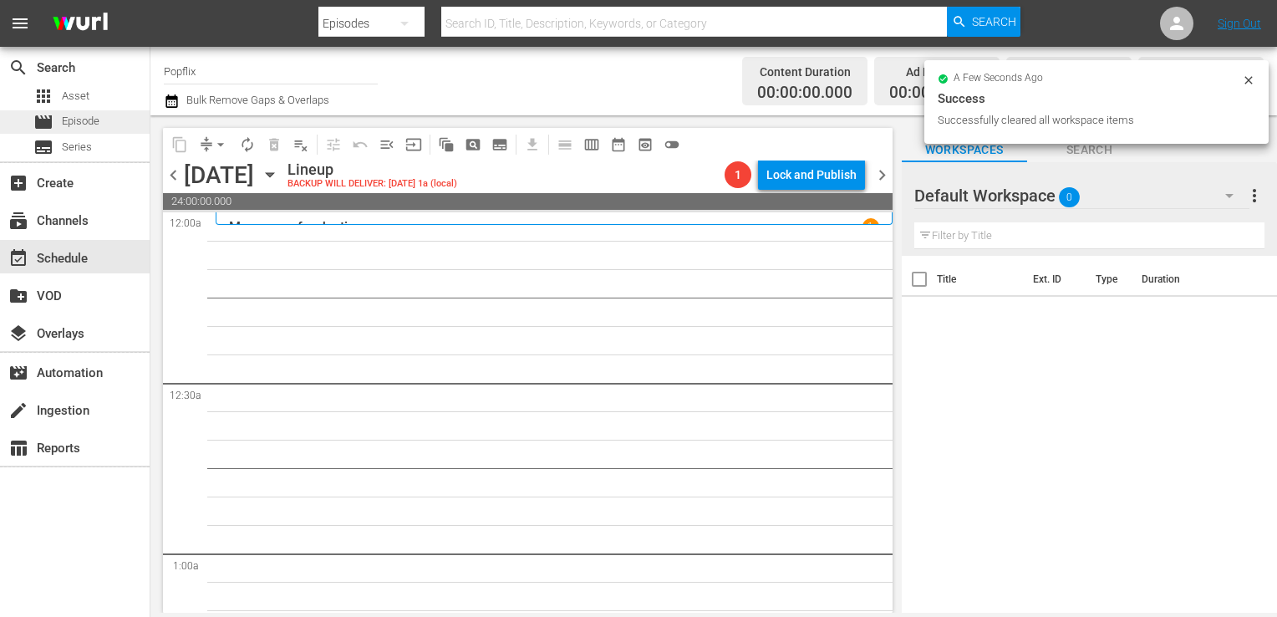
click at [57, 127] on div "movie Episode" at bounding box center [66, 121] width 66 height 23
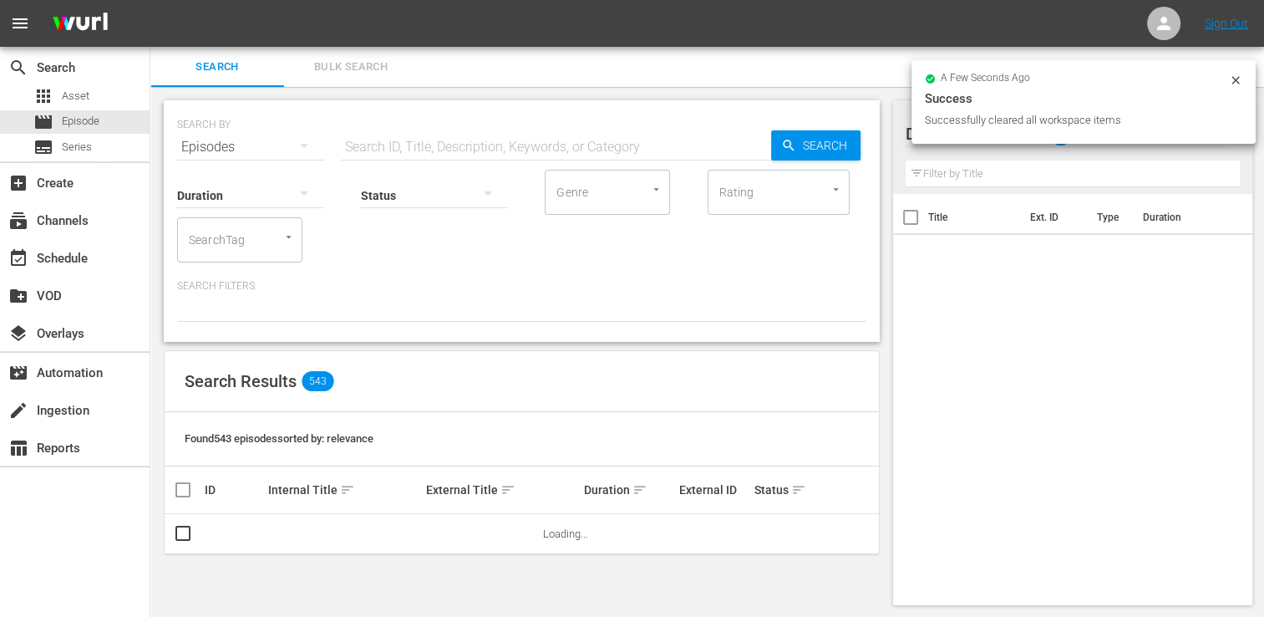
click at [331, 71] on span "Bulk Search" at bounding box center [351, 67] width 114 height 19
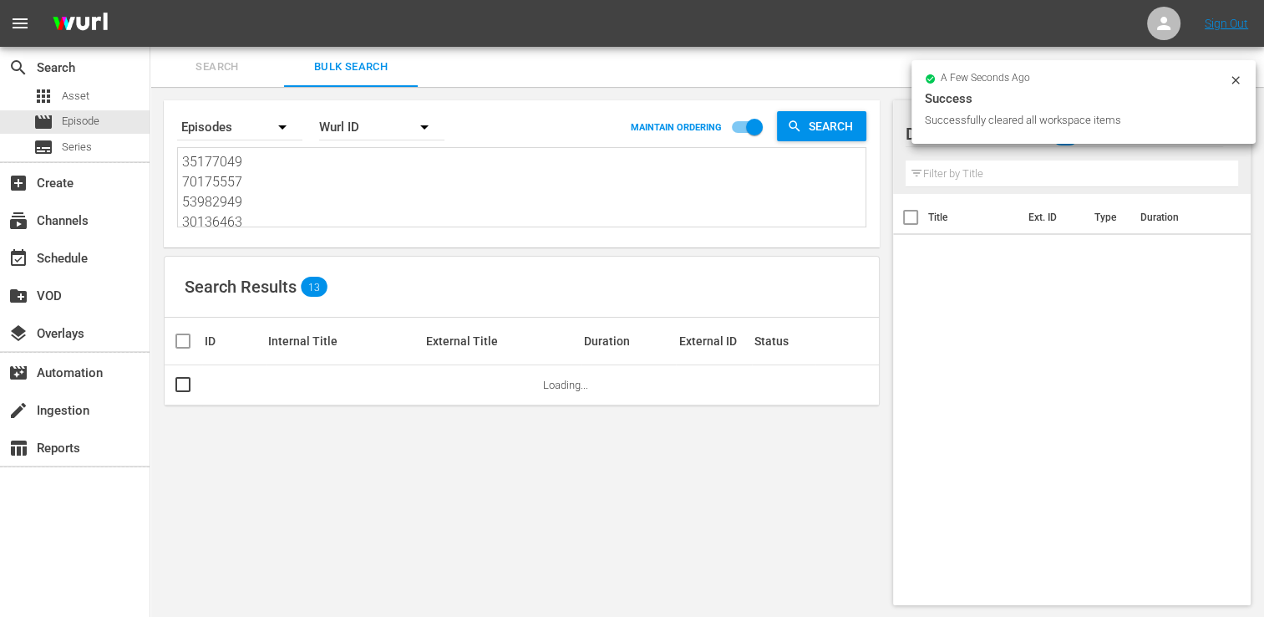
click at [277, 227] on div "Search By Episodes Order By [PERSON_NAME] ID MAINTAIN ORDERING Search 35177049 …" at bounding box center [522, 173] width 716 height 147
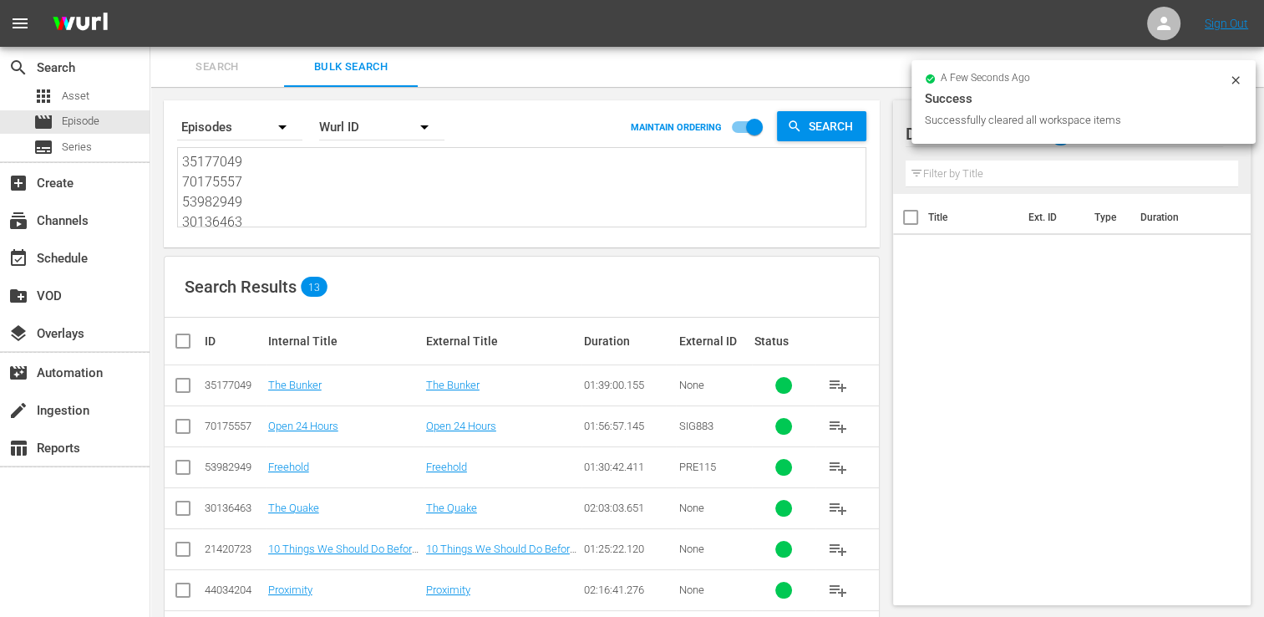
click at [242, 191] on textarea "35177049 70175557 53982949 30136463 21420723 44034204 50824470 35177048 4593356…" at bounding box center [524, 190] width 684 height 76
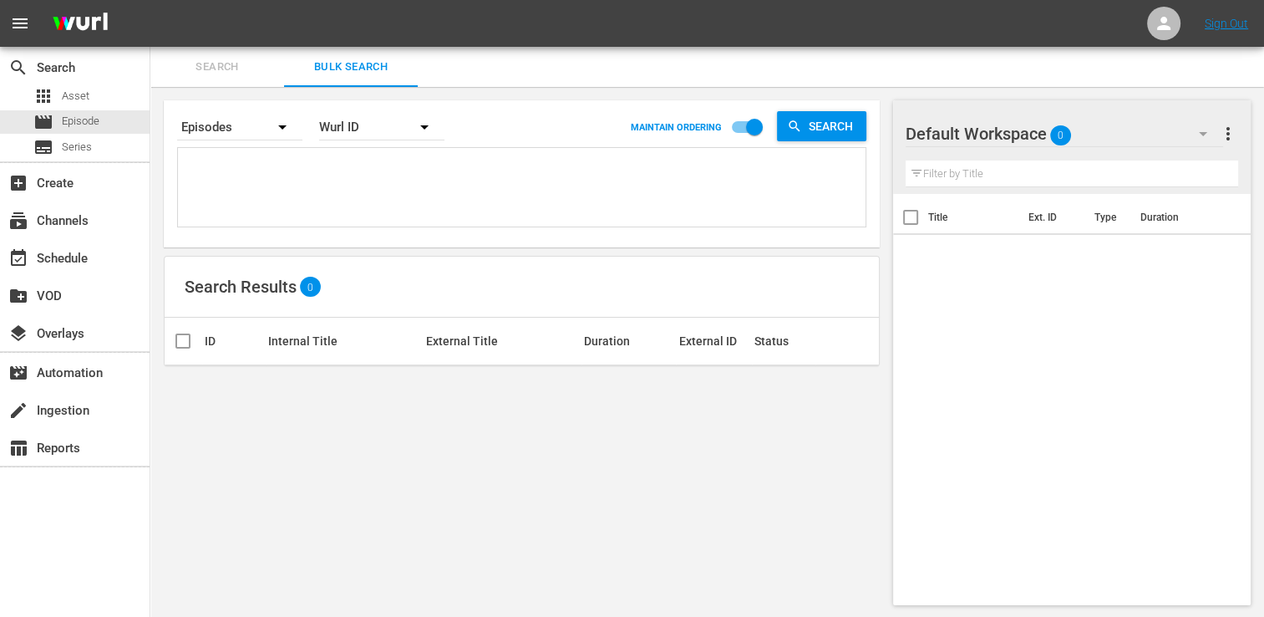
click at [441, 222] on textarea at bounding box center [524, 190] width 684 height 76
paste textarea "41131476 35593852 53982952 36142445 30136437 19813605 48513111 53982946 2219137…"
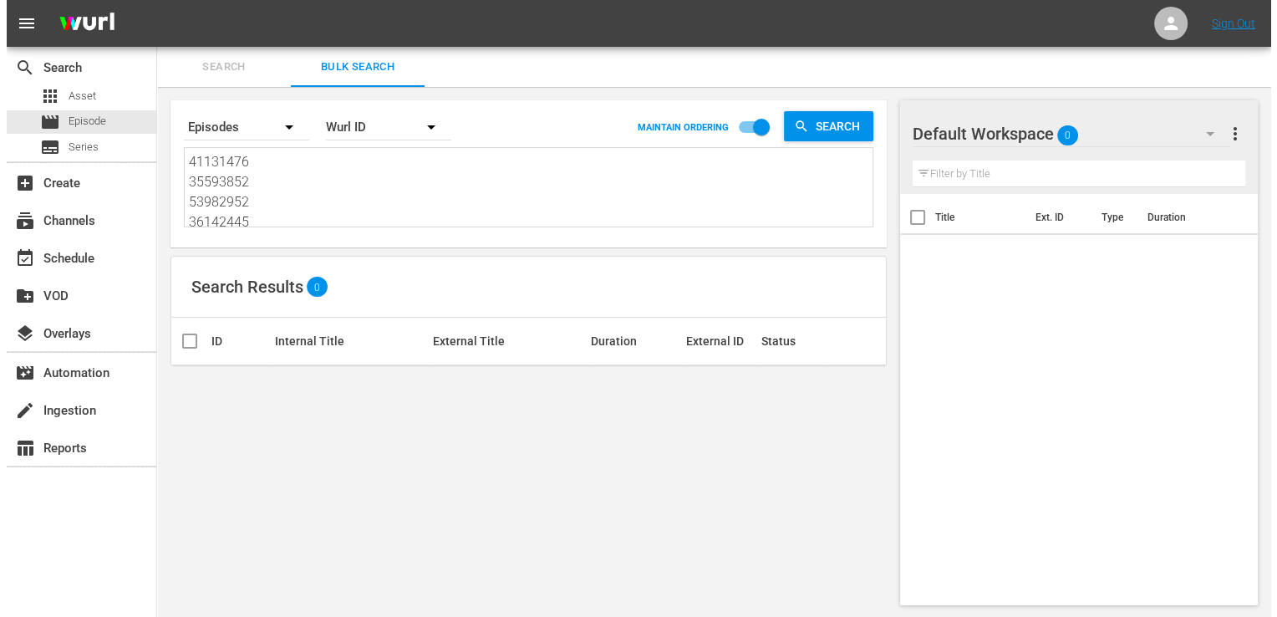
scroll to position [1, 0]
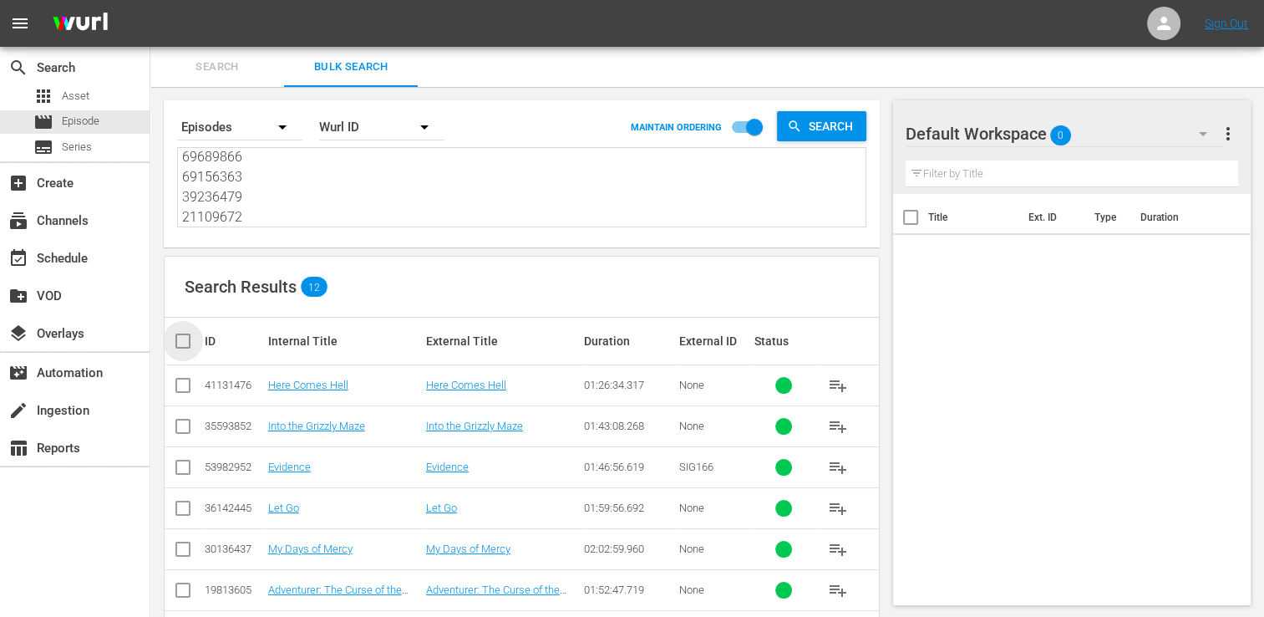
click at [186, 341] on input "checkbox" at bounding box center [189, 341] width 33 height 20
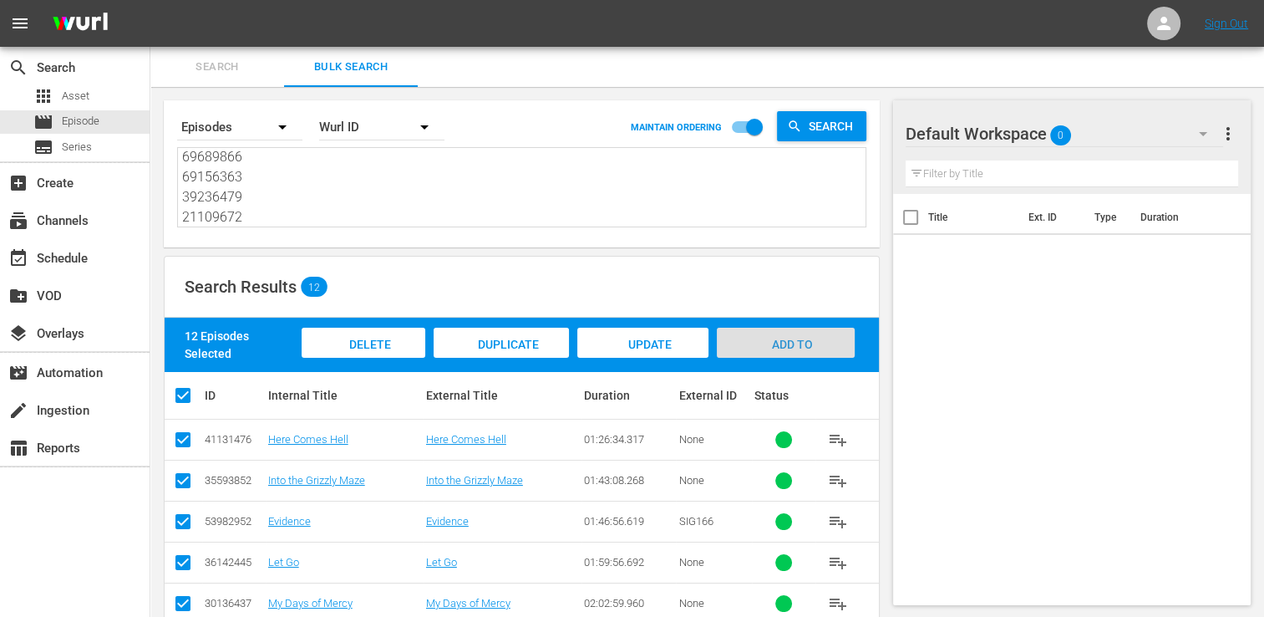
click at [760, 343] on span "Add to Workspace" at bounding box center [786, 360] width 82 height 45
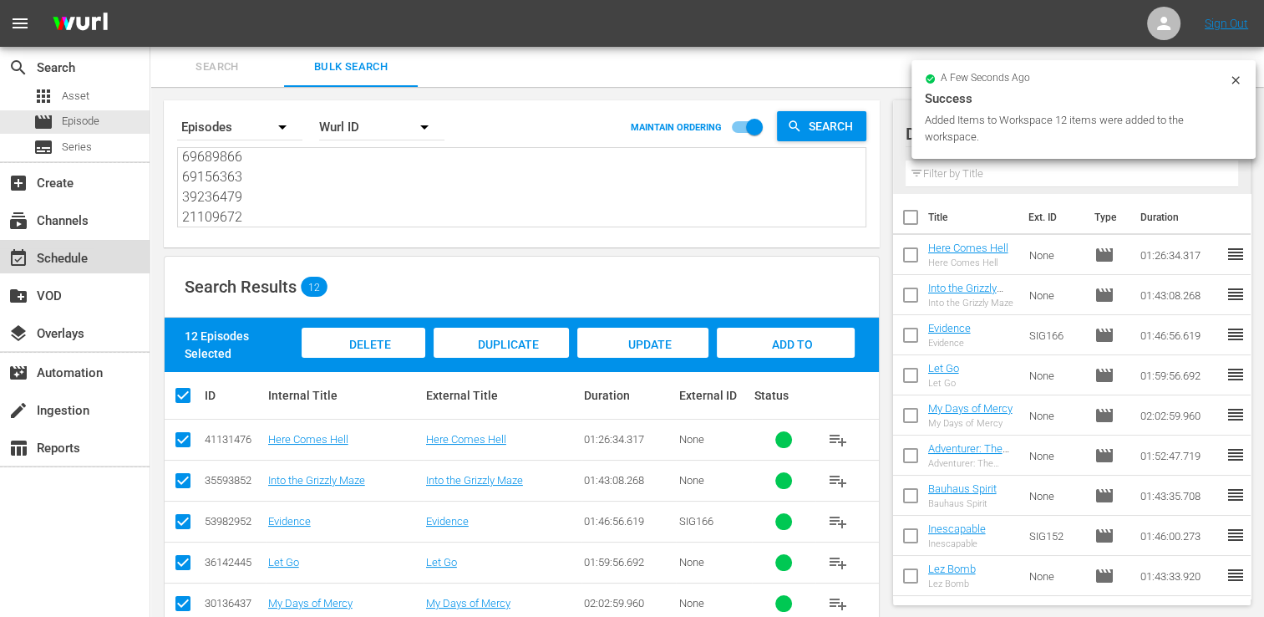
click at [80, 262] on div "event_available Schedule" at bounding box center [47, 255] width 94 height 15
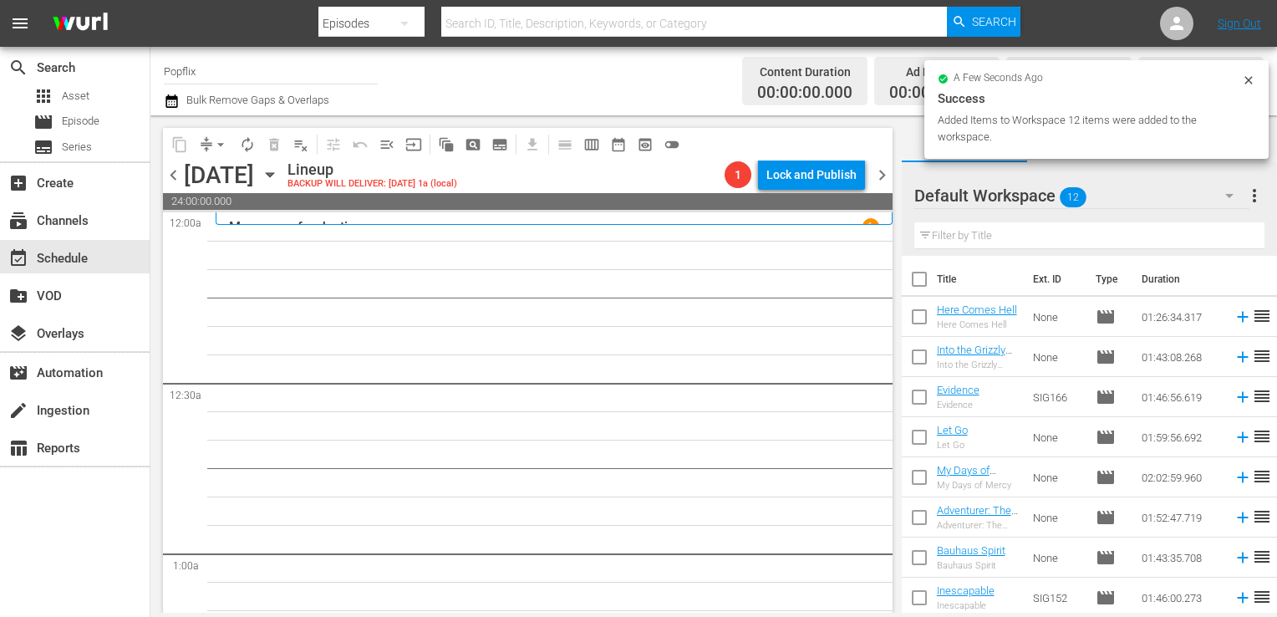
click at [923, 282] on input "checkbox" at bounding box center [919, 282] width 35 height 35
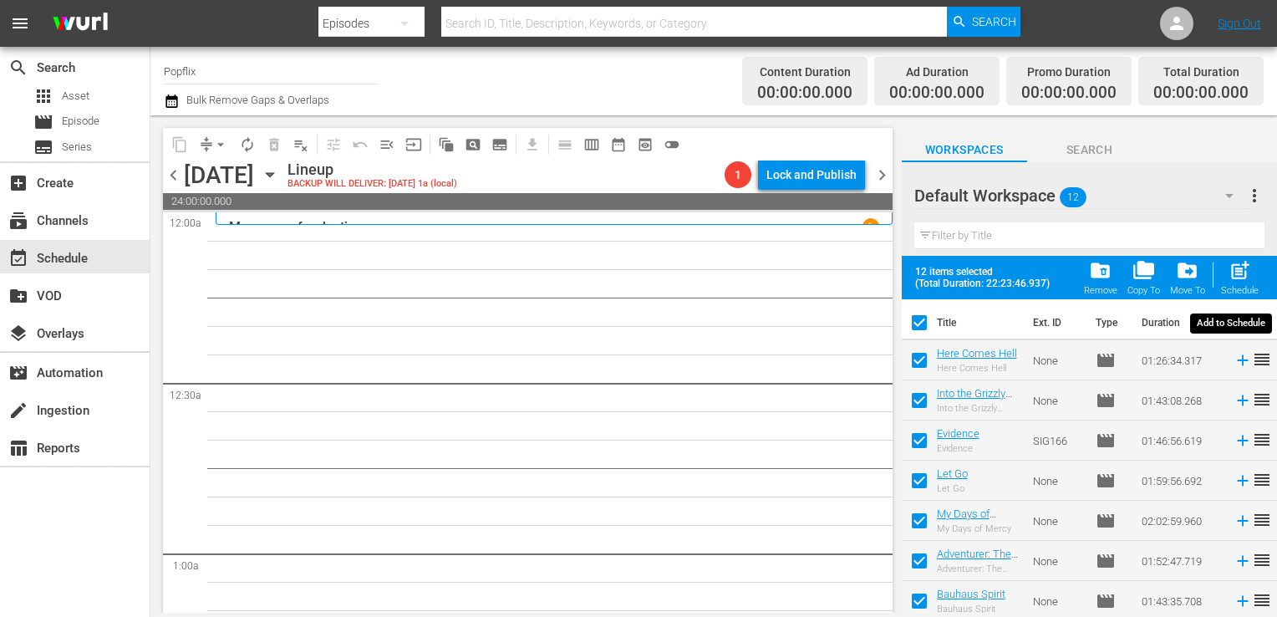
click at [1234, 276] on span "post_add" at bounding box center [1239, 270] width 23 height 23
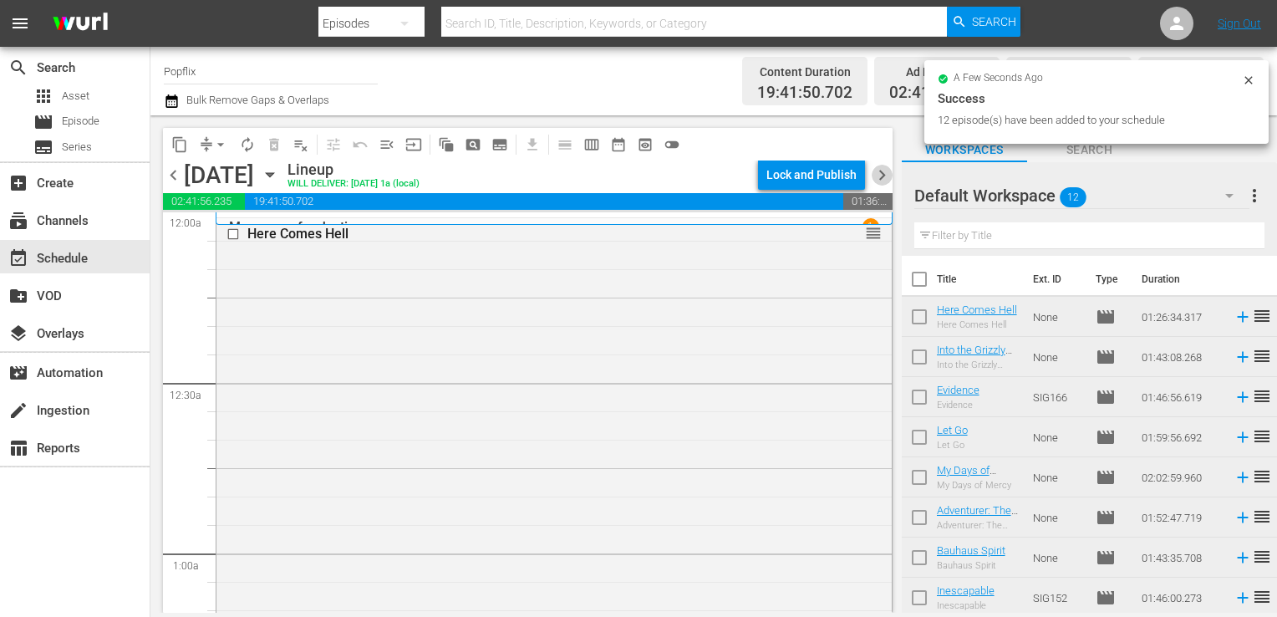
click at [877, 185] on span "chevron_right" at bounding box center [882, 175] width 21 height 21
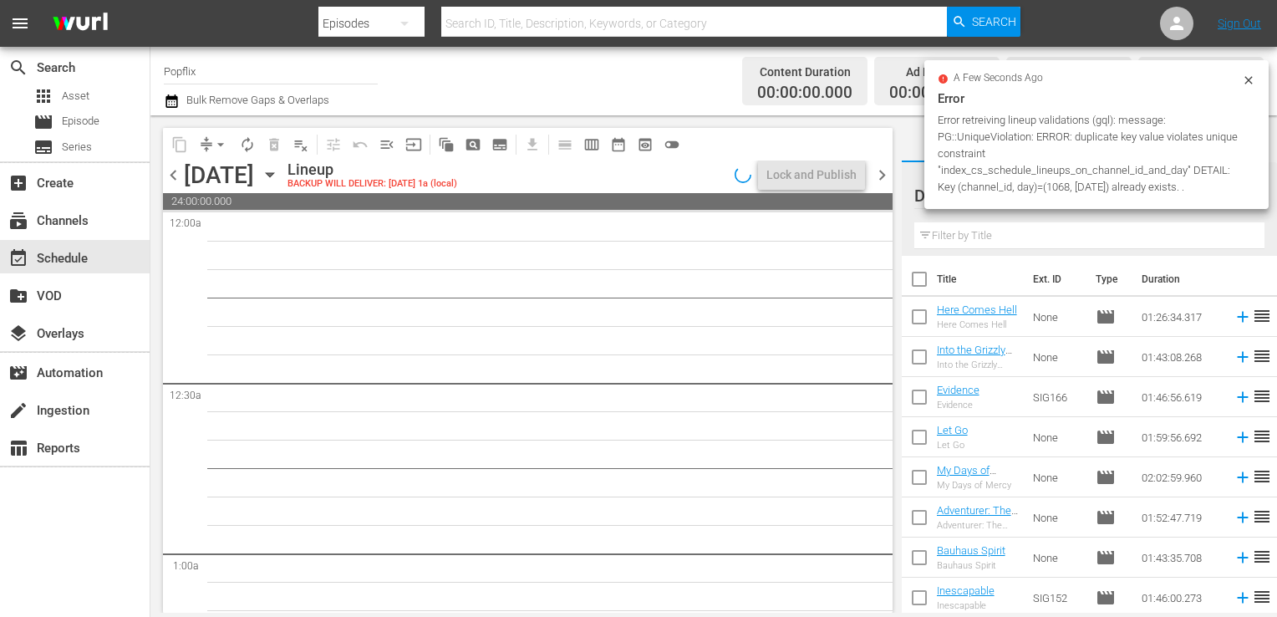
click at [1247, 84] on span "00:00:00.000" at bounding box center [1200, 93] width 95 height 19
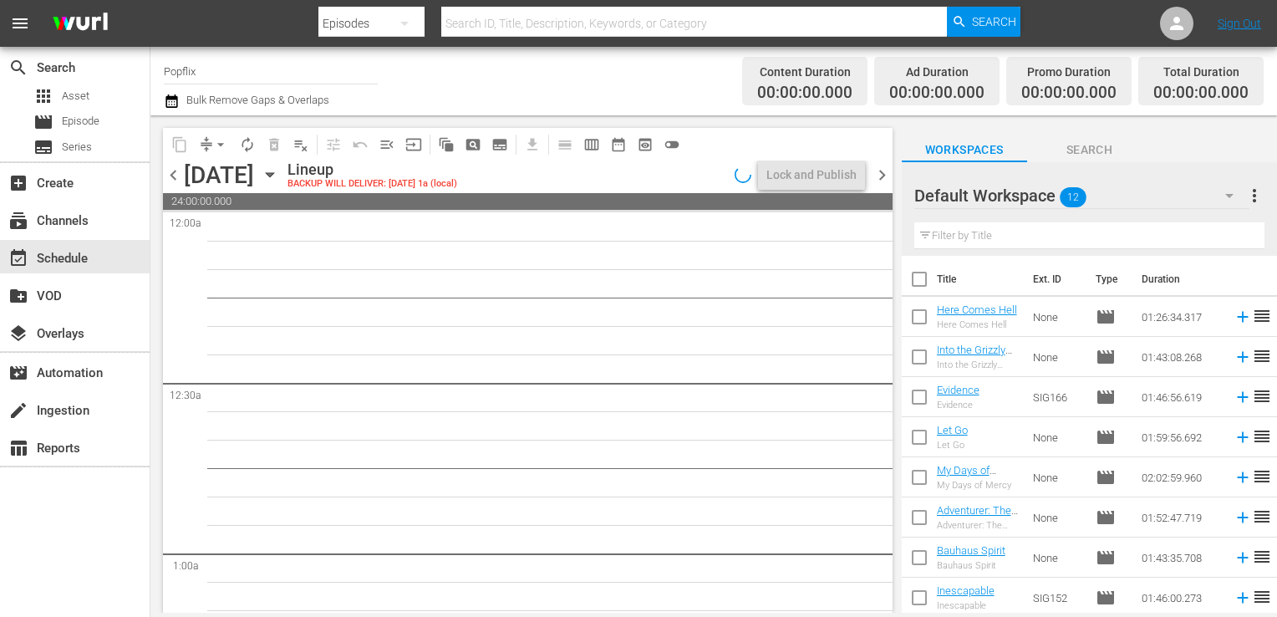
click at [175, 182] on span "chevron_left" at bounding box center [173, 175] width 21 height 21
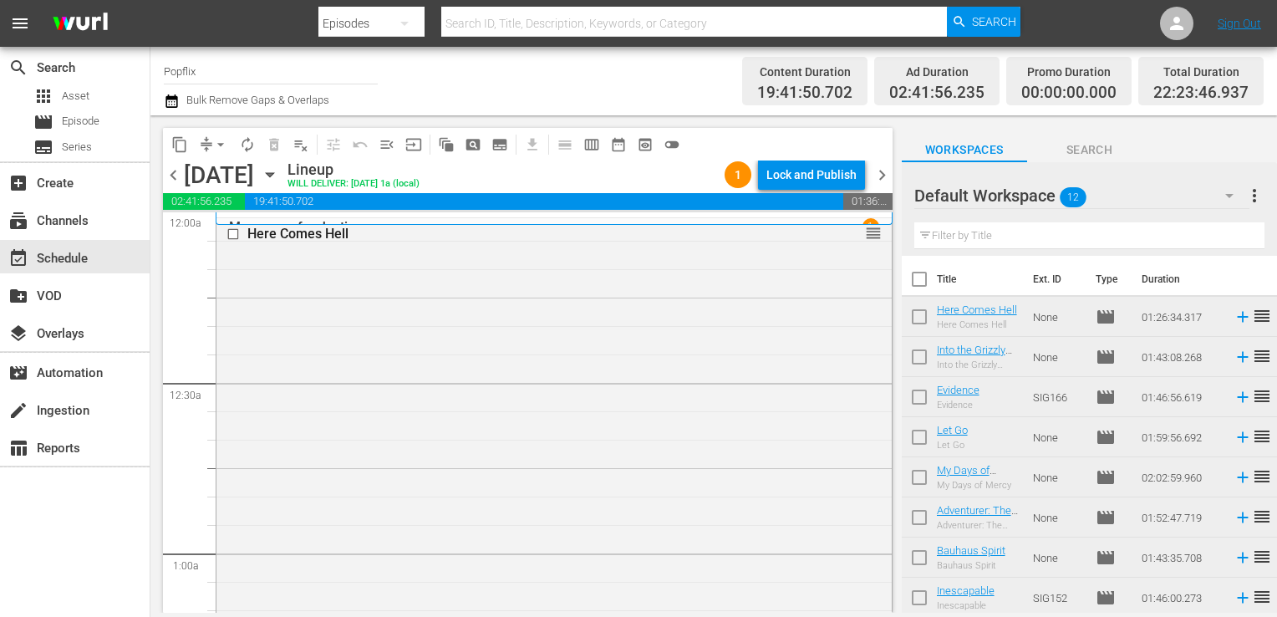
click at [890, 180] on span "chevron_right" at bounding box center [882, 175] width 21 height 21
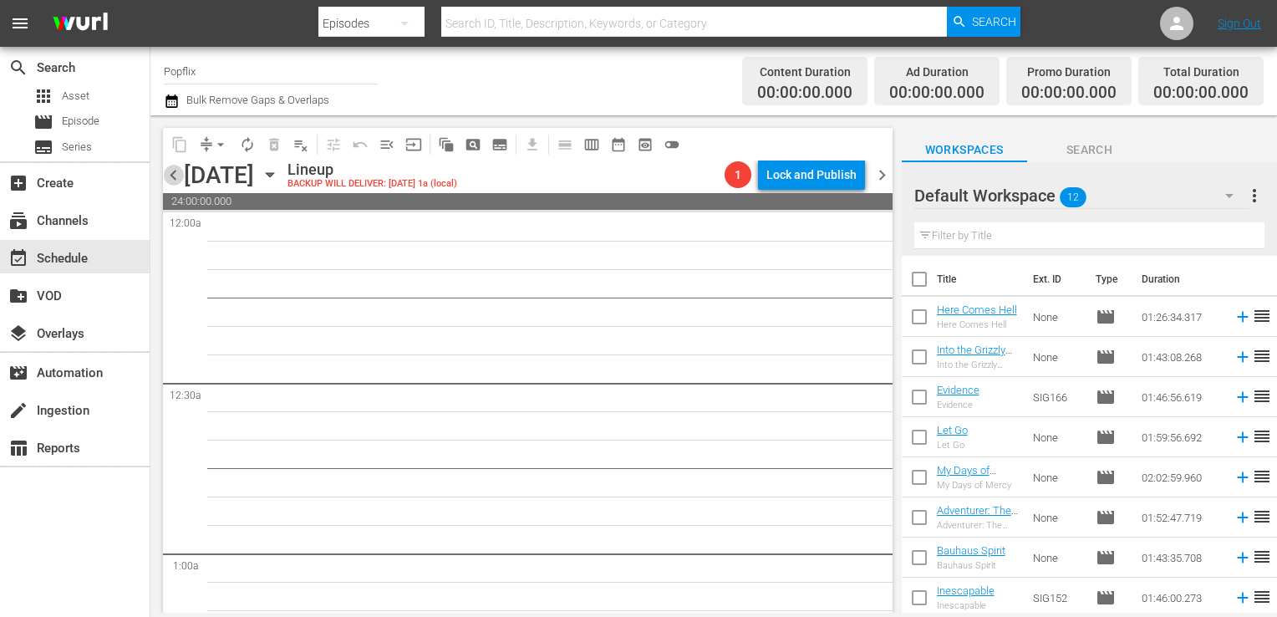
click at [177, 171] on span "chevron_left" at bounding box center [173, 175] width 21 height 21
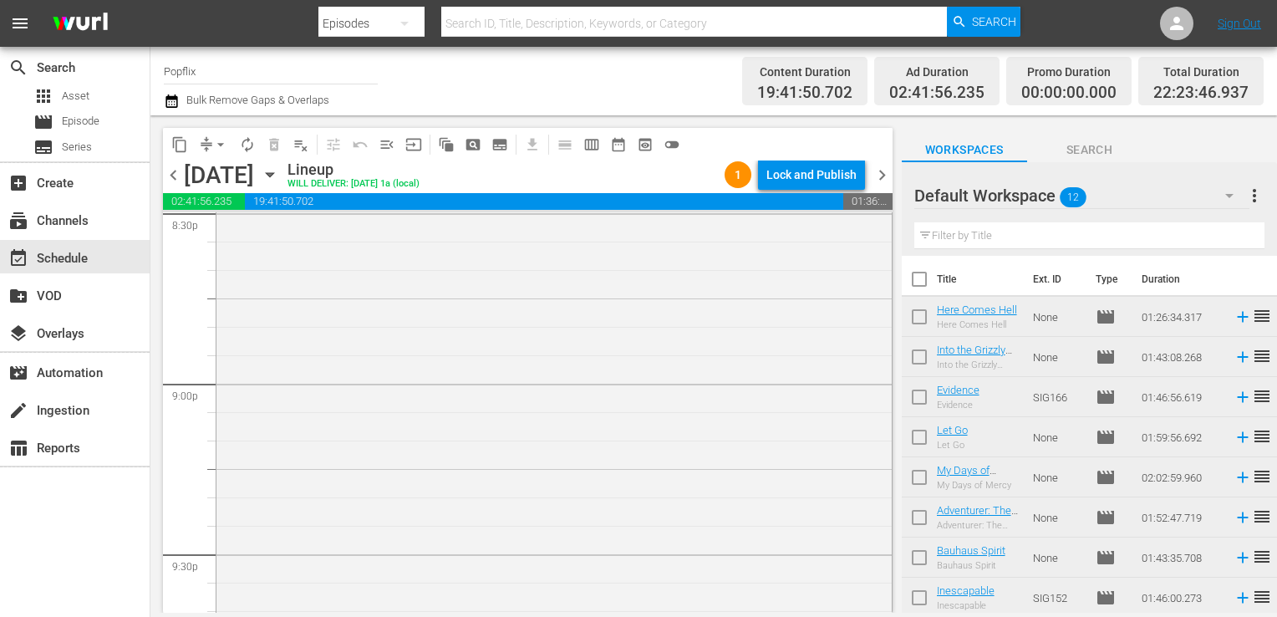
scroll to position [6702, 0]
click at [1254, 192] on span "more_vert" at bounding box center [1254, 196] width 20 height 20
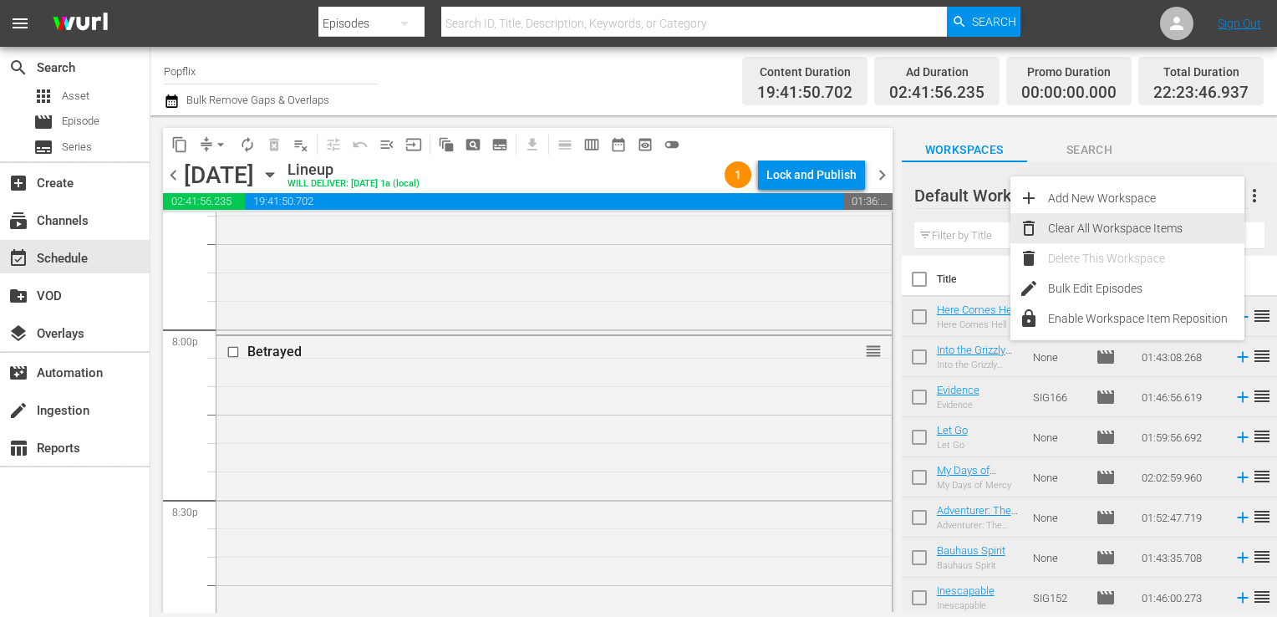
click at [1120, 222] on div "Clear All Workspace Items" at bounding box center [1146, 228] width 196 height 30
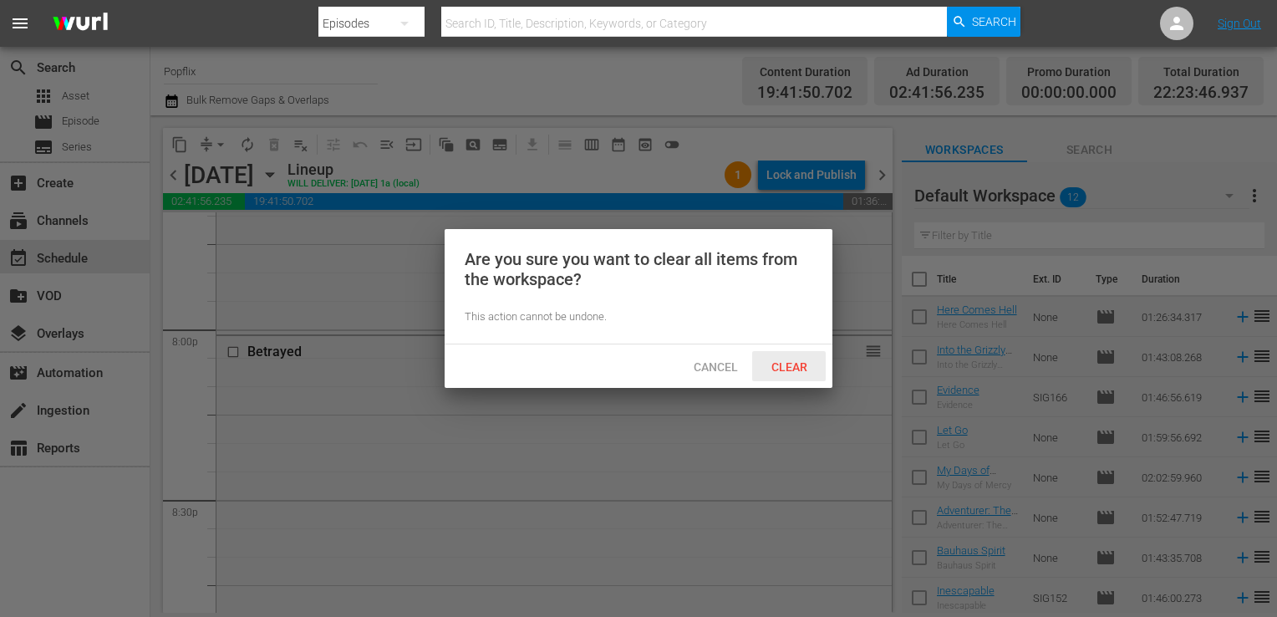
click at [792, 376] on div "Clear" at bounding box center [789, 366] width 74 height 31
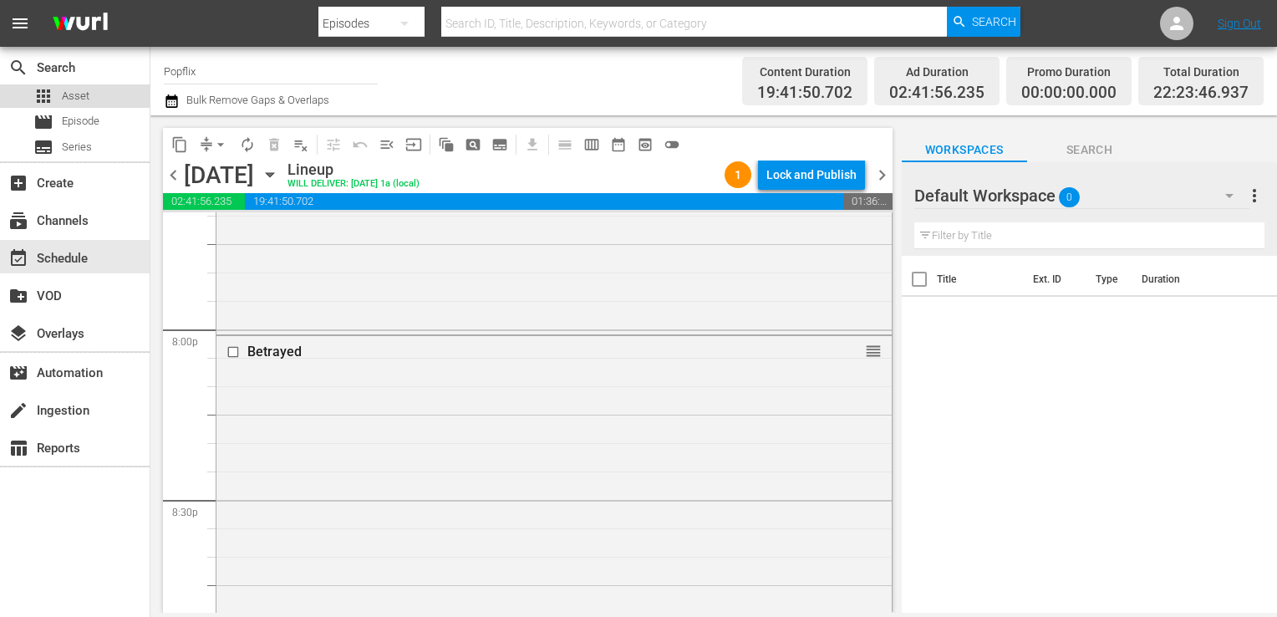
click at [64, 104] on div "apps Asset" at bounding box center [61, 95] width 56 height 23
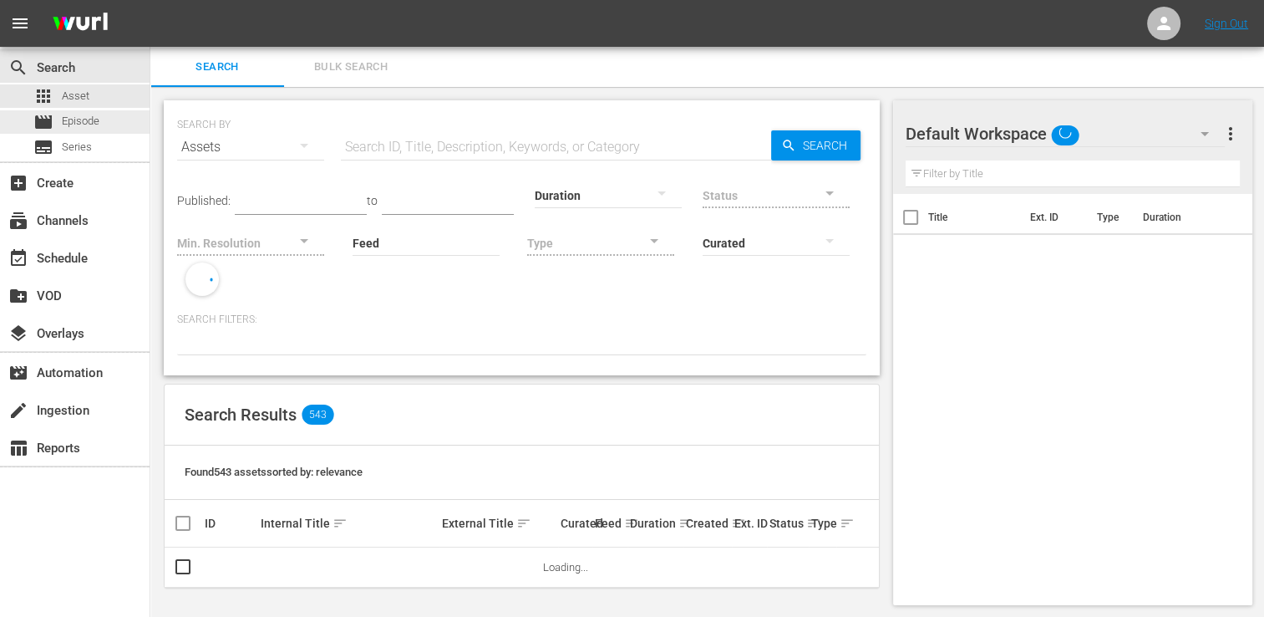
click at [70, 119] on span "Episode" at bounding box center [81, 121] width 38 height 17
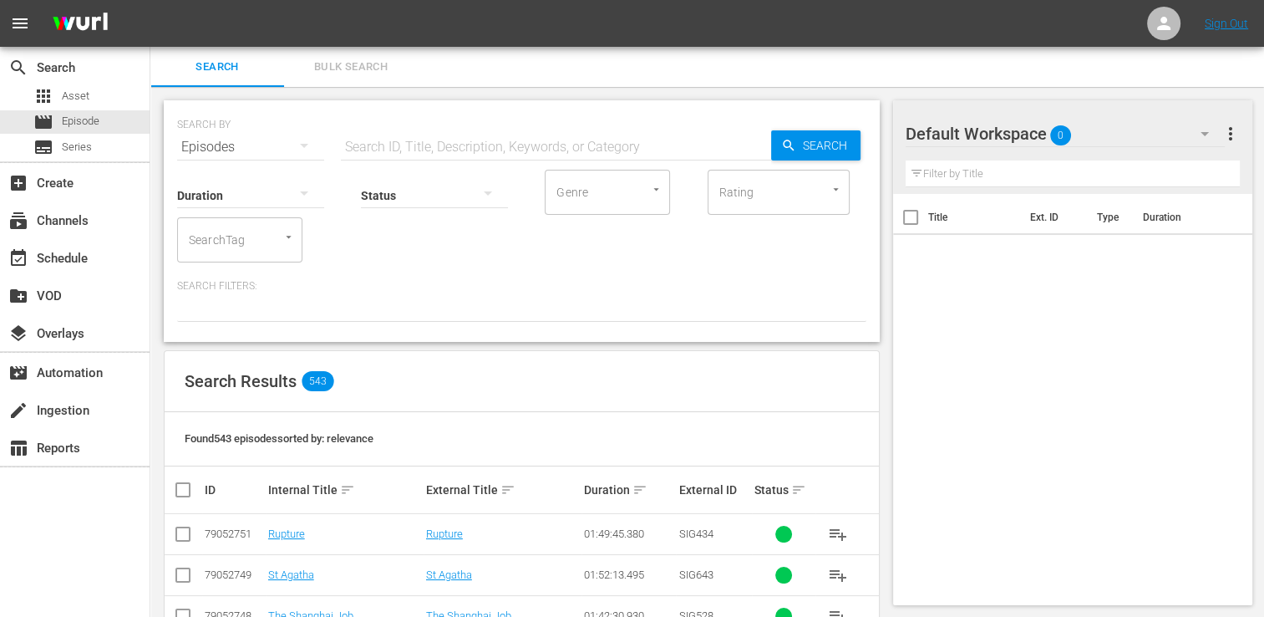
click at [357, 71] on span "Bulk Search" at bounding box center [351, 67] width 114 height 19
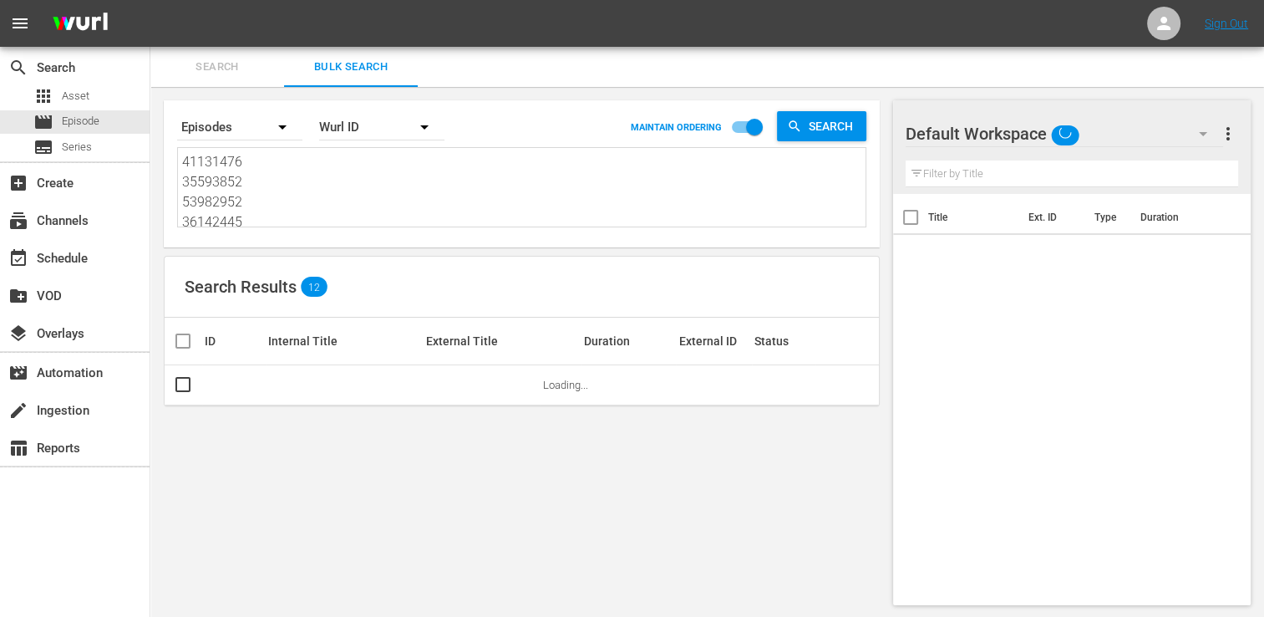
click at [282, 219] on textarea "41131476 35593852 53982952 36142445 30136437 19813605 48513111 53982946 2219137…" at bounding box center [524, 190] width 684 height 76
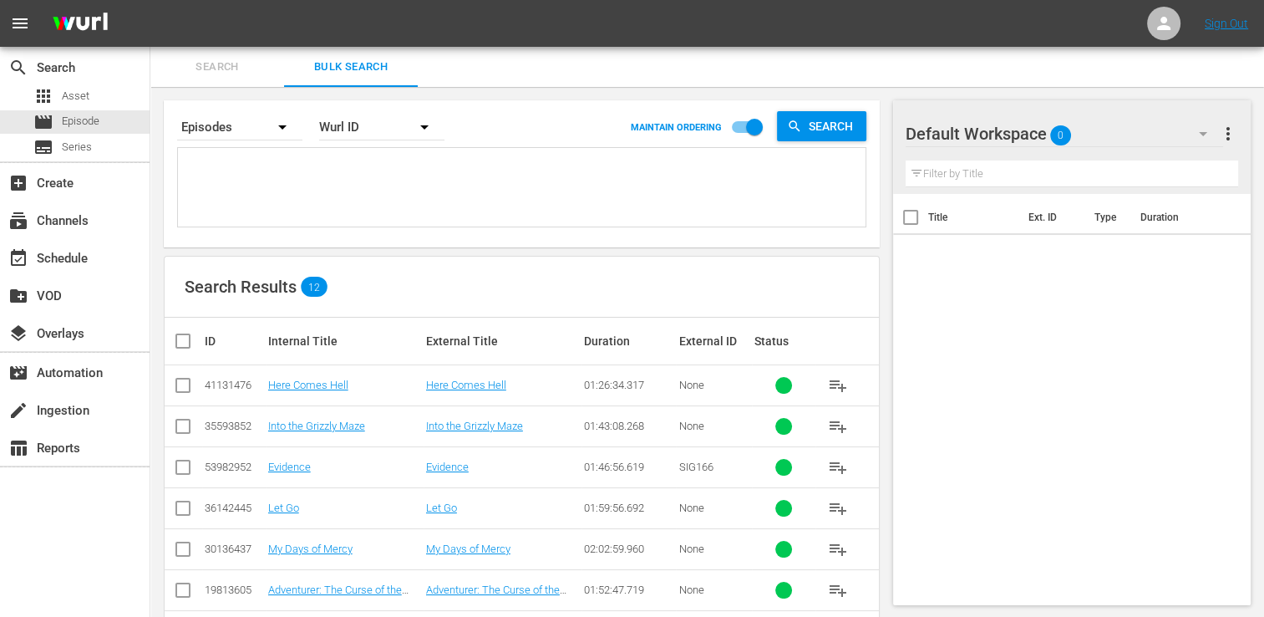
paste textarea "30719866"
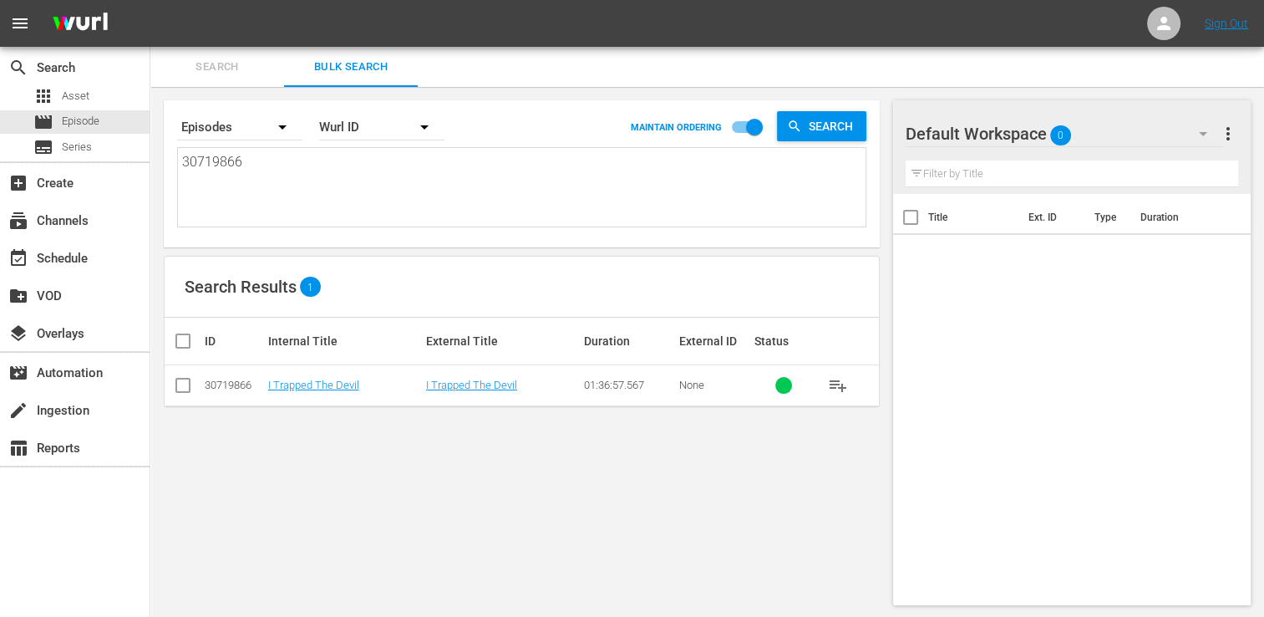
click at [179, 338] on input "checkbox" at bounding box center [189, 341] width 33 height 20
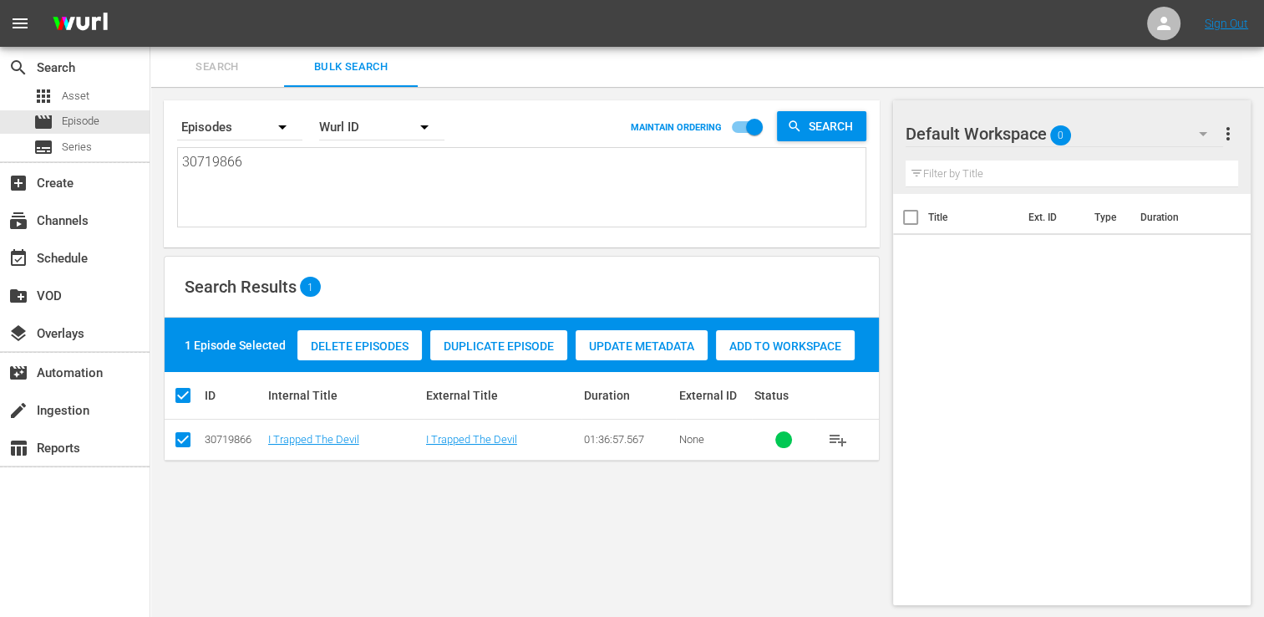
click at [806, 345] on span "Add to Workspace" at bounding box center [785, 345] width 139 height 13
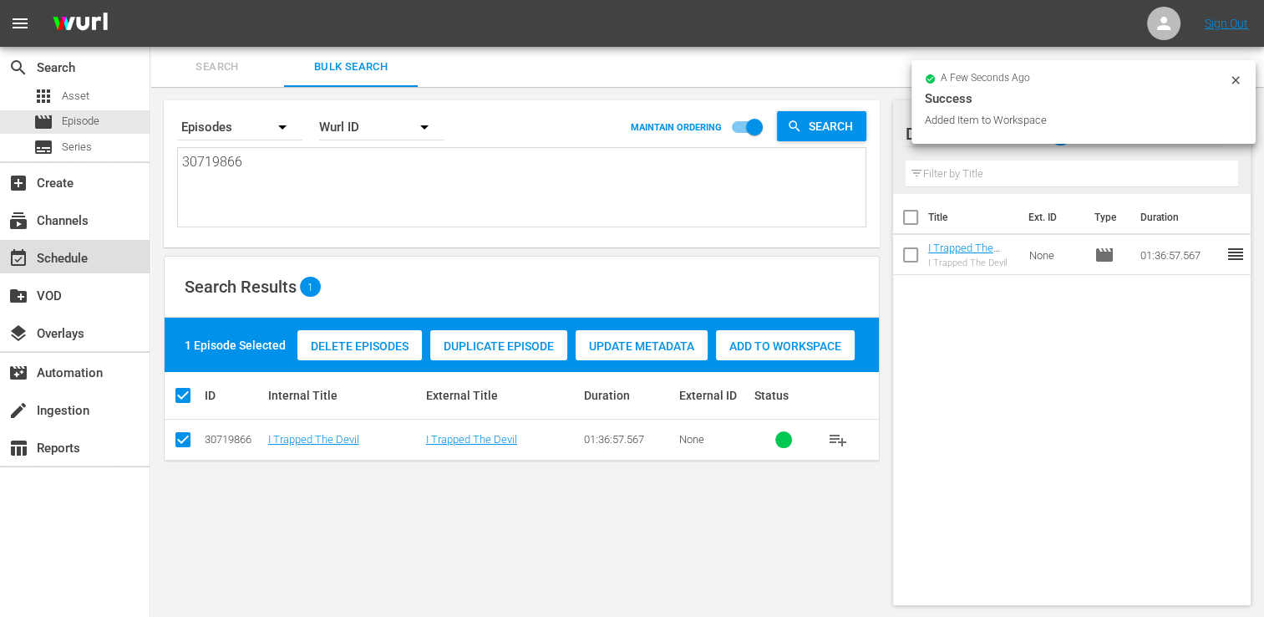
click at [80, 257] on div "event_available Schedule" at bounding box center [47, 255] width 94 height 15
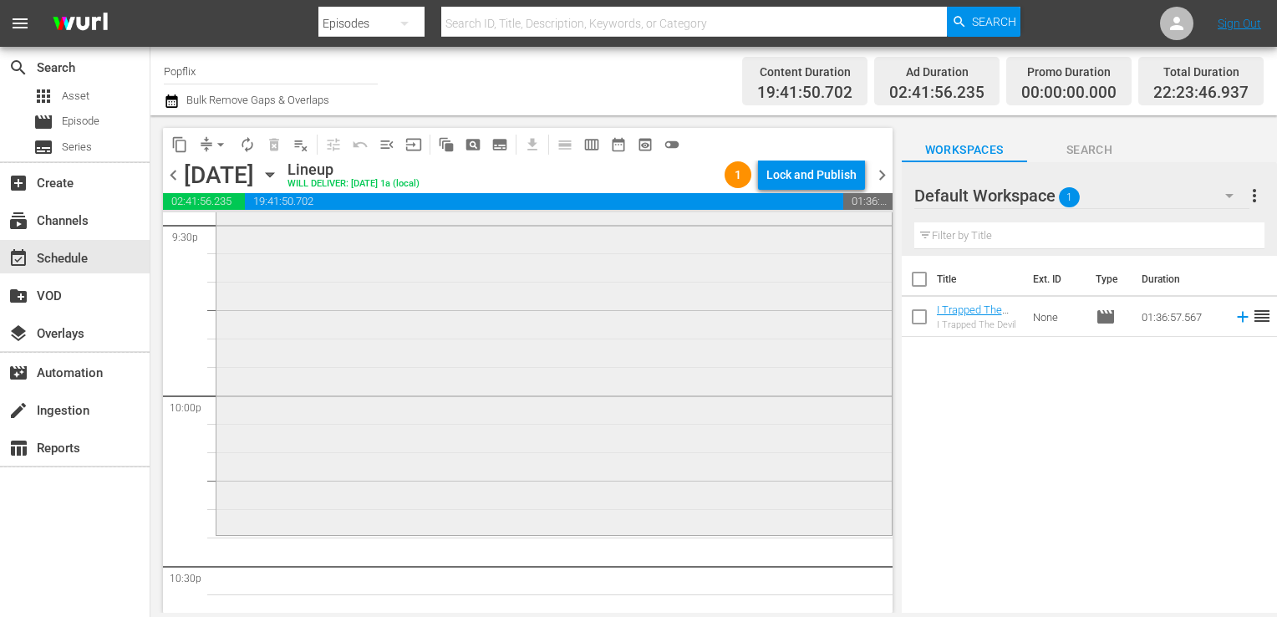
scroll to position [7197, 0]
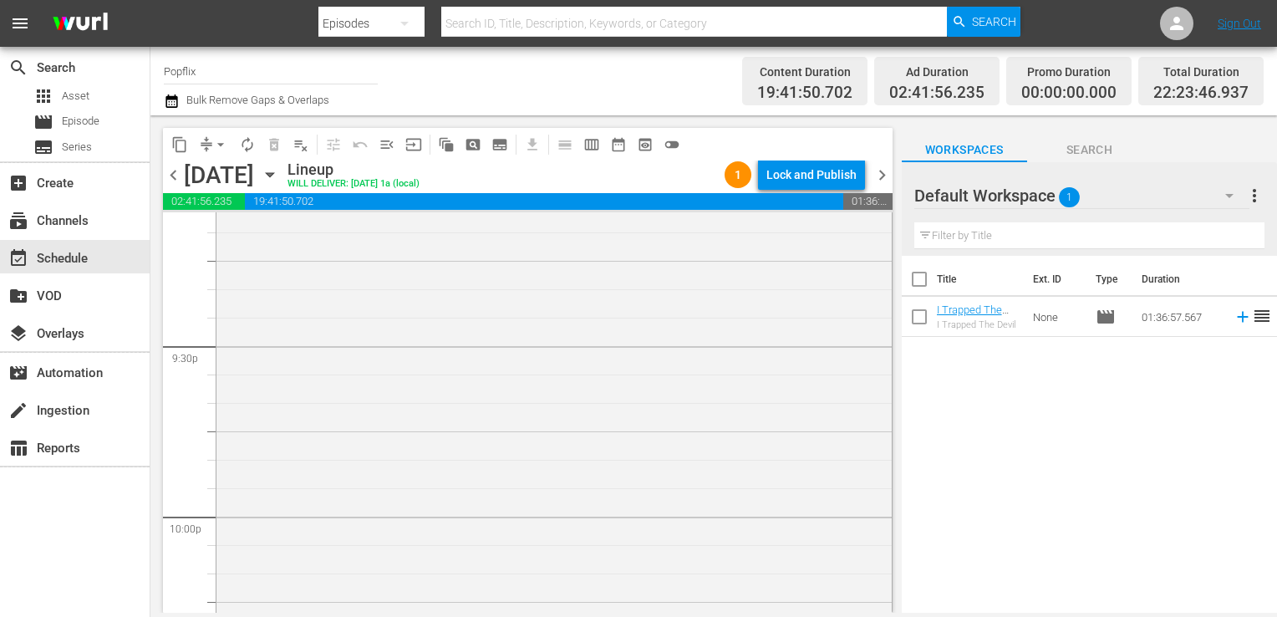
click at [923, 318] on input "checkbox" at bounding box center [919, 320] width 35 height 35
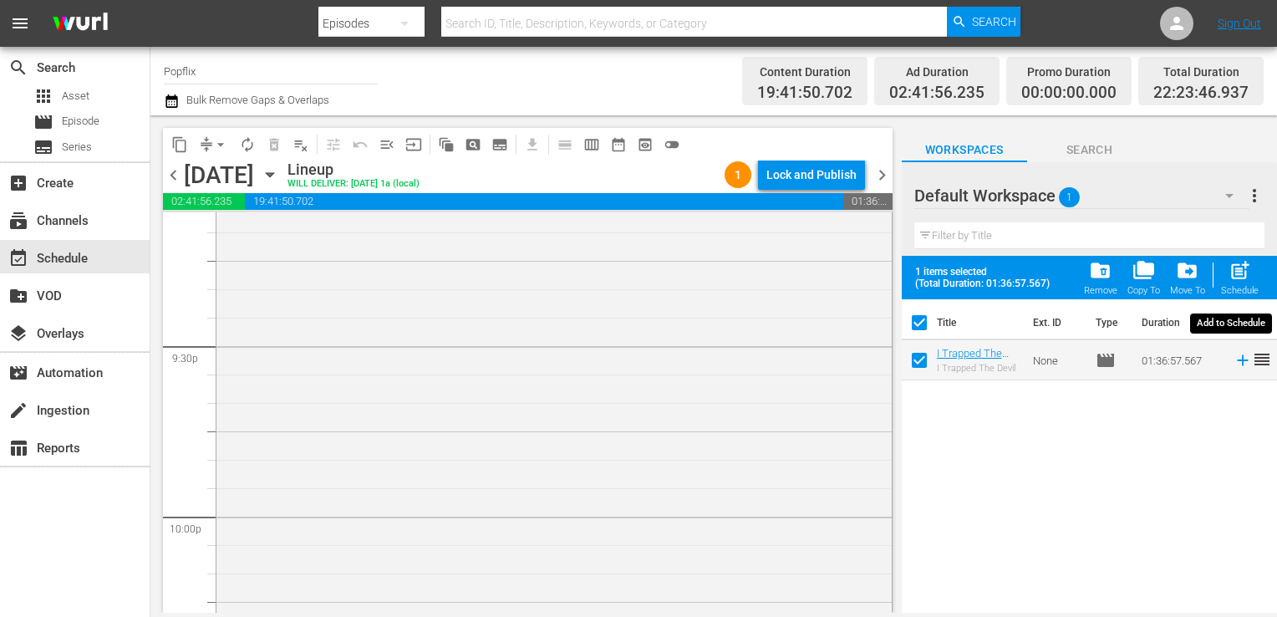
click at [1242, 272] on span "post_add" at bounding box center [1239, 270] width 23 height 23
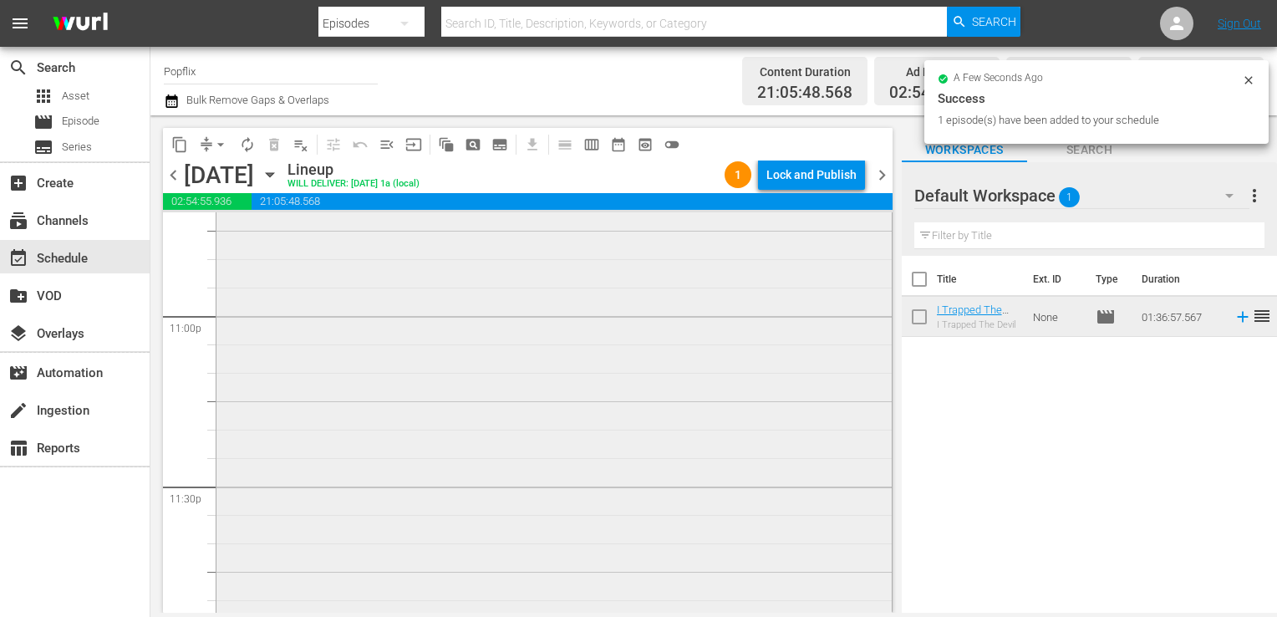
scroll to position [7792, 0]
click at [873, 175] on span "chevron_right" at bounding box center [882, 175] width 21 height 21
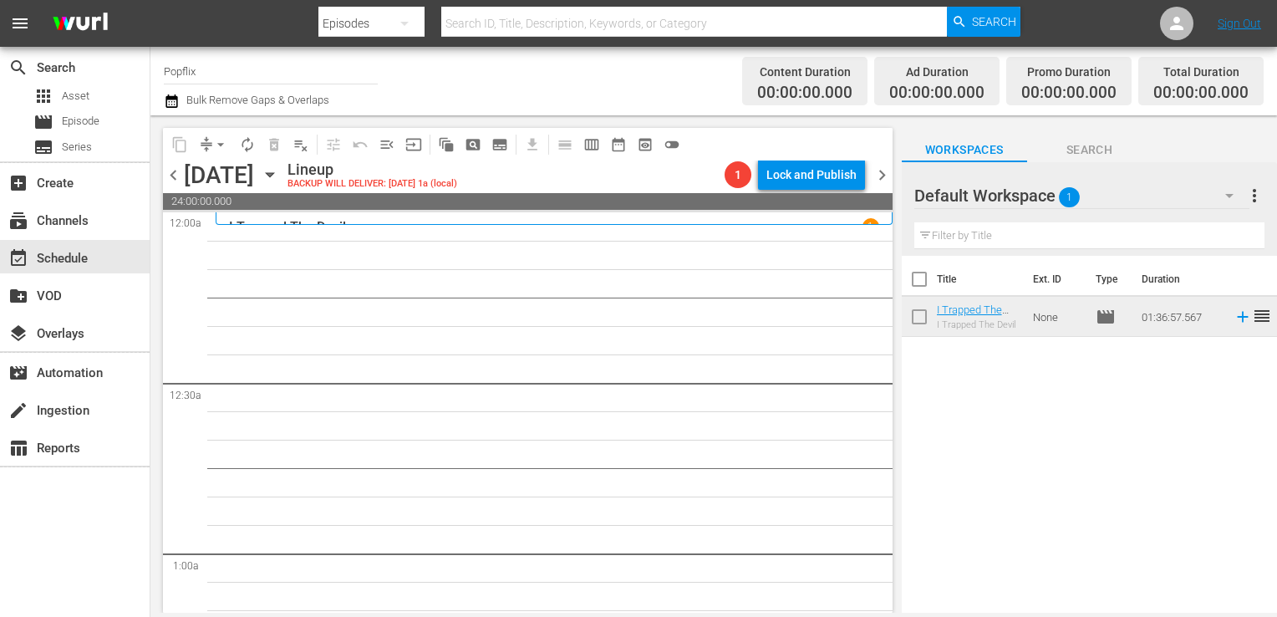
drag, startPoint x: 1254, startPoint y: 196, endPoint x: 1218, endPoint y: 206, distance: 38.3
click at [1254, 196] on span "more_vert" at bounding box center [1254, 196] width 20 height 20
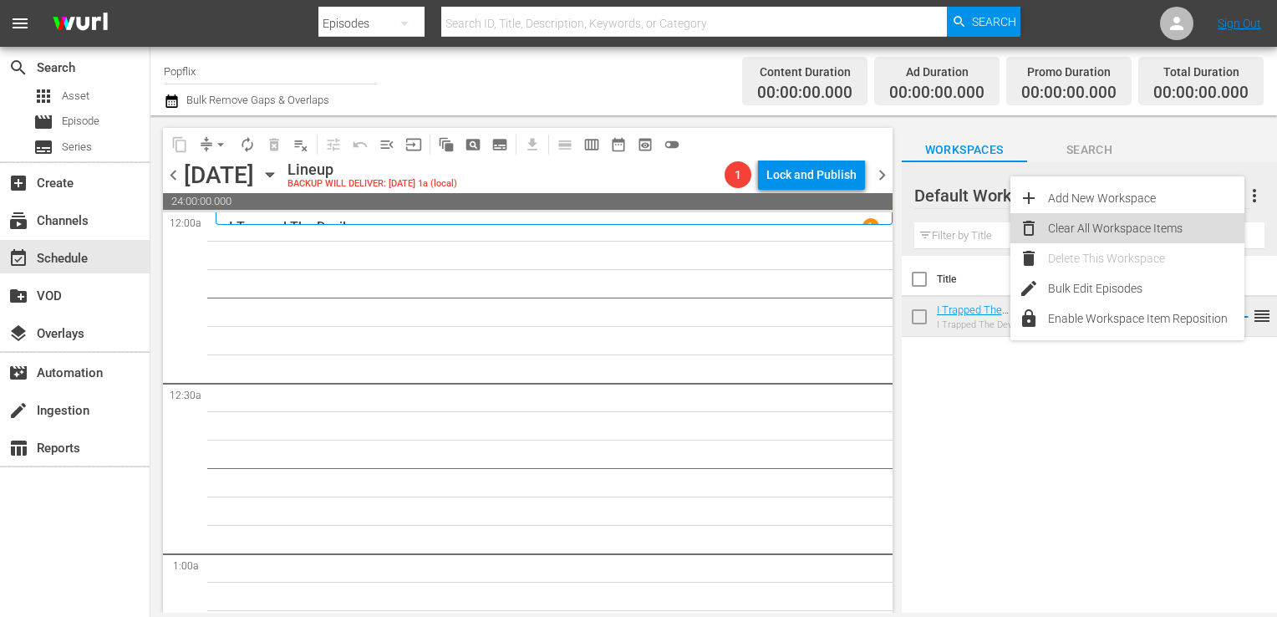
click at [1025, 218] on icon at bounding box center [1029, 228] width 20 height 20
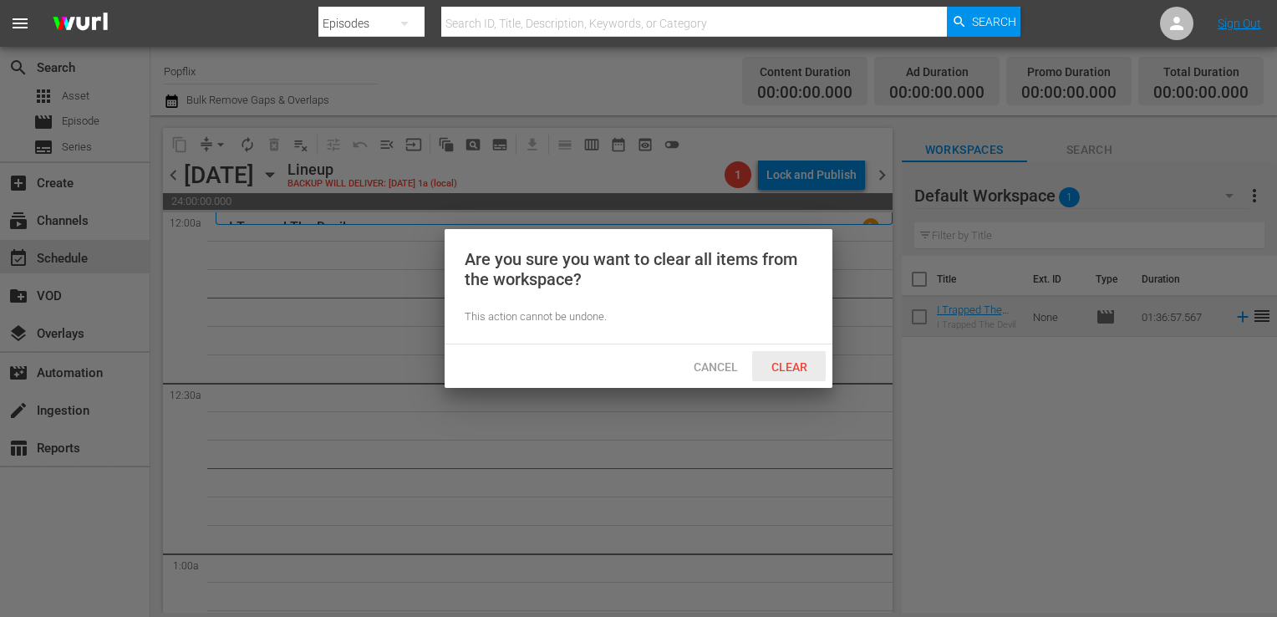
click at [796, 365] on span "Clear" at bounding box center [789, 366] width 63 height 13
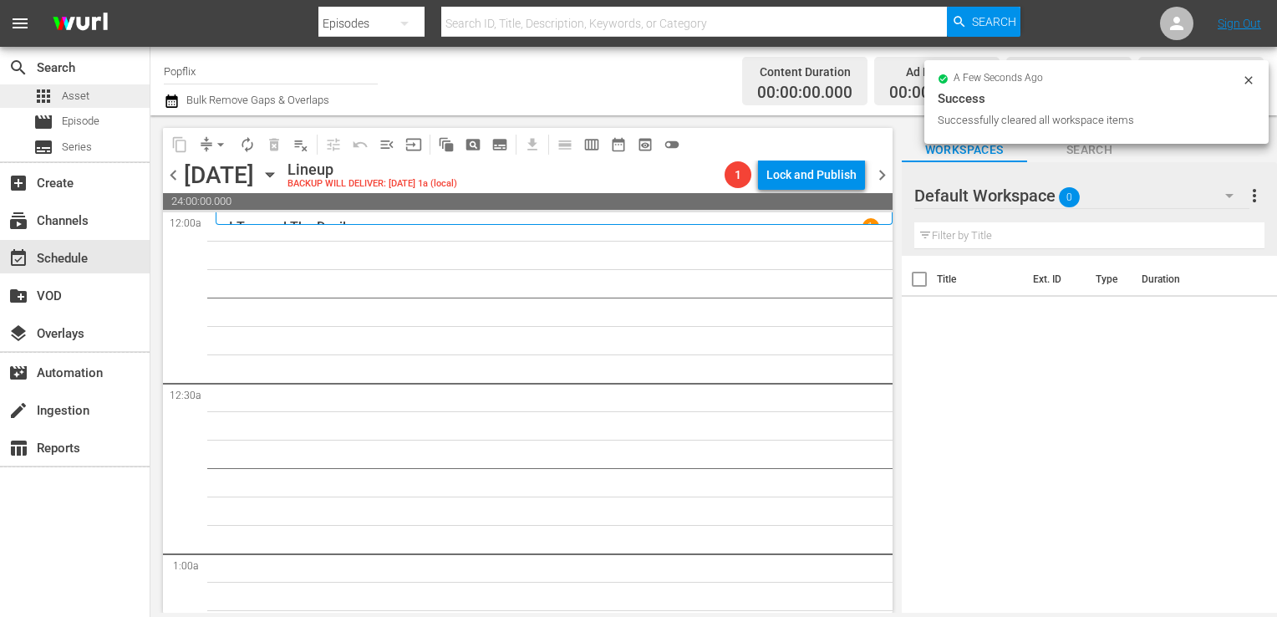
click at [57, 107] on div "apps Asset" at bounding box center [61, 95] width 56 height 23
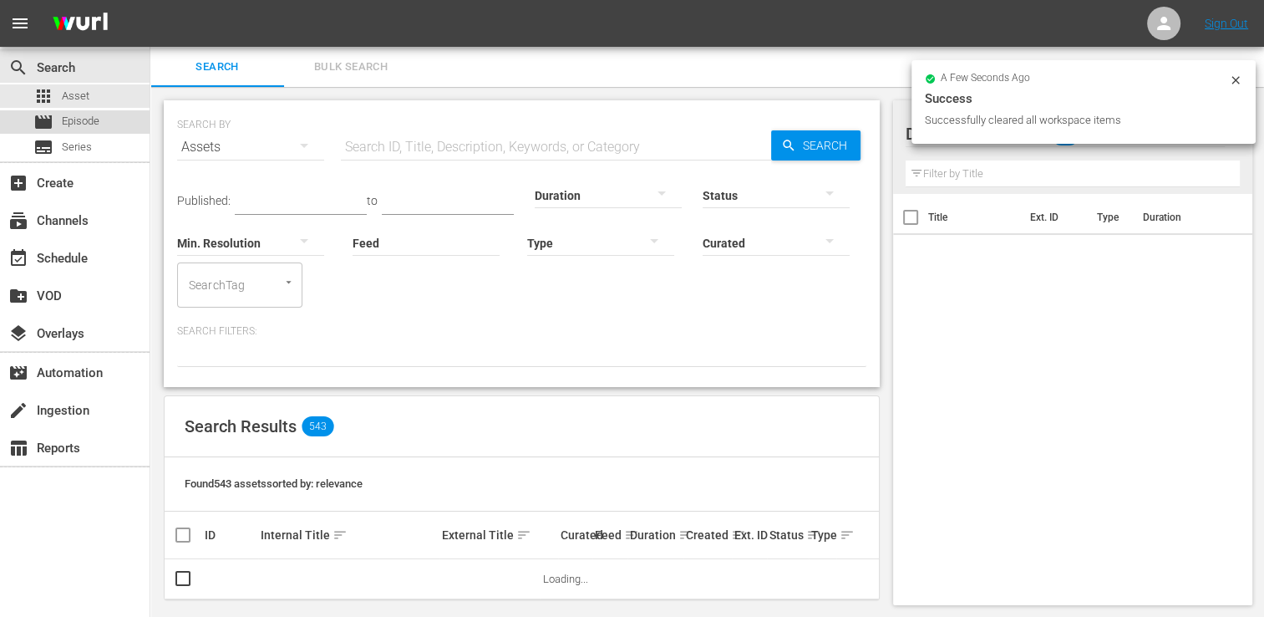
click at [63, 122] on span "Episode" at bounding box center [81, 121] width 38 height 17
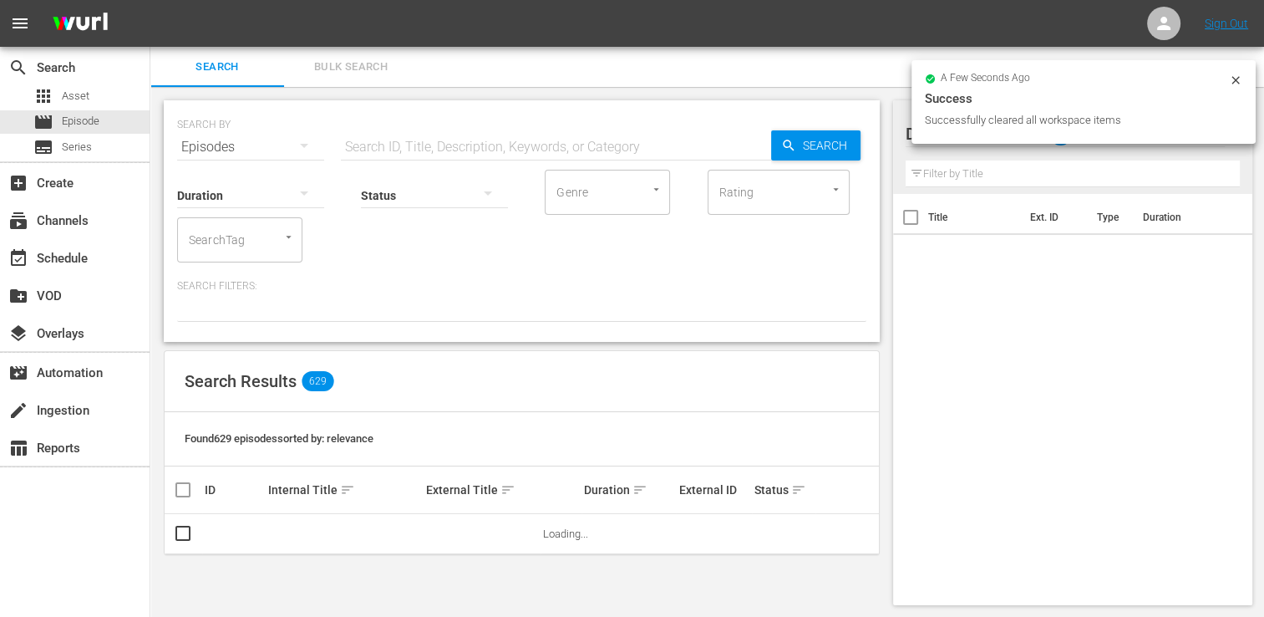
click at [345, 66] on span "Bulk Search" at bounding box center [351, 67] width 114 height 19
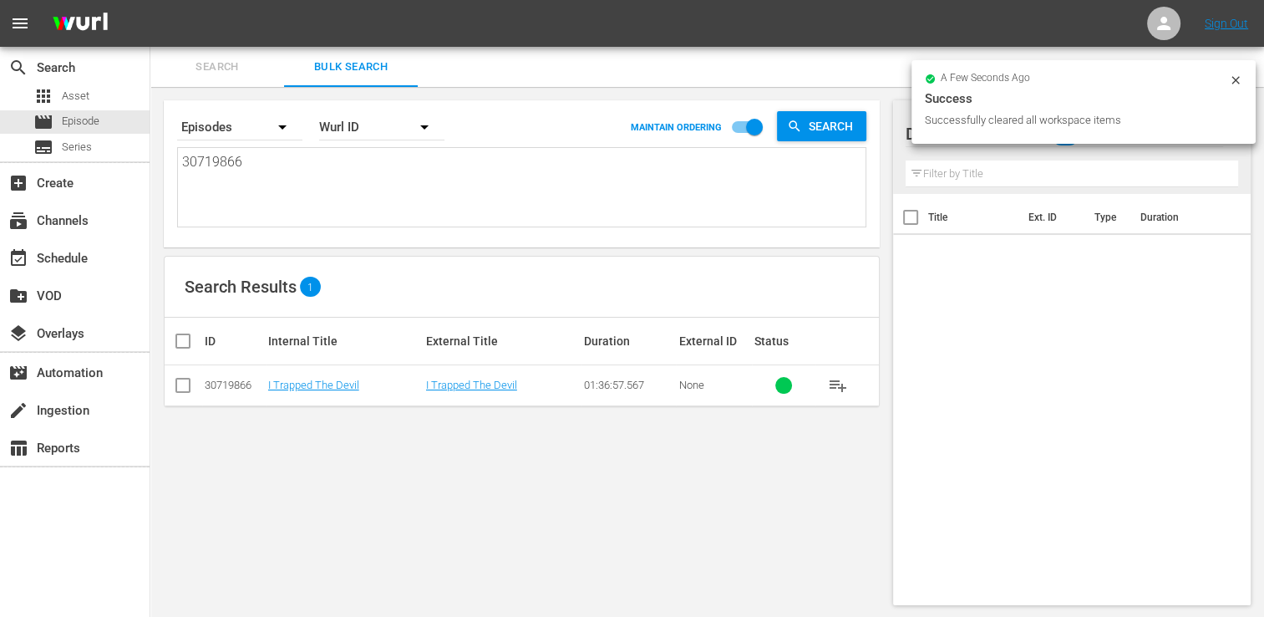
click at [272, 209] on textarea "30719866" at bounding box center [524, 190] width 684 height 76
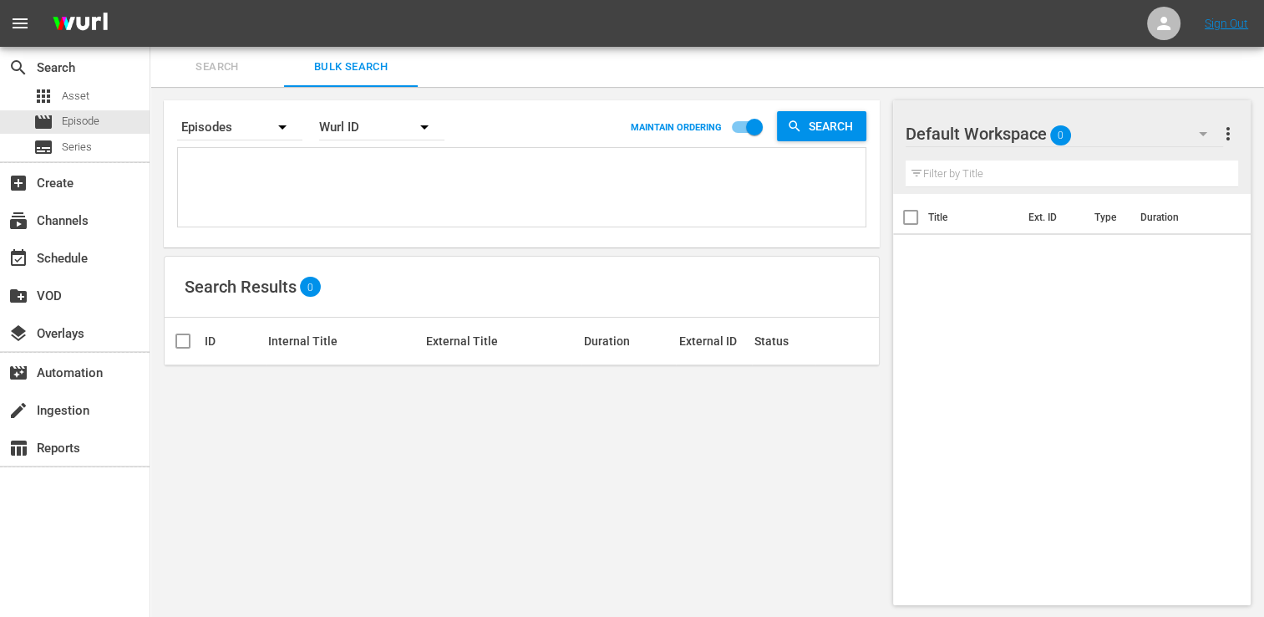
click at [299, 179] on textarea at bounding box center [524, 190] width 684 height 76
paste textarea "25971025 44715283 46920303 22191393 40502407 49048976 44408914 60094301 4575994…"
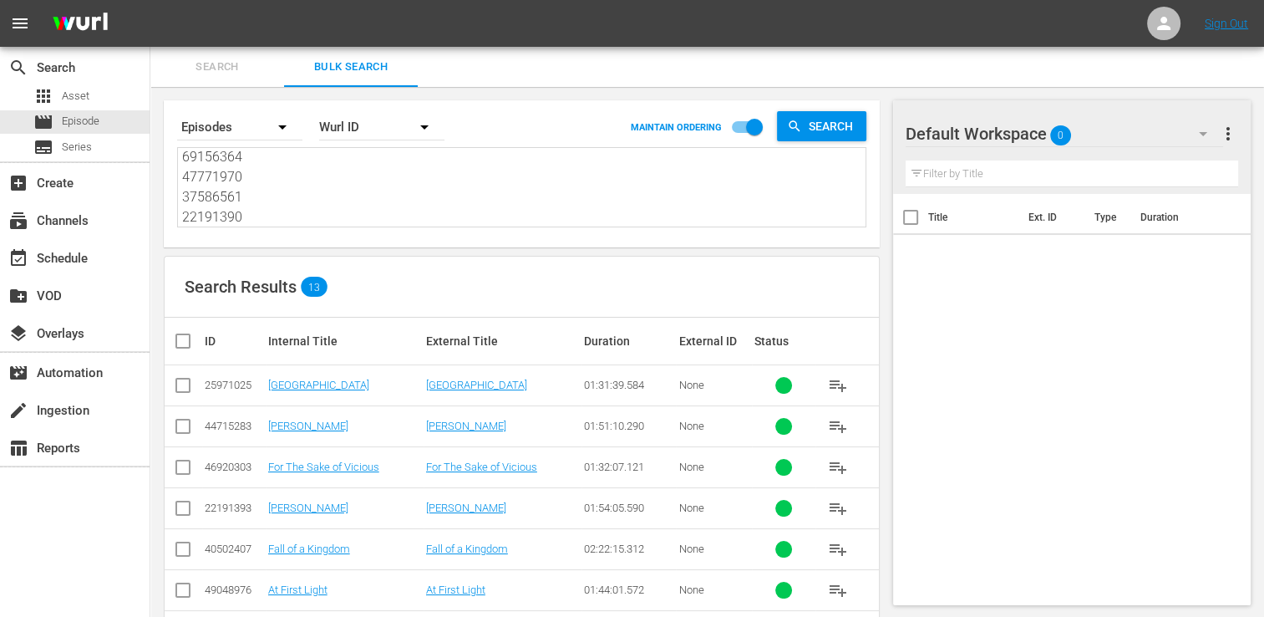
click at [192, 343] on input "checkbox" at bounding box center [189, 341] width 33 height 20
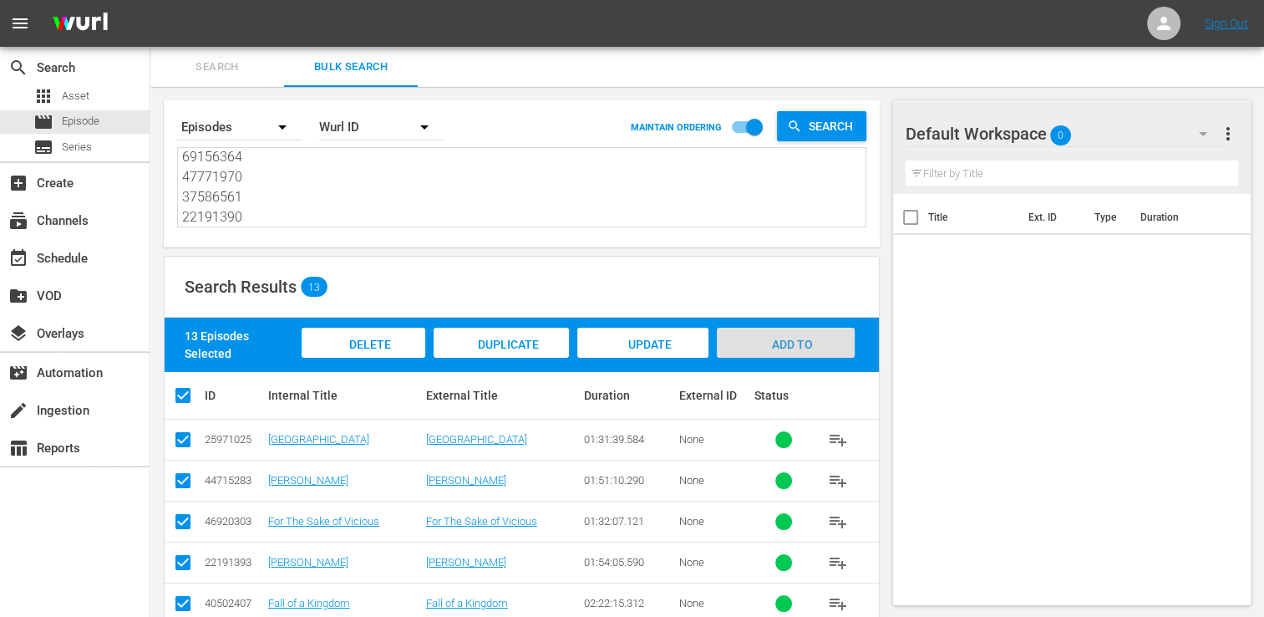
click at [797, 341] on span "Add to Workspace" at bounding box center [786, 360] width 82 height 45
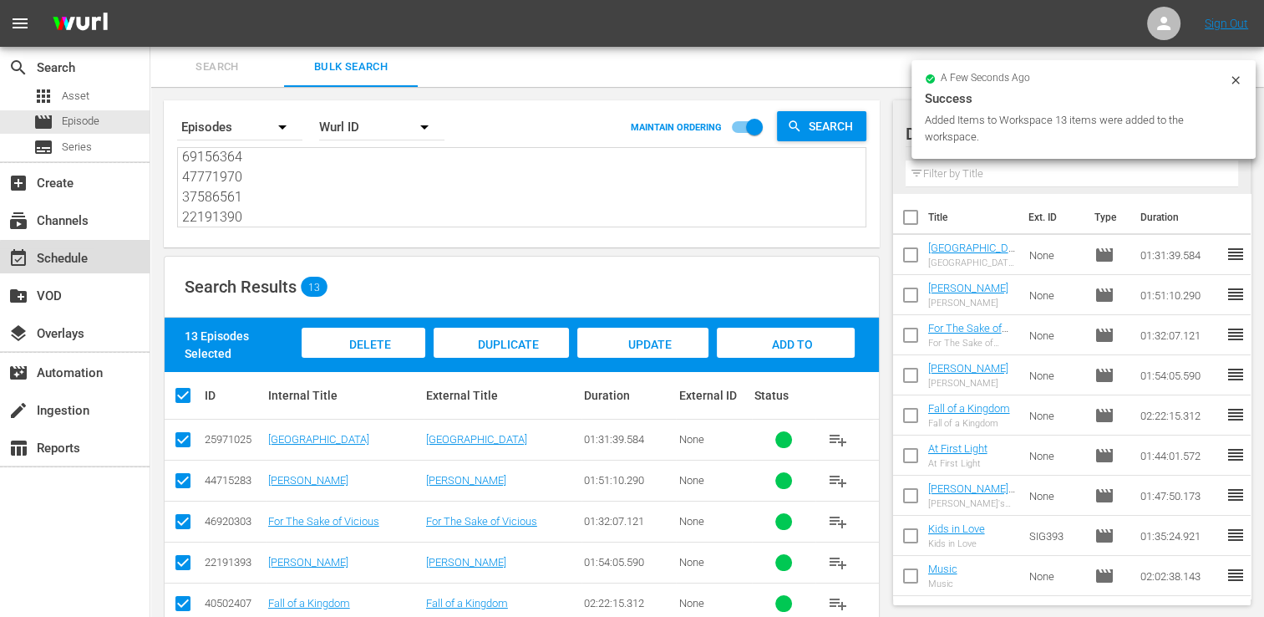
click at [89, 259] on div "event_available Schedule" at bounding box center [47, 255] width 94 height 15
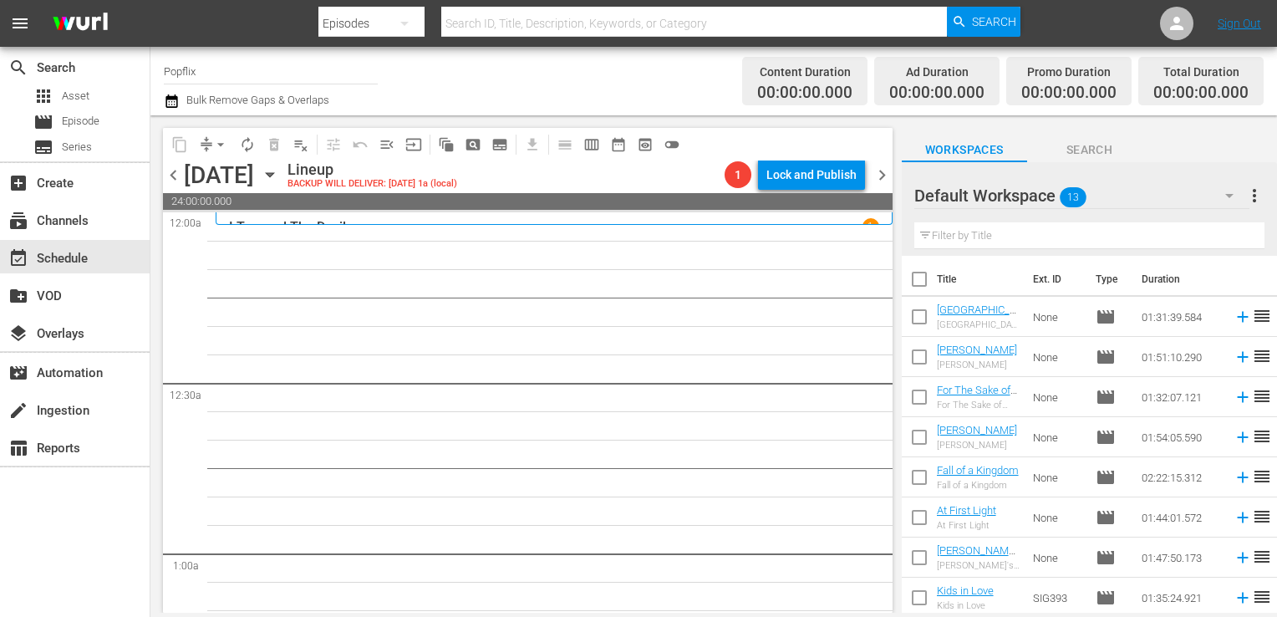
click at [915, 292] on input "checkbox" at bounding box center [919, 282] width 35 height 35
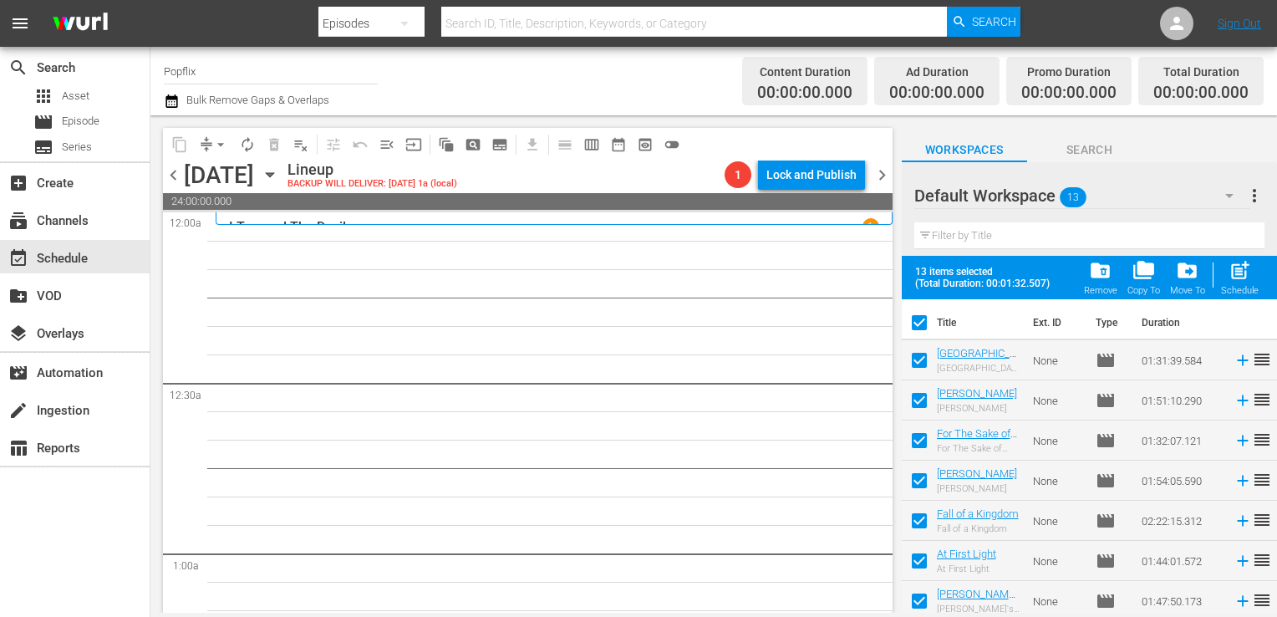
click at [1234, 272] on span "post_add" at bounding box center [1239, 270] width 23 height 23
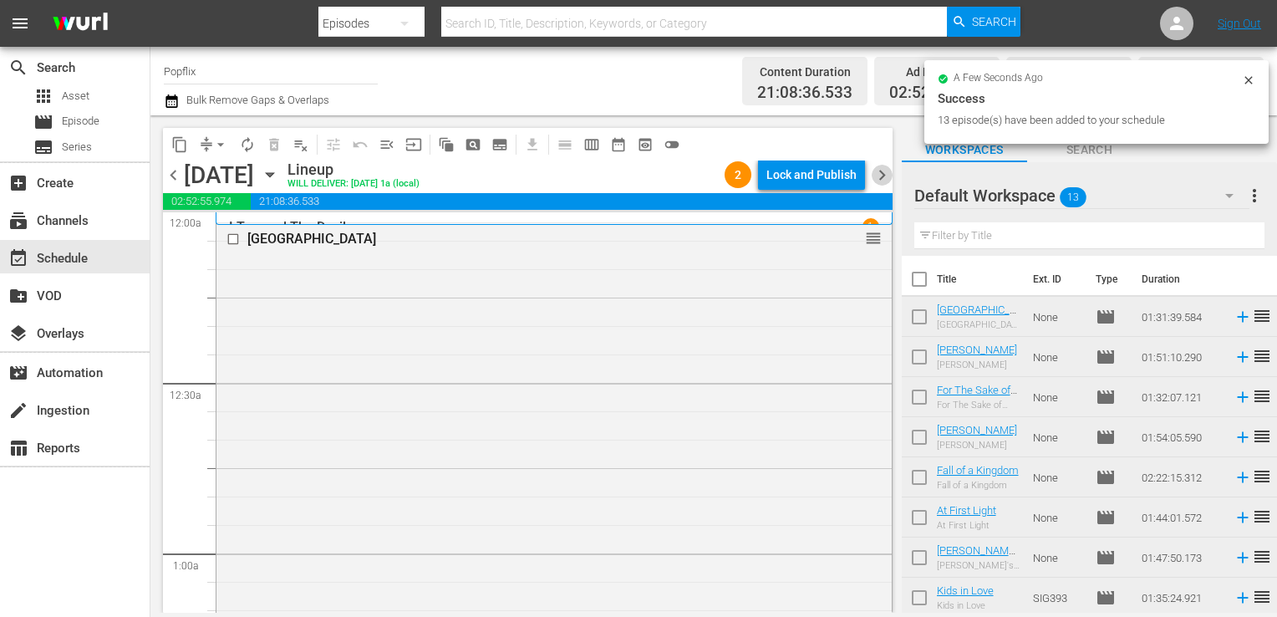
click at [877, 178] on span "chevron_right" at bounding box center [882, 175] width 21 height 21
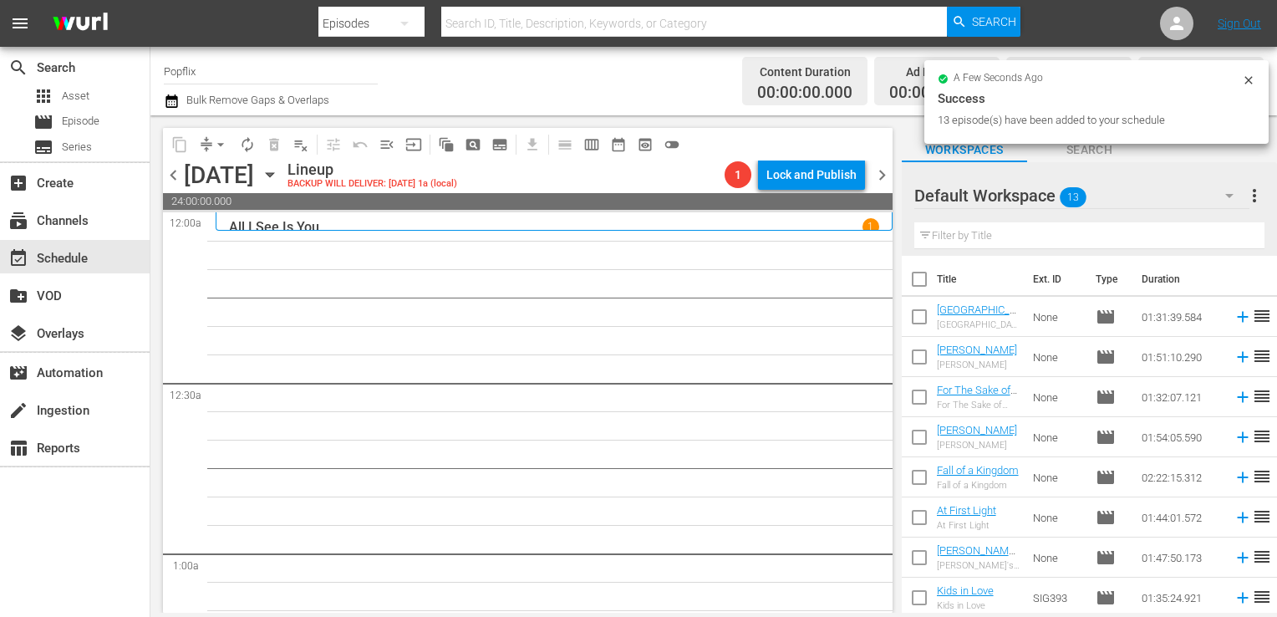
click at [1244, 201] on span "more_vert" at bounding box center [1254, 196] width 20 height 20
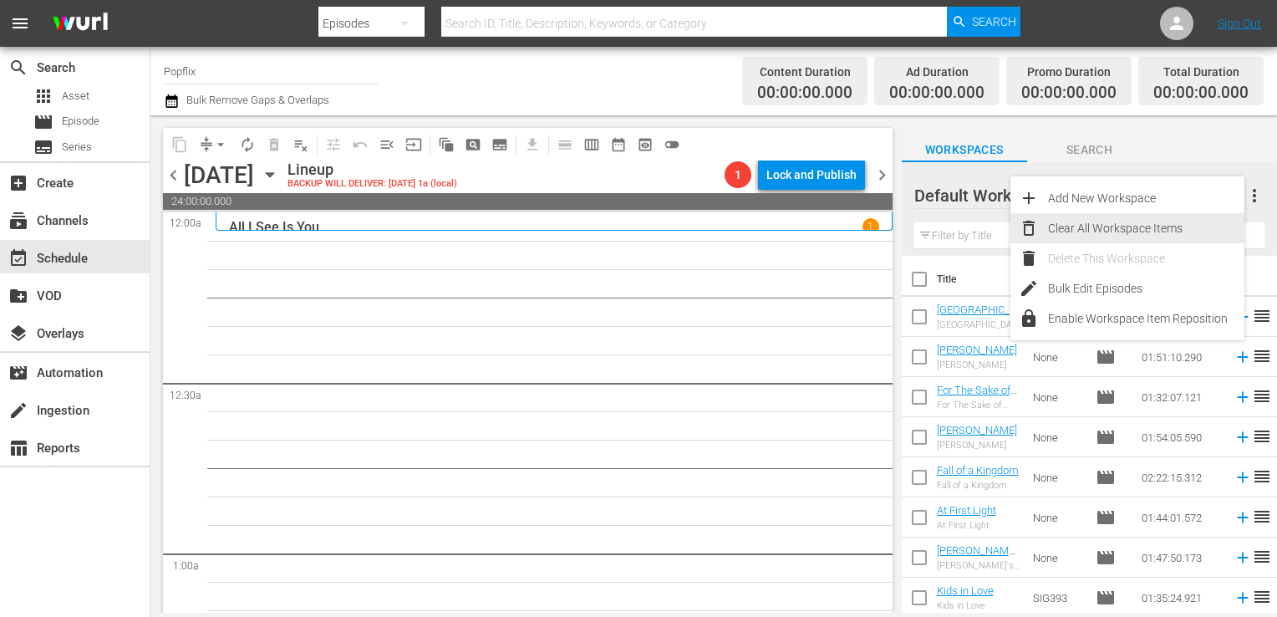
click at [1177, 217] on div "Clear All Workspace Items" at bounding box center [1146, 228] width 196 height 30
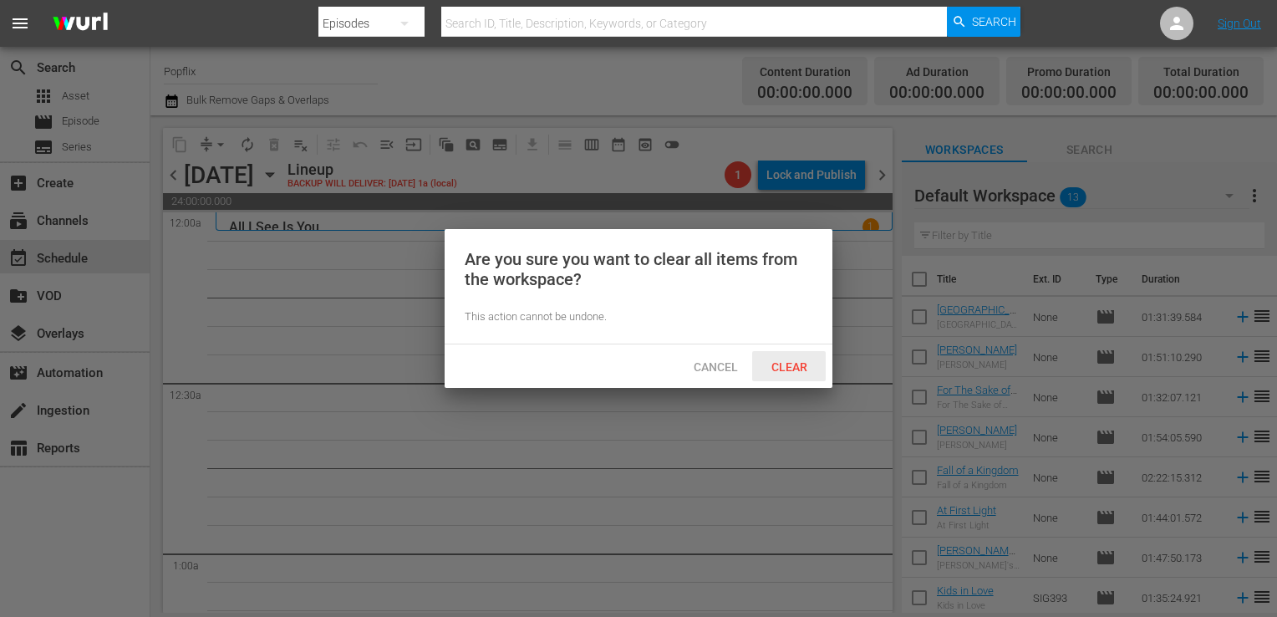
click at [801, 360] on span "Clear" at bounding box center [789, 366] width 63 height 13
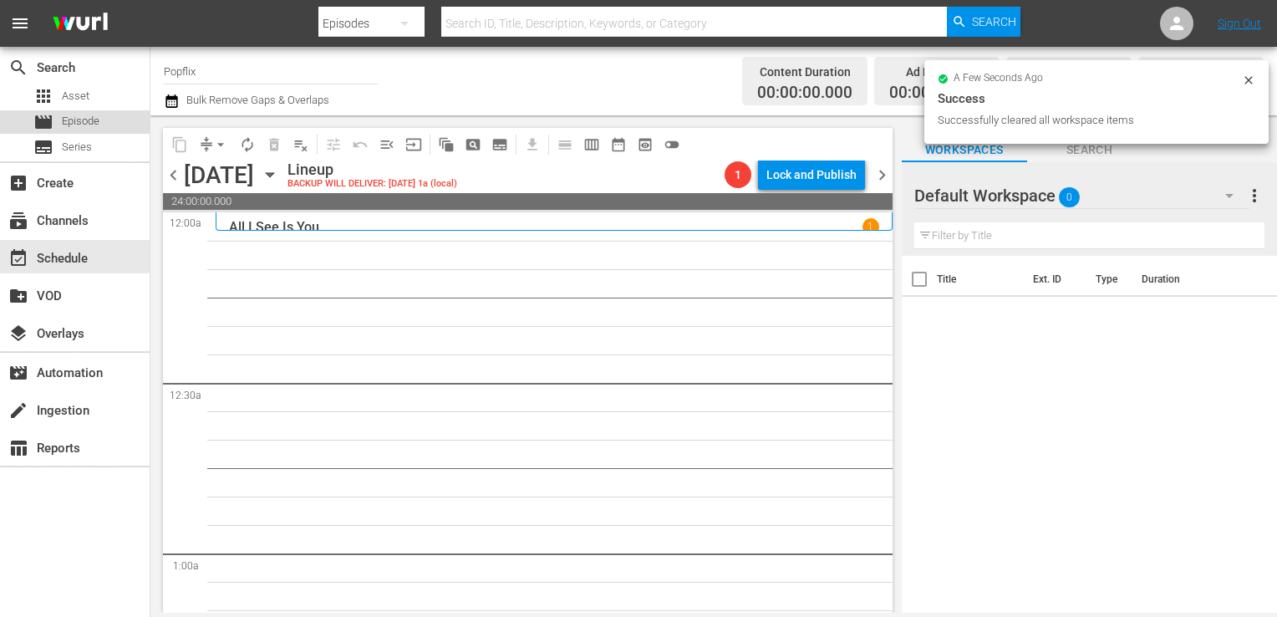
click at [98, 122] on span "Episode" at bounding box center [81, 121] width 38 height 17
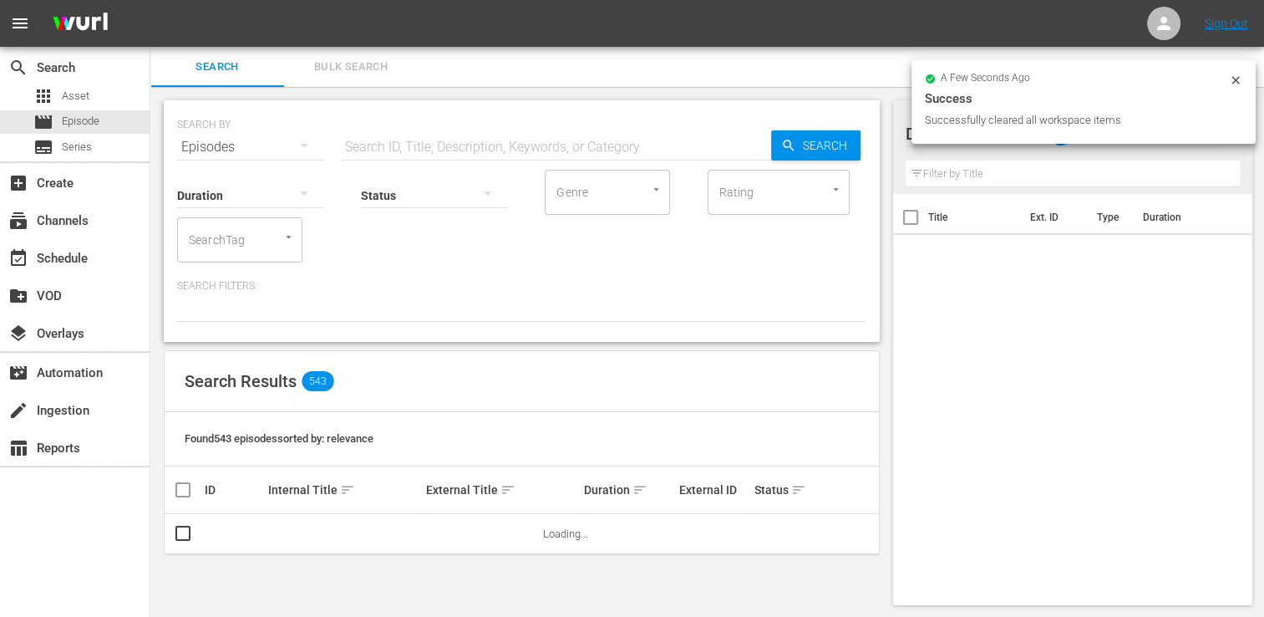
click at [374, 62] on span "Bulk Search" at bounding box center [351, 67] width 114 height 19
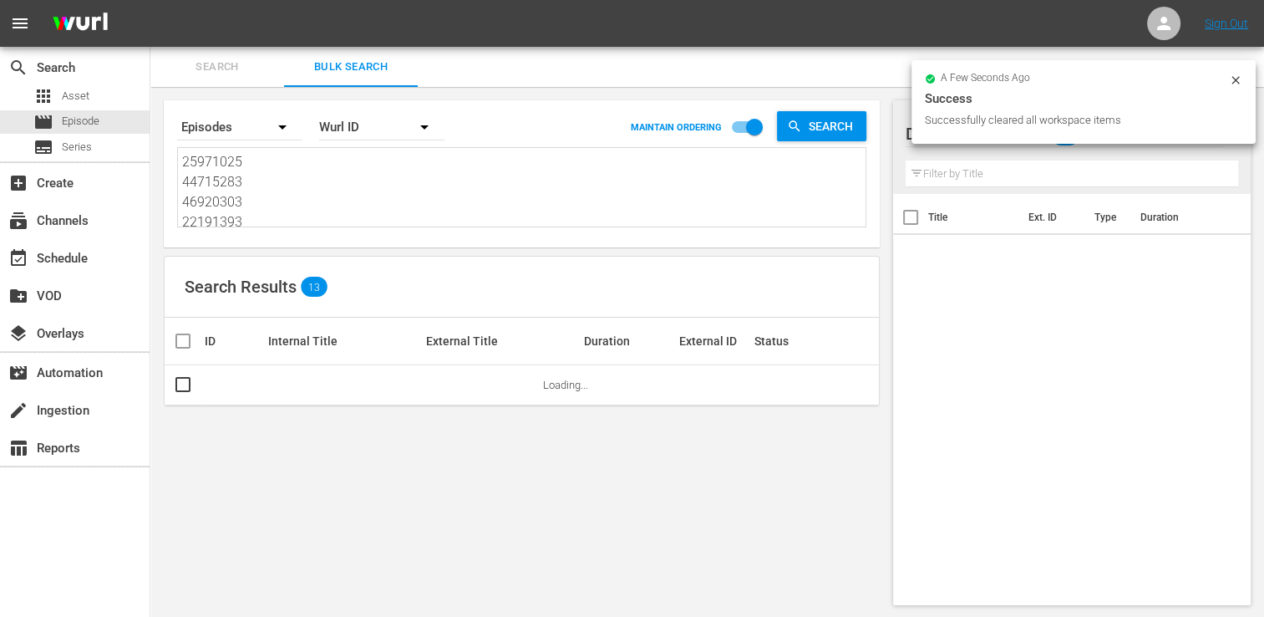
click at [325, 216] on textarea "25971025 44715283 46920303 22191393 40502407 49048976 44408914 60094301 4575994…" at bounding box center [524, 190] width 684 height 76
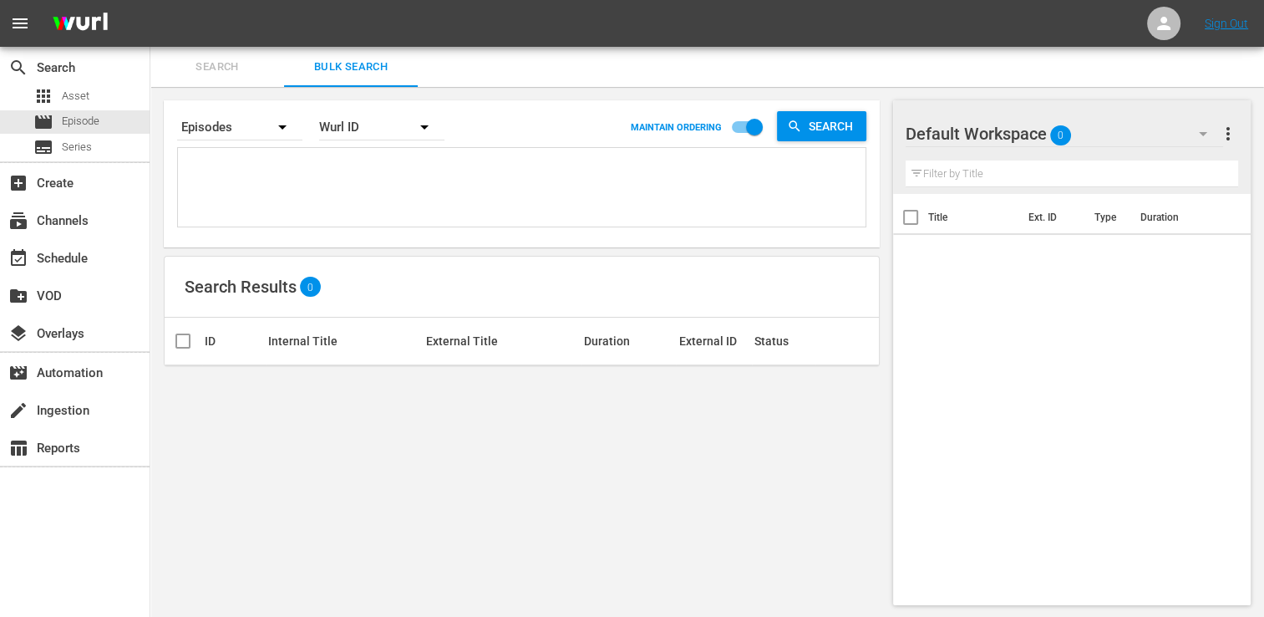
click at [375, 183] on textarea at bounding box center [524, 190] width 684 height 76
paste textarea "44408913 53982978 17924344 37997322 51308553 42769444 35593854 29886070 2988605…"
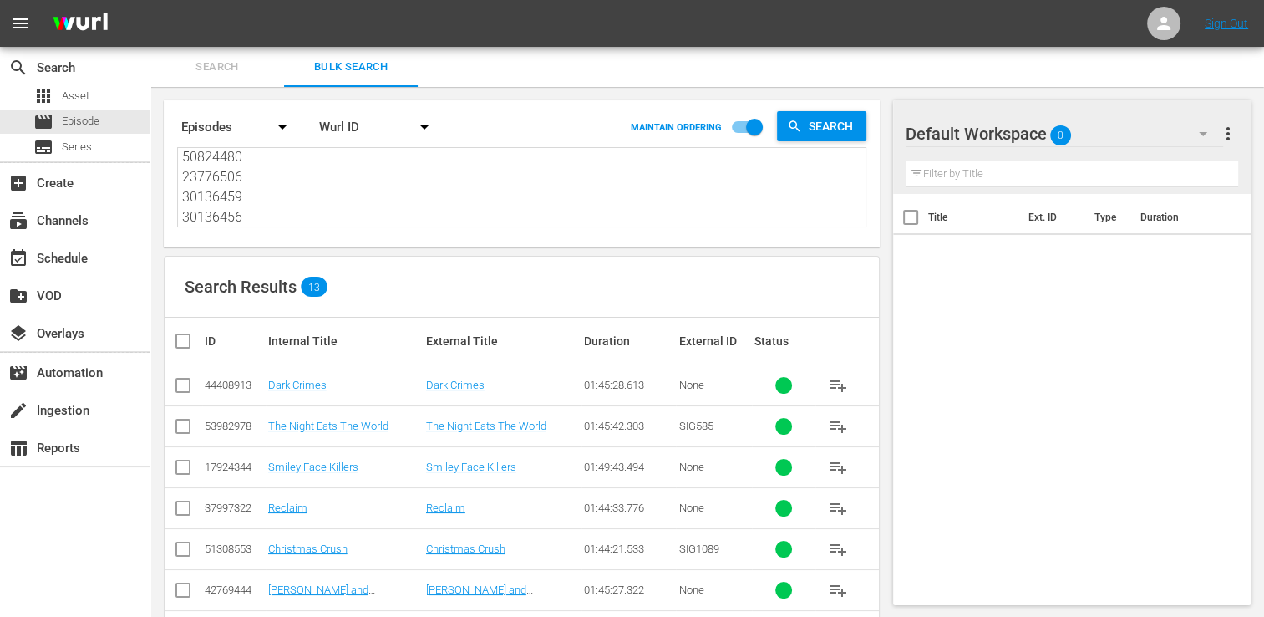
click at [201, 359] on th at bounding box center [184, 341] width 38 height 47
click at [187, 336] on input "checkbox" at bounding box center [189, 341] width 33 height 20
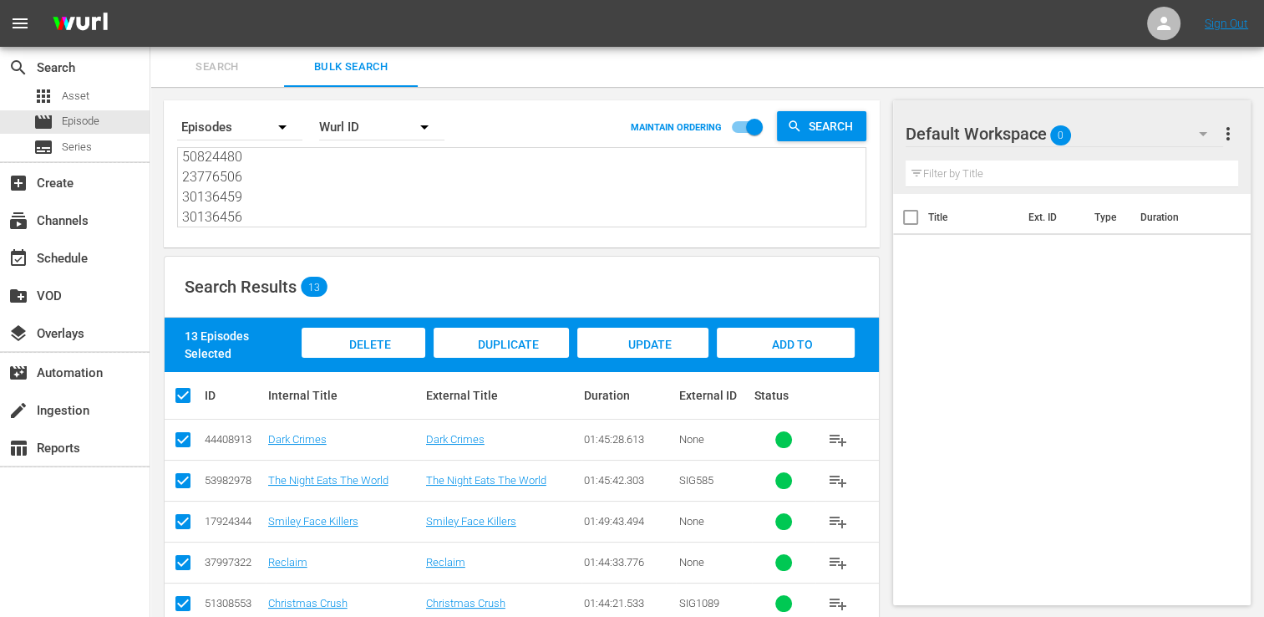
click at [737, 349] on div "Add to Workspace" at bounding box center [786, 359] width 138 height 63
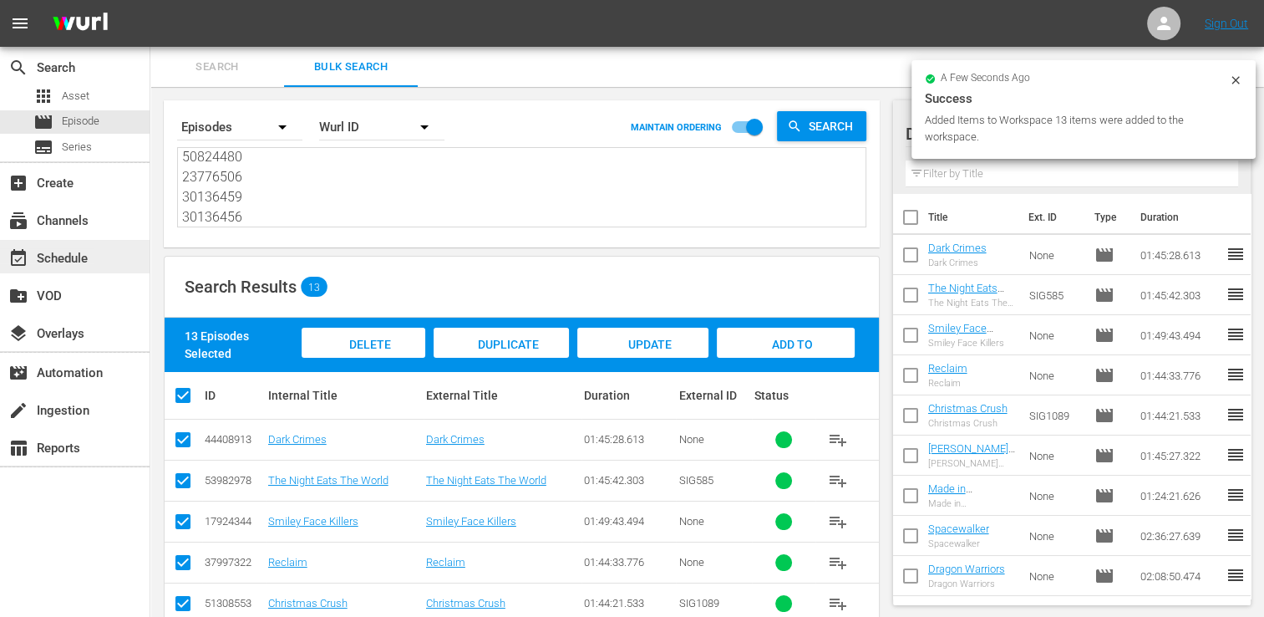
click at [61, 260] on div "event_available Schedule" at bounding box center [47, 255] width 94 height 15
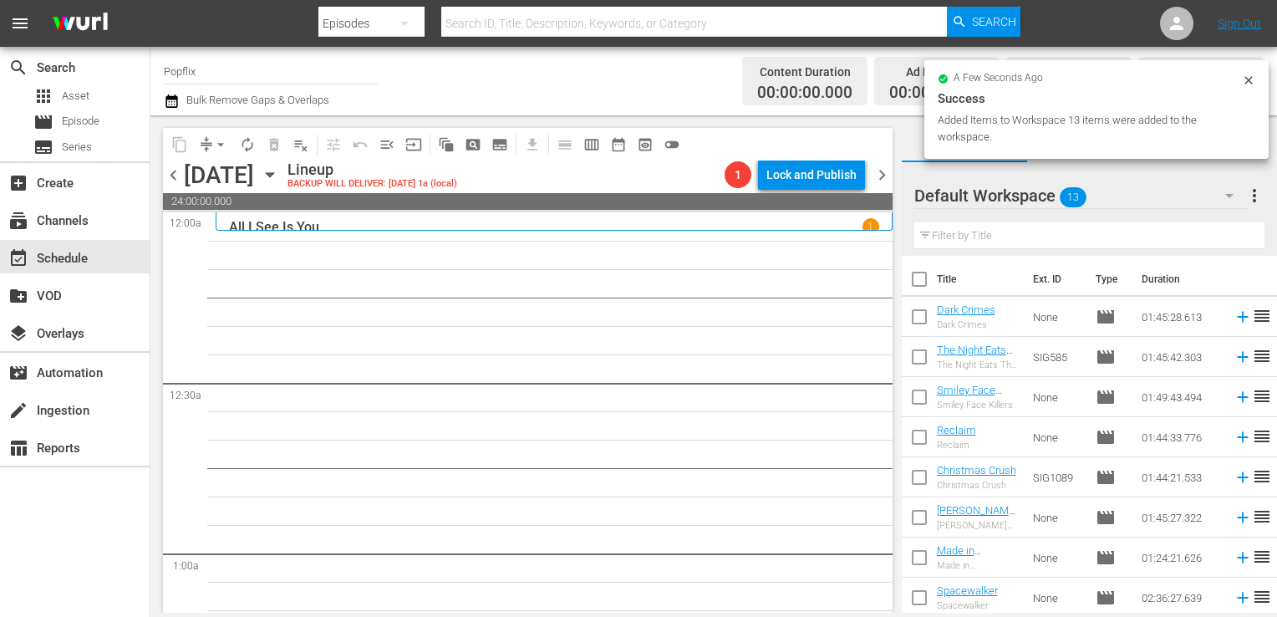
click at [924, 277] on input "checkbox" at bounding box center [919, 282] width 35 height 35
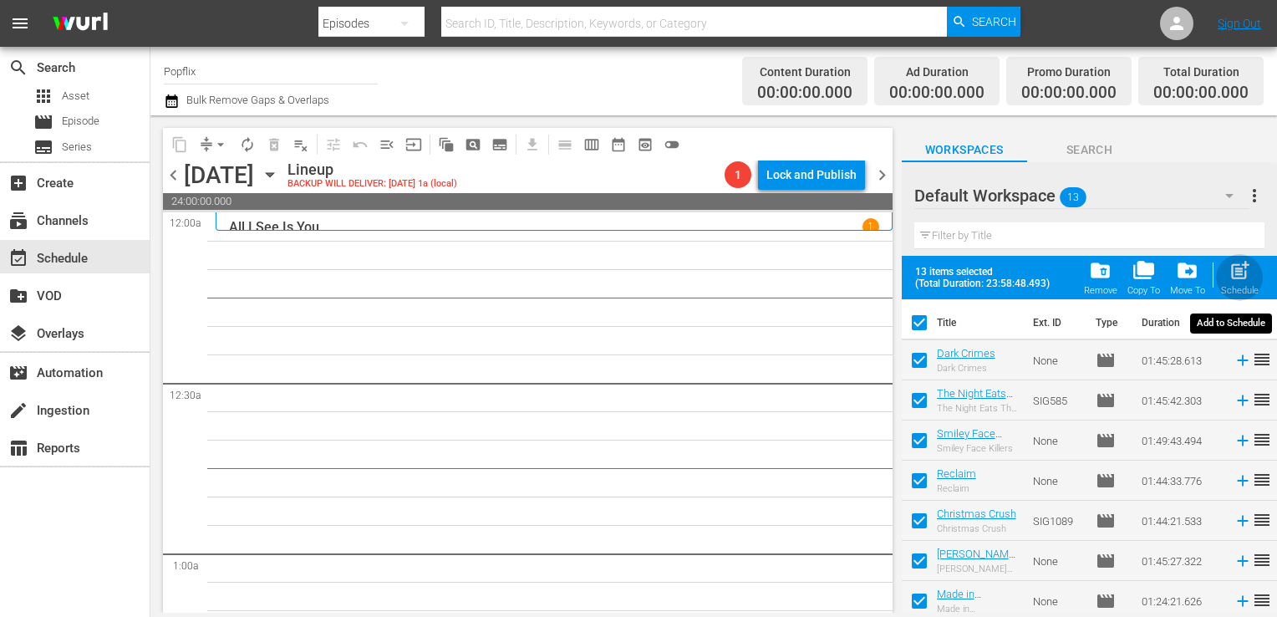
click at [1239, 277] on span "post_add" at bounding box center [1239, 270] width 23 height 23
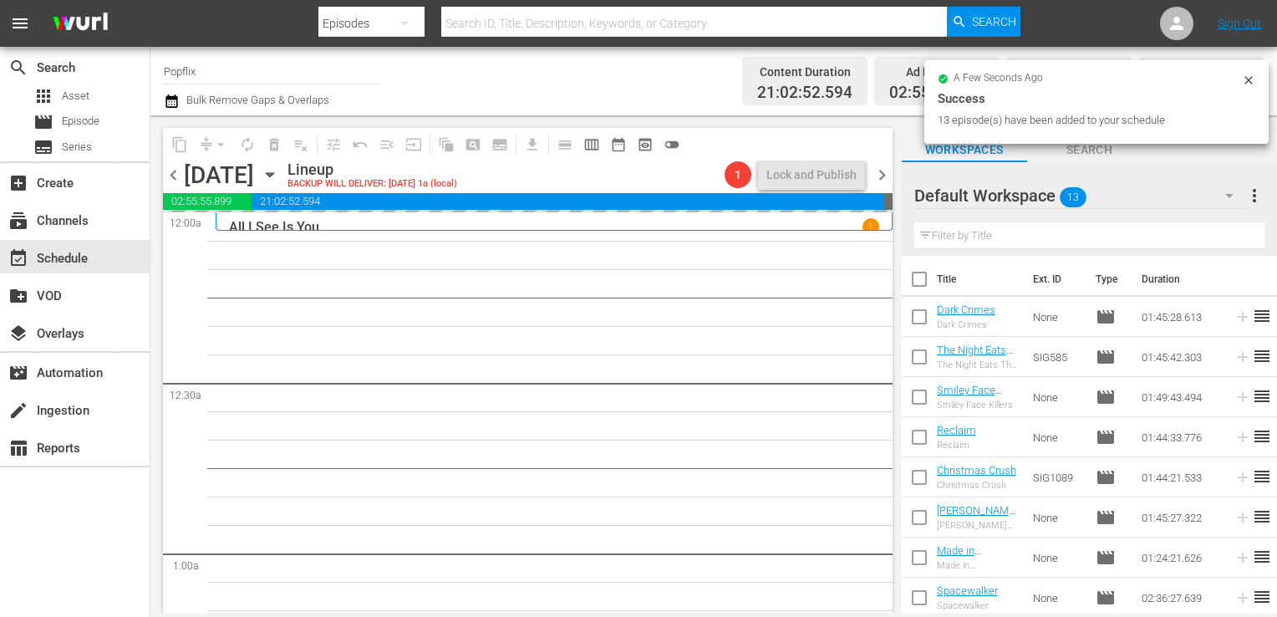
click at [1248, 197] on span "more_vert" at bounding box center [1254, 196] width 20 height 20
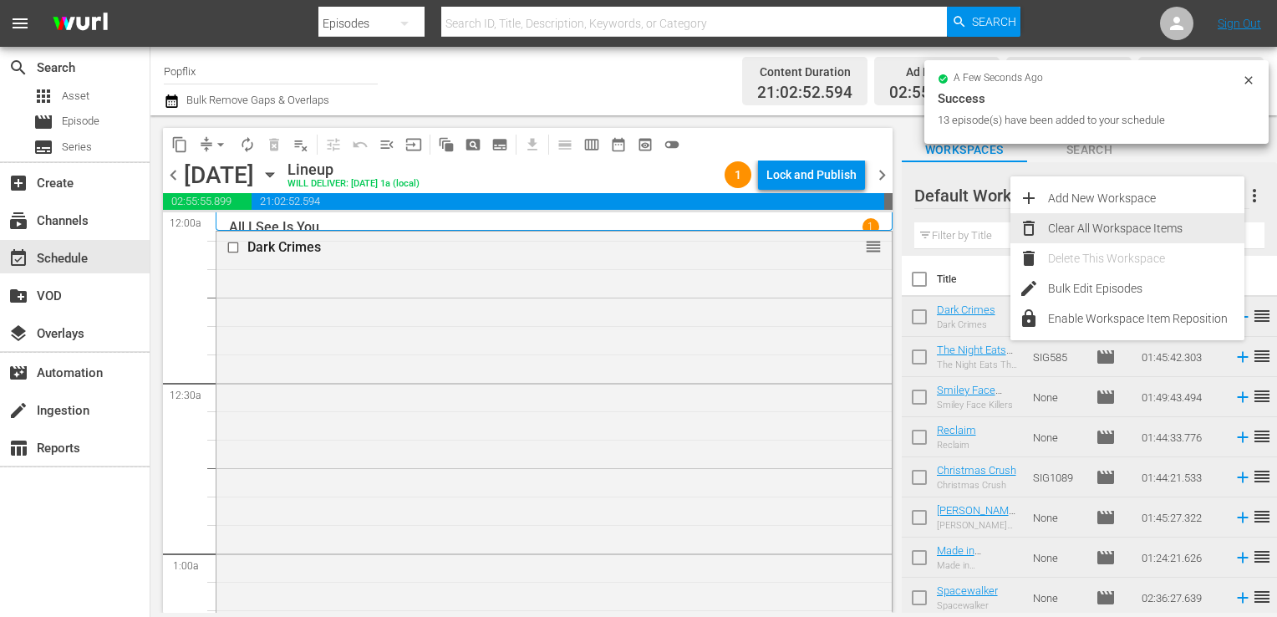
click at [1092, 236] on div "Clear All Workspace Items" at bounding box center [1146, 228] width 196 height 30
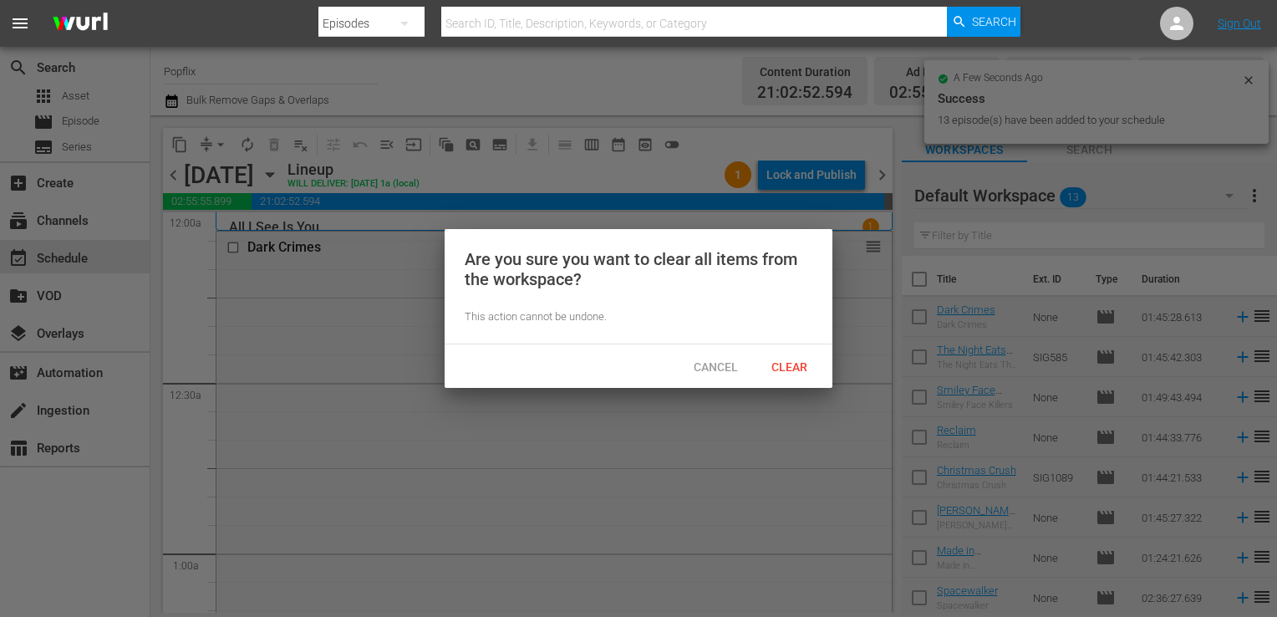
click at [806, 363] on span "Clear" at bounding box center [789, 366] width 63 height 13
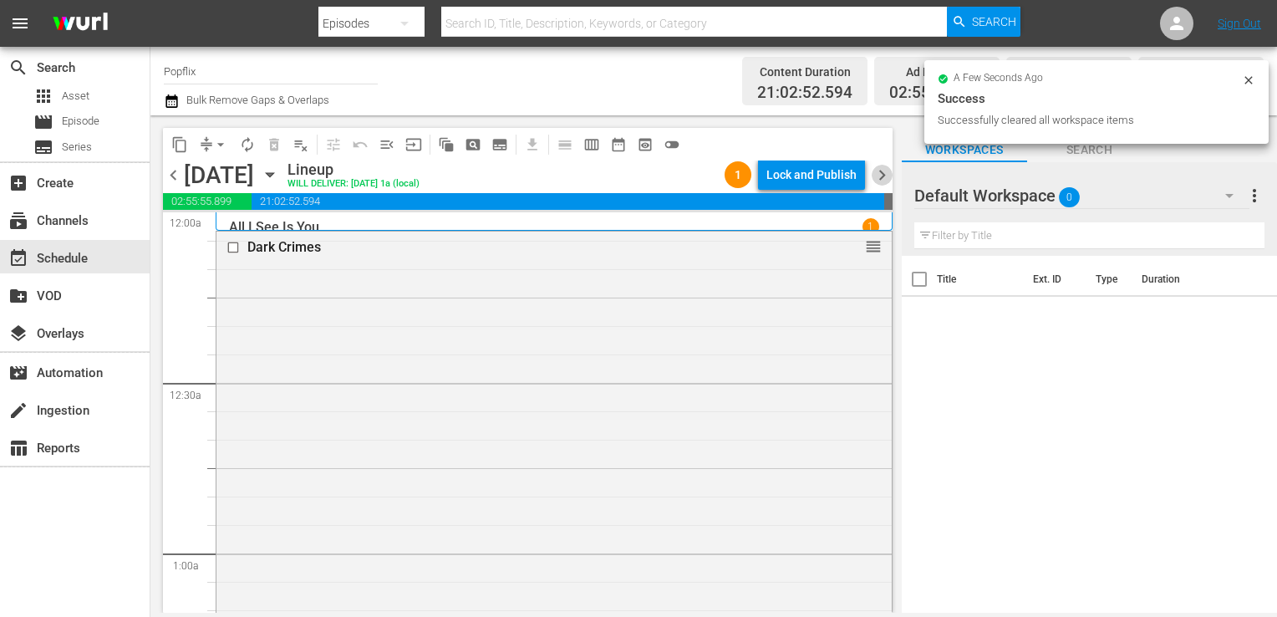
click at [874, 168] on span "chevron_right" at bounding box center [882, 175] width 21 height 21
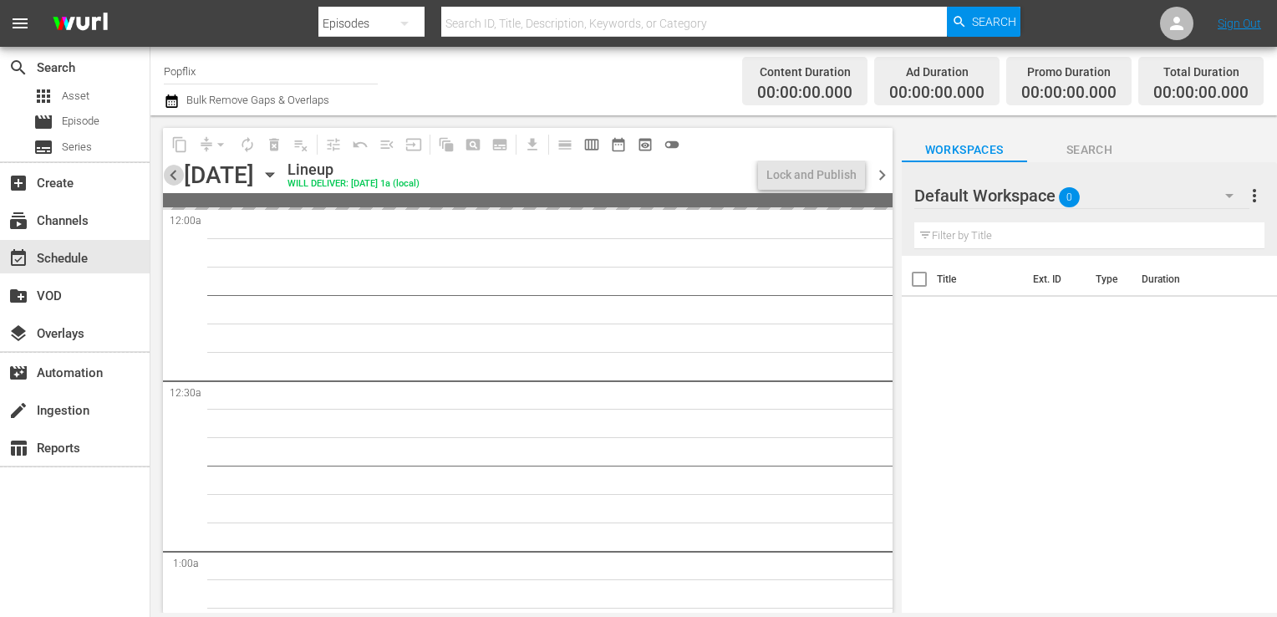
click at [175, 179] on span "chevron_left" at bounding box center [173, 175] width 21 height 21
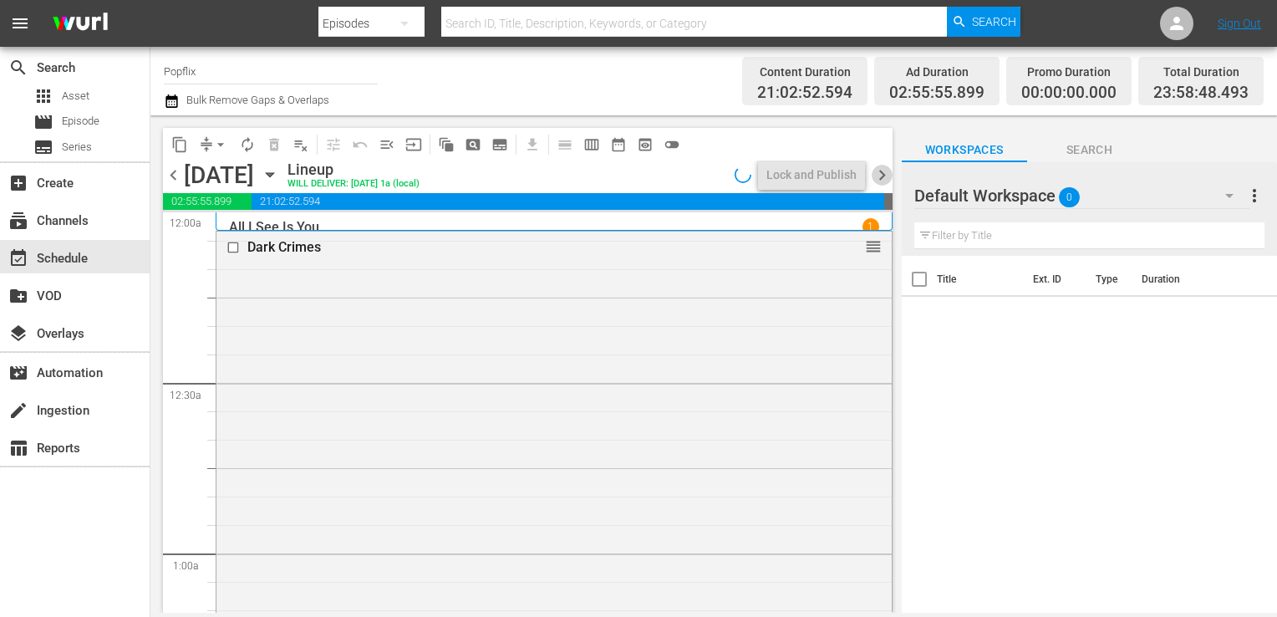
click at [880, 175] on span "chevron_right" at bounding box center [882, 175] width 21 height 21
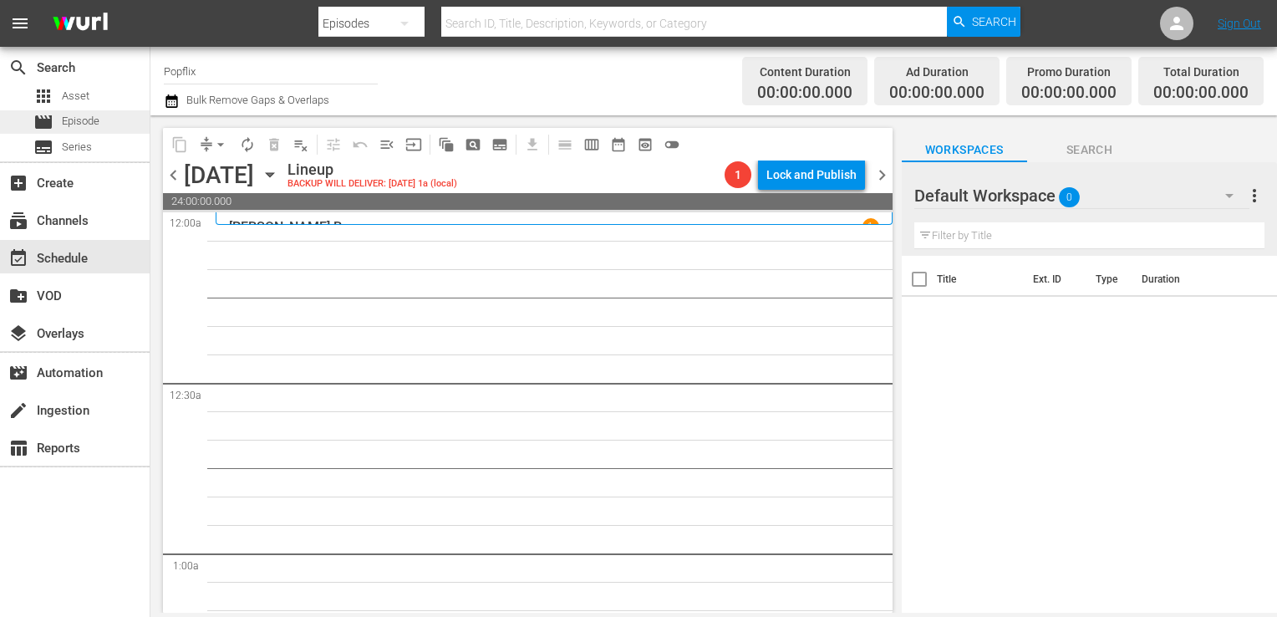
click at [94, 119] on span "Episode" at bounding box center [81, 121] width 38 height 17
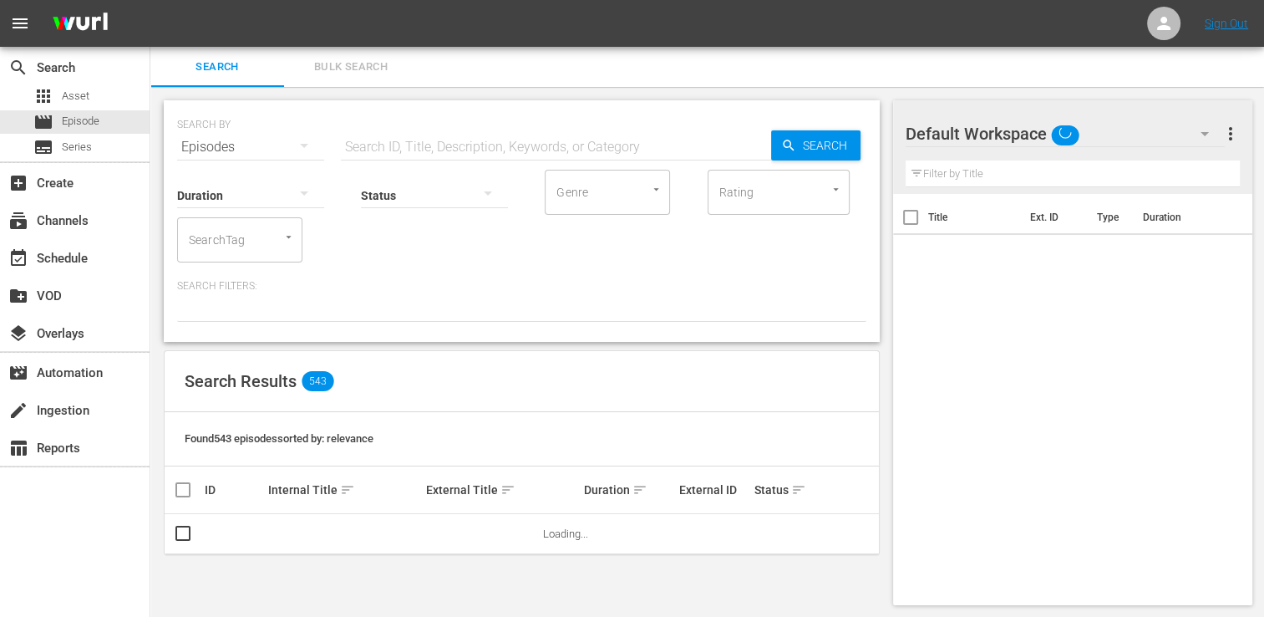
click at [356, 55] on button "Bulk Search" at bounding box center [351, 67] width 134 height 40
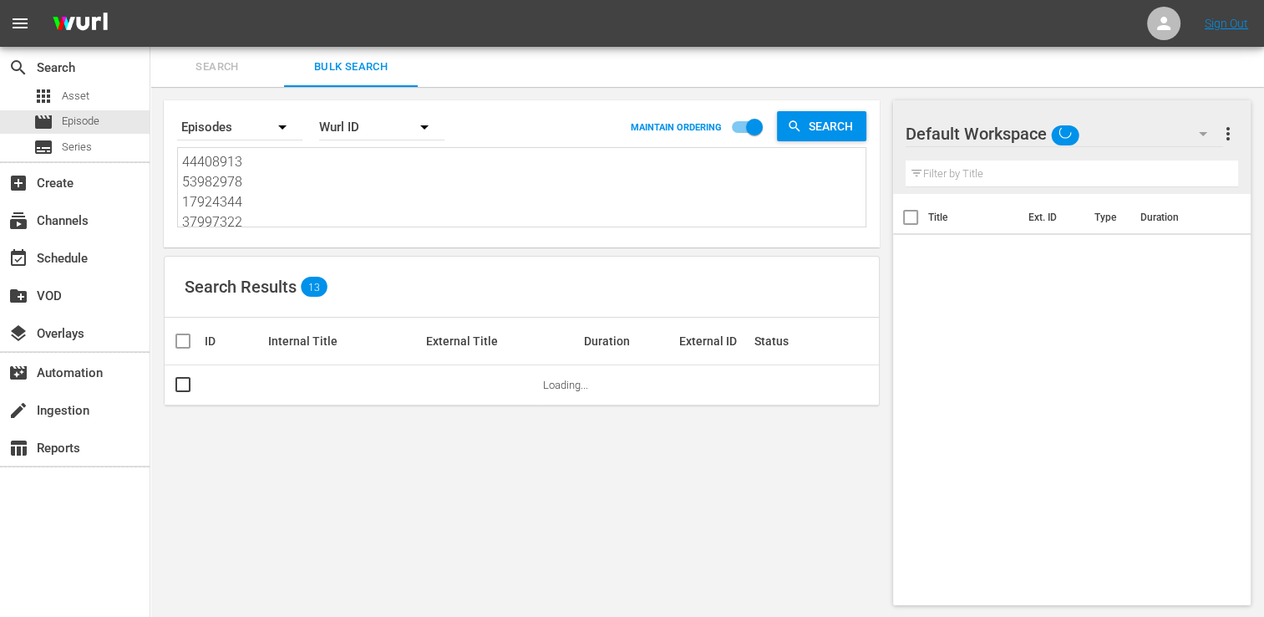
click at [337, 174] on textarea "44408913 53982978 17924344 37997322 51308553 42769444 35593854 29886070 2988605…" at bounding box center [524, 190] width 684 height 76
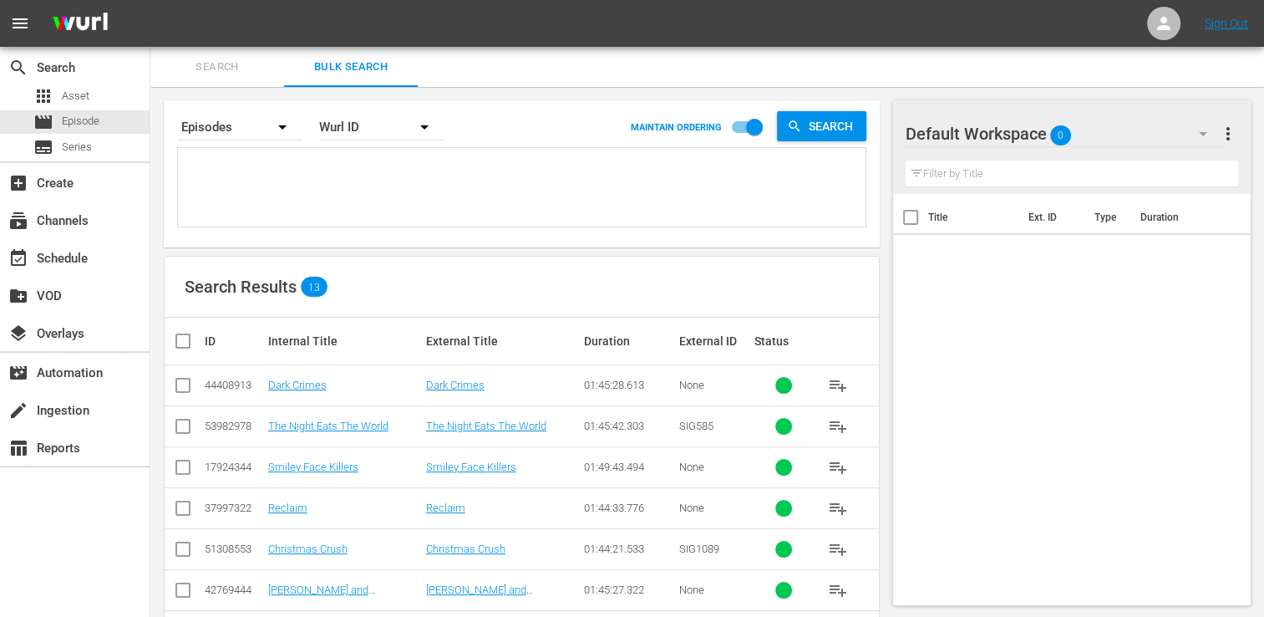
paste textarea "18058322 30136447 30136439 70175560 70175555 37586559 47771965 18672312 3013644…"
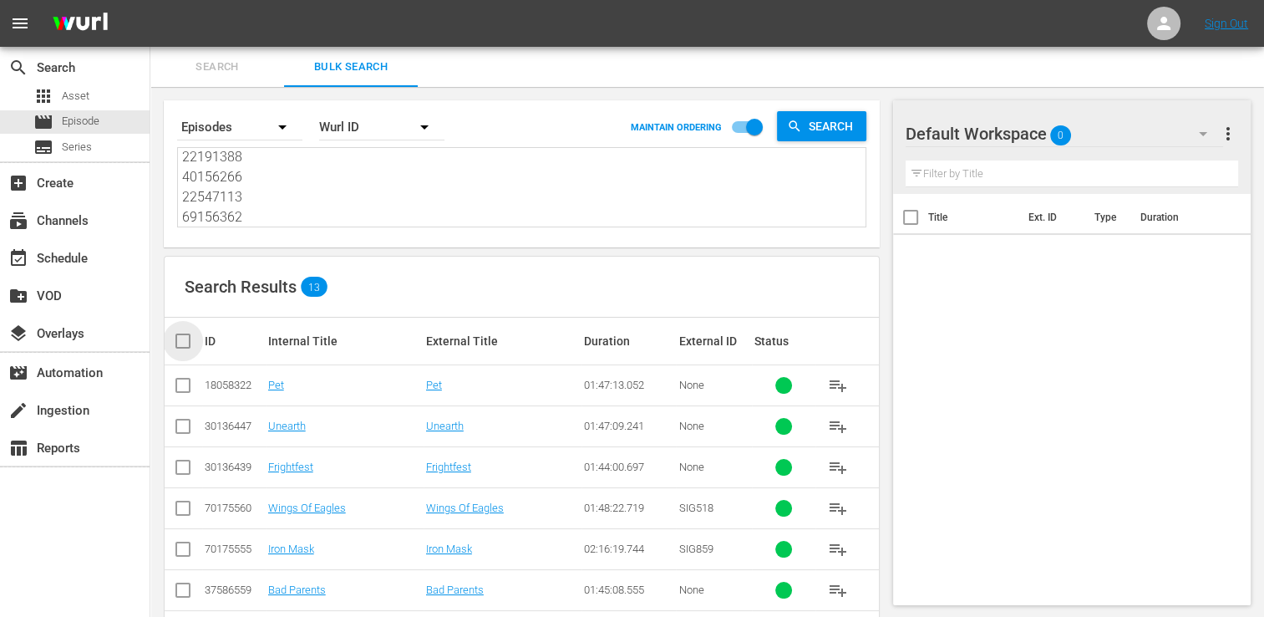
click at [187, 336] on input "checkbox" at bounding box center [189, 341] width 33 height 20
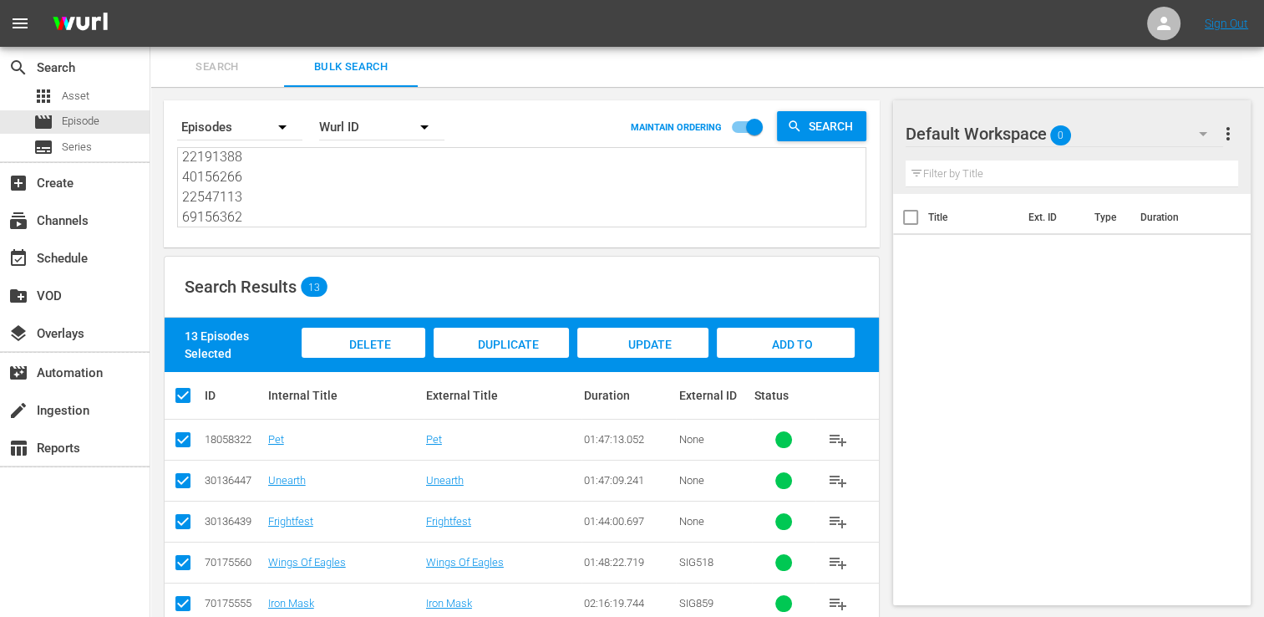
click at [834, 344] on div "Add to Workspace" at bounding box center [786, 359] width 138 height 63
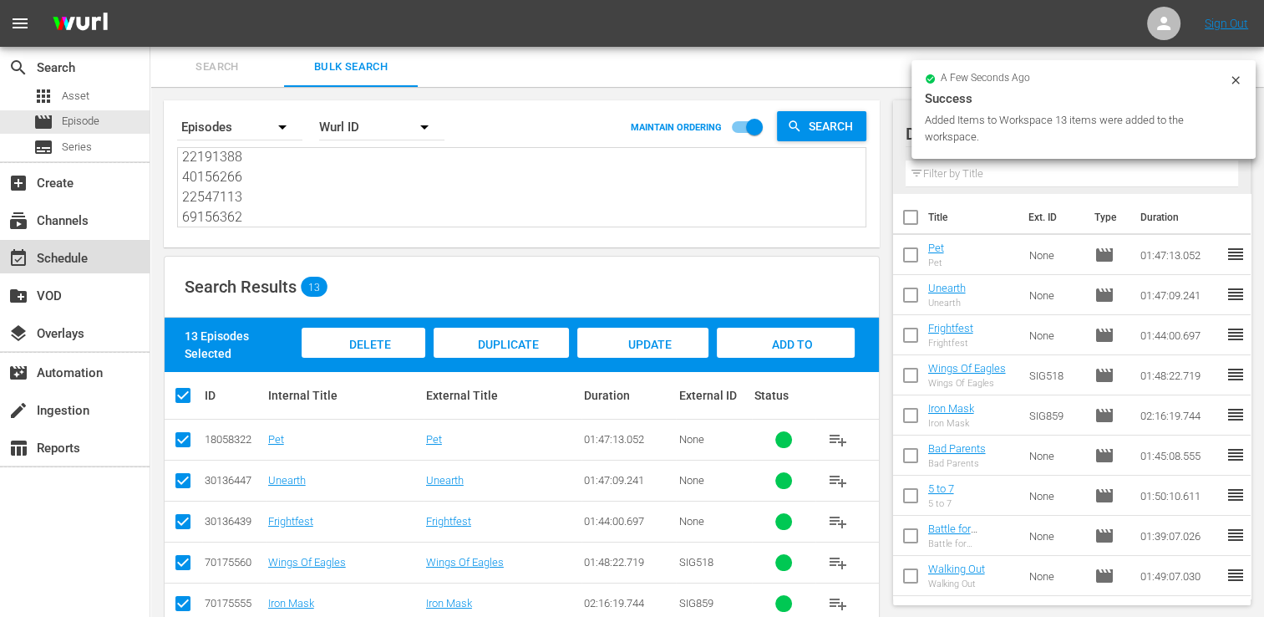
click at [101, 255] on div "event_available Schedule" at bounding box center [75, 256] width 150 height 33
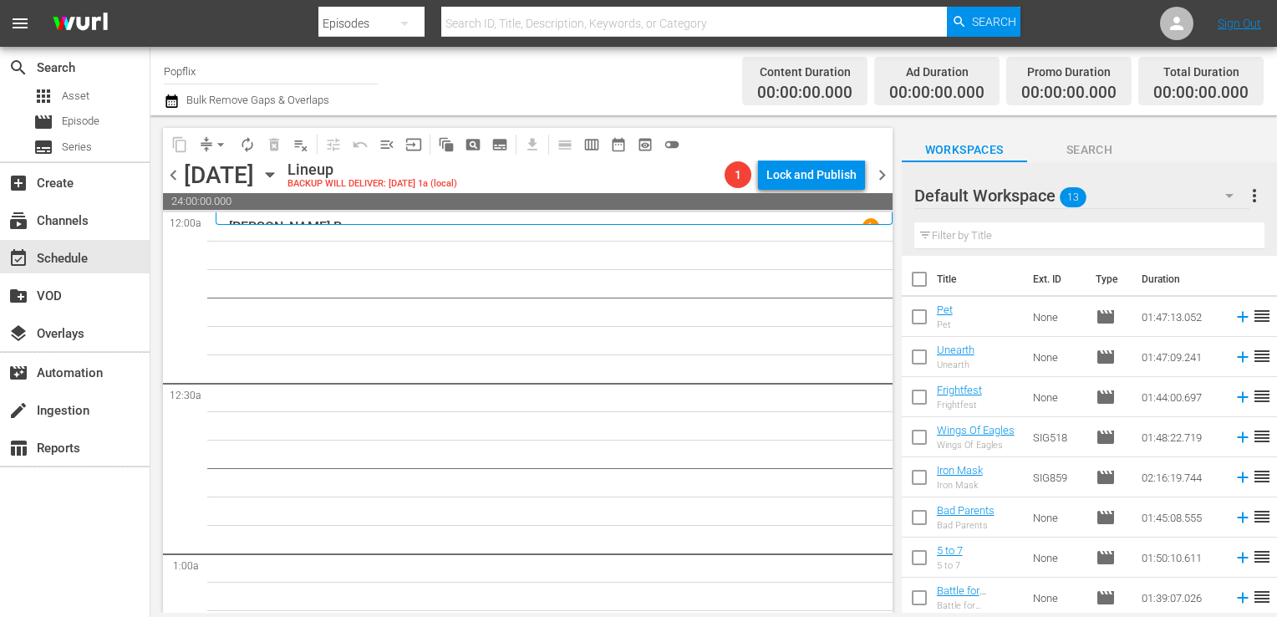
click at [906, 270] on input "checkbox" at bounding box center [919, 282] width 35 height 35
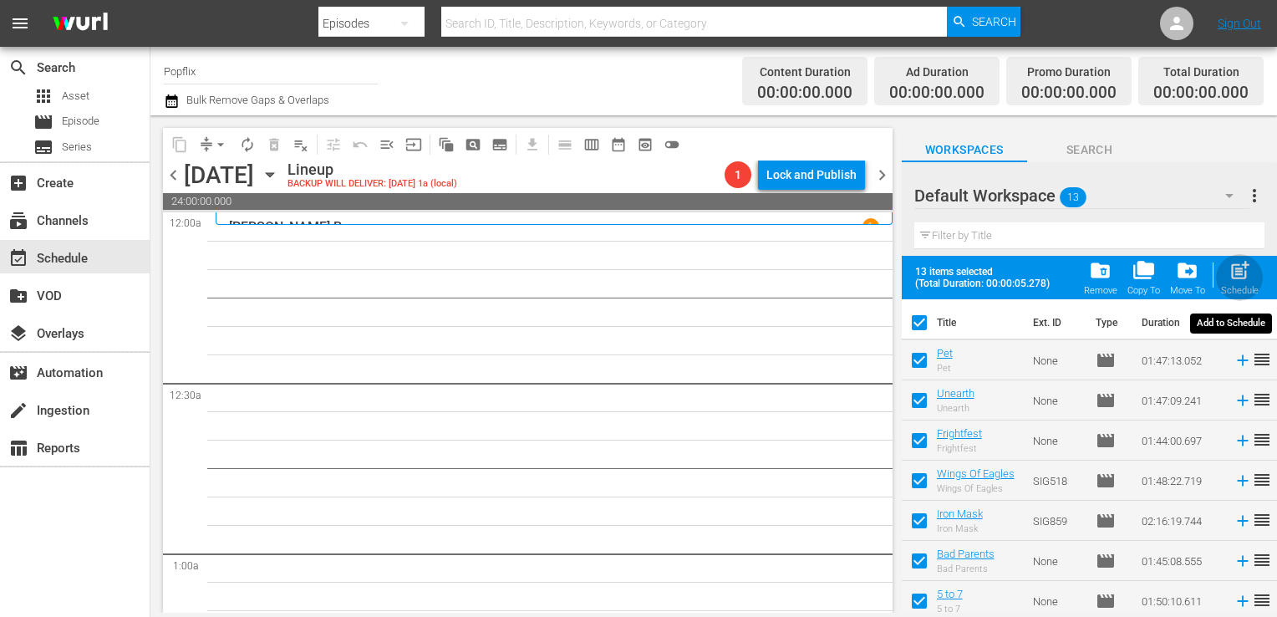
click at [1237, 276] on span "post_add" at bounding box center [1239, 270] width 23 height 23
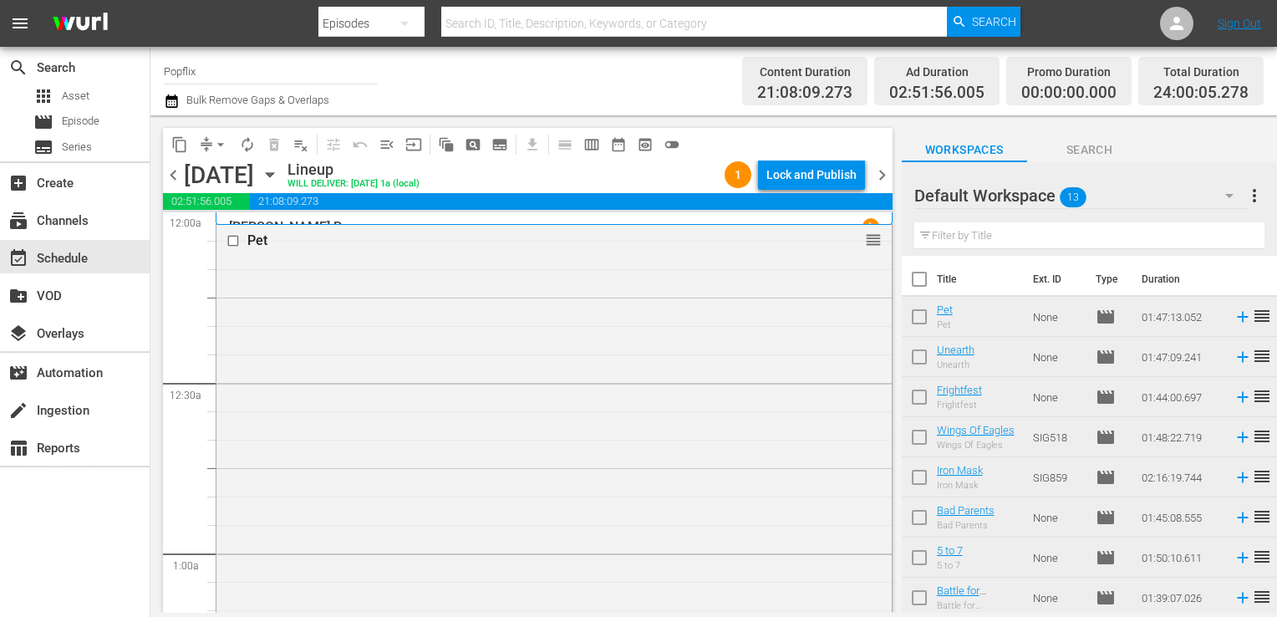
click at [1253, 186] on button "more_vert" at bounding box center [1254, 195] width 20 height 40
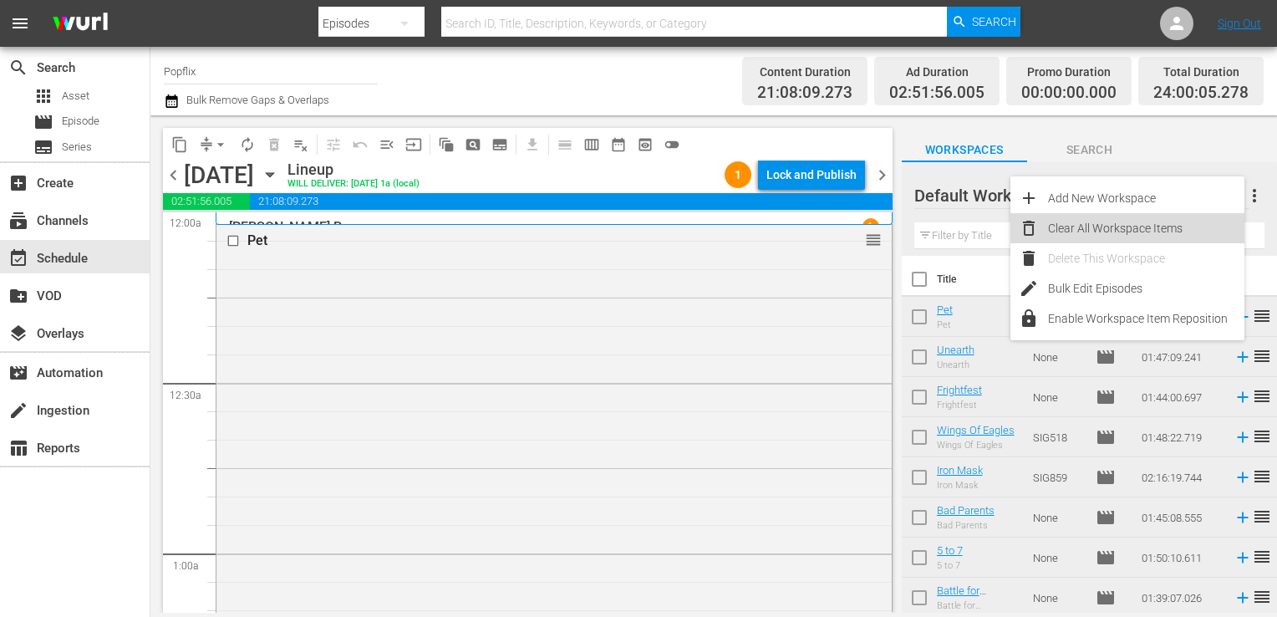
click at [1169, 222] on div "Clear All Workspace Items" at bounding box center [1146, 228] width 196 height 30
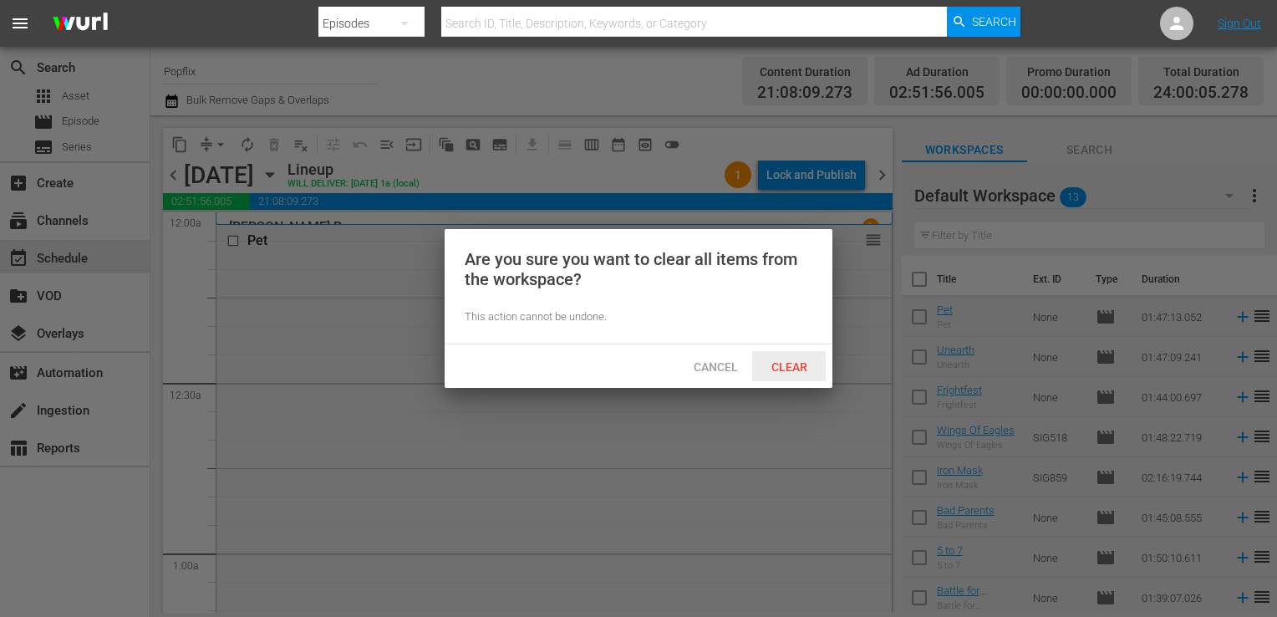
drag, startPoint x: 755, startPoint y: 374, endPoint x: 768, endPoint y: 369, distance: 14.3
click at [755, 374] on div "Clear" at bounding box center [789, 366] width 74 height 31
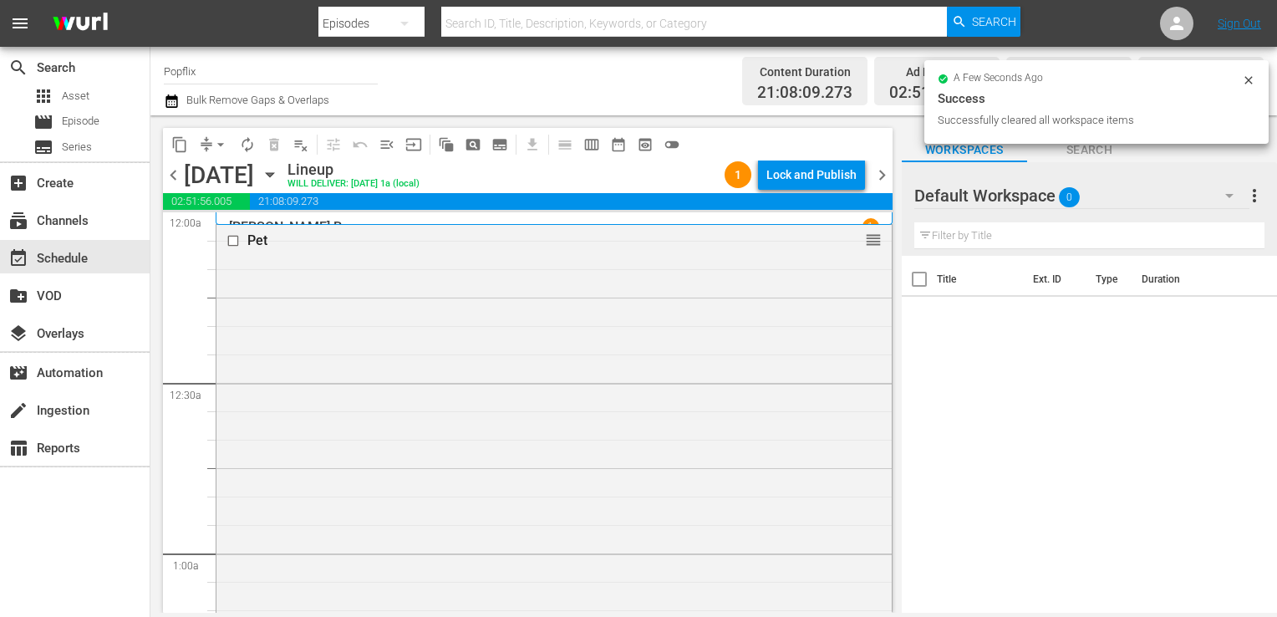
click at [883, 177] on span "chevron_right" at bounding box center [882, 175] width 21 height 21
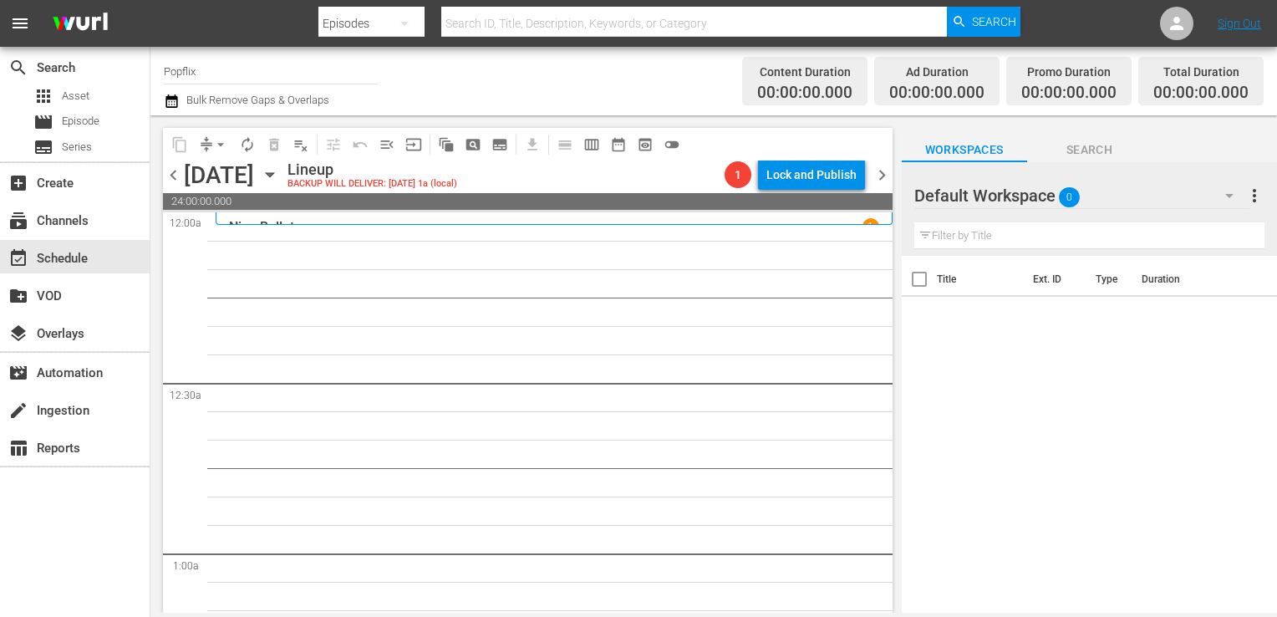
click at [170, 177] on span "chevron_left" at bounding box center [173, 175] width 21 height 21
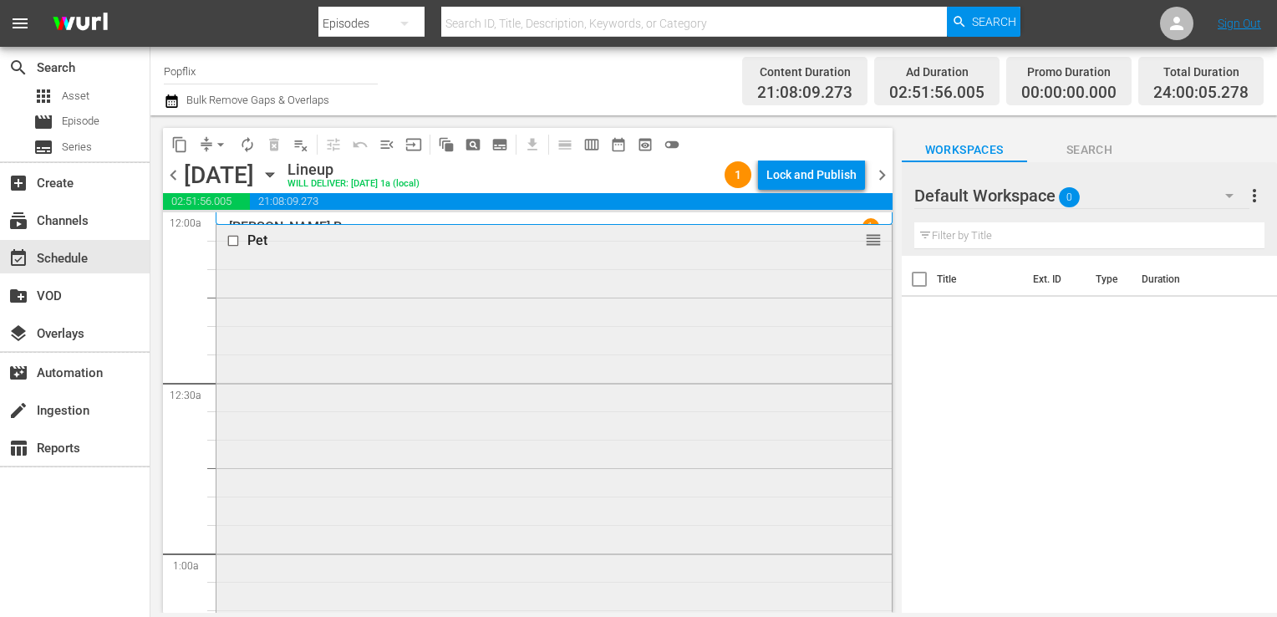
click at [348, 323] on div "Pet reorder" at bounding box center [553, 527] width 675 height 604
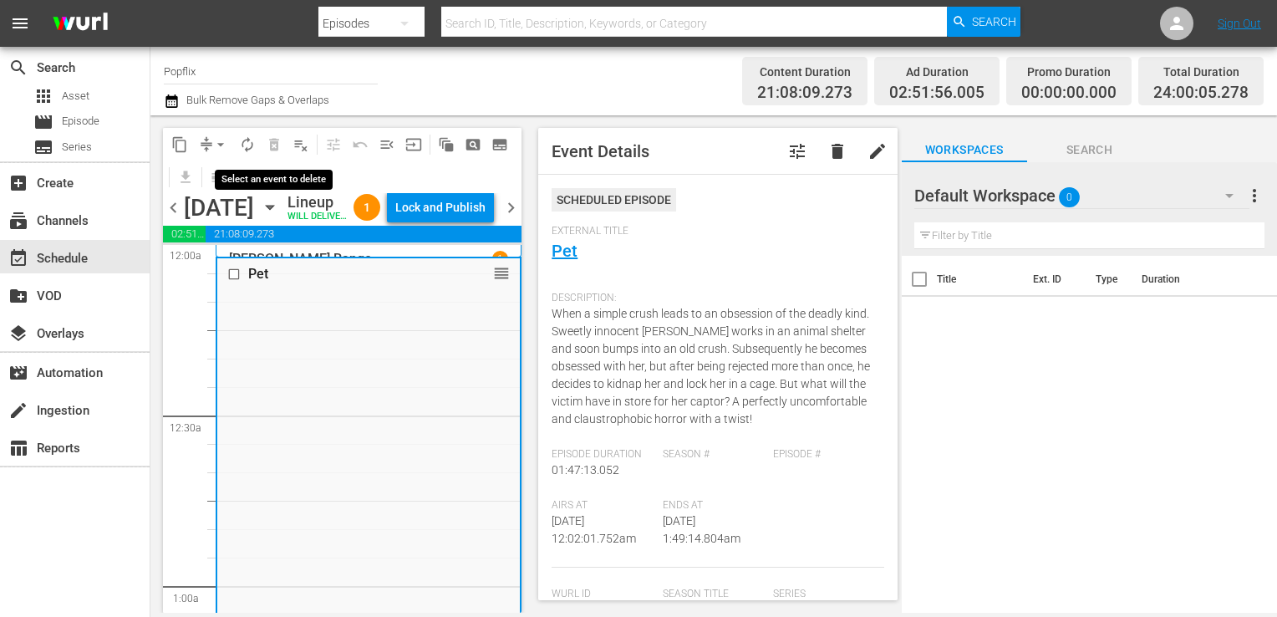
click at [272, 144] on span "delete_forever_outlined" at bounding box center [274, 144] width 27 height 27
click at [505, 226] on div "chevron_left [DATE] [DATE] Lineup WILL DELIVER: [DATE] 1a (local) 1 Lock and Pu…" at bounding box center [342, 209] width 359 height 33
click at [506, 218] on span "chevron_right" at bounding box center [511, 207] width 21 height 21
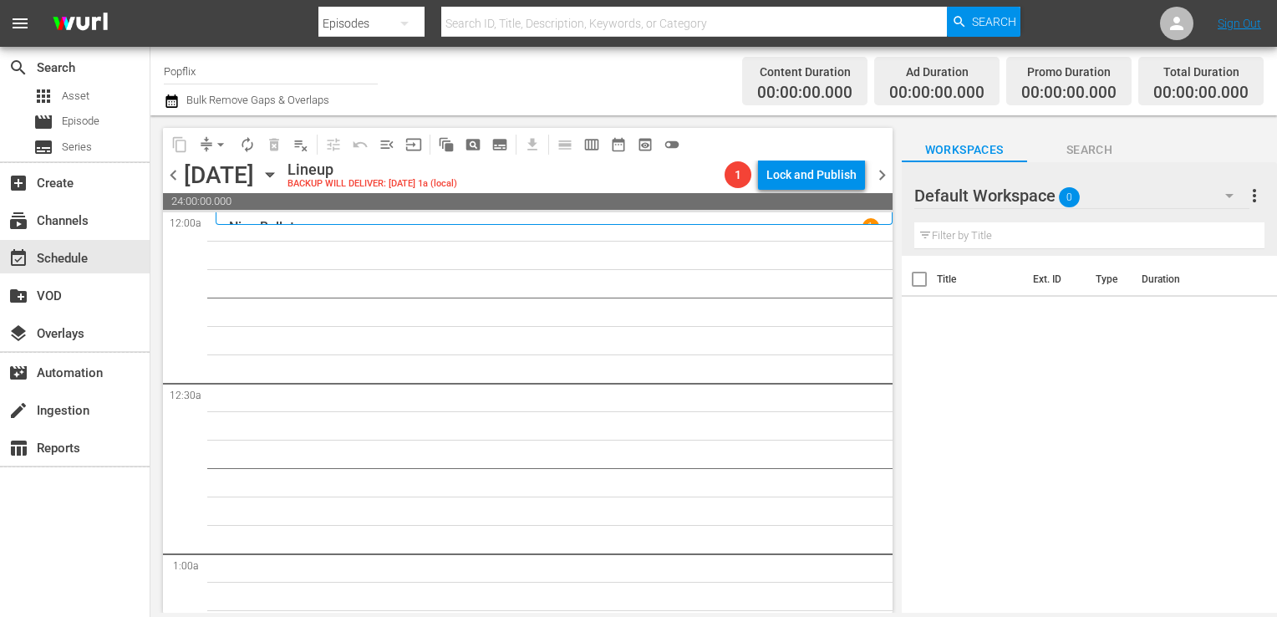
click at [173, 182] on span "chevron_left" at bounding box center [173, 175] width 21 height 21
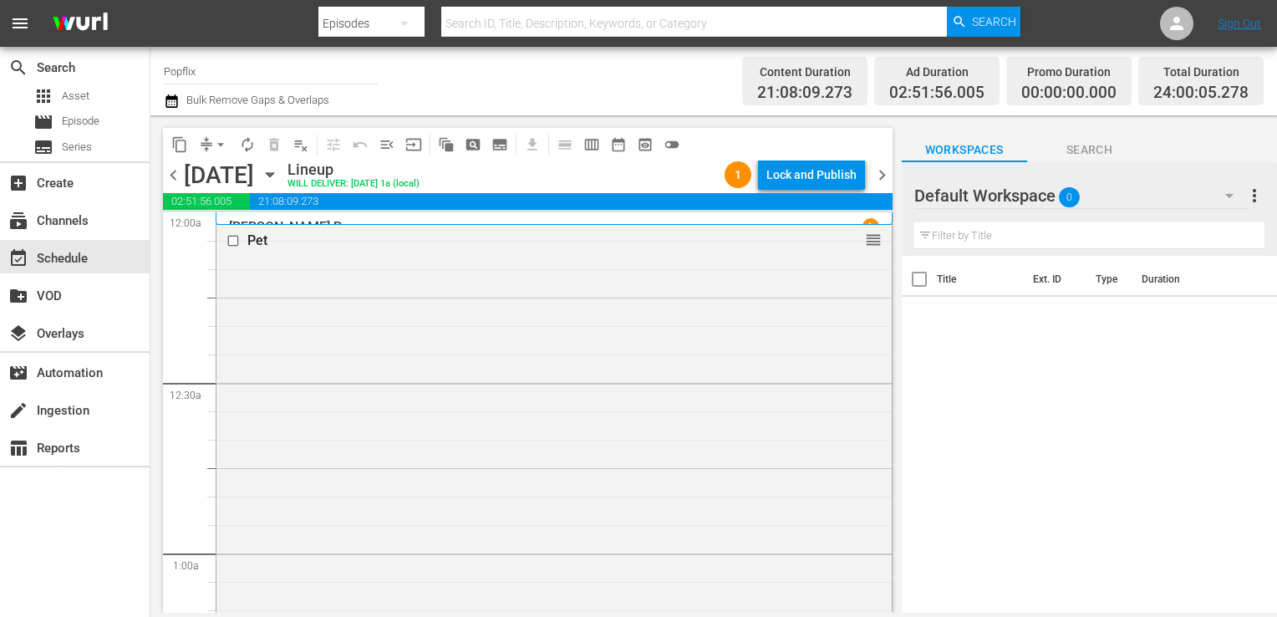
click at [273, 176] on icon "button" at bounding box center [270, 175] width 8 height 4
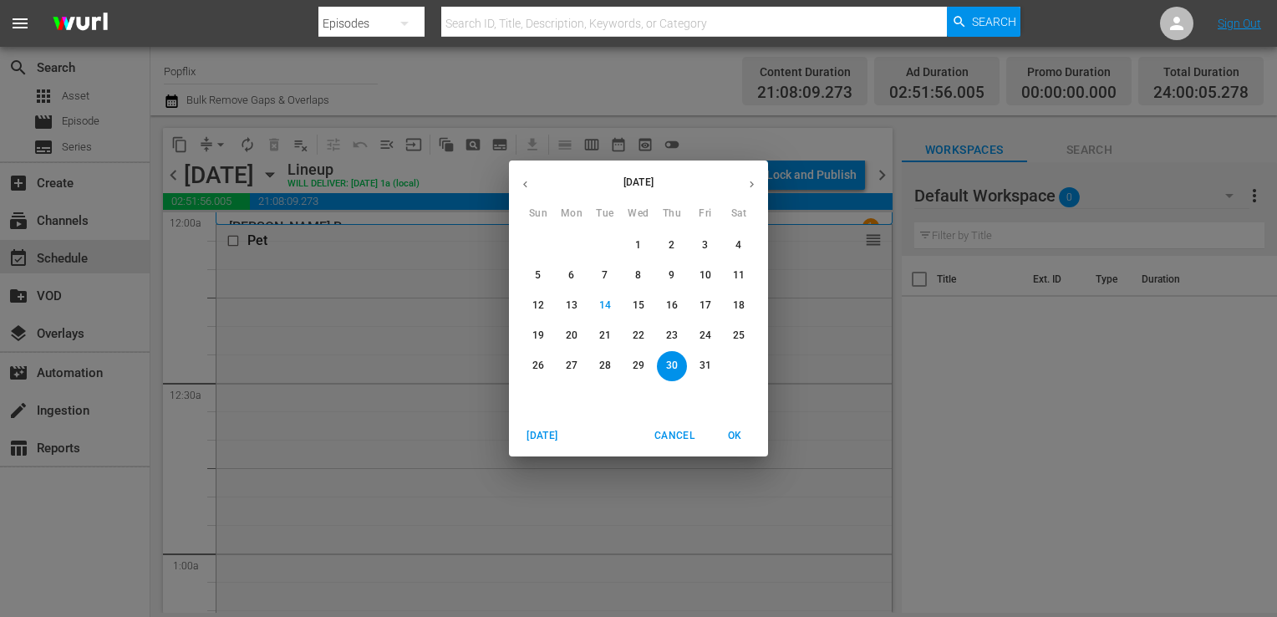
click at [677, 434] on span "Cancel" at bounding box center [674, 436] width 40 height 18
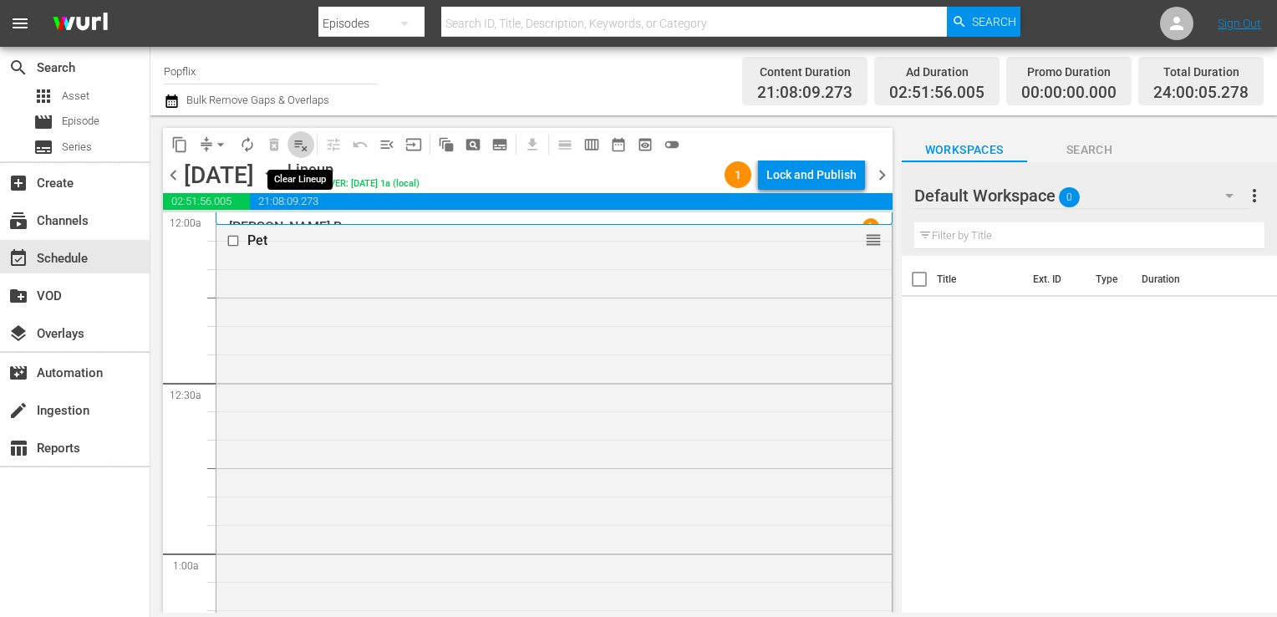
click at [290, 145] on button "playlist_remove_outlined" at bounding box center [300, 144] width 27 height 27
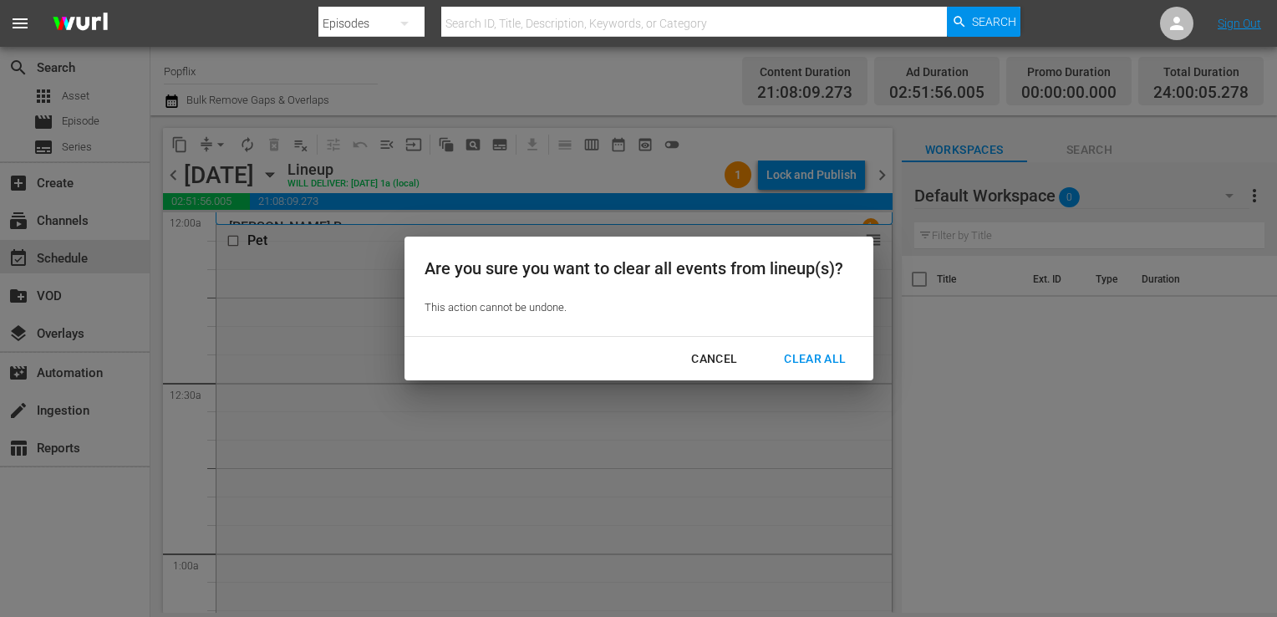
click at [808, 351] on div "Clear All" at bounding box center [815, 358] width 89 height 21
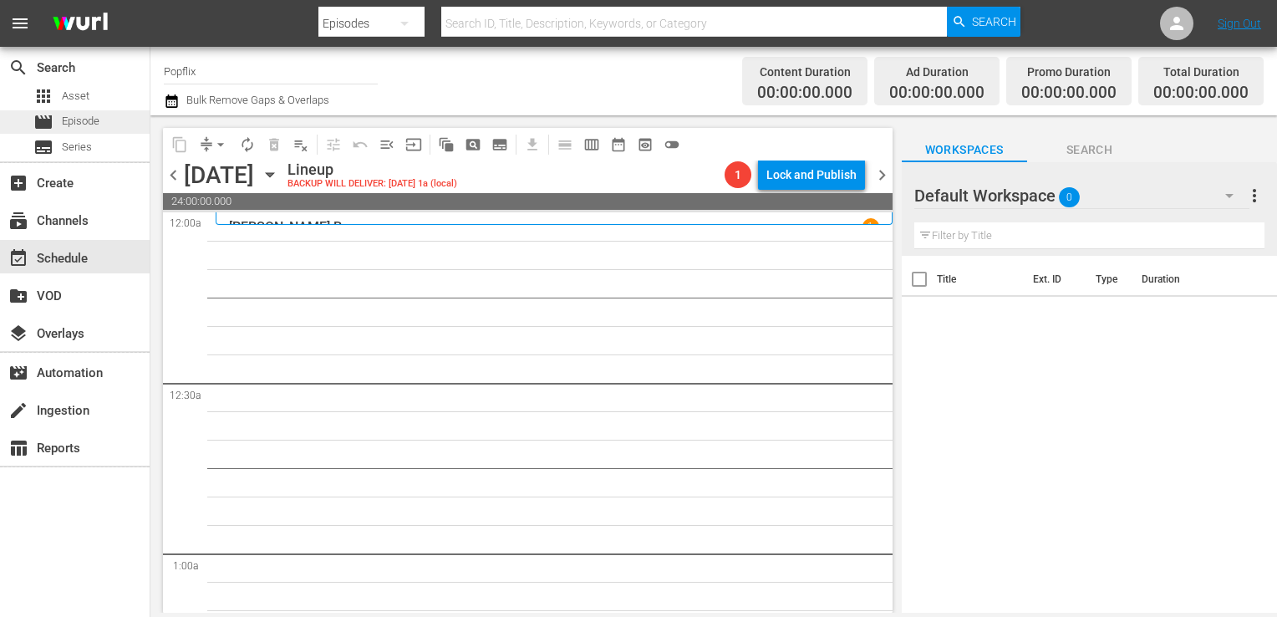
click at [48, 110] on div "movie Episode" at bounding box center [66, 121] width 66 height 23
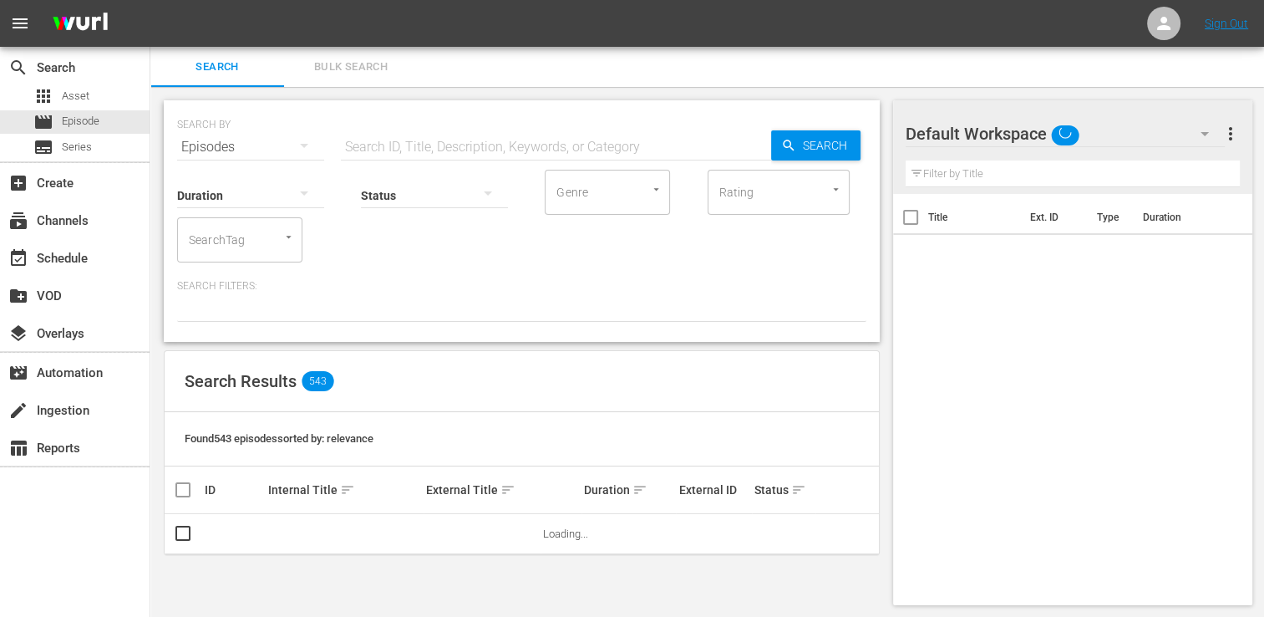
click at [339, 52] on button "Bulk Search" at bounding box center [351, 67] width 134 height 40
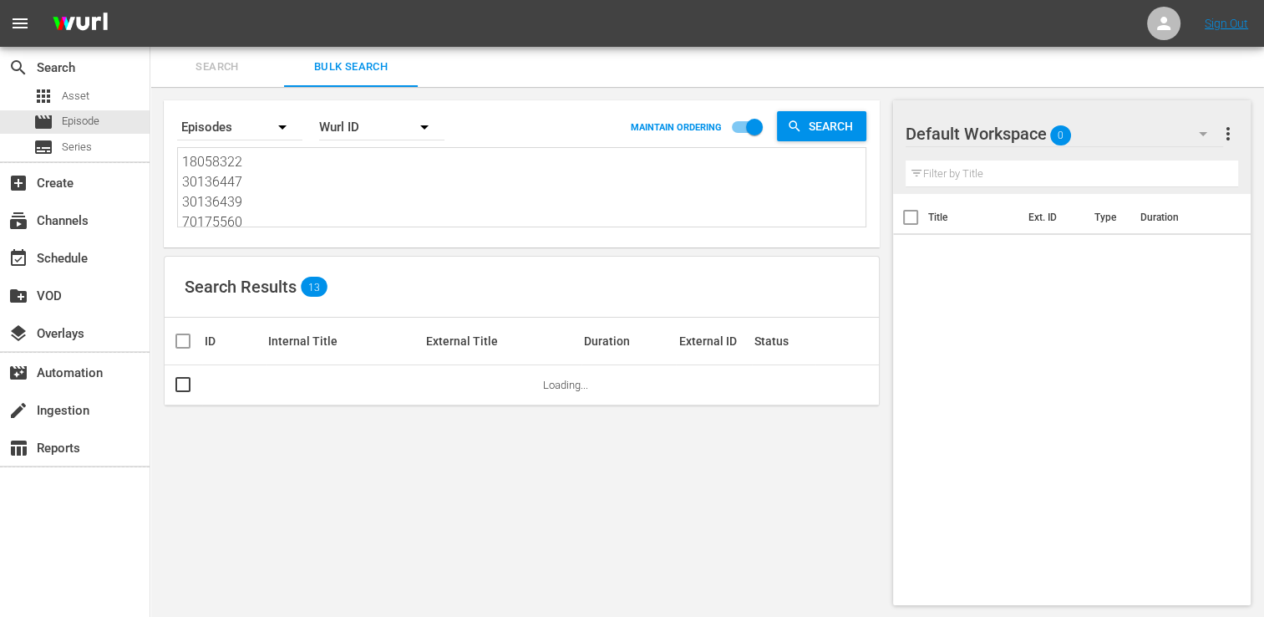
click at [294, 160] on textarea "18058322 30136447 30136439 70175560 70175555 37586559 47771965 18672312 3013644…" at bounding box center [524, 190] width 684 height 76
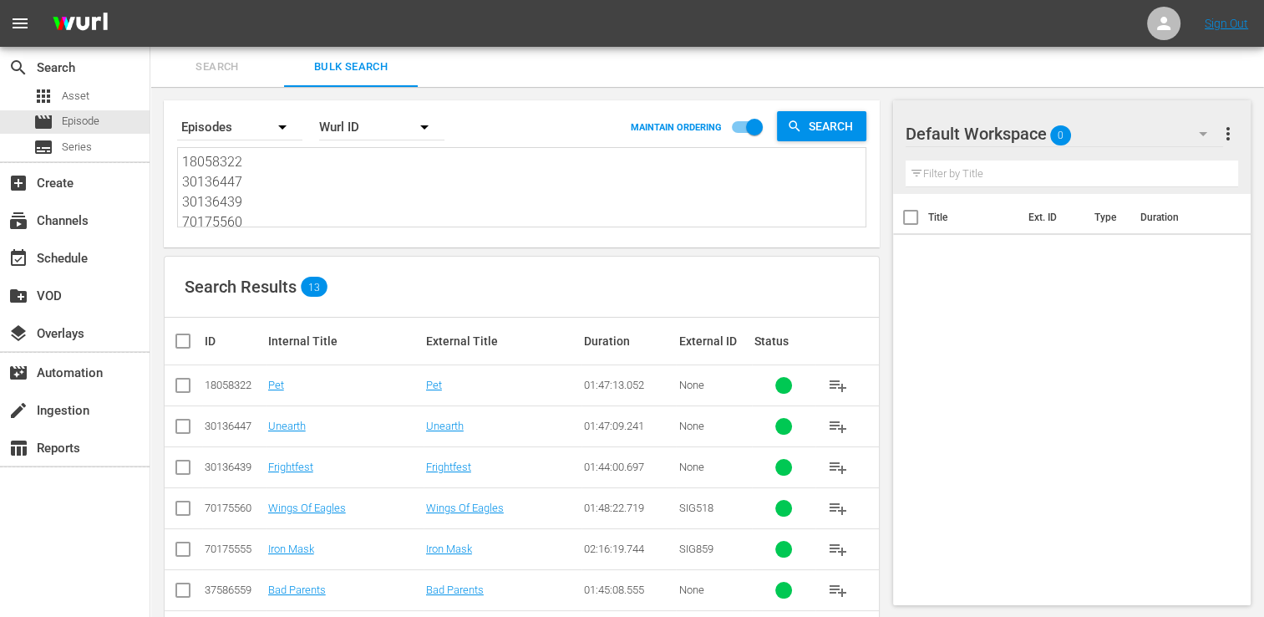
drag, startPoint x: 294, startPoint y: 195, endPoint x: 177, endPoint y: 131, distance: 133.1
click at [178, 158] on div "18058322 30136447 30136439 70175560 70175555 37586559 47771965 18672312 3013644…" at bounding box center [522, 187] width 688 height 79
drag, startPoint x: 257, startPoint y: 221, endPoint x: 188, endPoint y: 145, distance: 102.4
click at [188, 145] on div "Search By Episodes Order By [PERSON_NAME] ID MAINTAIN ORDERING Search 70175560 …" at bounding box center [521, 167] width 689 height 120
drag, startPoint x: 324, startPoint y: 213, endPoint x: 278, endPoint y: 213, distance: 46.0
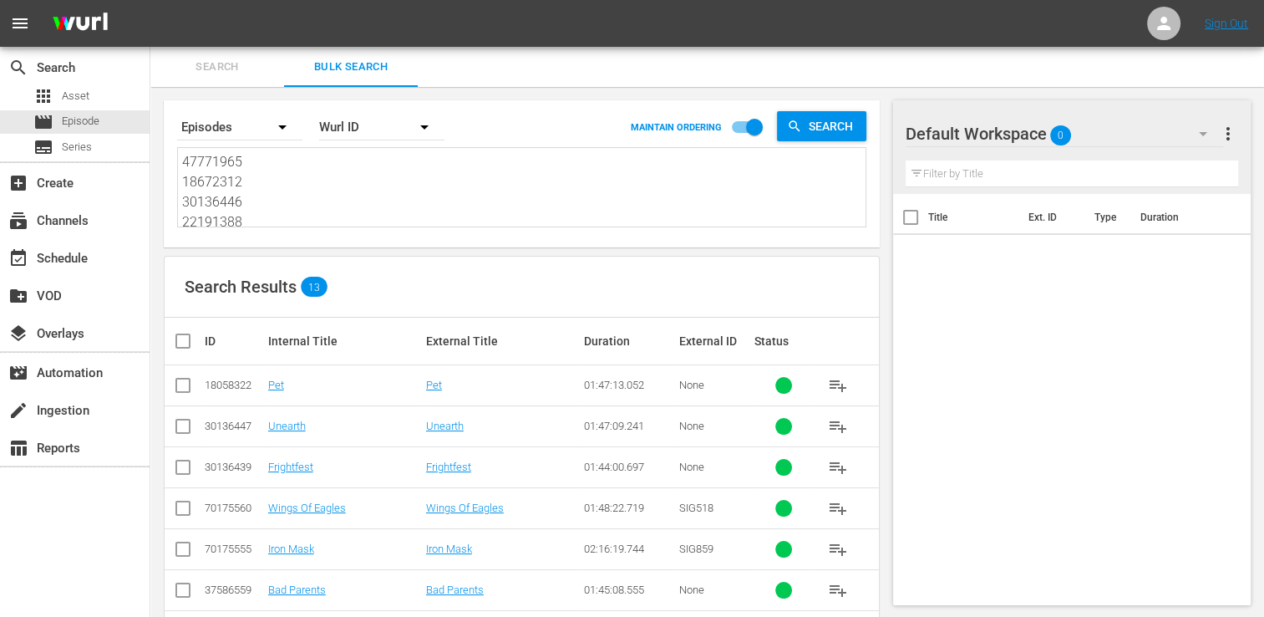
click at [278, 213] on textarea "47771965 18672312 30136446 22191388 40156266 22547113 69156362" at bounding box center [524, 190] width 684 height 76
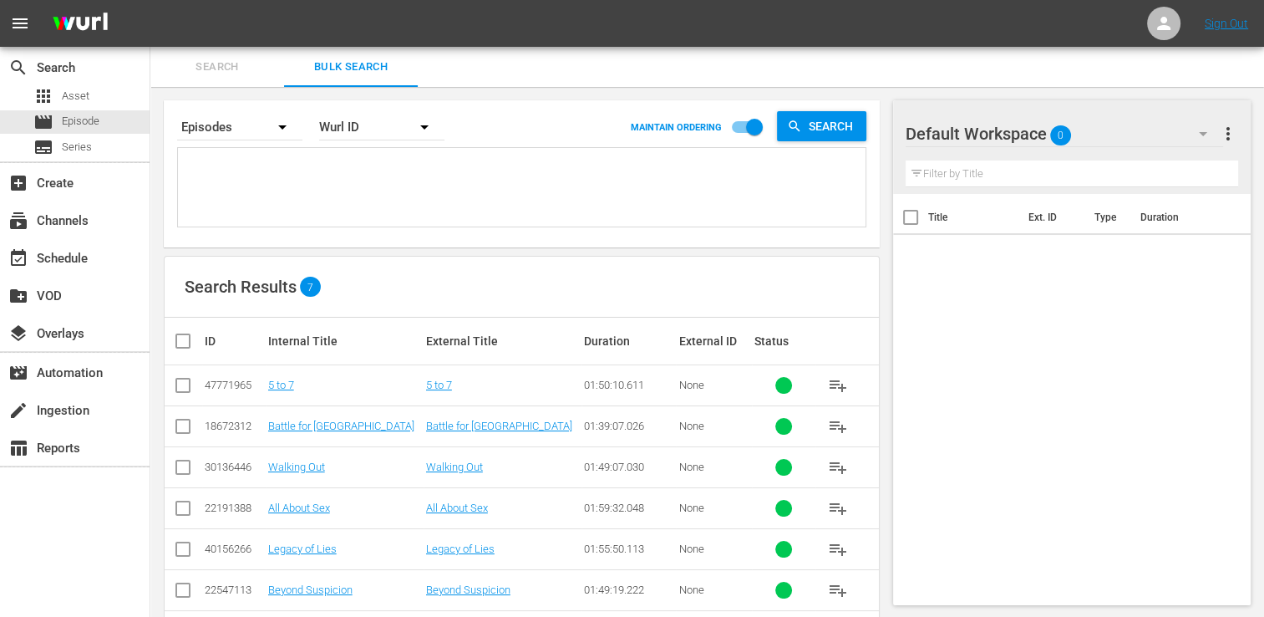
click at [358, 133] on div "Wurl ID" at bounding box center [381, 127] width 125 height 47
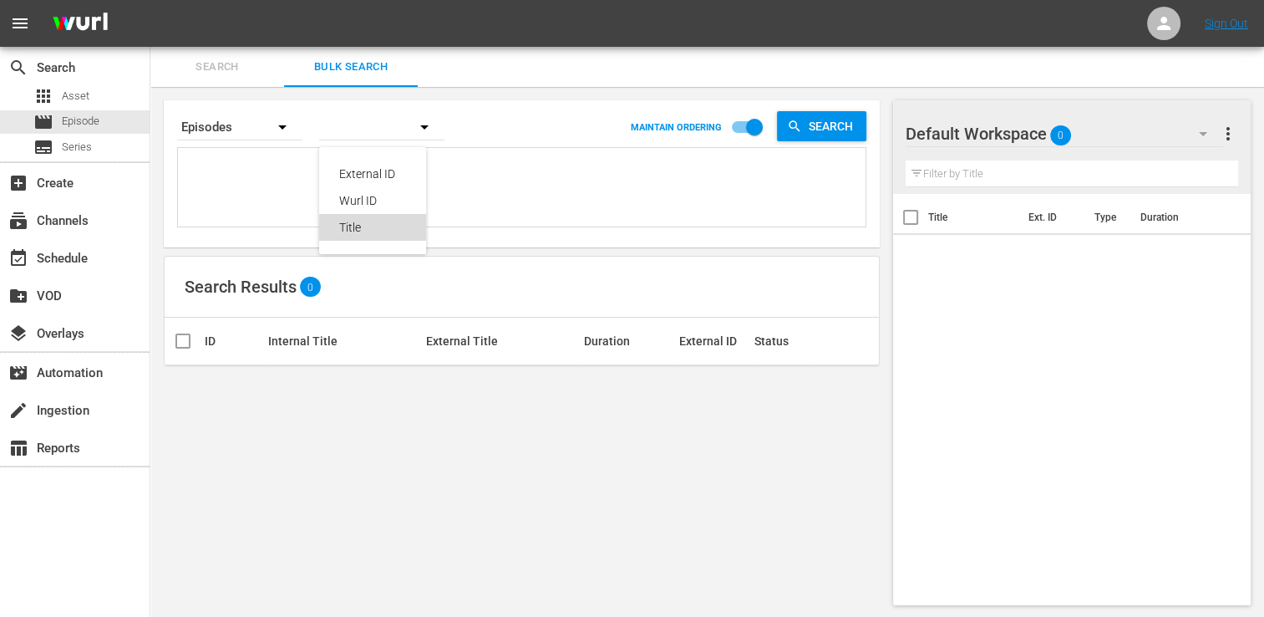
click at [365, 231] on div "Title" at bounding box center [372, 227] width 67 height 27
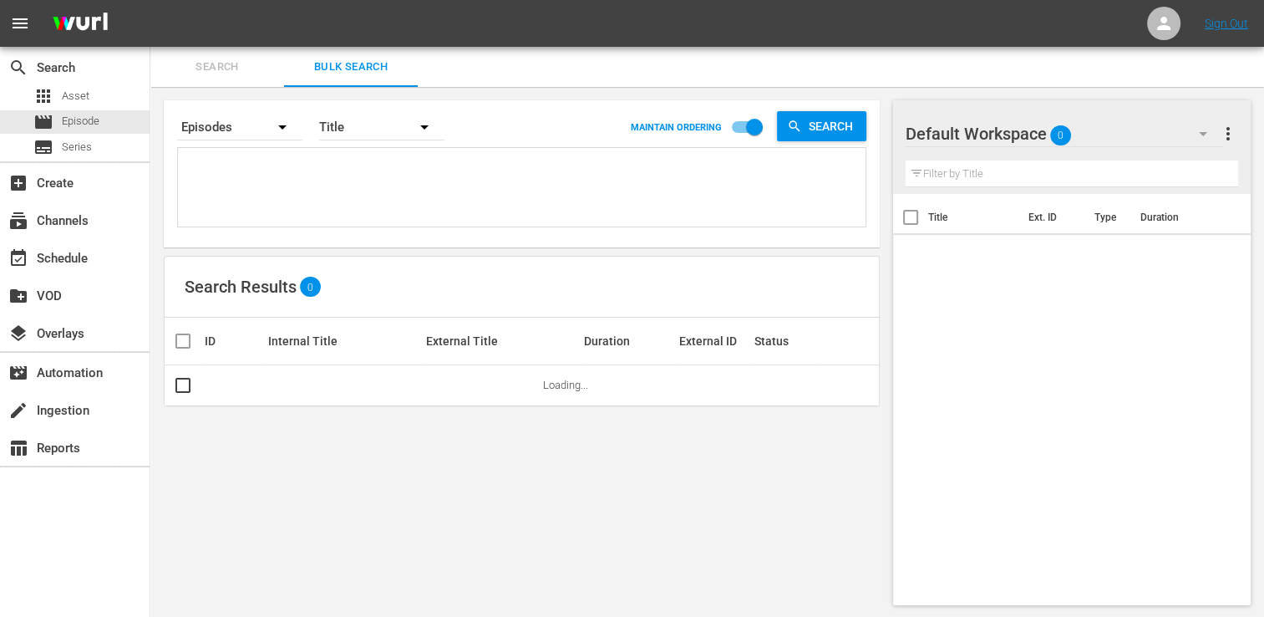
click at [267, 155] on div "External ID Wurl ID Title" at bounding box center [632, 308] width 1264 height 617
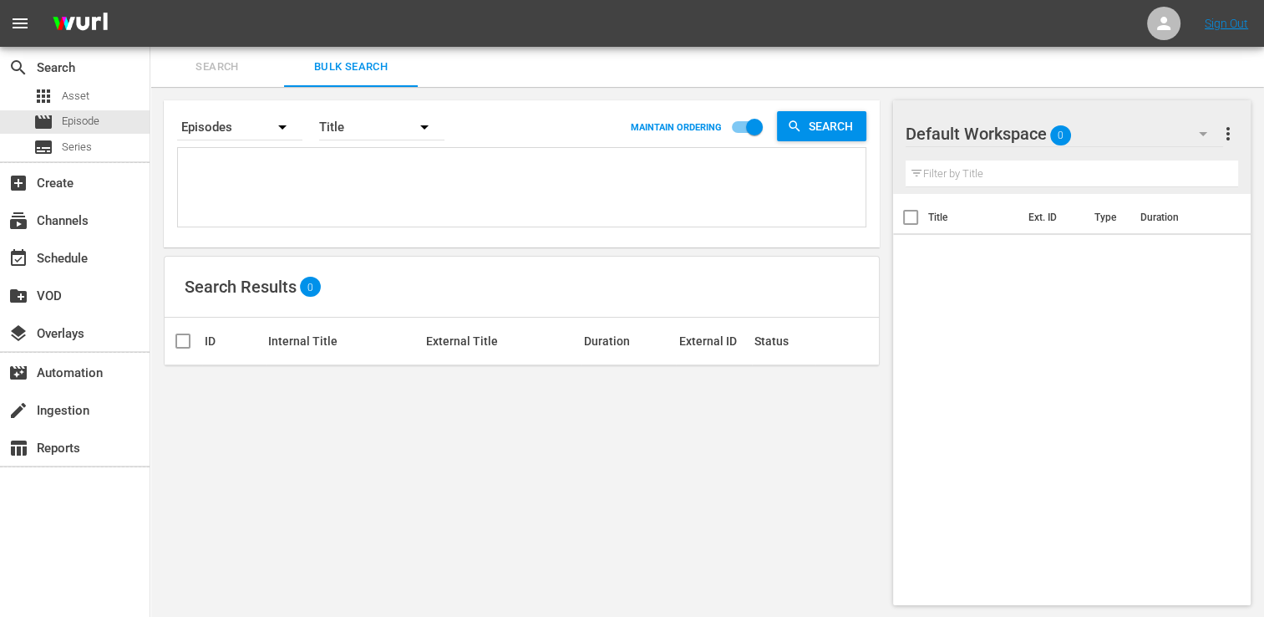
click at [206, 186] on textarea at bounding box center [524, 190] width 684 height 76
drag, startPoint x: 795, startPoint y: 121, endPoint x: 673, endPoint y: 149, distance: 125.1
click at [796, 121] on icon "button" at bounding box center [794, 126] width 15 height 15
click at [816, 132] on span "Search" at bounding box center [834, 126] width 64 height 30
click at [364, 190] on textarea "mythica" at bounding box center [524, 190] width 684 height 76
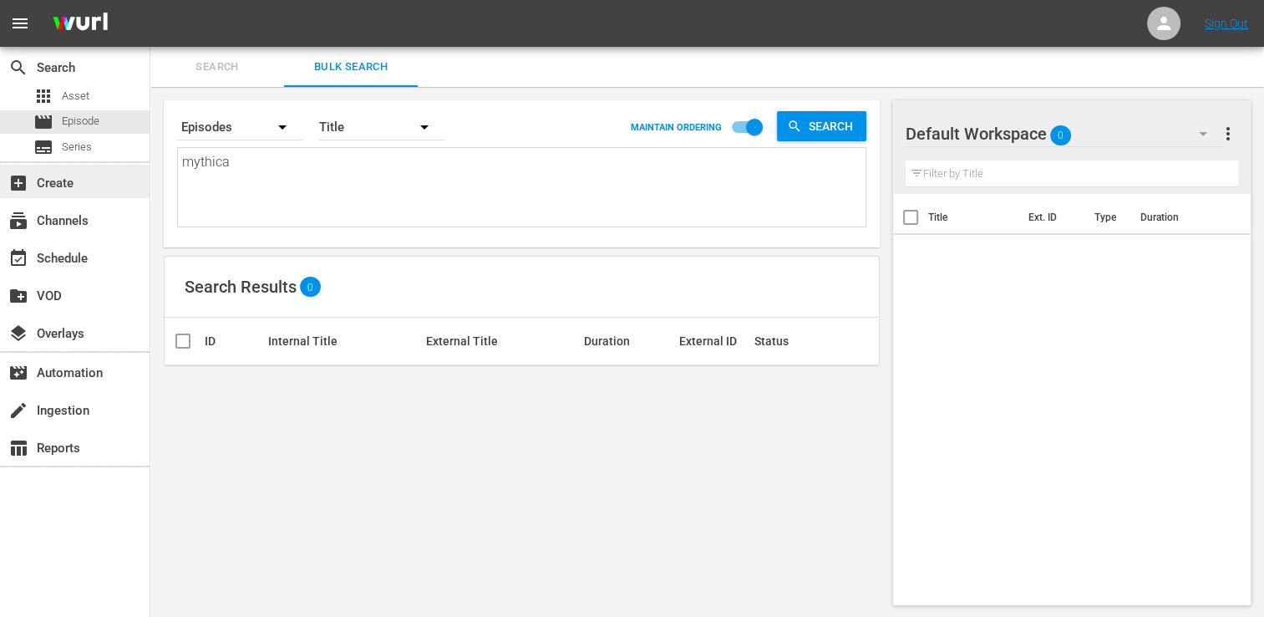
drag, startPoint x: 191, startPoint y: 172, endPoint x: 119, endPoint y: 167, distance: 72.9
click at [150, 0] on div "search Search apps Asset movie Episode subtitles Series add_box Create subscrip…" at bounding box center [707, 0] width 1114 height 0
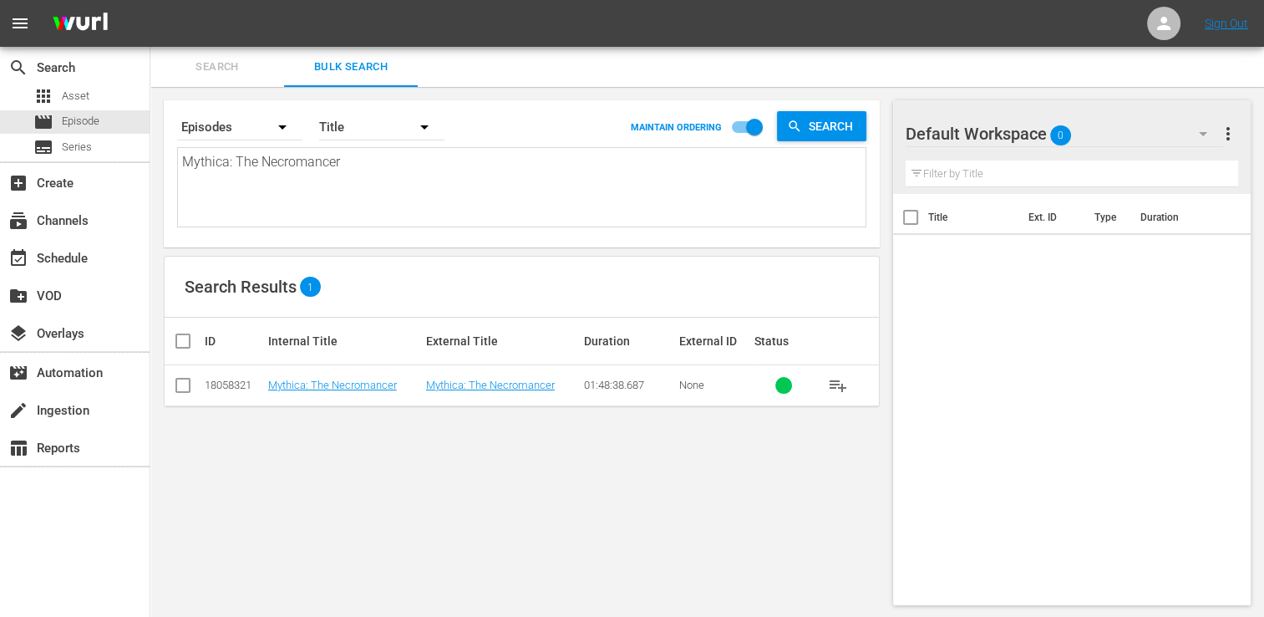
click at [243, 387] on div "18058321" at bounding box center [234, 385] width 58 height 13
drag, startPoint x: 255, startPoint y: 386, endPoint x: 194, endPoint y: 383, distance: 61.1
click at [194, 383] on tr "18058321 Mythica: The Necromancer Mythica: The Necromancer 01:48:38.687 None pl…" at bounding box center [522, 385] width 715 height 41
copy div "18058321"
click at [247, 172] on textarea "Mythica: The Necromancer" at bounding box center [524, 190] width 684 height 76
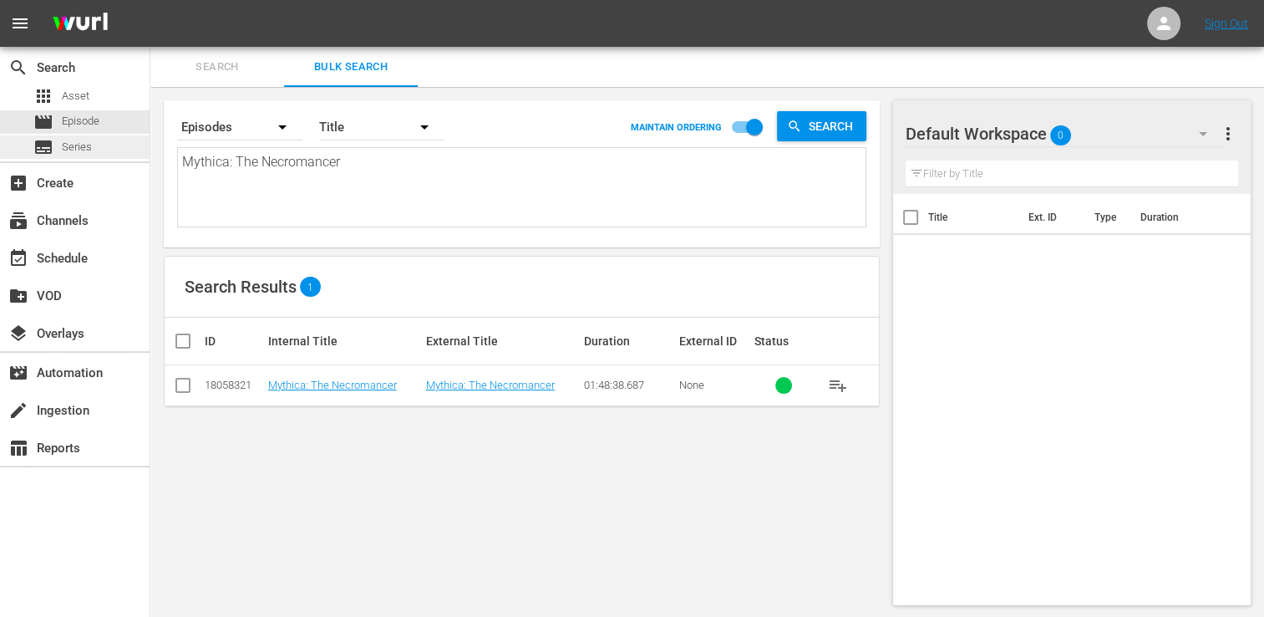
drag, startPoint x: 318, startPoint y: 169, endPoint x: 109, endPoint y: 155, distance: 209.4
click at [150, 0] on div "search Search apps Asset movie Episode subtitles Series add_box Create subscrip…" at bounding box center [707, 0] width 1114 height 0
click at [388, 173] on textarea "Mythica: The Necromancer" at bounding box center [524, 190] width 684 height 76
drag, startPoint x: 348, startPoint y: 161, endPoint x: 69, endPoint y: 170, distance: 278.4
click at [150, 0] on div "search Search apps Asset movie Episode subtitles Series add_box Create subscrip…" at bounding box center [707, 0] width 1114 height 0
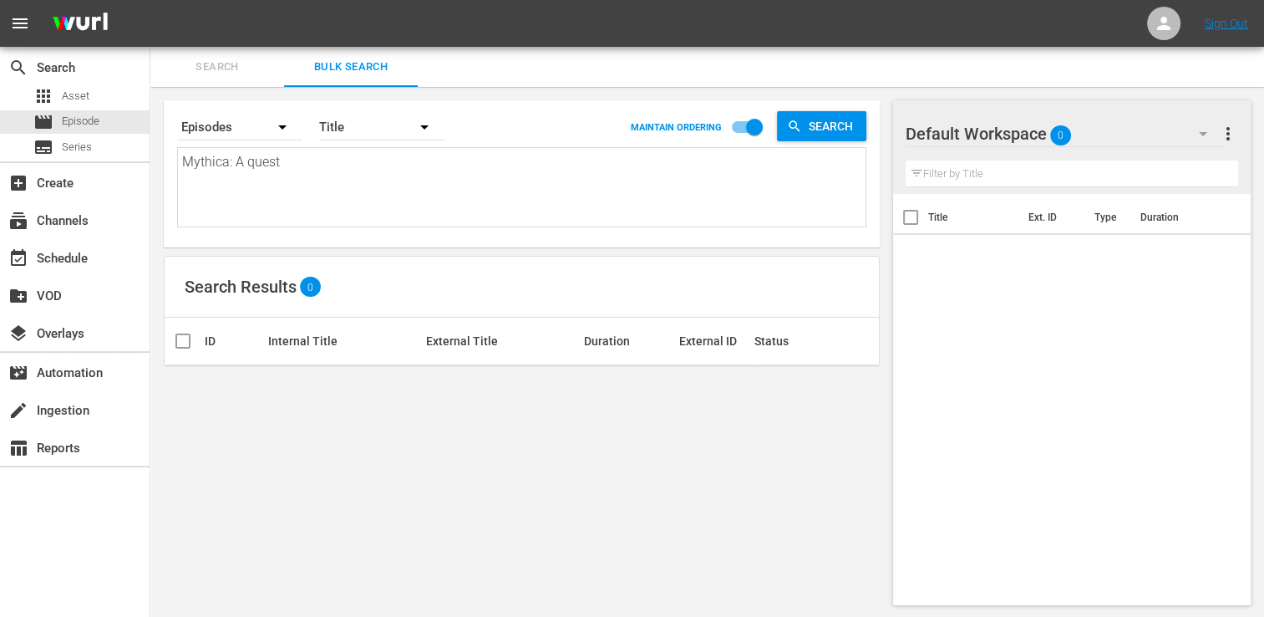
click at [214, 155] on textarea "Mythica: A quest" at bounding box center [524, 190] width 684 height 76
click at [283, 158] on textarea "Mythica: A quest" at bounding box center [524, 190] width 684 height 76
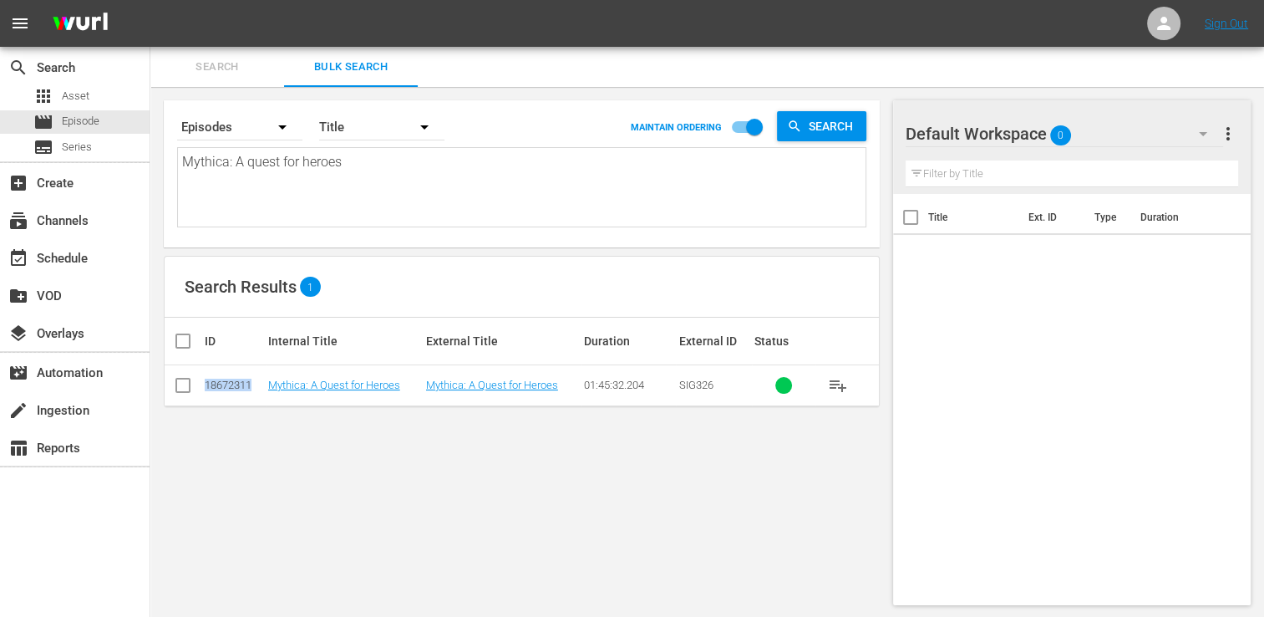
drag, startPoint x: 255, startPoint y: 393, endPoint x: 204, endPoint y: 393, distance: 51.0
click at [204, 393] on td "18672311" at bounding box center [234, 385] width 64 height 41
copy div "18672311"
click at [221, 51] on button "Search" at bounding box center [217, 67] width 134 height 40
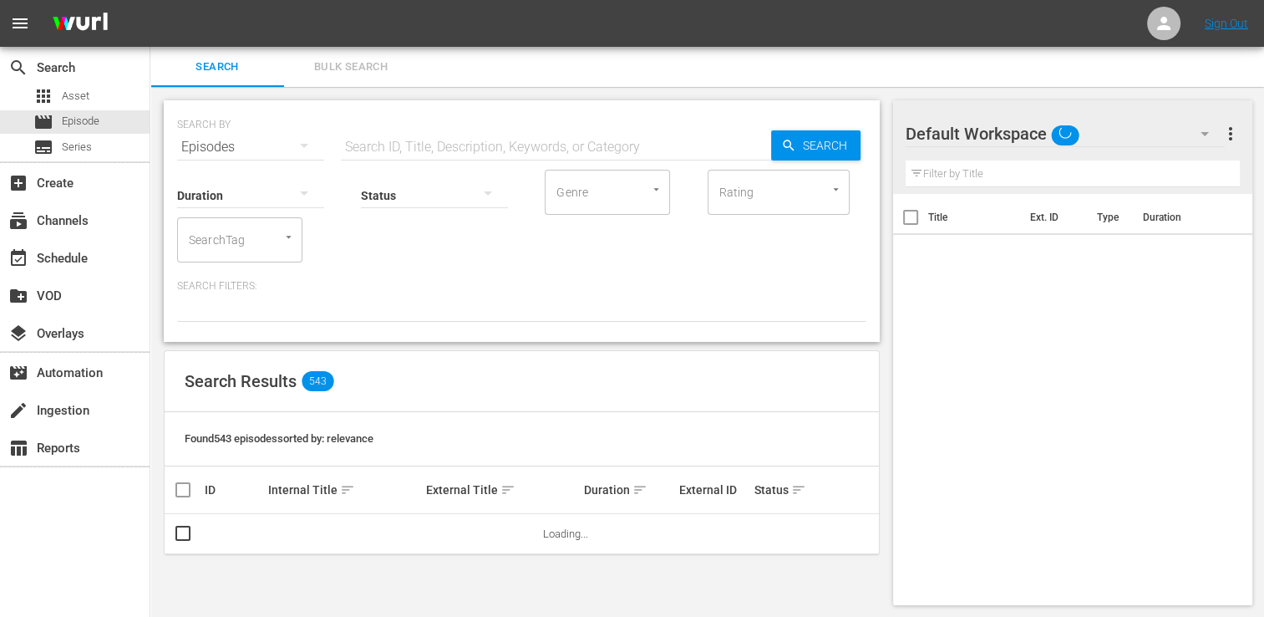
click at [351, 71] on span "Bulk Search" at bounding box center [351, 67] width 114 height 19
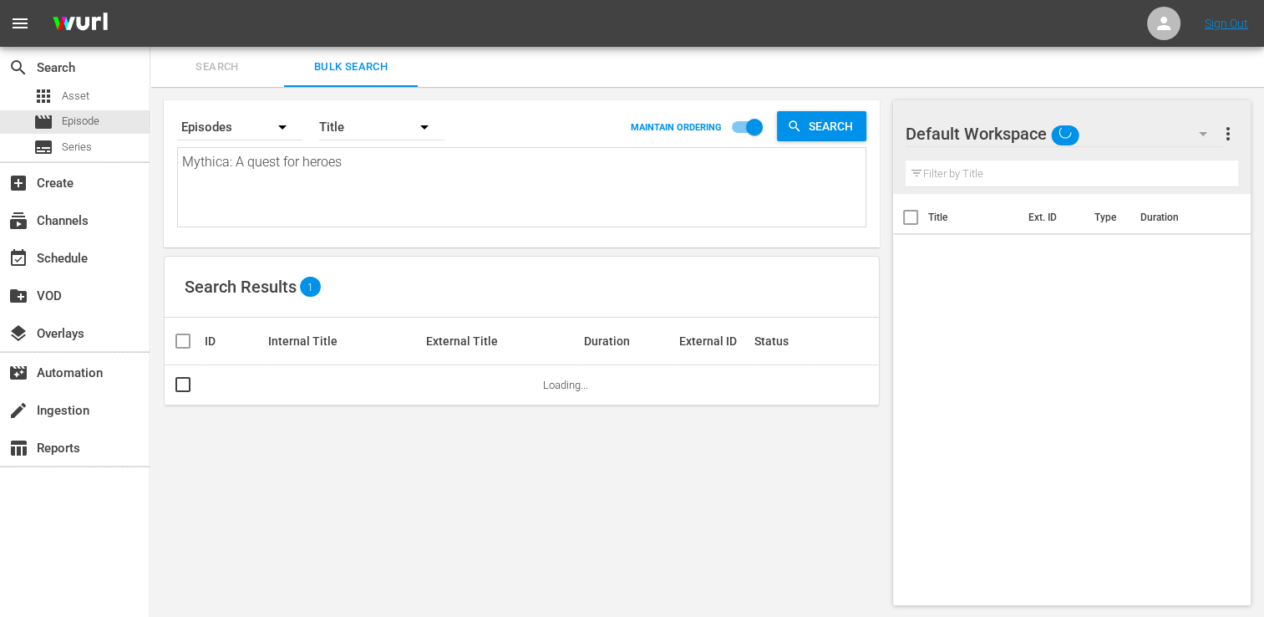
click at [298, 152] on textarea "Mythica: A quest for heroes" at bounding box center [524, 190] width 684 height 76
click at [388, 125] on div "Title" at bounding box center [381, 127] width 125 height 47
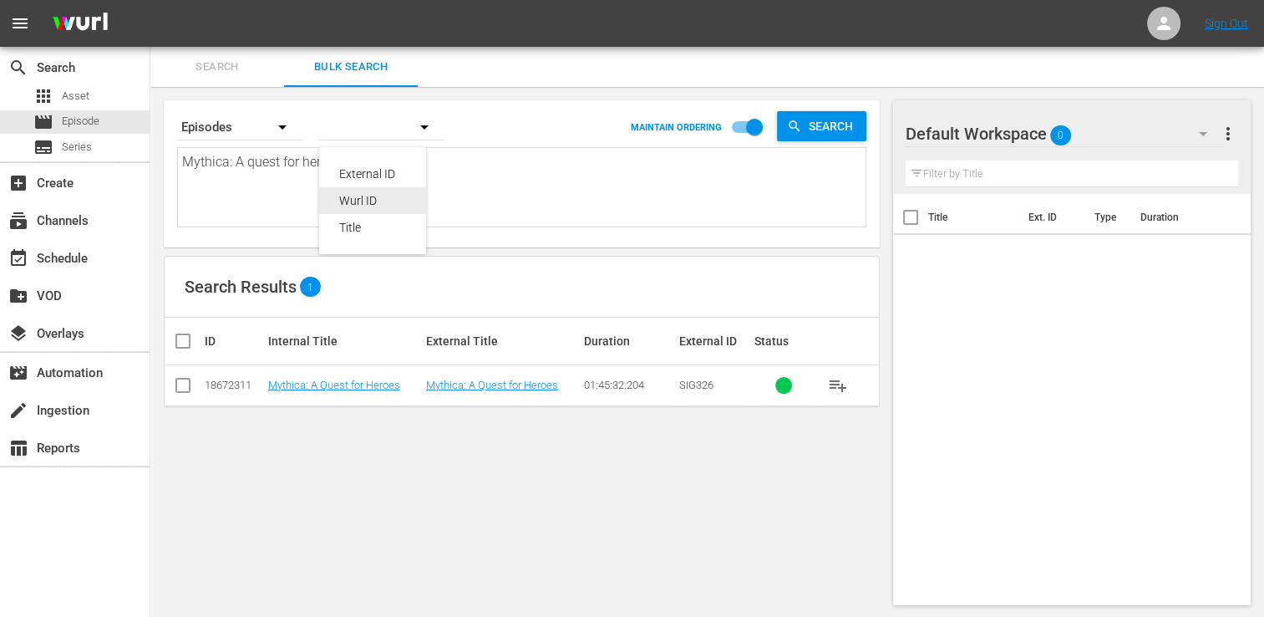
click at [374, 190] on div "Wurl ID" at bounding box center [372, 200] width 67 height 27
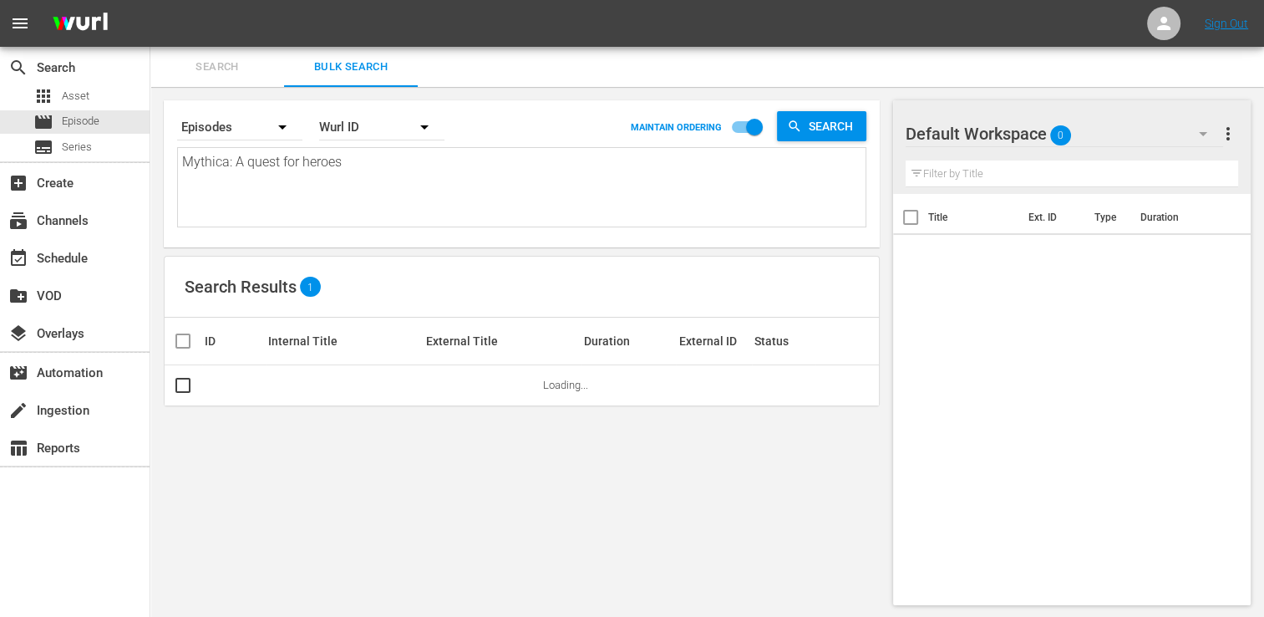
click at [370, 184] on div "External ID Wurl ID Title" at bounding box center [632, 308] width 1264 height 617
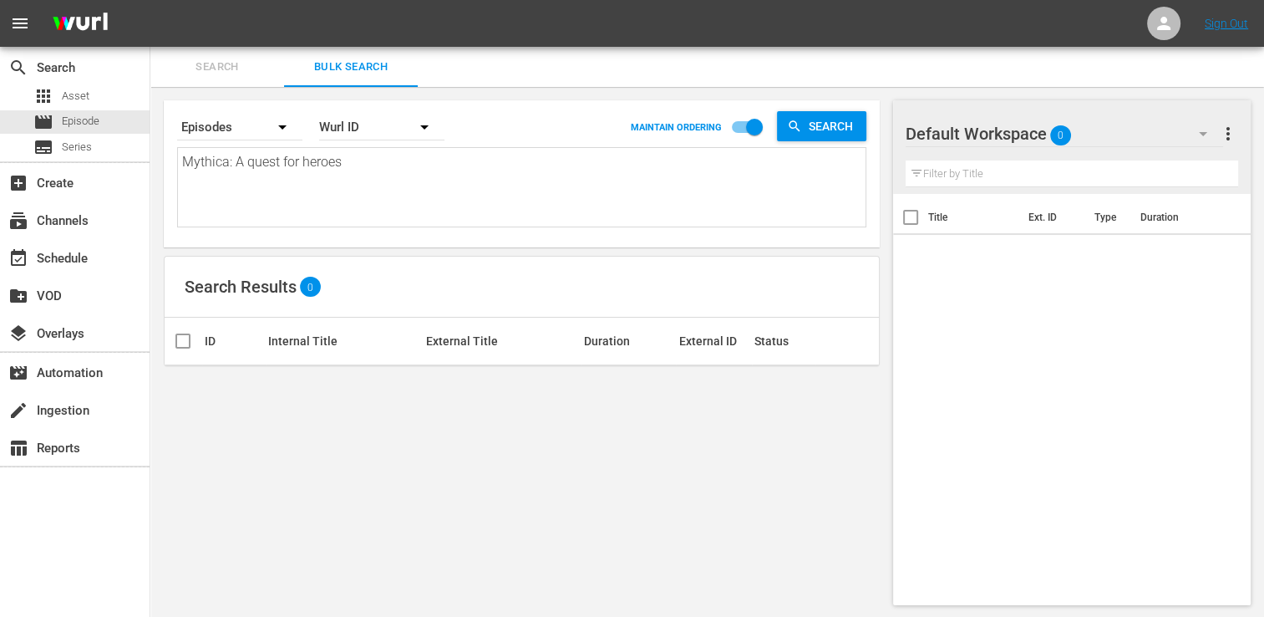
click at [370, 184] on textarea "Mythica: A quest for heroes" at bounding box center [524, 190] width 684 height 76
drag, startPoint x: 364, startPoint y: 184, endPoint x: 155, endPoint y: 156, distance: 210.7
click at [155, 156] on div "Search By Episodes Order By [PERSON_NAME] ID MAINTAIN ORDERING Search Mythica: …" at bounding box center [521, 353] width 743 height 532
click at [110, 270] on div "event_available Schedule" at bounding box center [75, 256] width 150 height 33
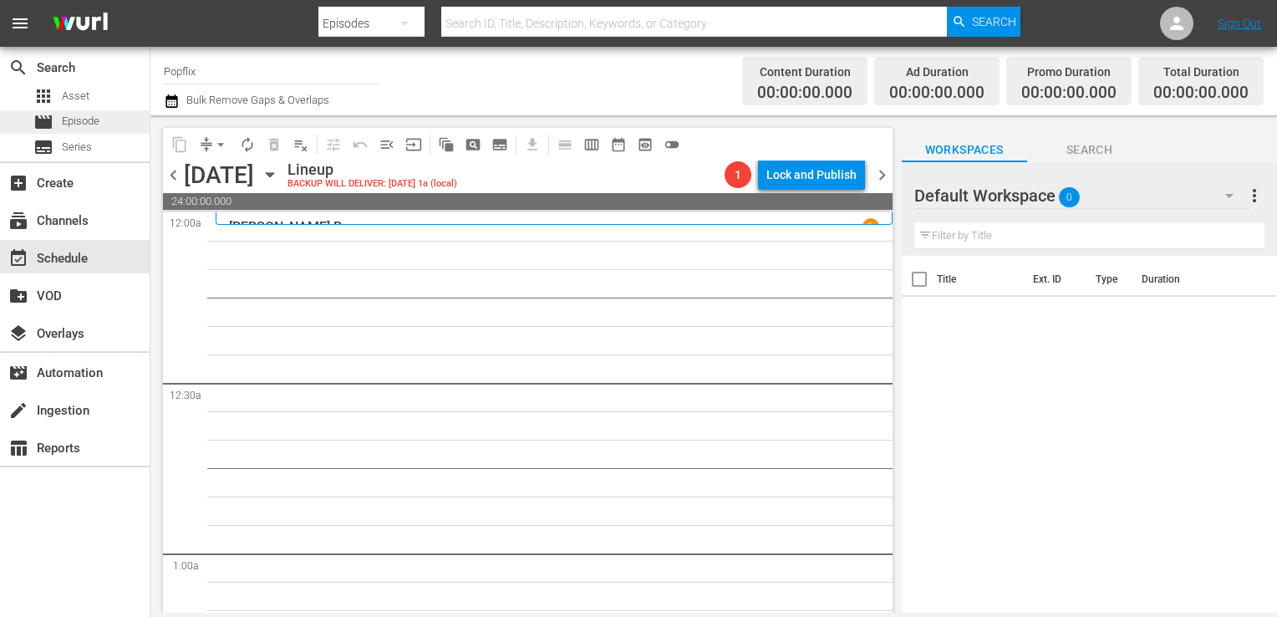
click at [87, 111] on div "movie Episode" at bounding box center [66, 121] width 66 height 23
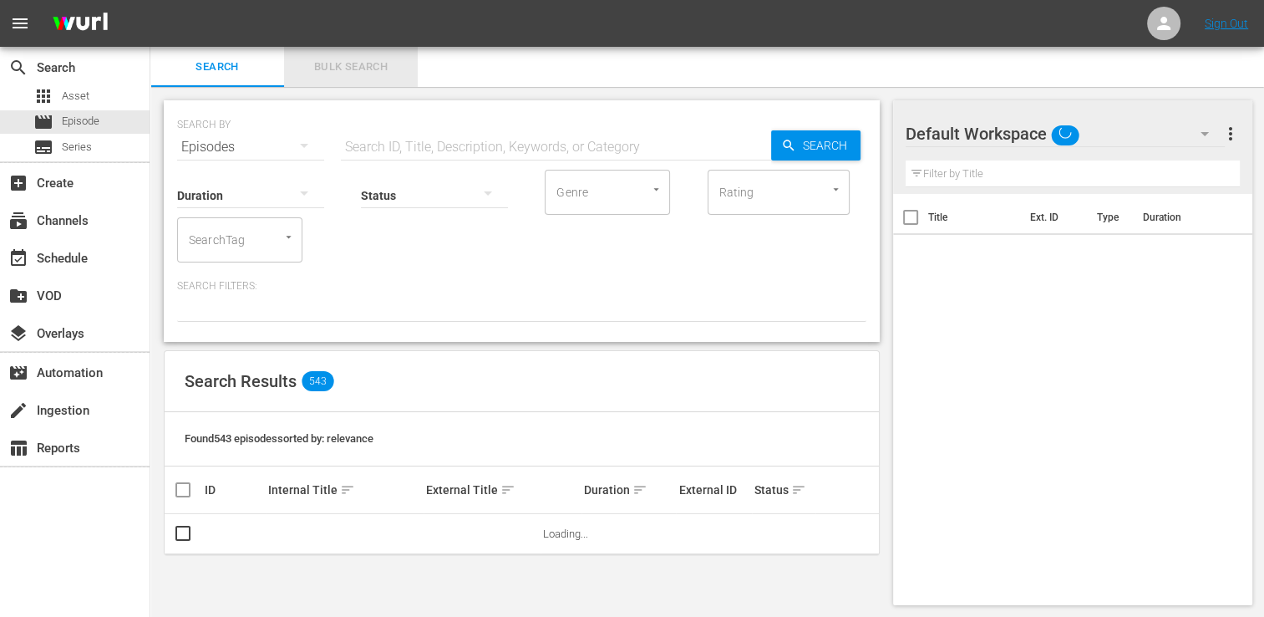
click at [329, 68] on span "Bulk Search" at bounding box center [351, 67] width 114 height 19
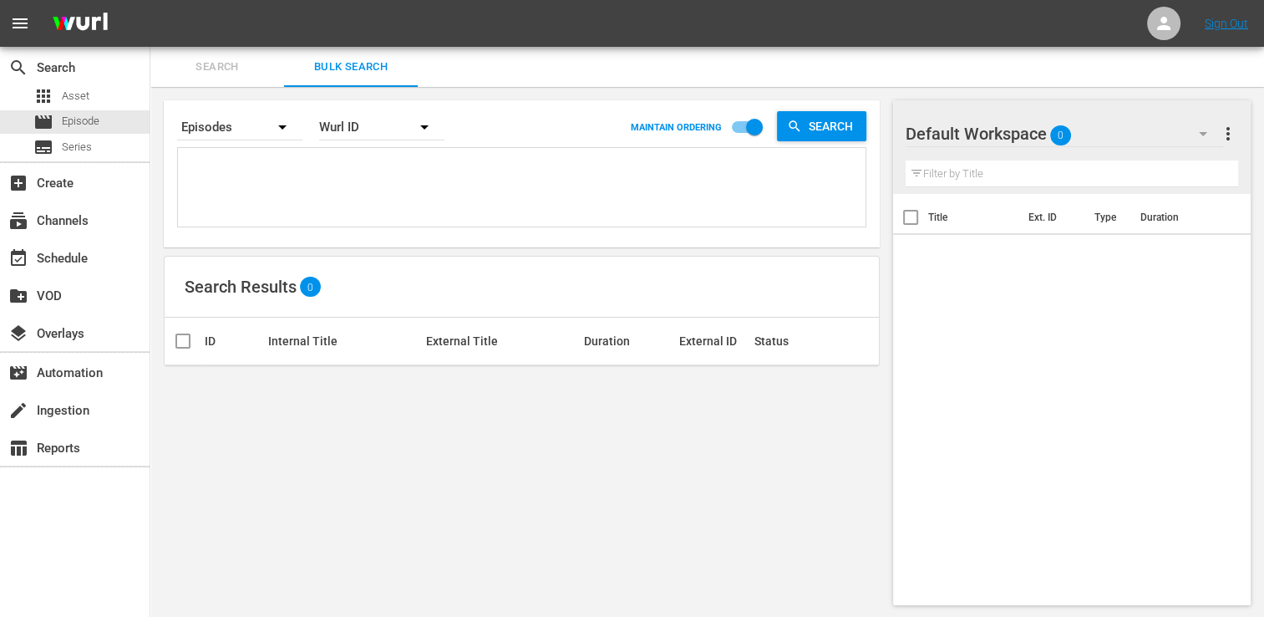
click at [221, 169] on textarea at bounding box center [524, 190] width 684 height 76
paste textarea "18058308 29886060 29761214 55144056 43764144 25970971 38903719 56851183 1867231…"
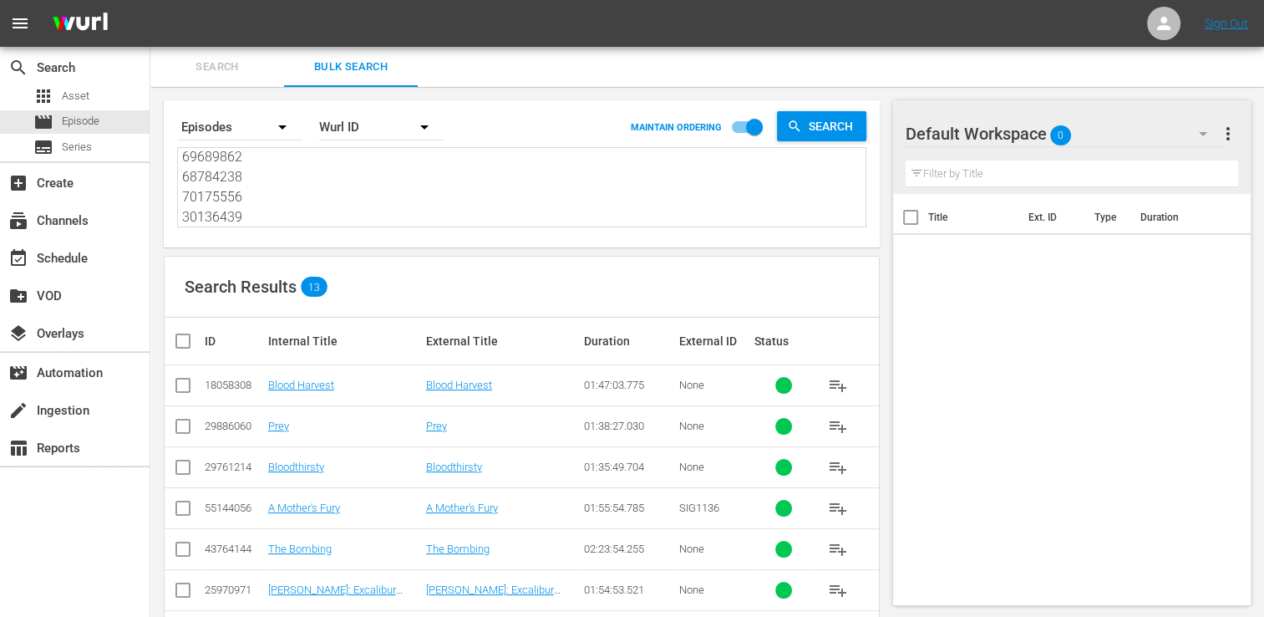
click at [190, 334] on input "checkbox" at bounding box center [189, 341] width 33 height 20
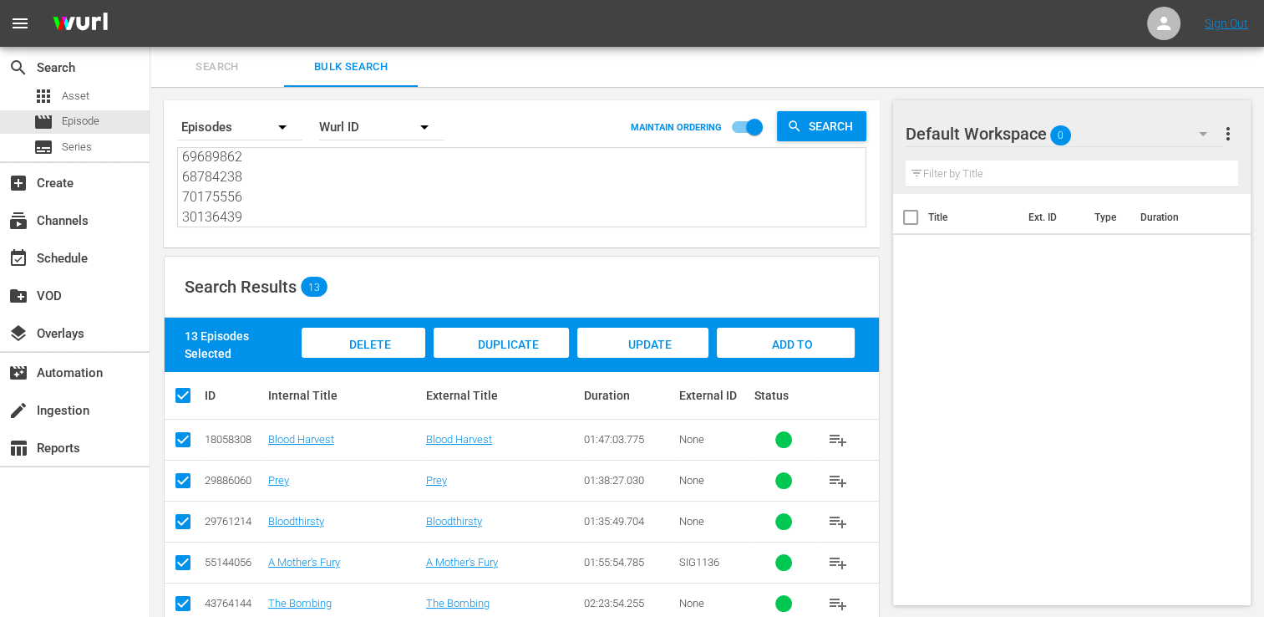
click at [825, 339] on div "Add to Workspace" at bounding box center [786, 359] width 138 height 63
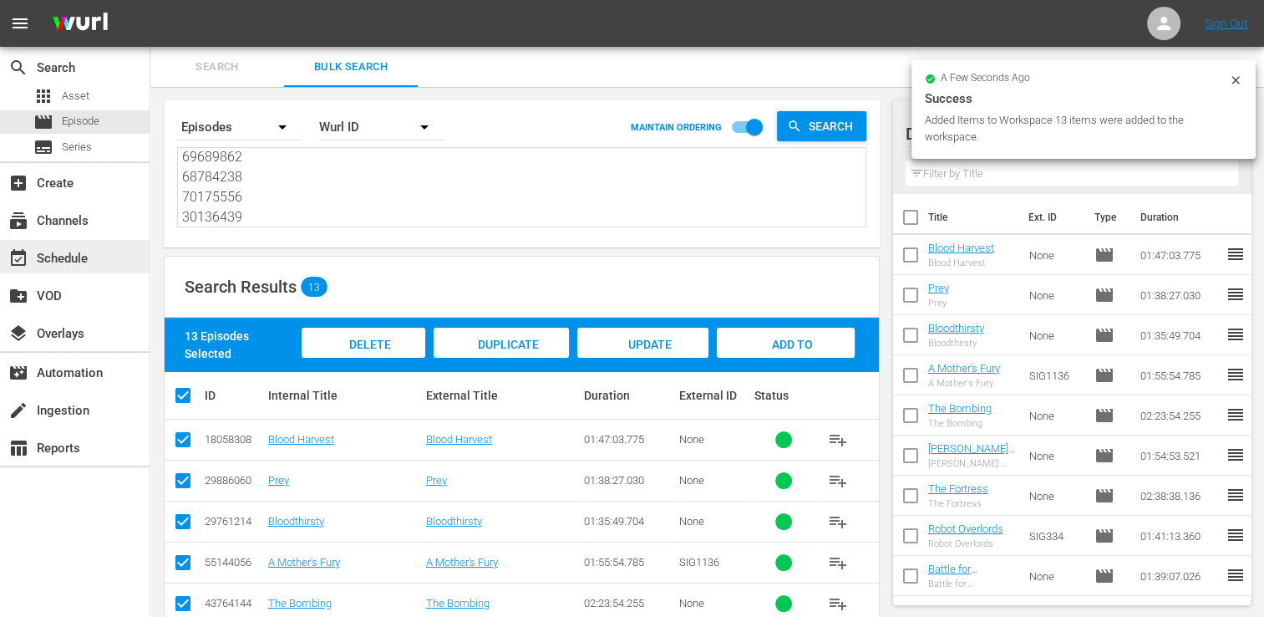
click at [62, 250] on div "event_available Schedule" at bounding box center [47, 255] width 94 height 15
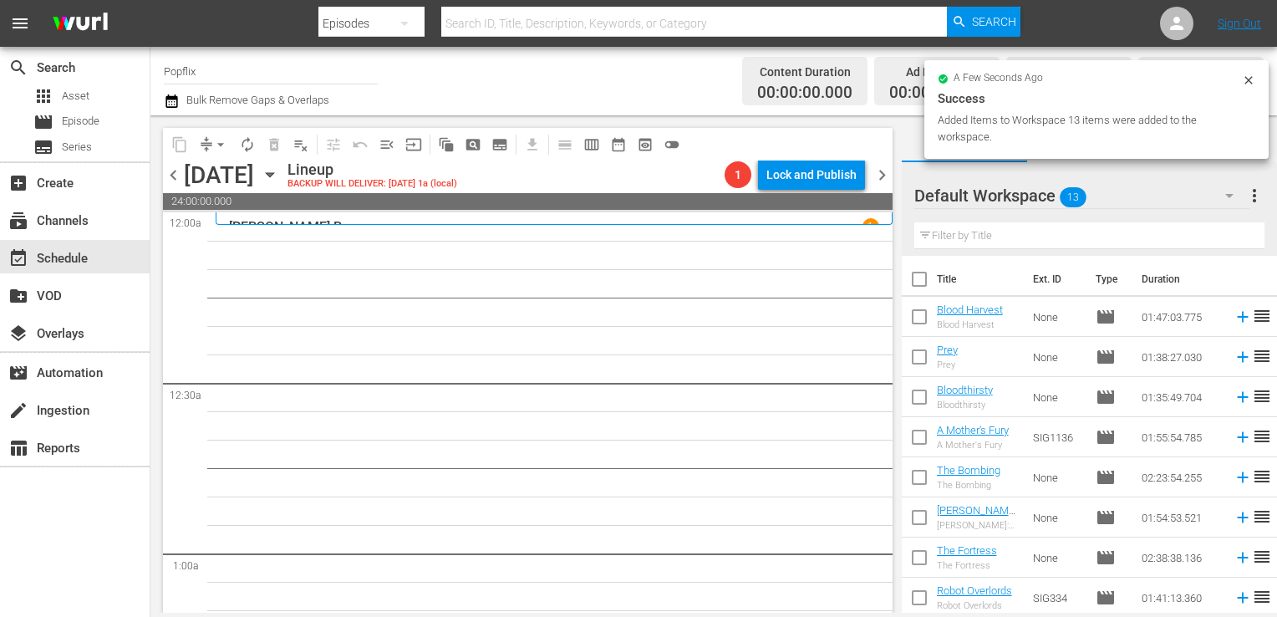
click at [914, 279] on input "checkbox" at bounding box center [919, 282] width 35 height 35
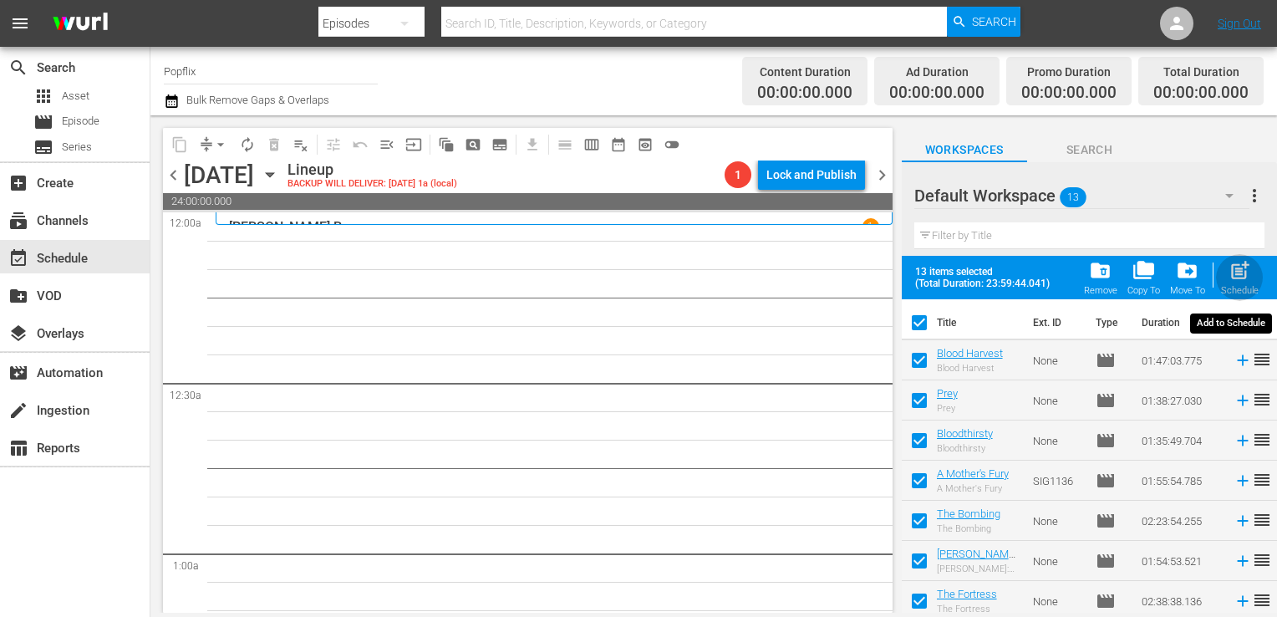
click at [1223, 266] on div "post_add Schedule" at bounding box center [1240, 277] width 38 height 37
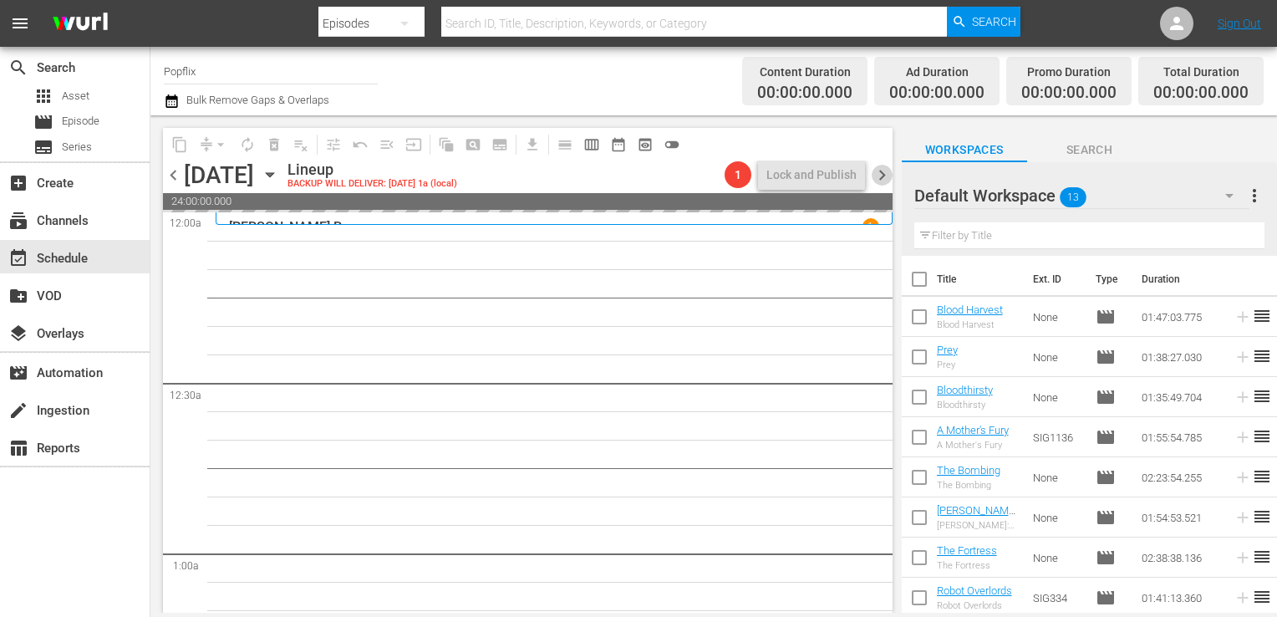
click at [886, 169] on span "chevron_right" at bounding box center [882, 175] width 21 height 21
click at [175, 176] on span "chevron_left" at bounding box center [173, 175] width 21 height 21
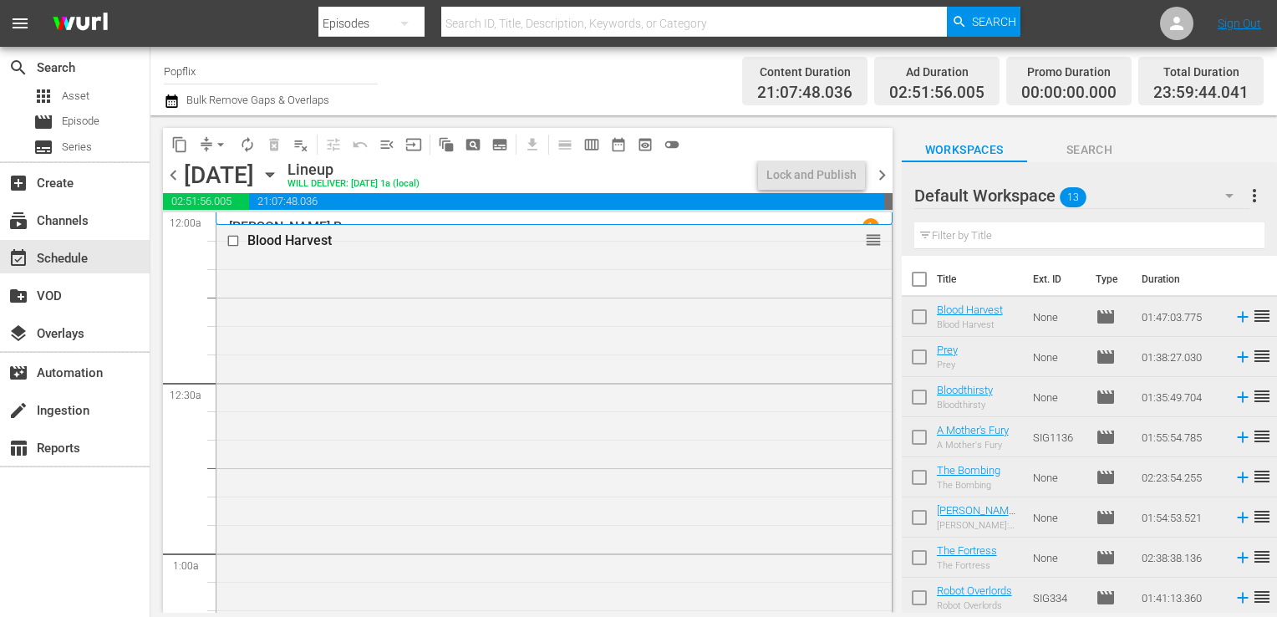
click at [1244, 198] on span "more_vert" at bounding box center [1254, 196] width 20 height 20
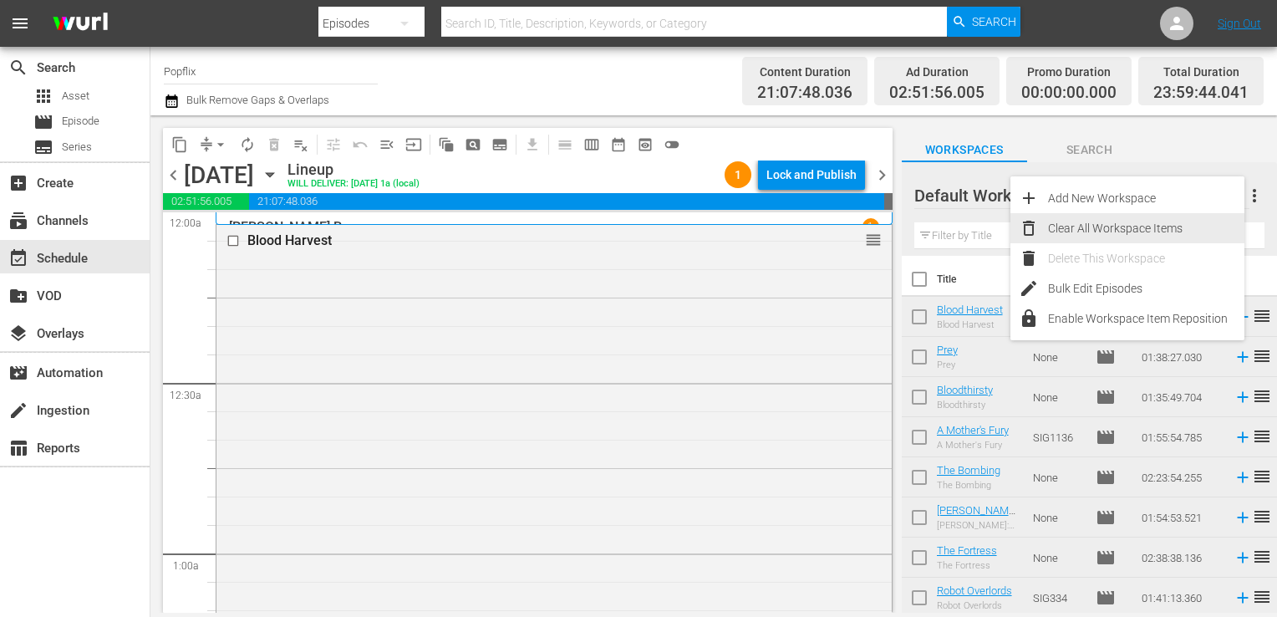
click at [1079, 233] on div "Clear All Workspace Items" at bounding box center [1146, 228] width 196 height 30
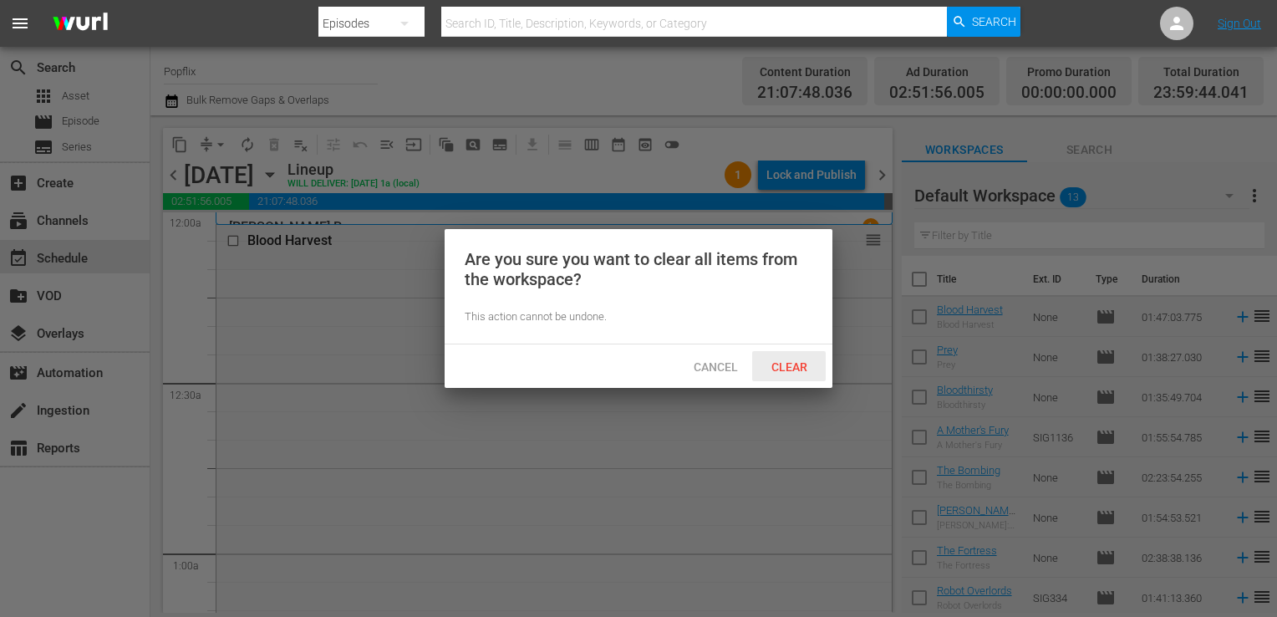
click at [809, 357] on div "Clear" at bounding box center [789, 366] width 74 height 31
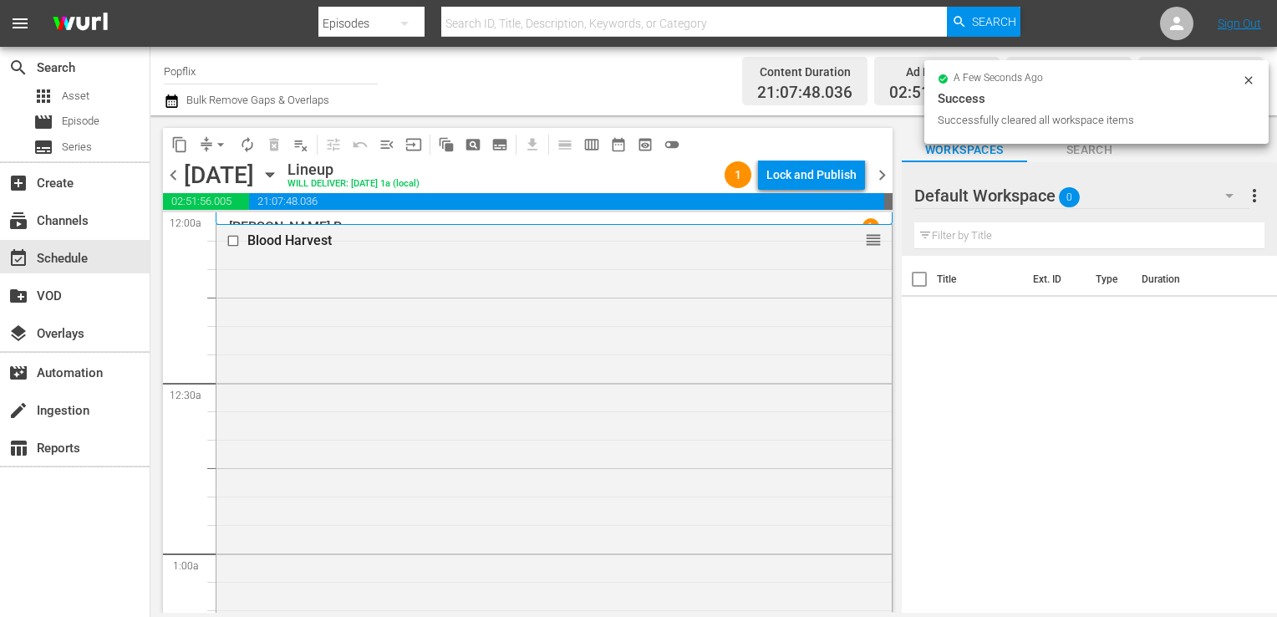
click at [879, 172] on span "chevron_right" at bounding box center [882, 175] width 21 height 21
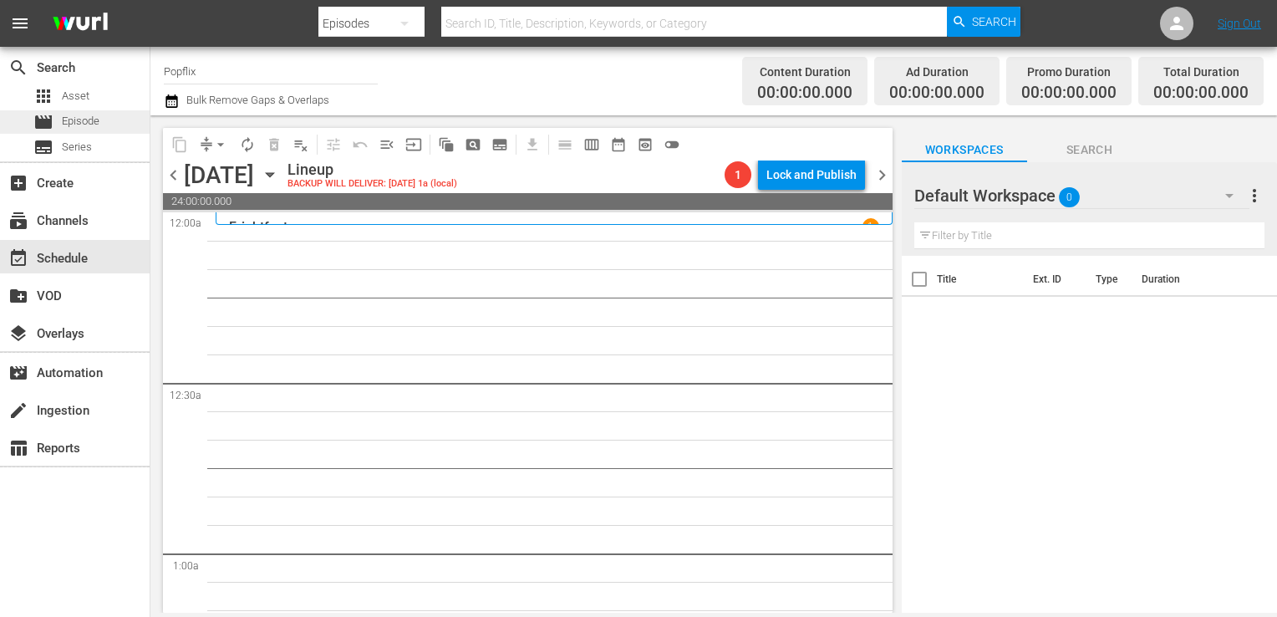
click at [109, 123] on div "movie Episode" at bounding box center [75, 121] width 150 height 23
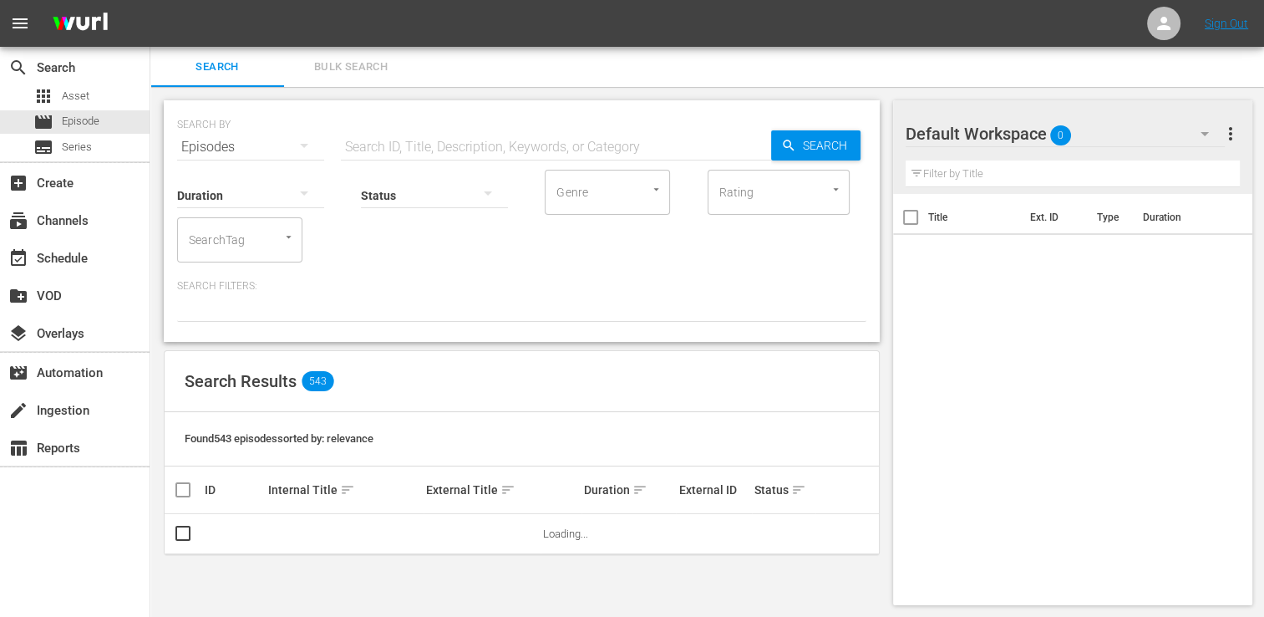
click at [320, 78] on button "Bulk Search" at bounding box center [351, 67] width 134 height 40
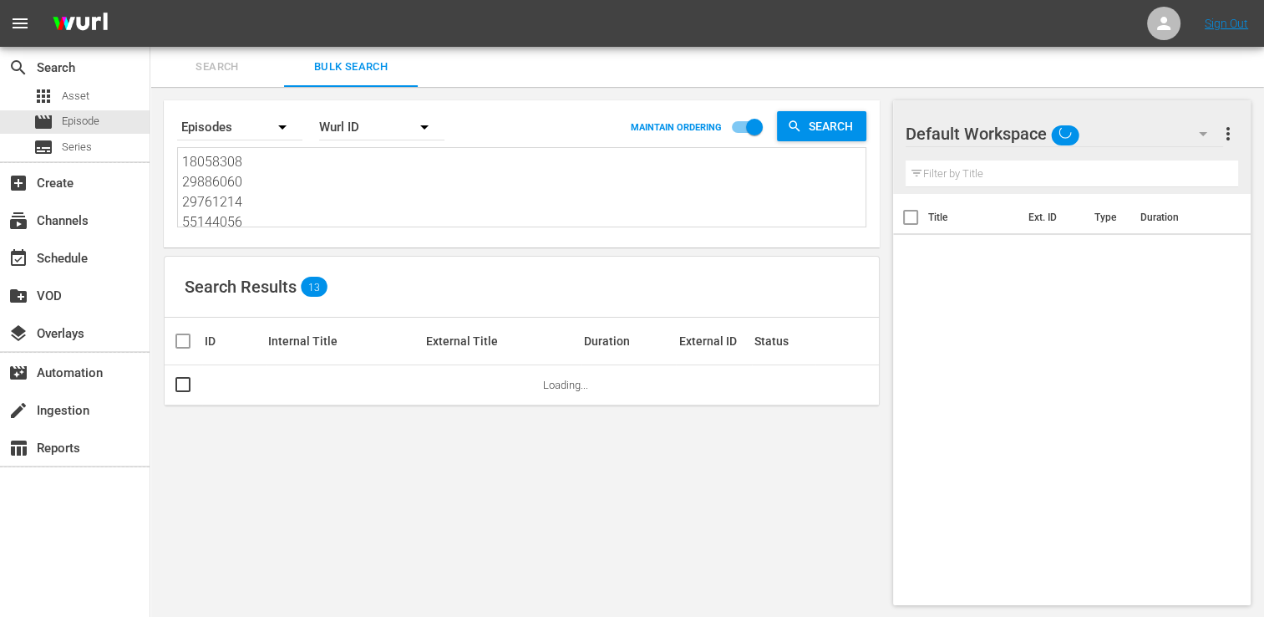
click at [294, 165] on textarea "18058308 29886060 29761214 55144056 43764144 25970971 38903719 56851183 1867231…" at bounding box center [524, 190] width 684 height 76
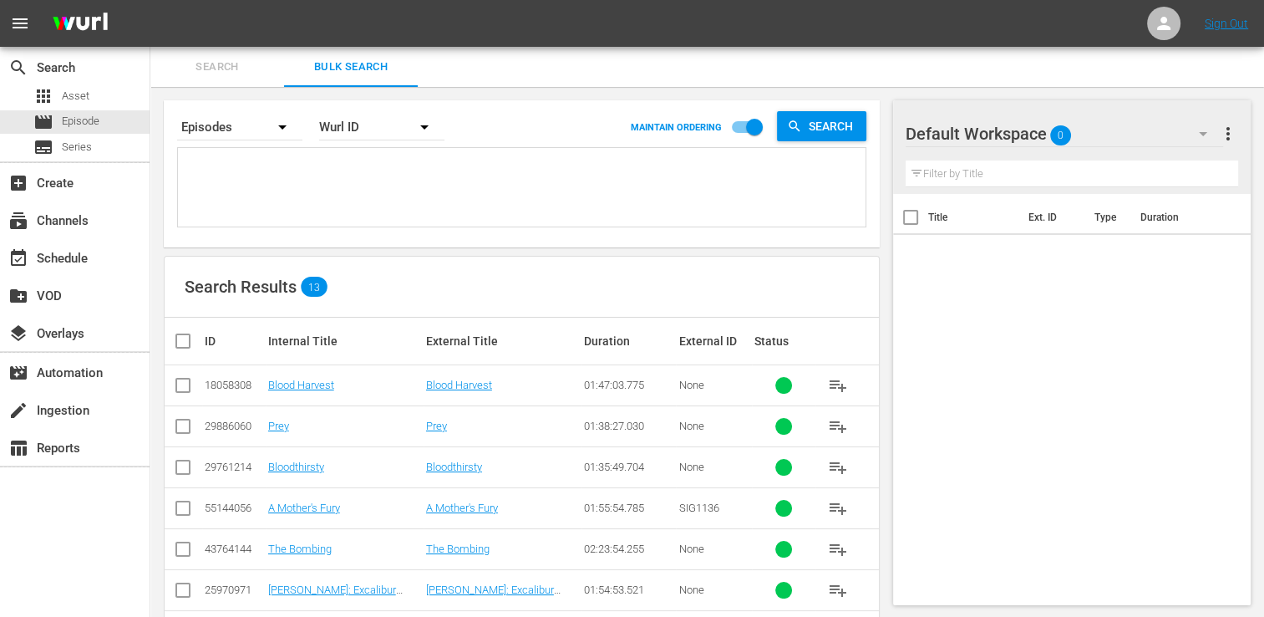
paste textarea "78322111 30136448 42231325 29886065 44715284 61493393 35177048 66326158 3013646…"
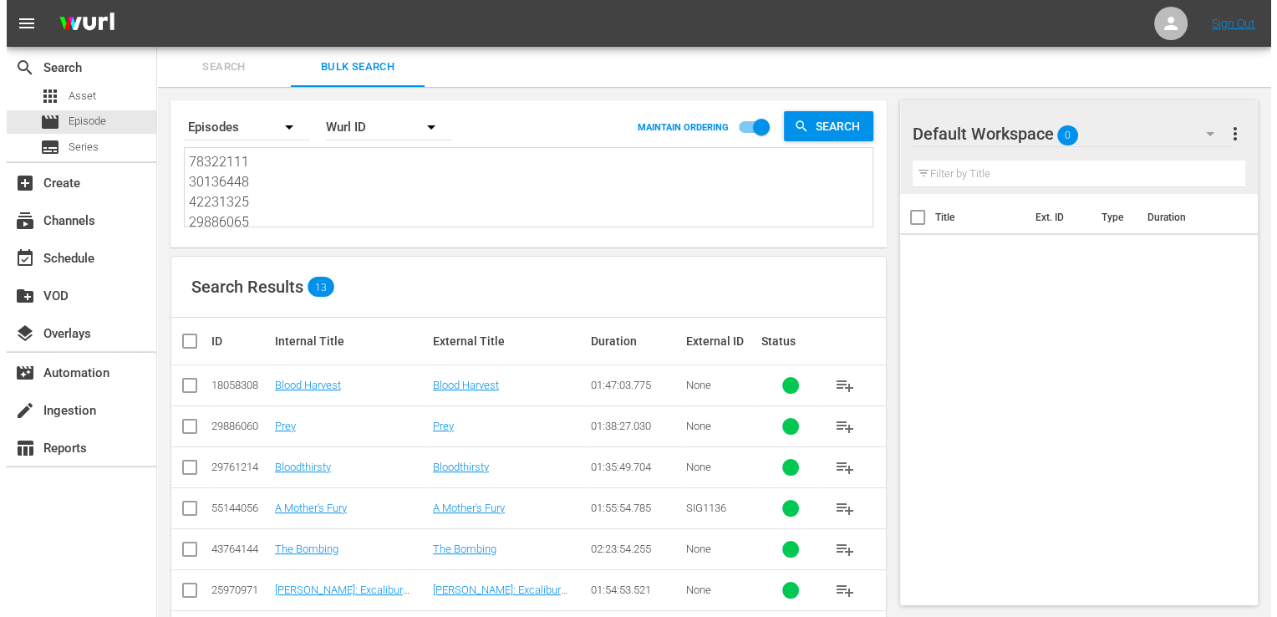
scroll to position [1, 0]
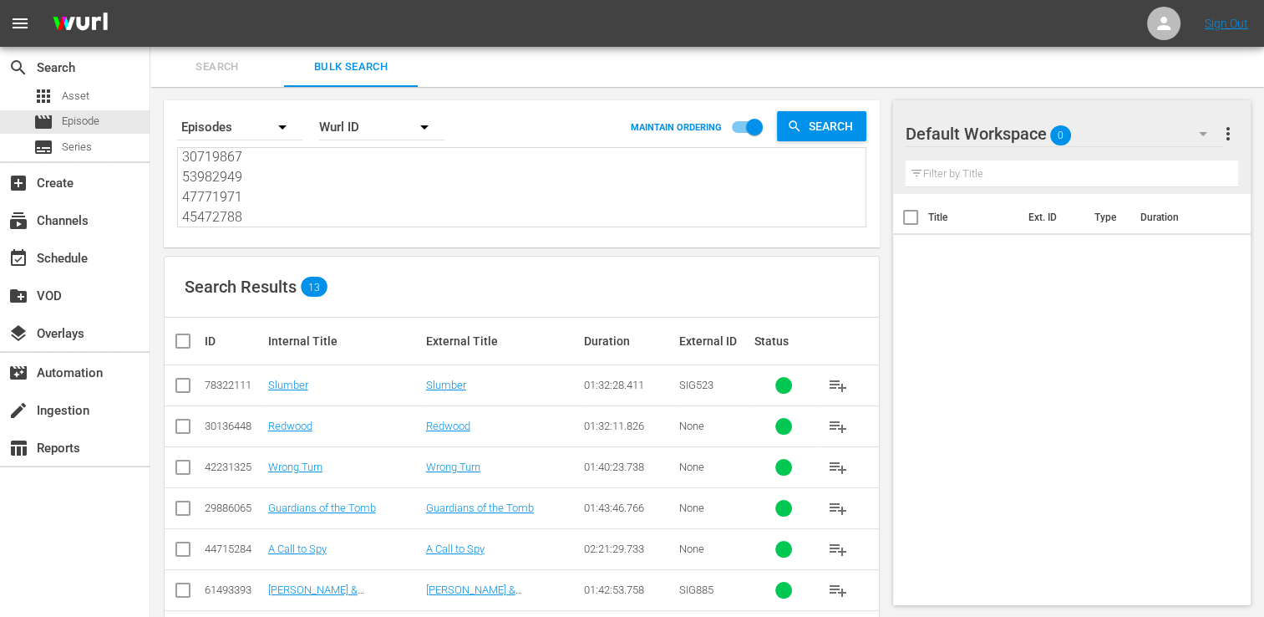
click at [188, 343] on input "checkbox" at bounding box center [189, 341] width 33 height 20
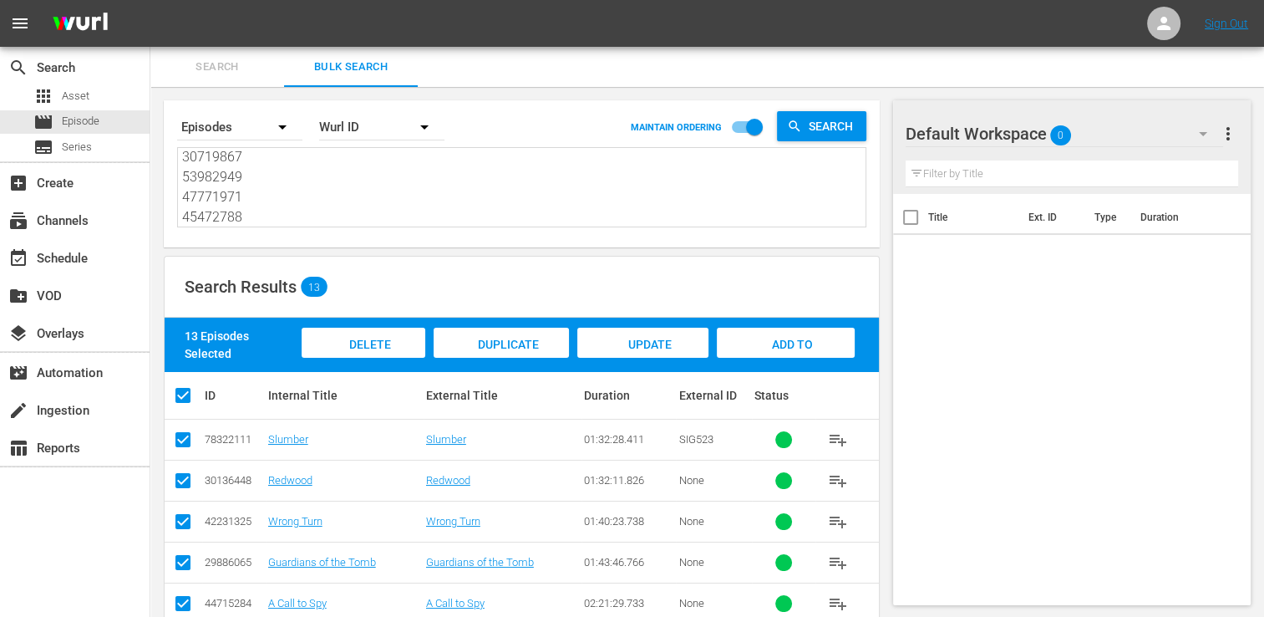
click at [821, 335] on div "Add to Workspace" at bounding box center [786, 359] width 138 height 63
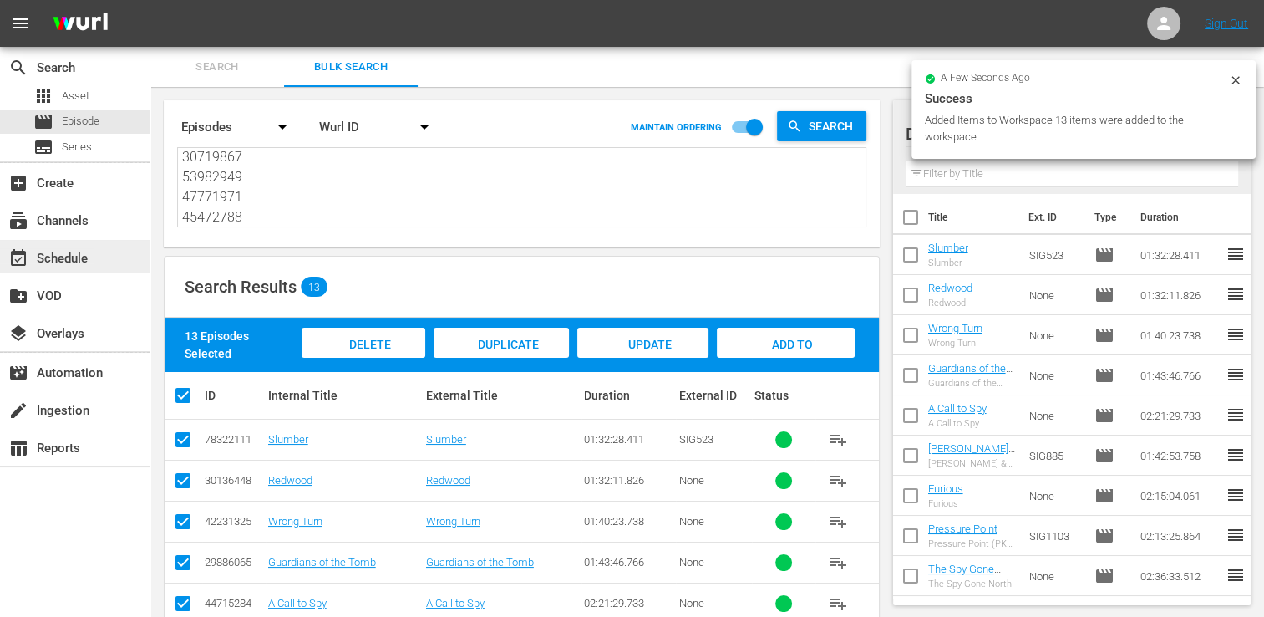
click at [68, 259] on div "event_available Schedule" at bounding box center [47, 255] width 94 height 15
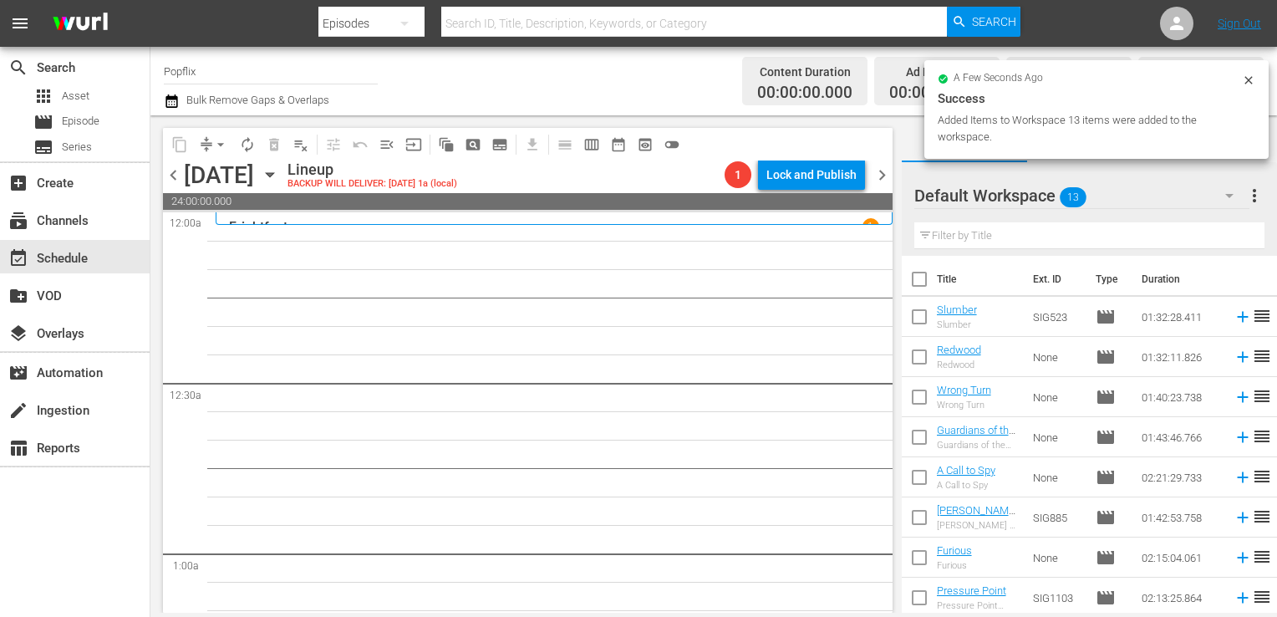
click at [923, 286] on input "checkbox" at bounding box center [919, 282] width 35 height 35
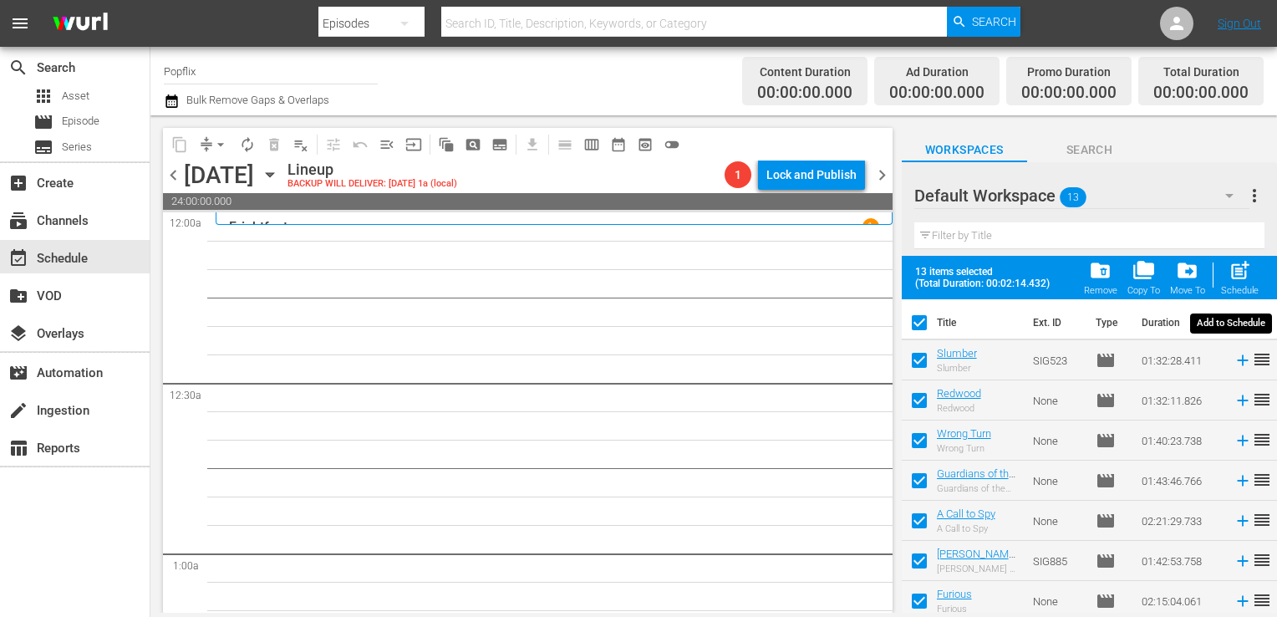
click at [1243, 272] on span "post_add" at bounding box center [1239, 270] width 23 height 23
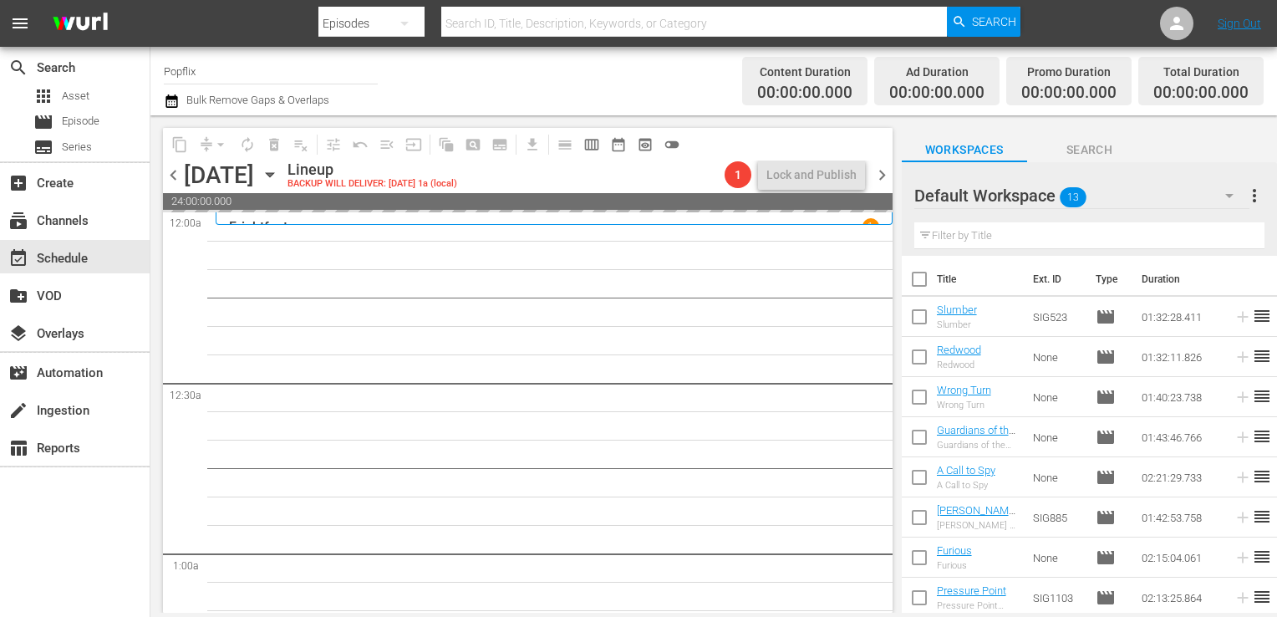
drag, startPoint x: 880, startPoint y: 174, endPoint x: 808, endPoint y: 181, distance: 72.3
click at [880, 174] on span "chevron_right" at bounding box center [882, 175] width 21 height 21
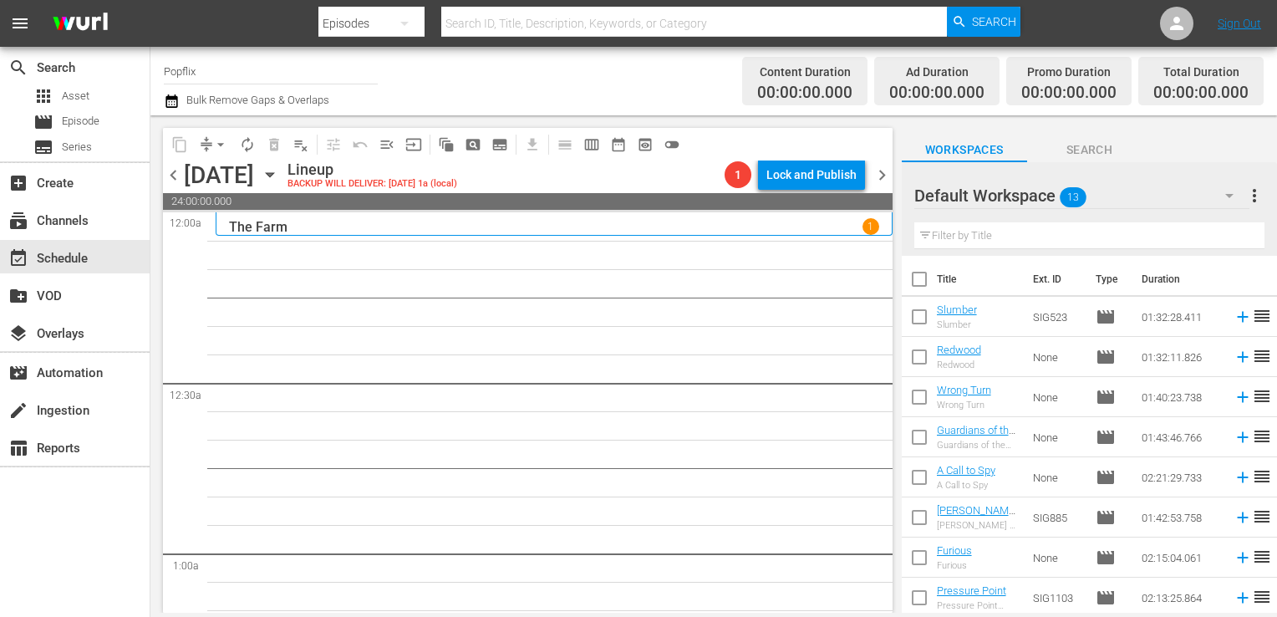
click at [173, 177] on span "chevron_left" at bounding box center [173, 175] width 21 height 21
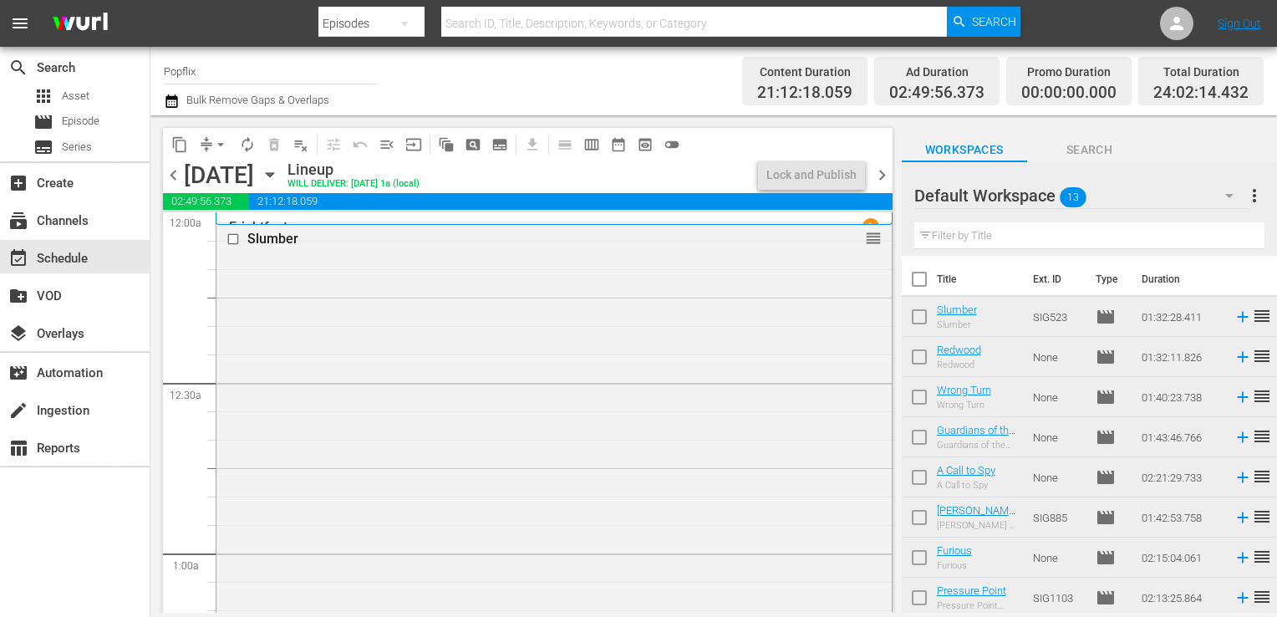
click at [882, 179] on span "chevron_right" at bounding box center [882, 175] width 21 height 21
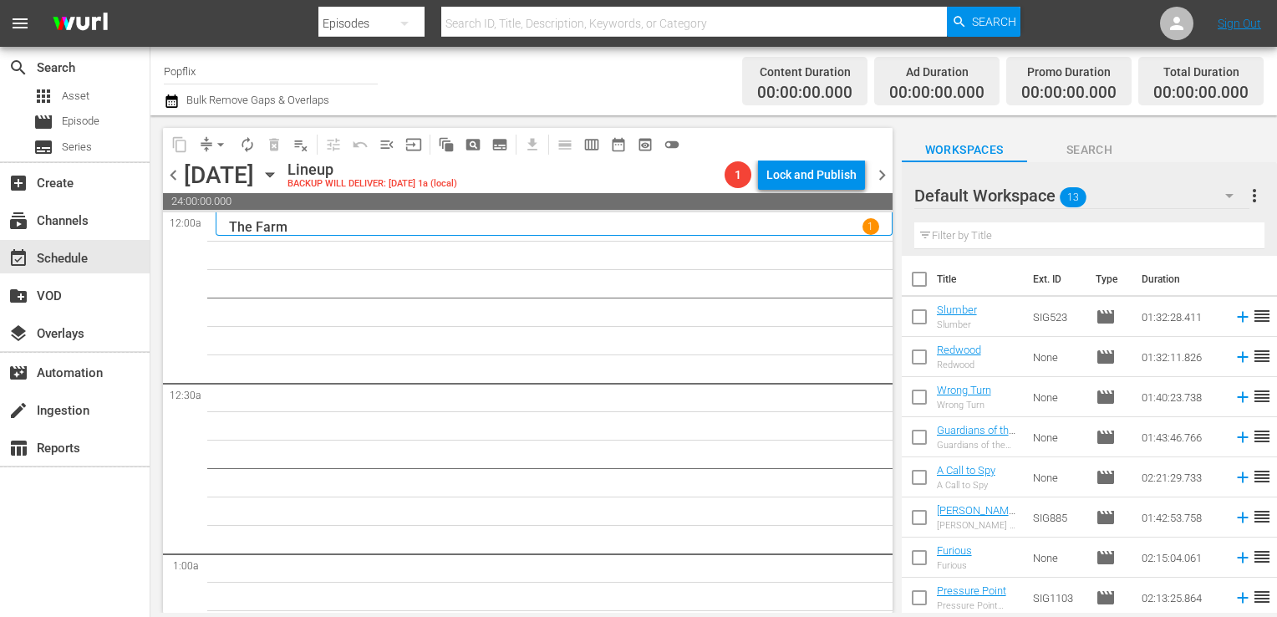
click at [1254, 192] on span "more_vert" at bounding box center [1254, 196] width 20 height 20
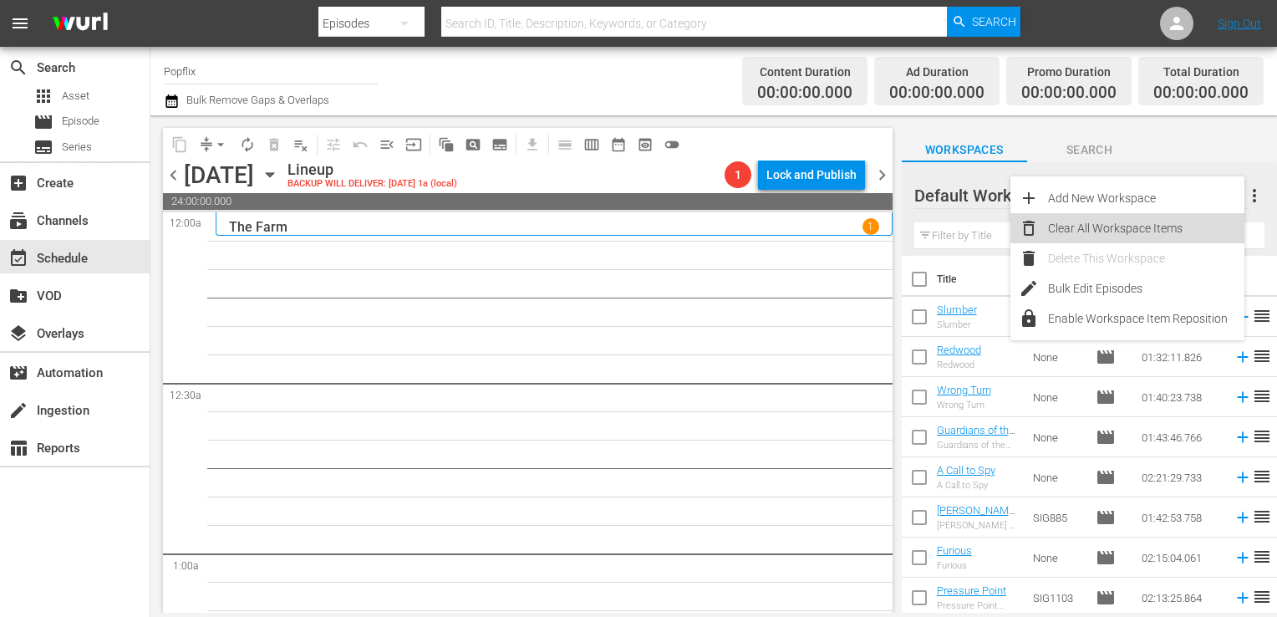
click at [1152, 231] on div "Clear All Workspace Items" at bounding box center [1146, 228] width 196 height 30
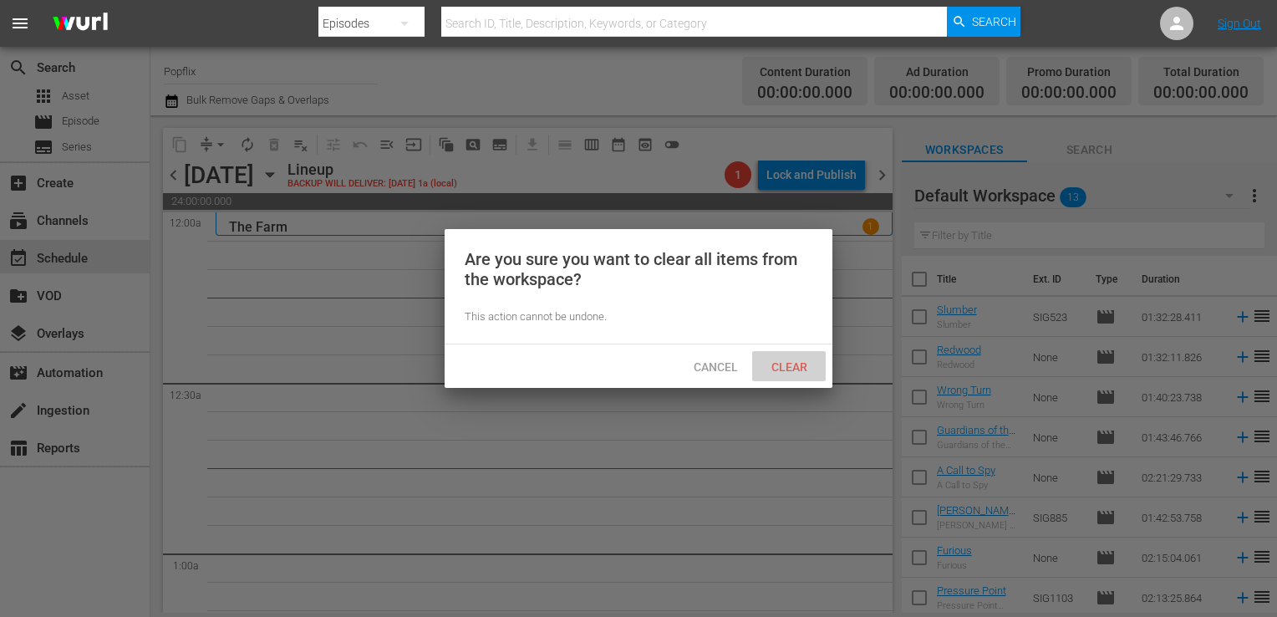
click at [794, 371] on span "Clear" at bounding box center [789, 366] width 63 height 13
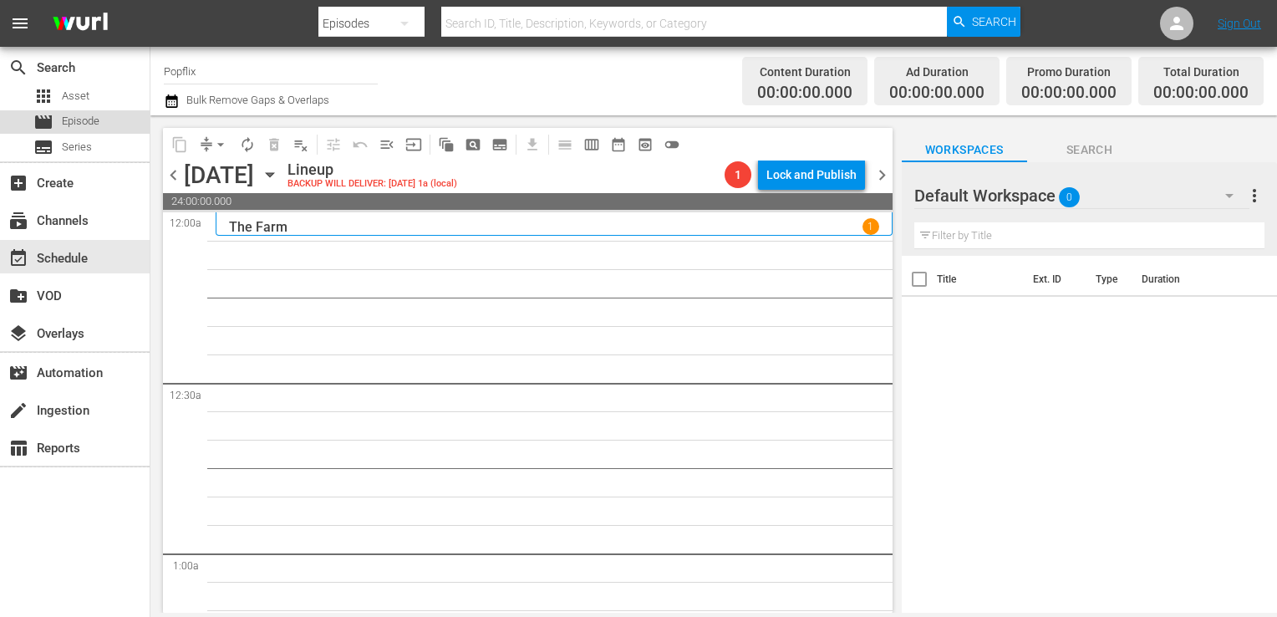
click at [67, 121] on span "Episode" at bounding box center [81, 121] width 38 height 17
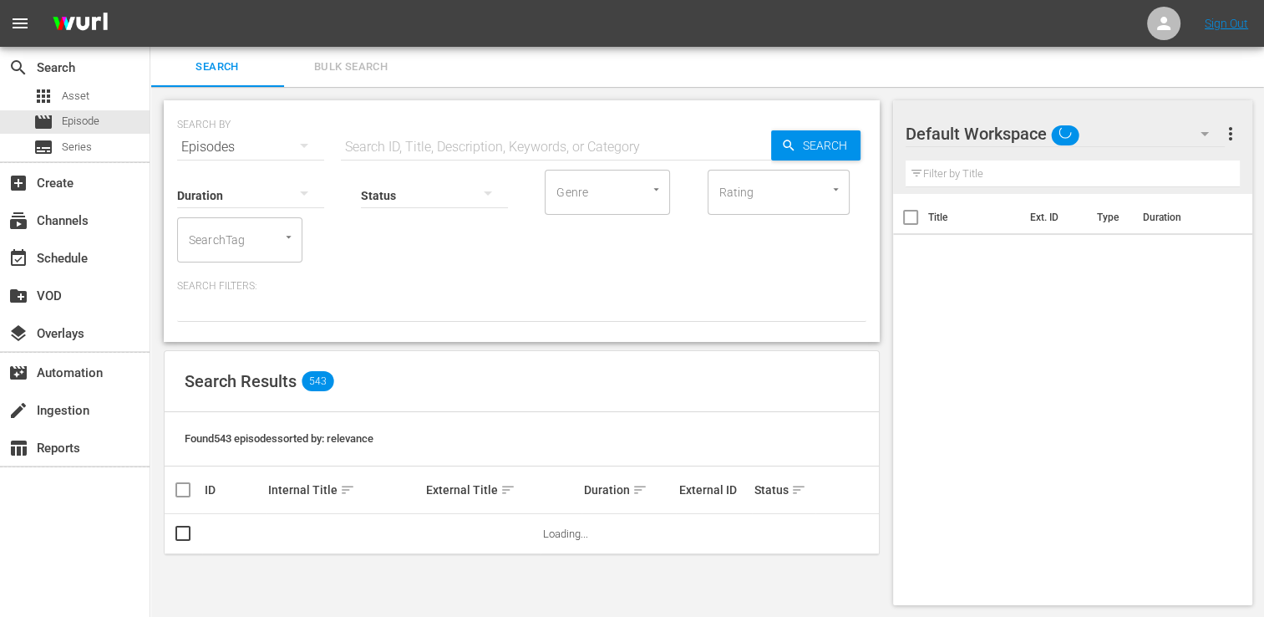
click at [330, 74] on span "Bulk Search" at bounding box center [351, 67] width 114 height 19
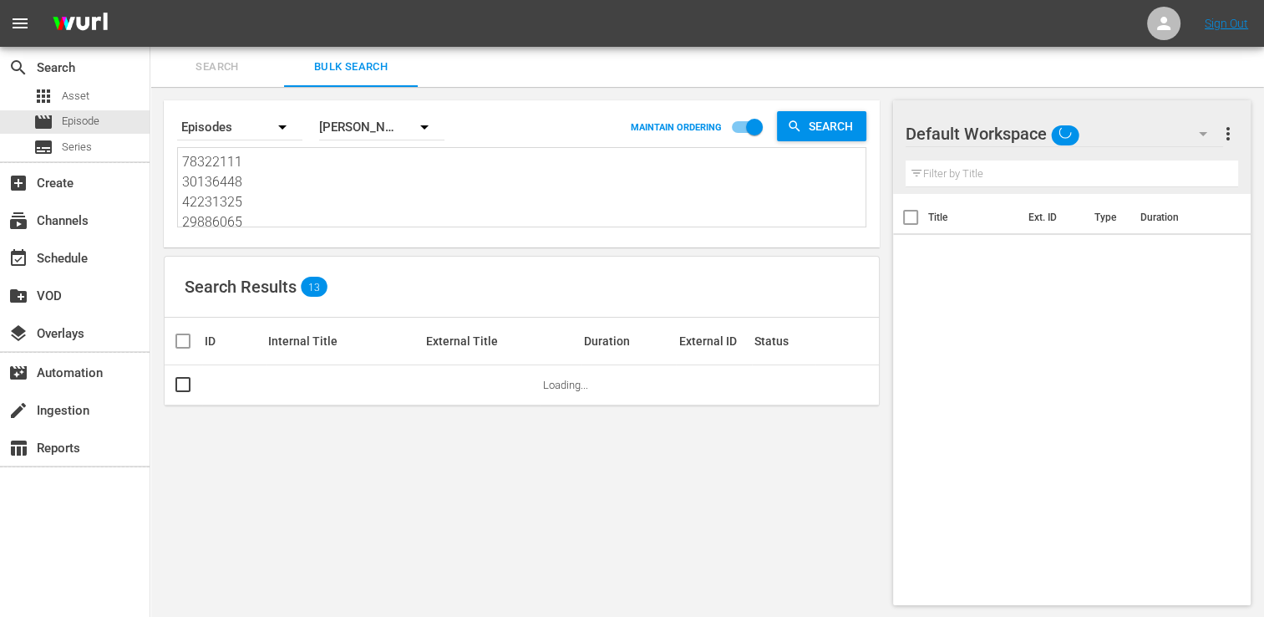
click at [269, 183] on textarea "78322111 30136448 42231325 29886065 44715284 61493393 35177048 66326158 3013646…" at bounding box center [524, 190] width 684 height 76
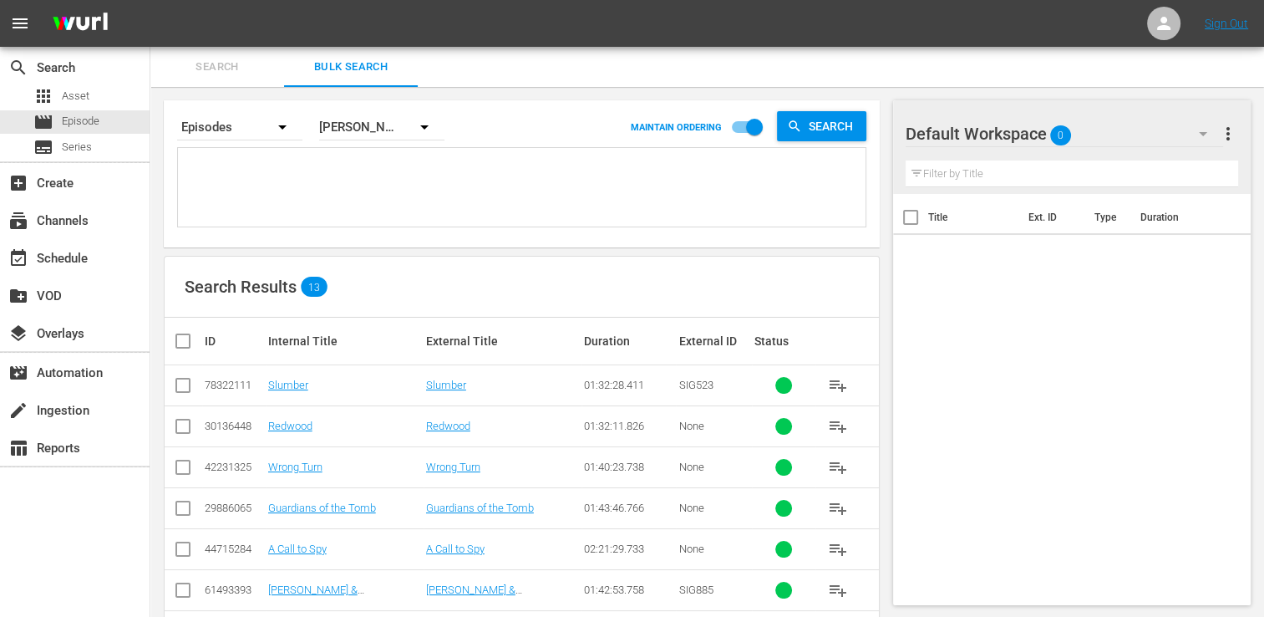
paste textarea "18058314 44715283 55144059 18058318 18672311 18058321 18058320 18058319 3013646…"
type textarea "18058314 44715283 55144059 18058318 18672311 18058321 18058320 18058319 3013646…"
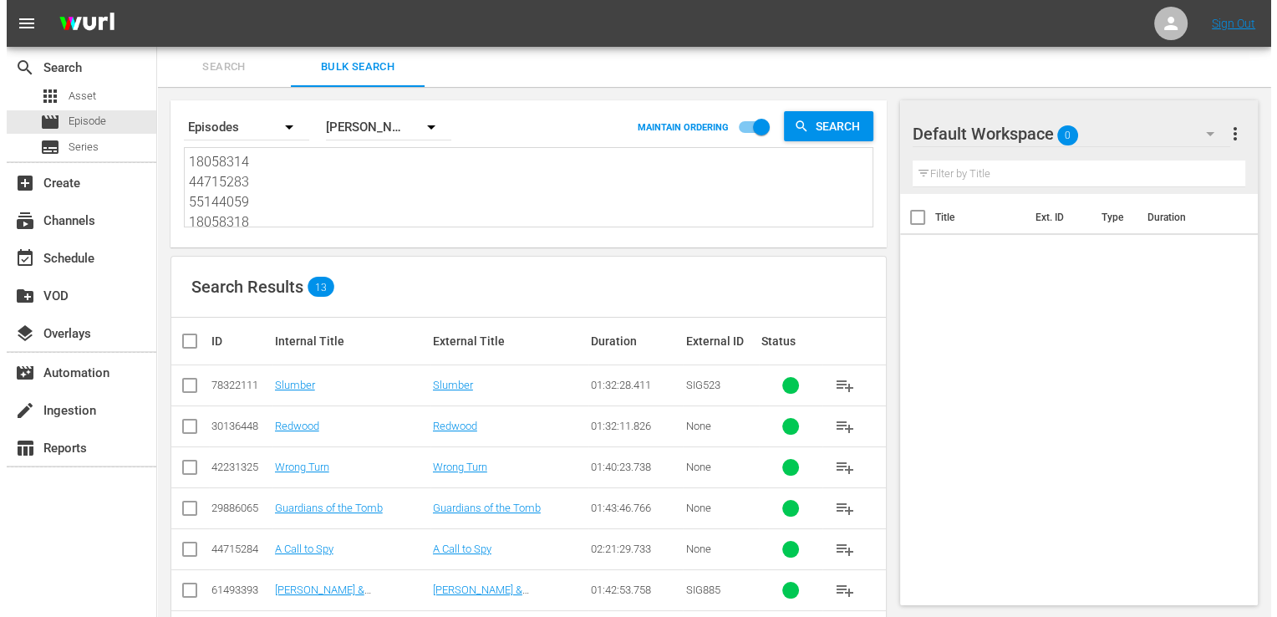
scroll to position [1, 0]
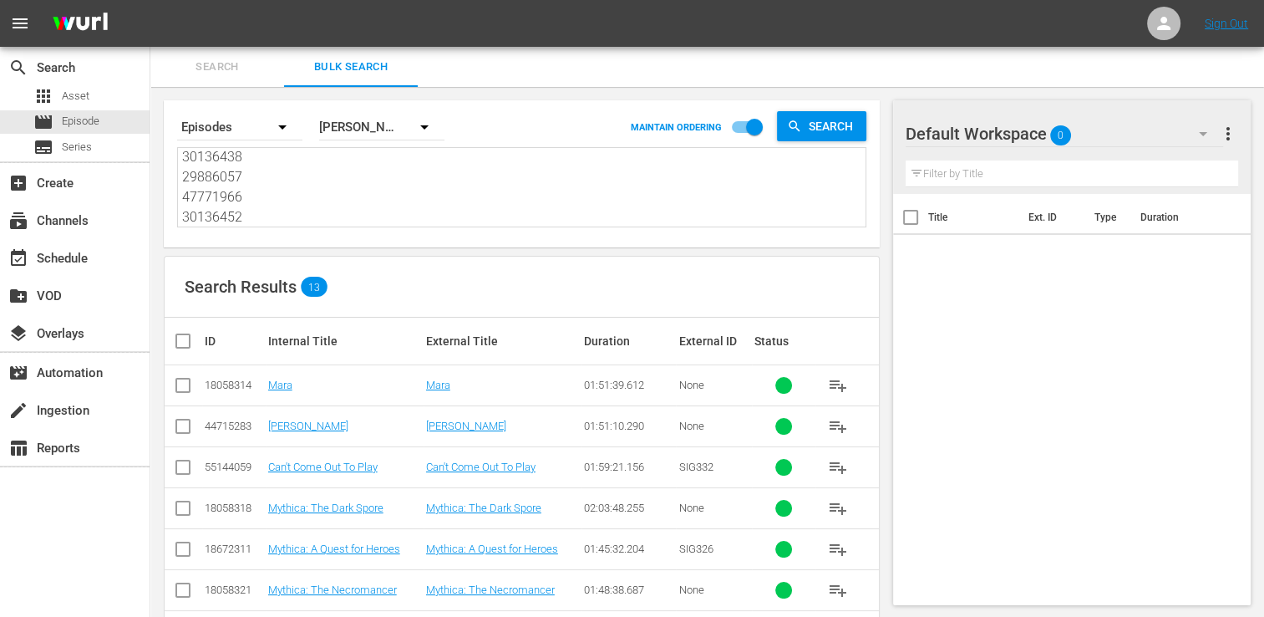
type textarea "18058314 44715283 55144059 18058318 18672311 18058321 18058320 18058319 3013646…"
click at [193, 344] on input "checkbox" at bounding box center [189, 341] width 33 height 20
checkbox input "true"
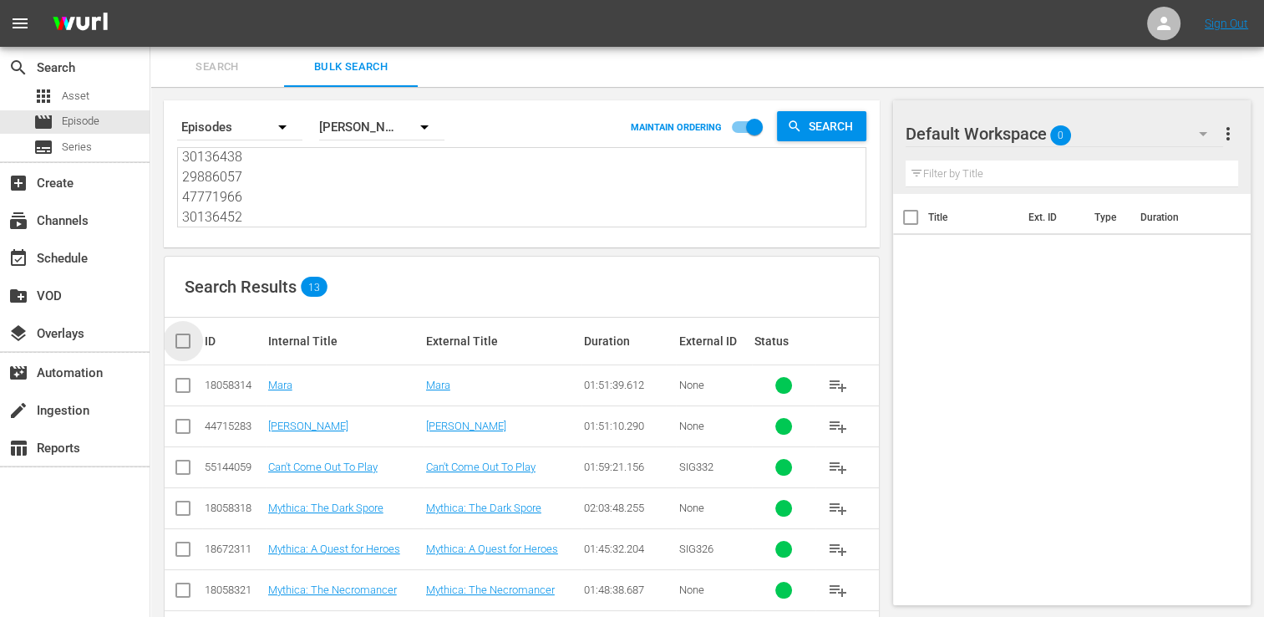
checkbox input "true"
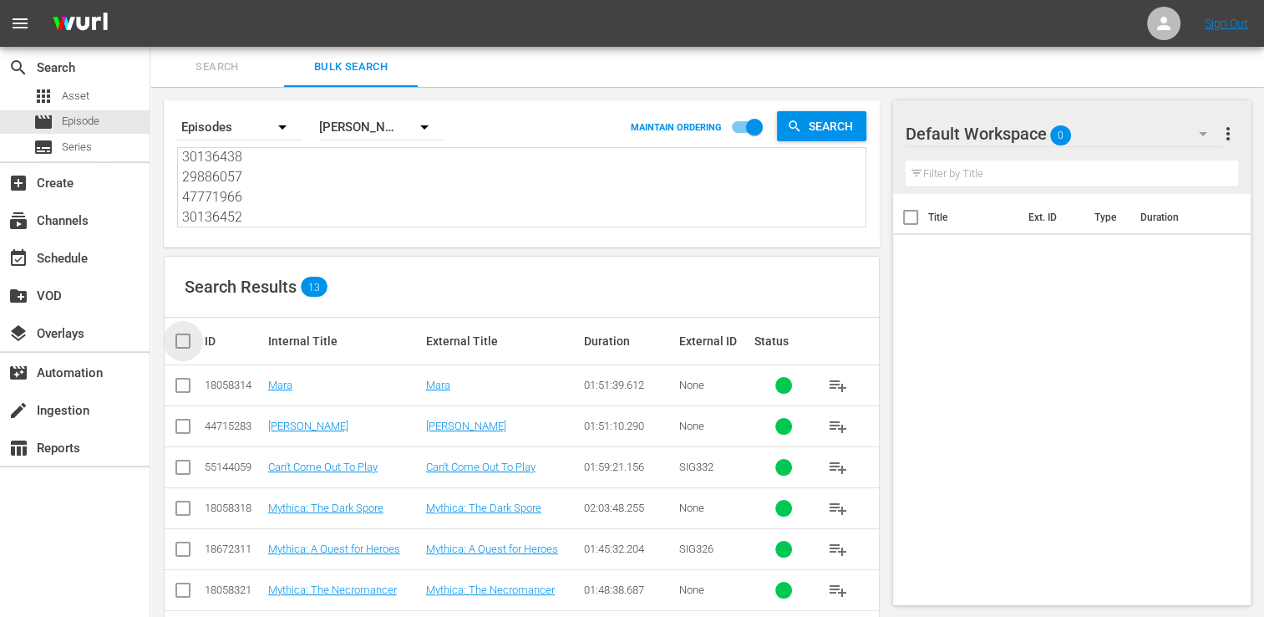
checkbox input "true"
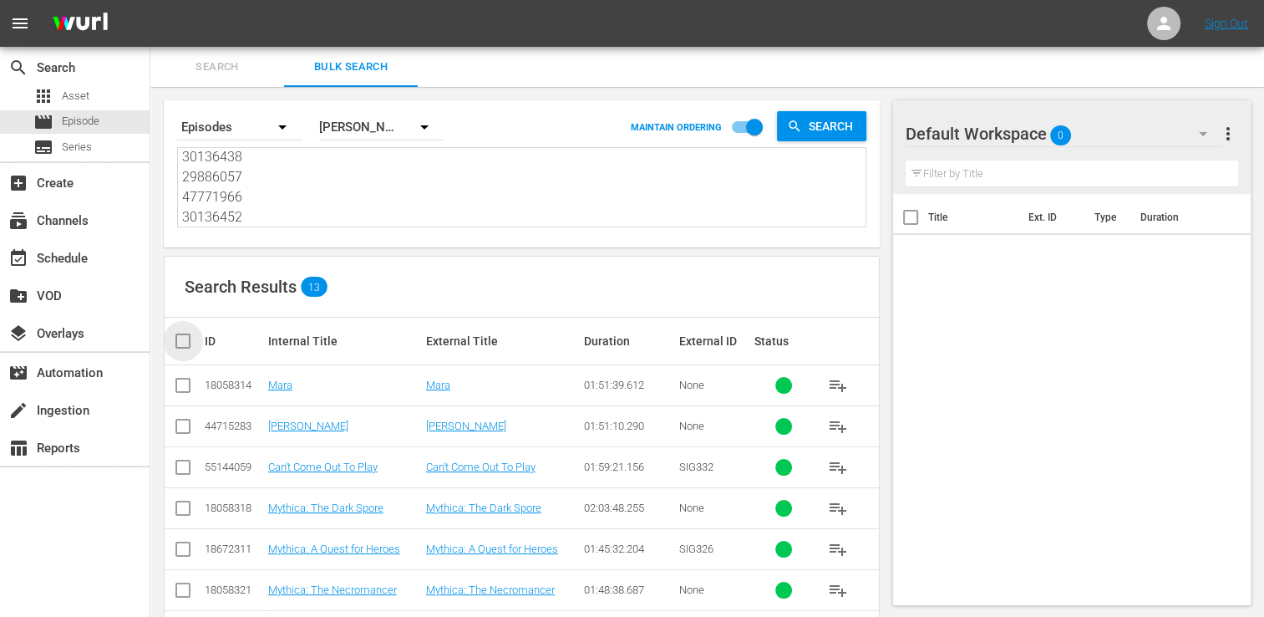
checkbox input "true"
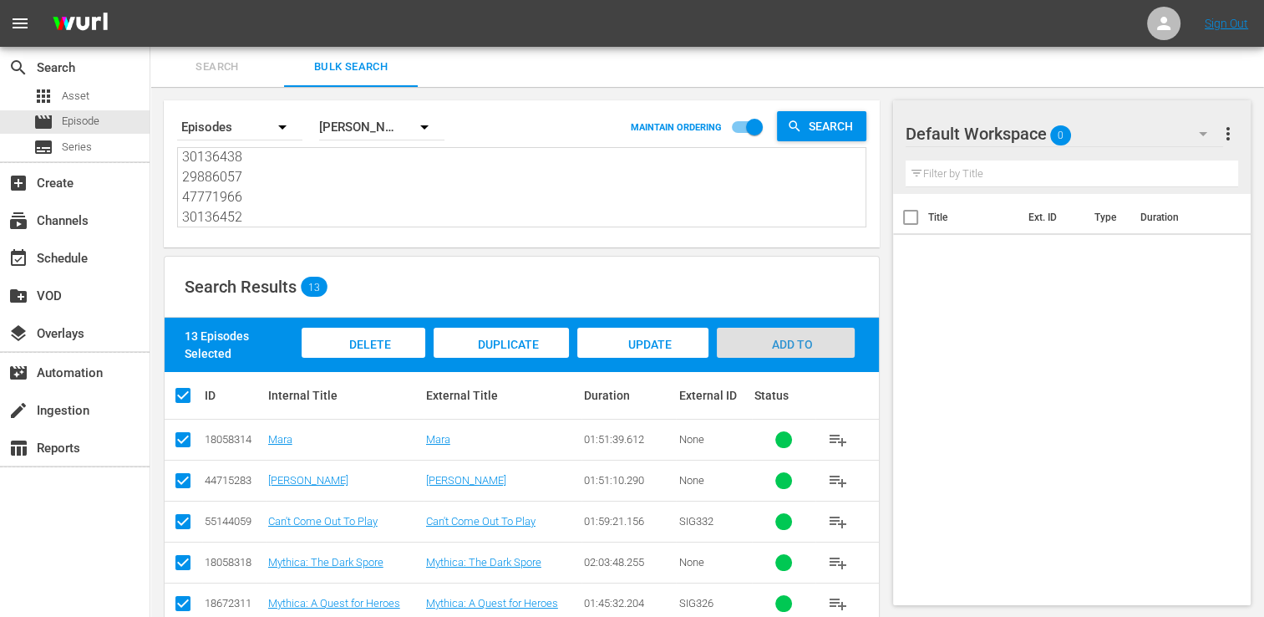
click at [766, 353] on div "Add to Workspace" at bounding box center [786, 359] width 138 height 63
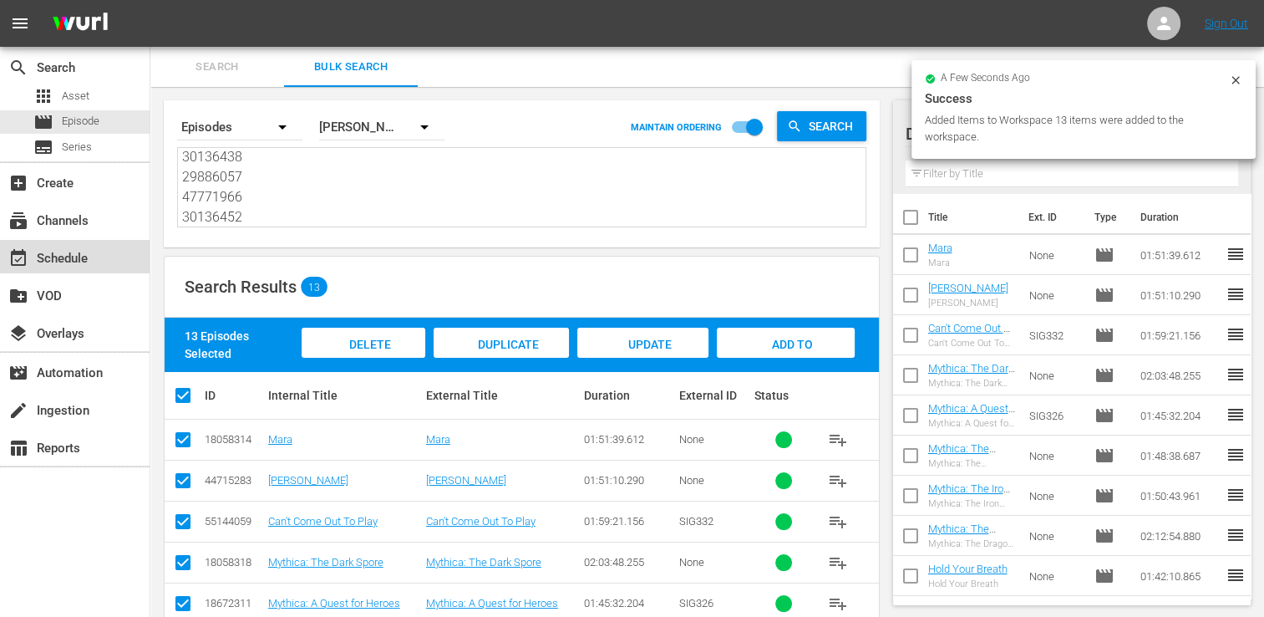
click at [91, 242] on div "event_available Schedule" at bounding box center [75, 256] width 150 height 33
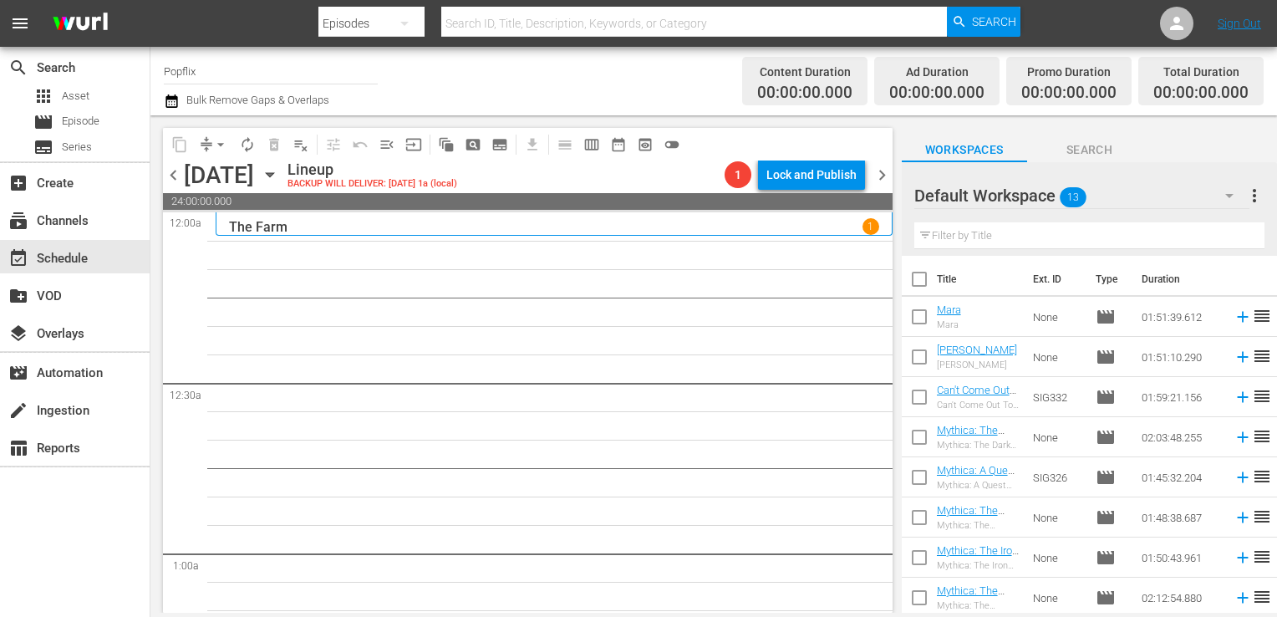
click at [913, 272] on input "checkbox" at bounding box center [919, 282] width 35 height 35
checkbox input "true"
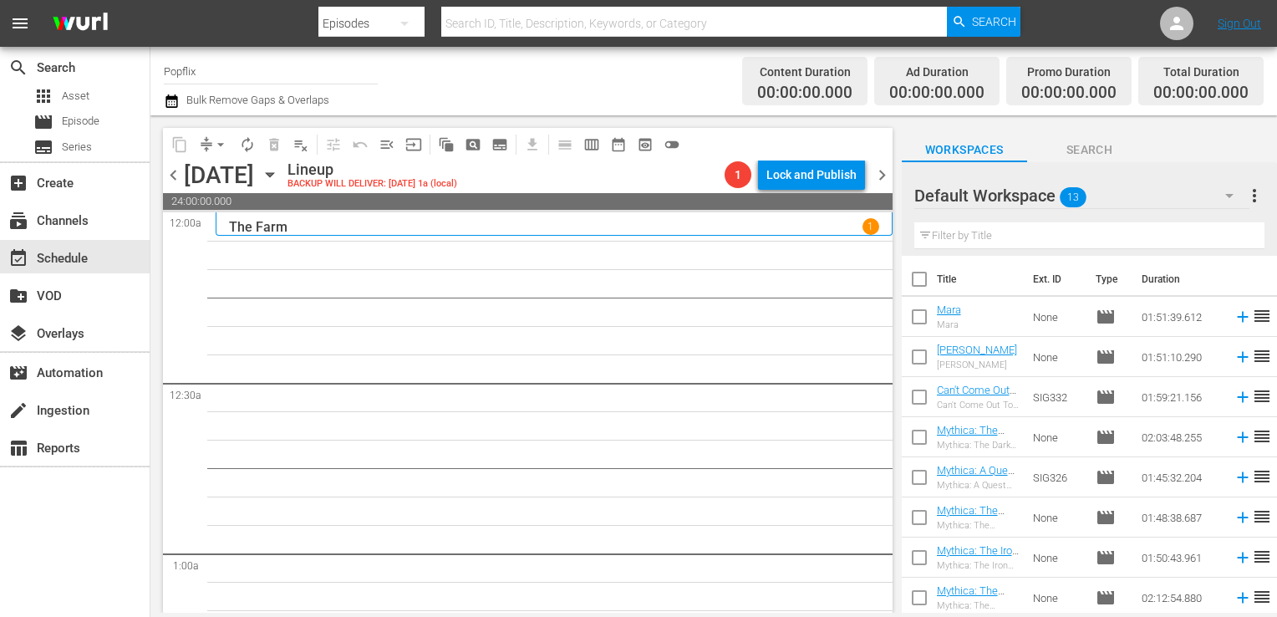
checkbox input "true"
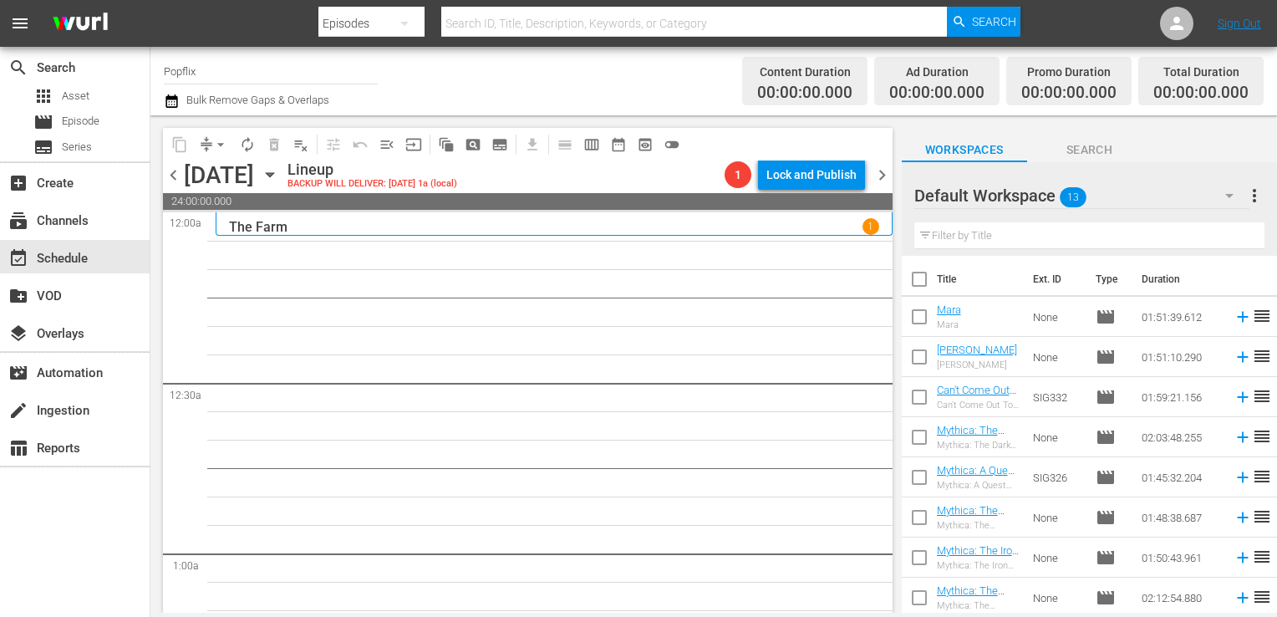
checkbox input "true"
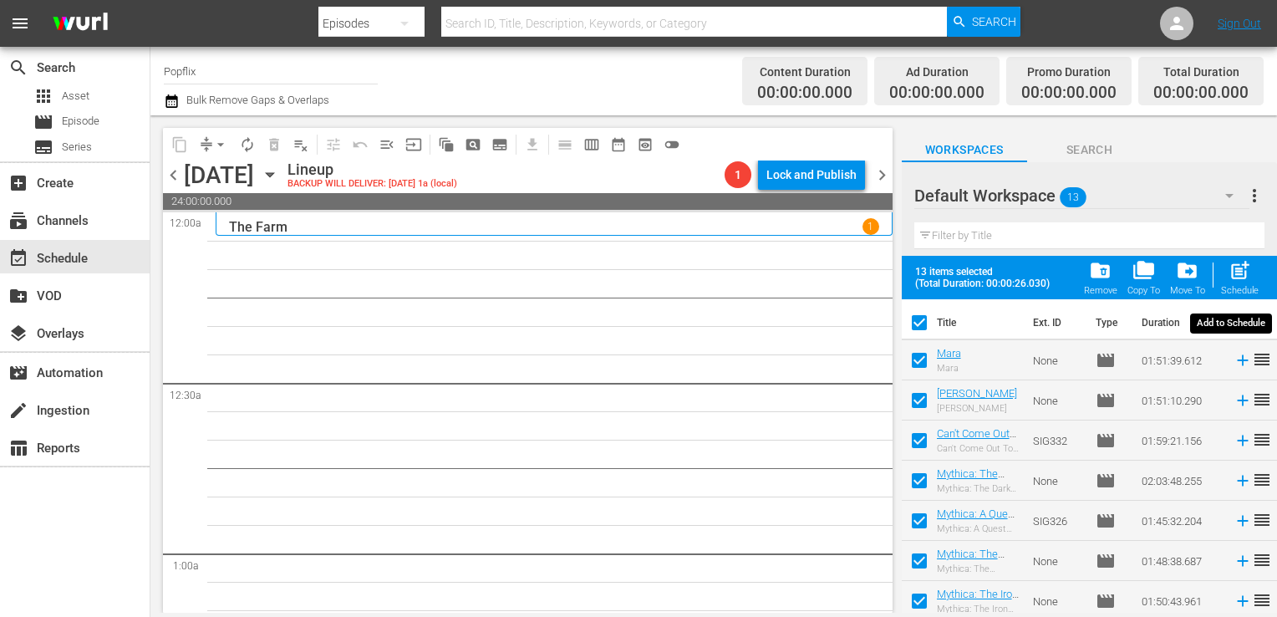
click at [1234, 272] on span "post_add" at bounding box center [1239, 270] width 23 height 23
checkbox input "false"
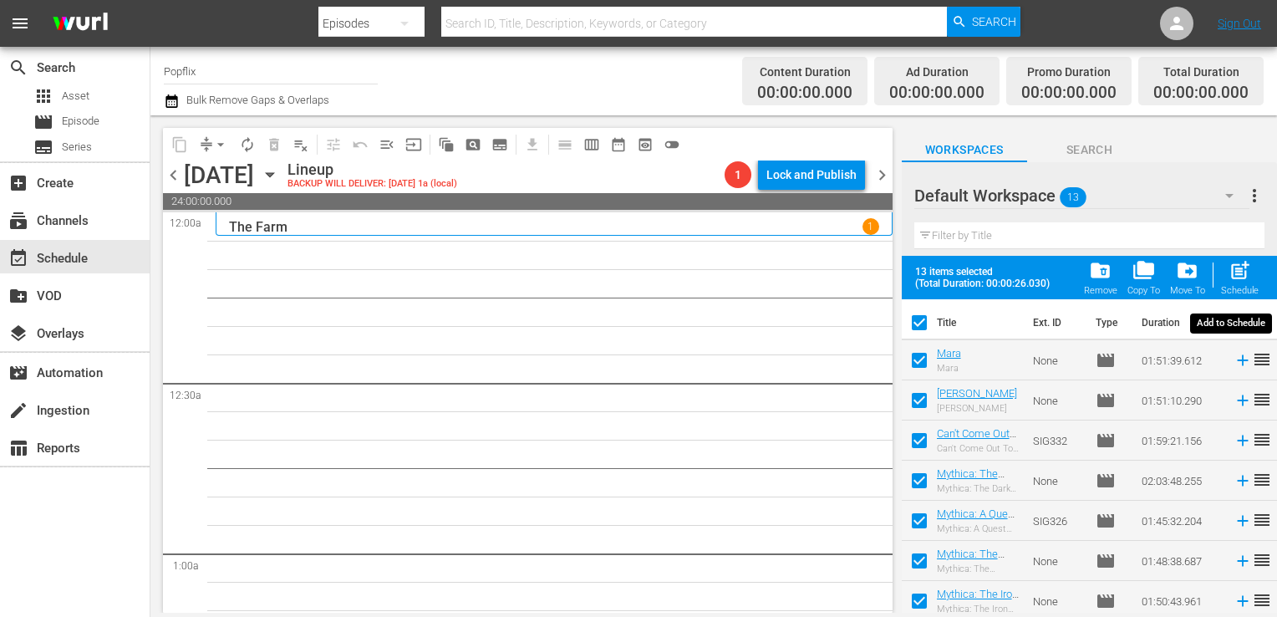
checkbox input "false"
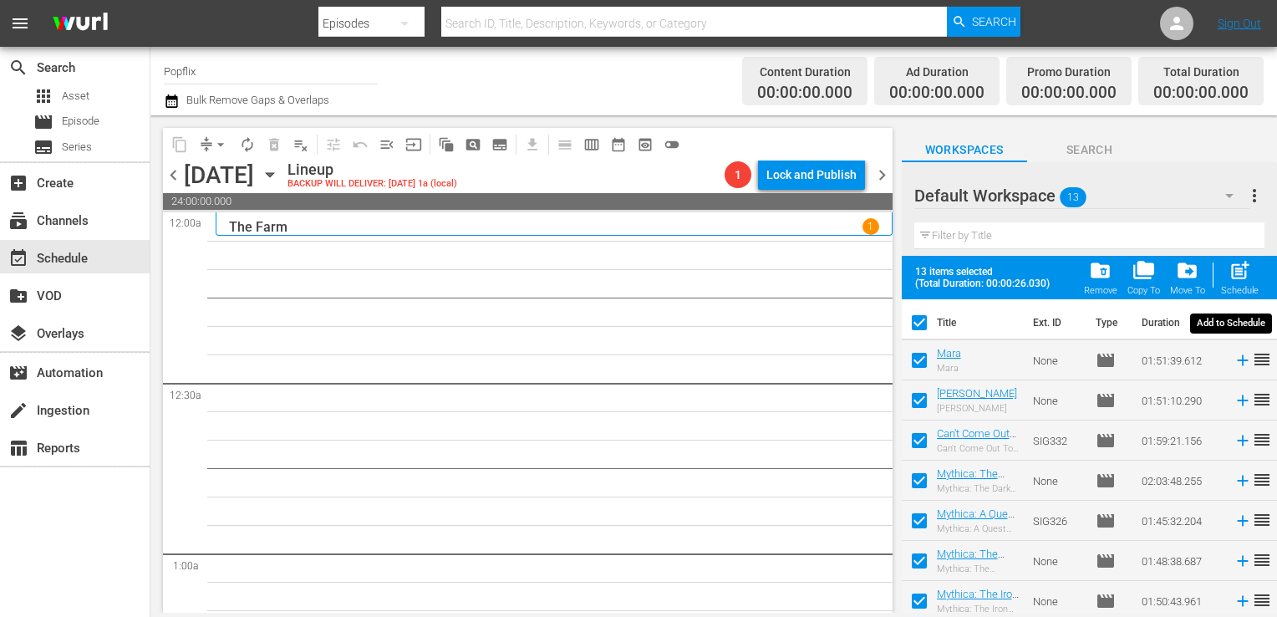
checkbox input "false"
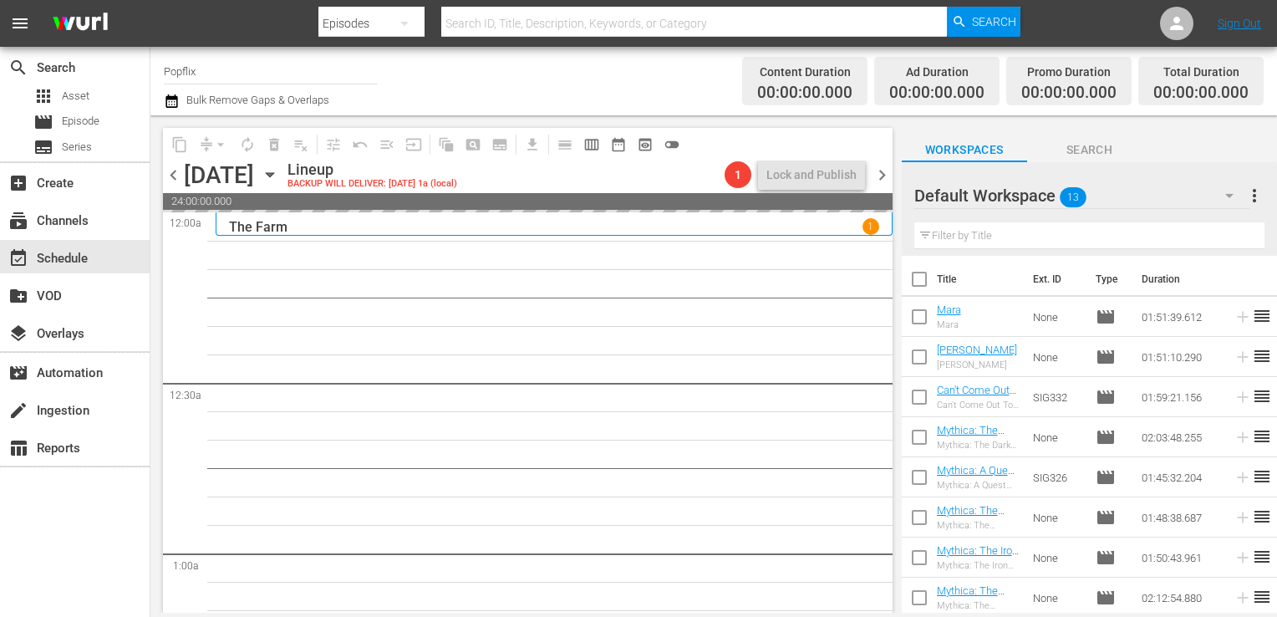
click at [881, 177] on span "chevron_right" at bounding box center [882, 175] width 21 height 21
drag, startPoint x: 906, startPoint y: 177, endPoint x: 923, endPoint y: 188, distance: 19.9
click at [906, 177] on div "Default Workspace 13 Default more_vert Filter by Title" at bounding box center [1089, 209] width 375 height 94
click at [908, 177] on div "Default Workspace 13 Default more_vert Filter by Title" at bounding box center [1089, 209] width 375 height 94
click at [910, 179] on div "Default Workspace 13 Default more_vert Filter by Title" at bounding box center [1089, 209] width 375 height 94
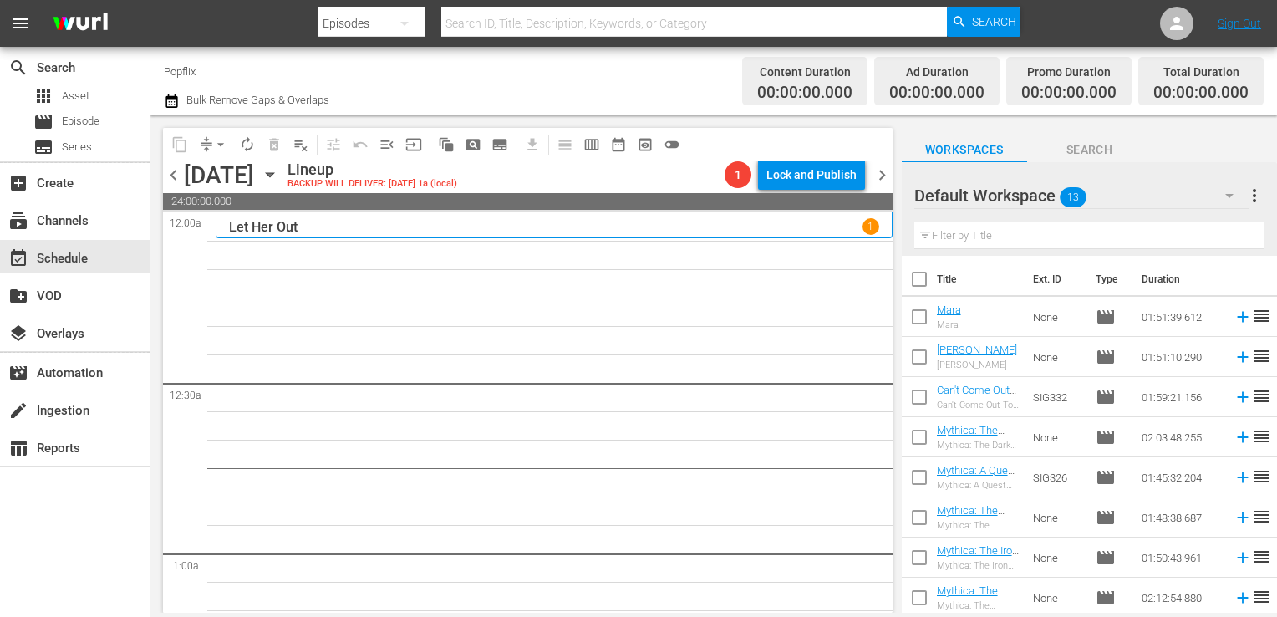
click at [1253, 196] on span "more_vert" at bounding box center [1254, 196] width 20 height 20
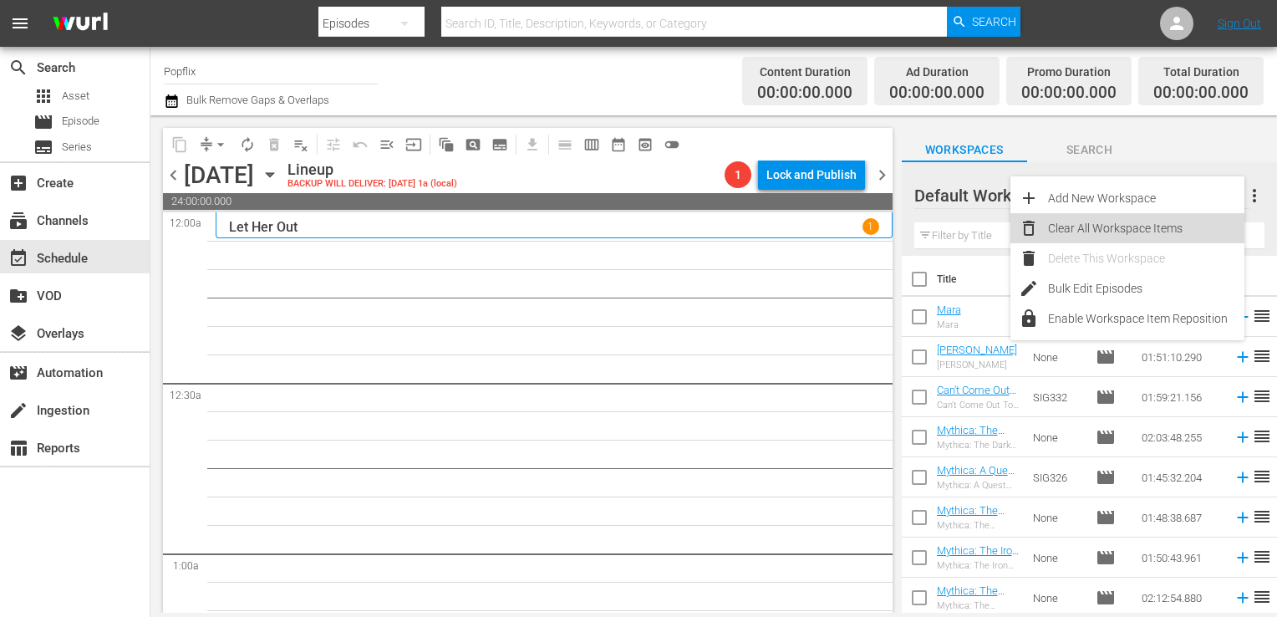
drag, startPoint x: 1110, startPoint y: 237, endPoint x: 1083, endPoint y: 247, distance: 28.6
click at [1102, 240] on div "Clear All Workspace Items" at bounding box center [1146, 228] width 196 height 30
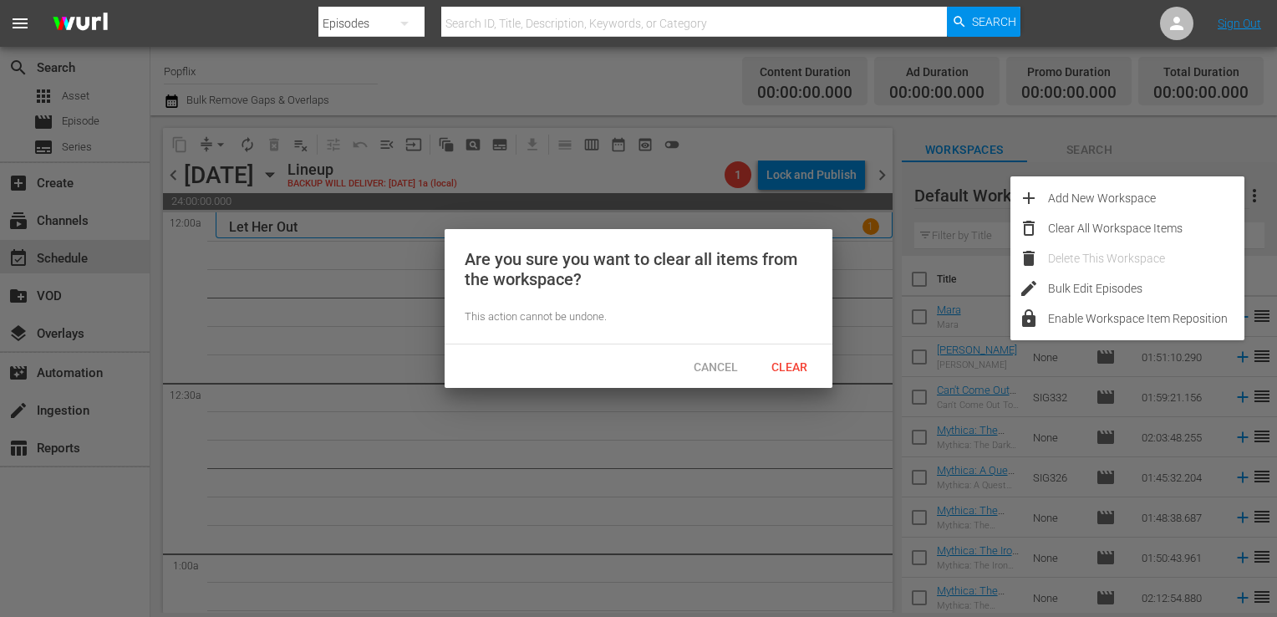
click at [1113, 246] on div "add Add New Workspace Clear All Workspace Items delete Delete This Workspace ed…" at bounding box center [1127, 258] width 234 height 164
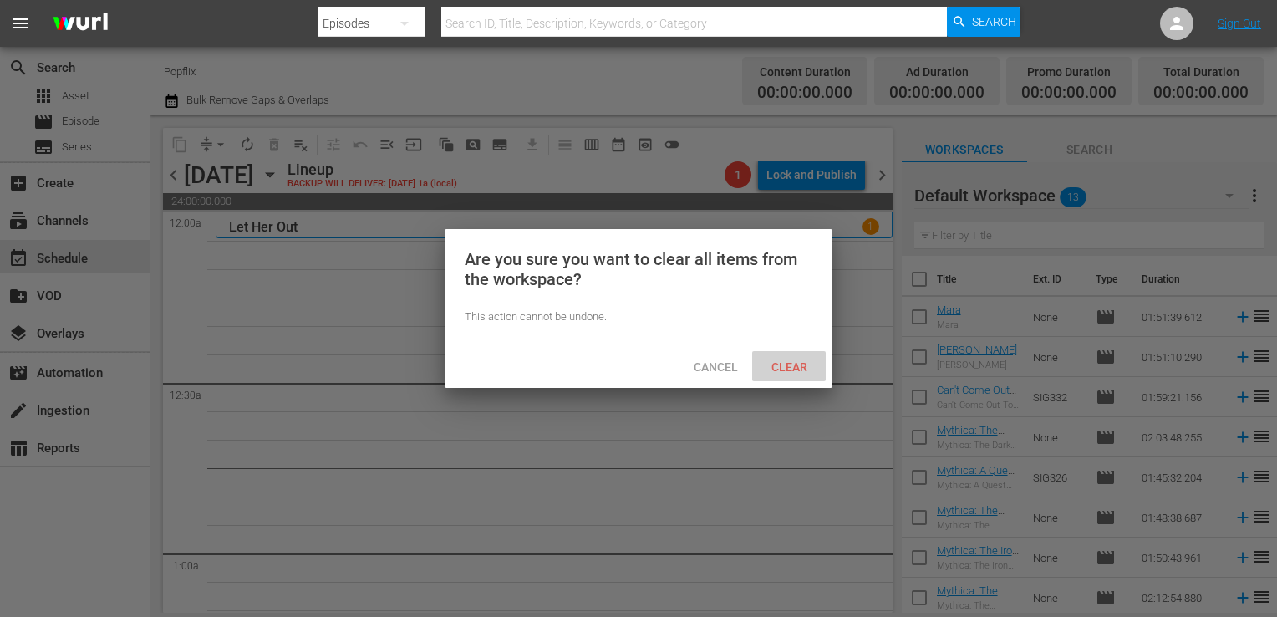
click at [789, 367] on span "Clear" at bounding box center [789, 366] width 63 height 13
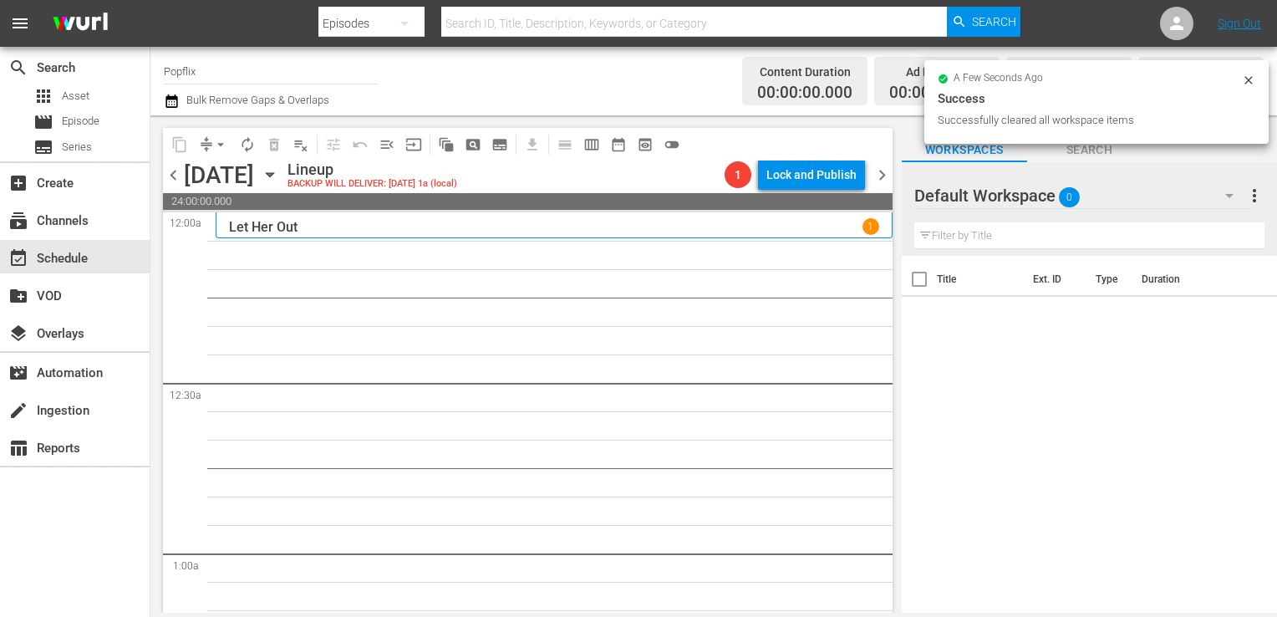
click at [174, 159] on div "content_copy compress arrow_drop_down autorenew_outlined delete_forever_outline…" at bounding box center [426, 144] width 526 height 33
click at [170, 165] on span "chevron_left" at bounding box center [173, 175] width 21 height 21
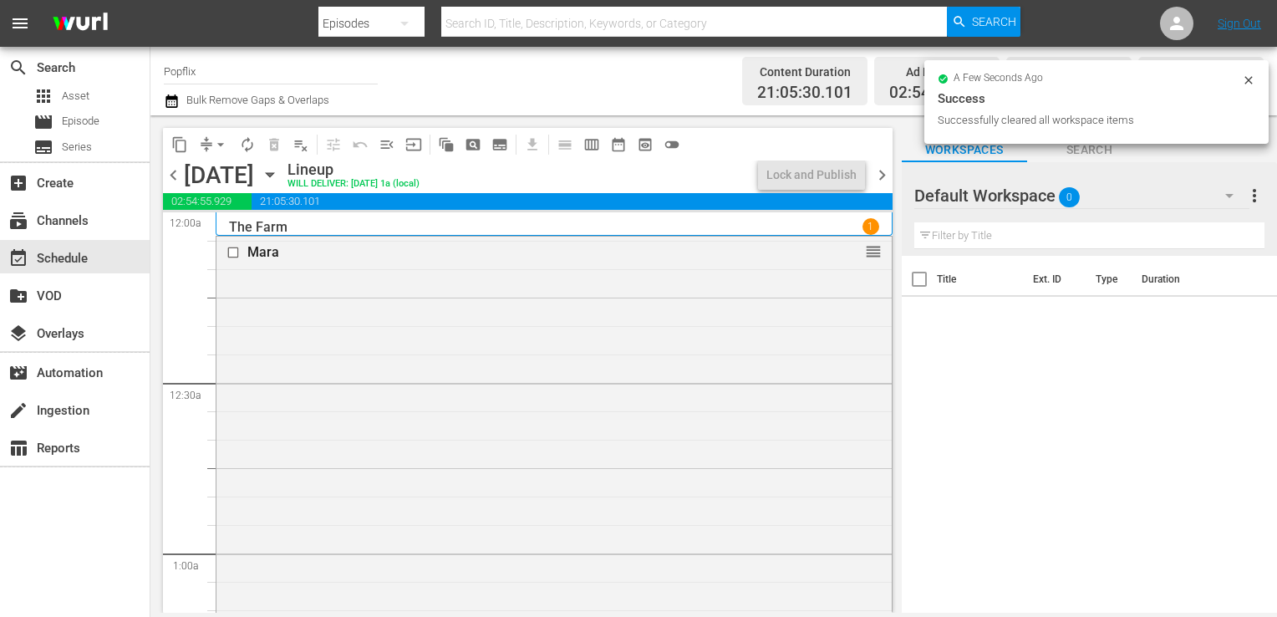
click at [879, 175] on span "chevron_right" at bounding box center [882, 175] width 21 height 21
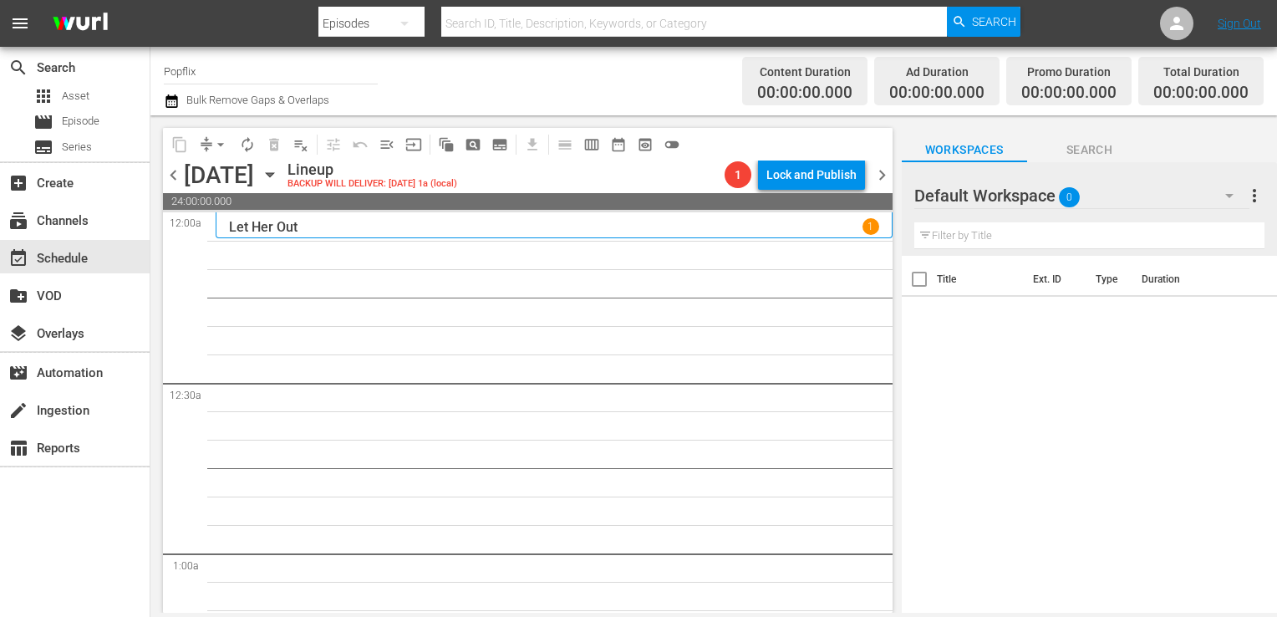
click at [348, 219] on div "Let Her Out 1" at bounding box center [554, 226] width 650 height 16
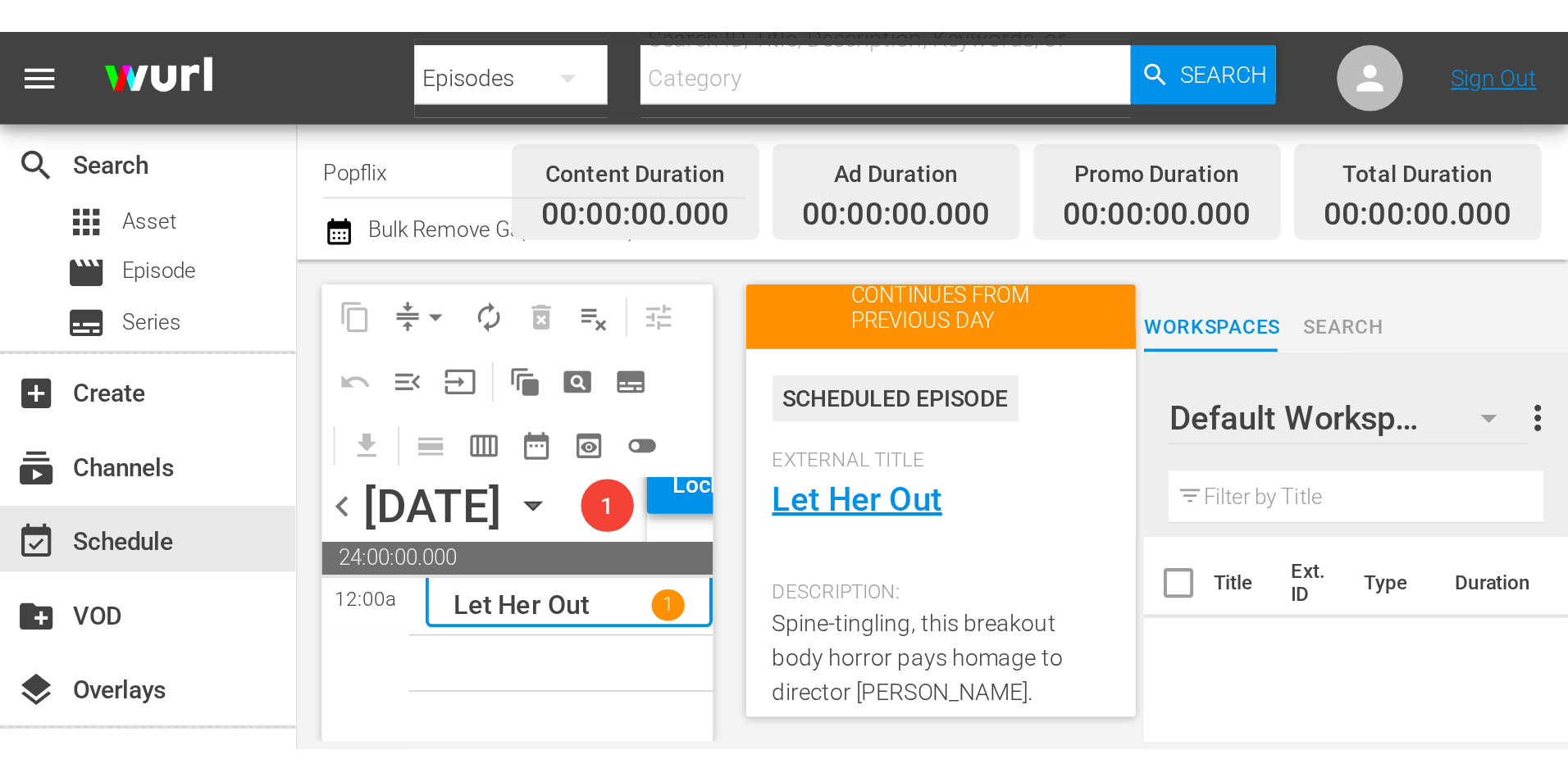
scroll to position [82, 0]
